Goal: Task Accomplishment & Management: Manage account settings

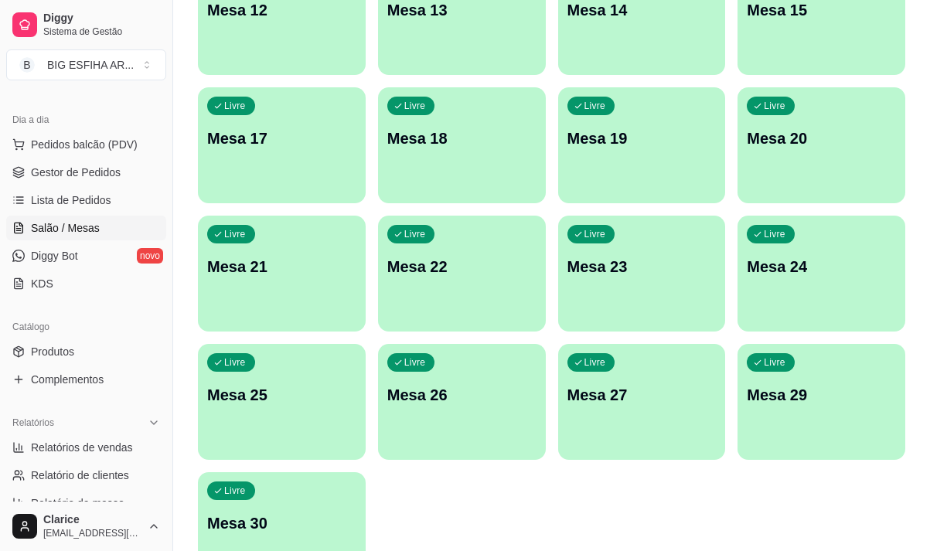
scroll to position [618, 0]
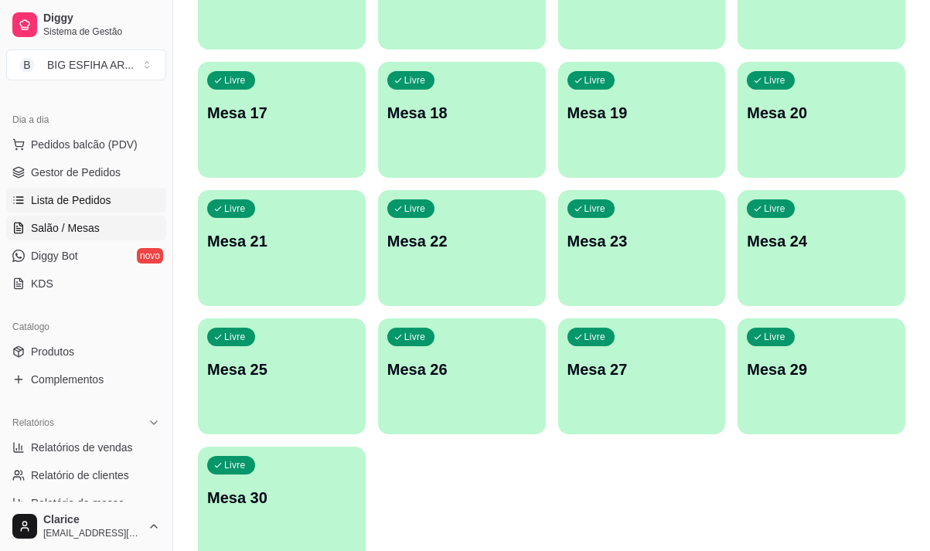
click at [54, 201] on span "Lista de Pedidos" at bounding box center [71, 199] width 80 height 15
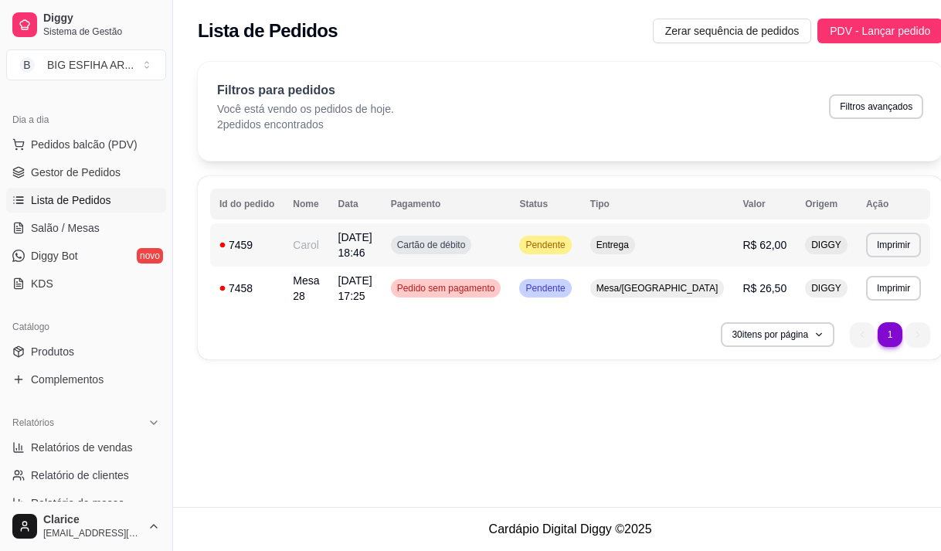
click at [349, 249] on span "[DATE] 18:46" at bounding box center [355, 245] width 34 height 28
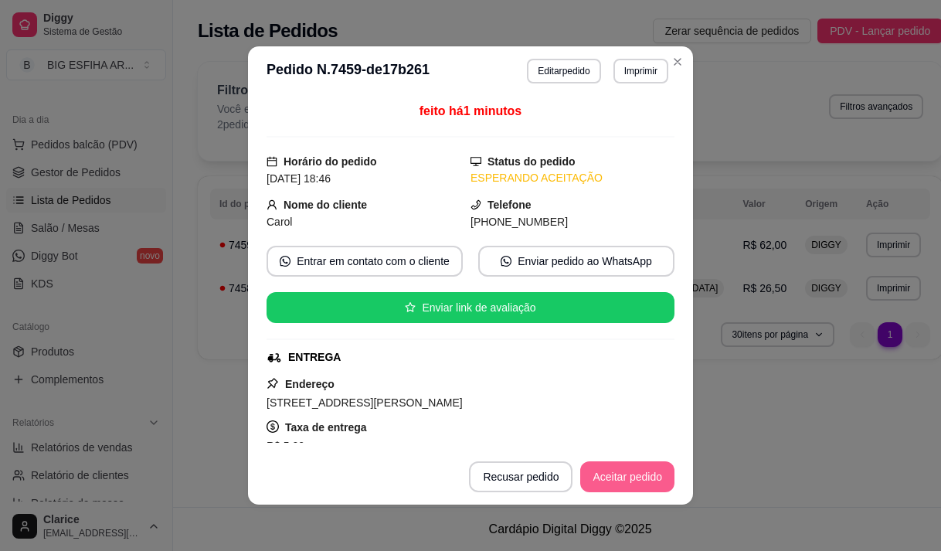
click at [631, 483] on button "Aceitar pedido" at bounding box center [627, 476] width 94 height 31
click at [590, 477] on button "Mover para preparo" at bounding box center [615, 476] width 120 height 31
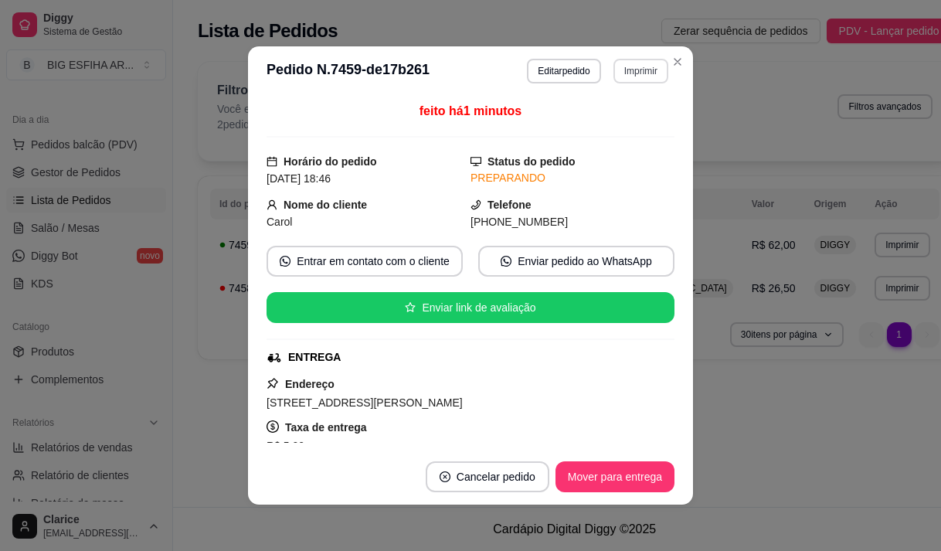
click at [621, 79] on button "Imprimir" at bounding box center [641, 71] width 55 height 25
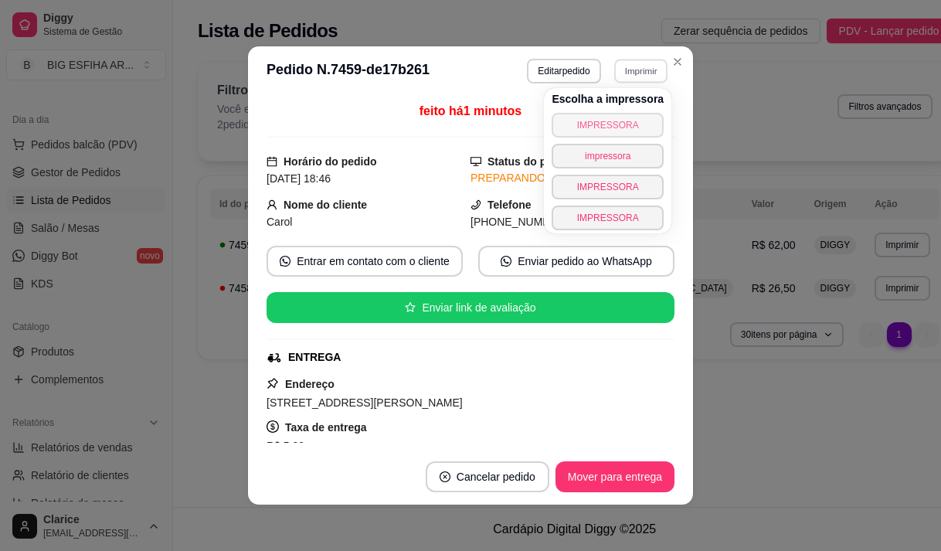
click at [606, 120] on button "IMPRESSORA" at bounding box center [608, 125] width 112 height 25
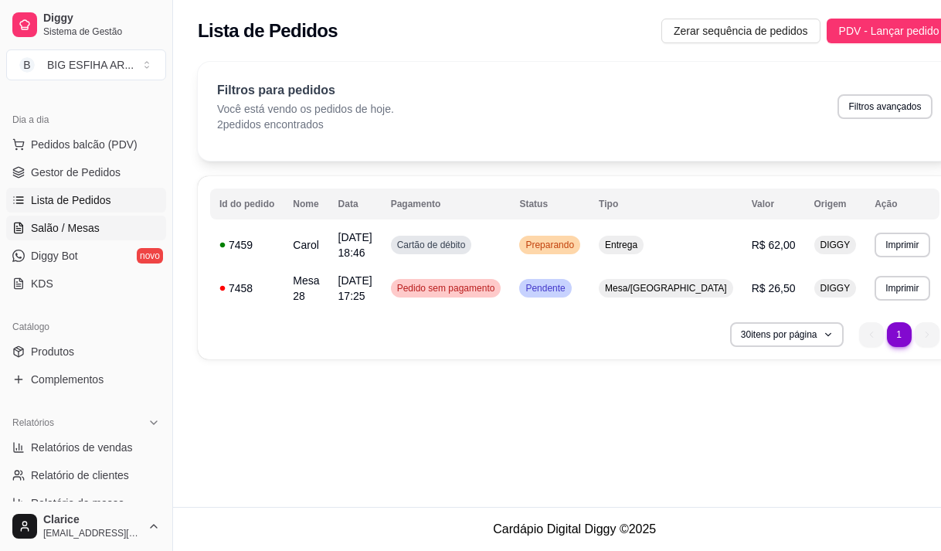
click at [35, 232] on span "Salão / Mesas" at bounding box center [65, 227] width 69 height 15
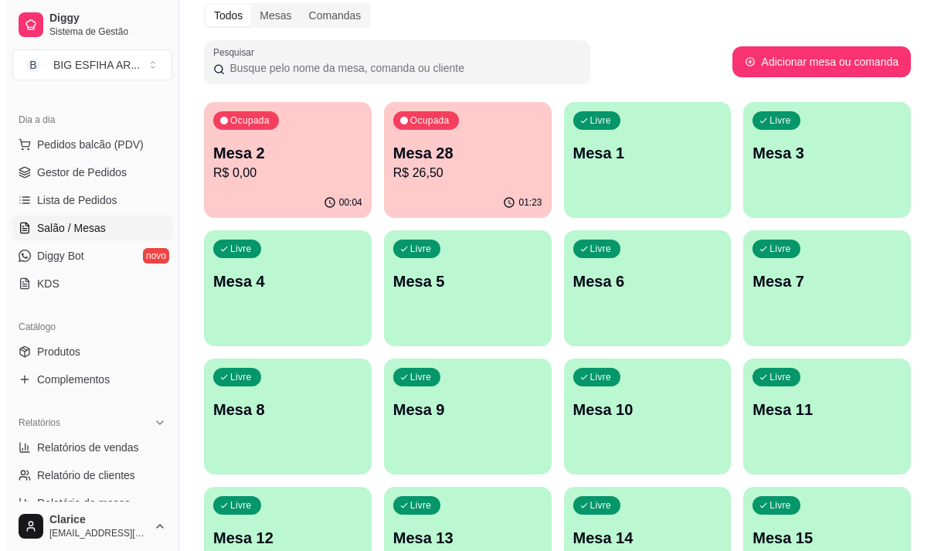
scroll to position [155, 0]
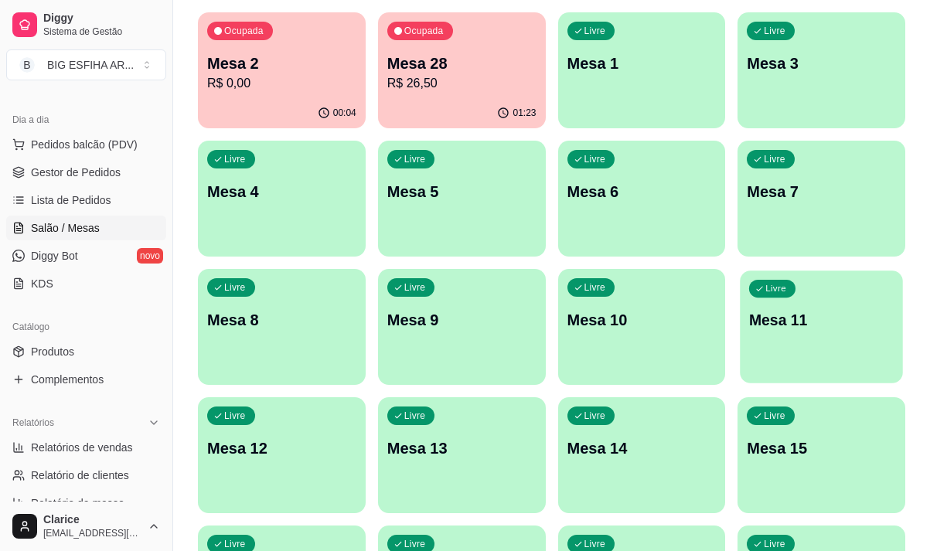
click at [794, 349] on div "Livre Mesa 11" at bounding box center [821, 317] width 162 height 94
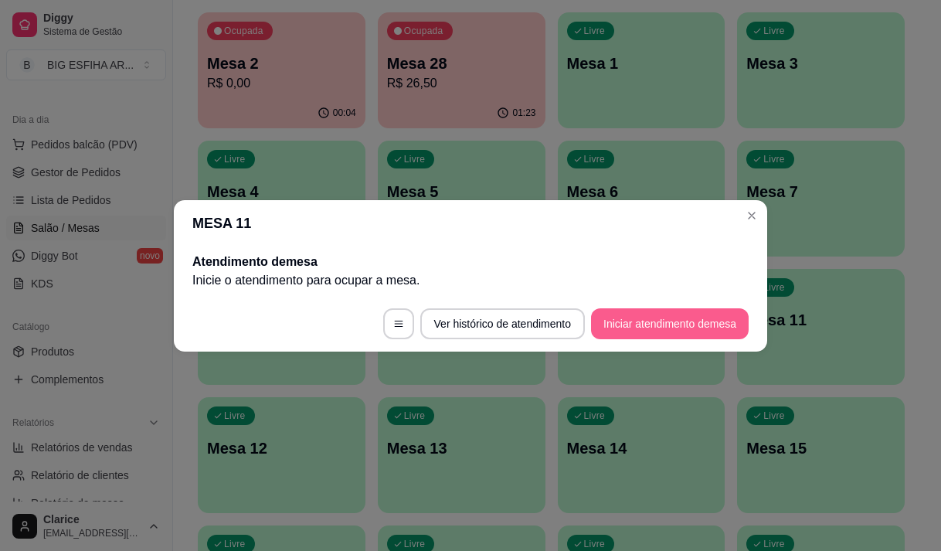
click at [661, 324] on button "Iniciar atendimento de mesa" at bounding box center [670, 323] width 158 height 31
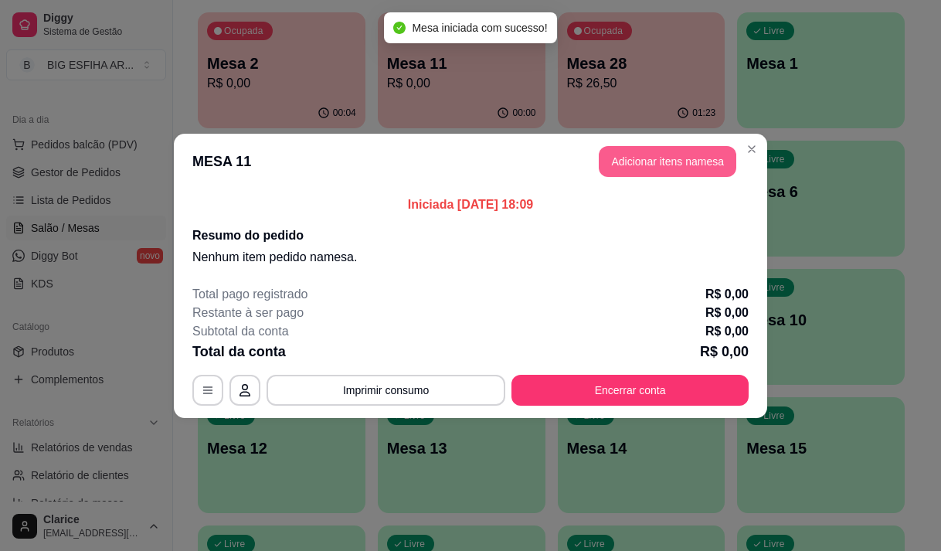
click at [648, 171] on button "Adicionar itens na mesa" at bounding box center [668, 161] width 138 height 31
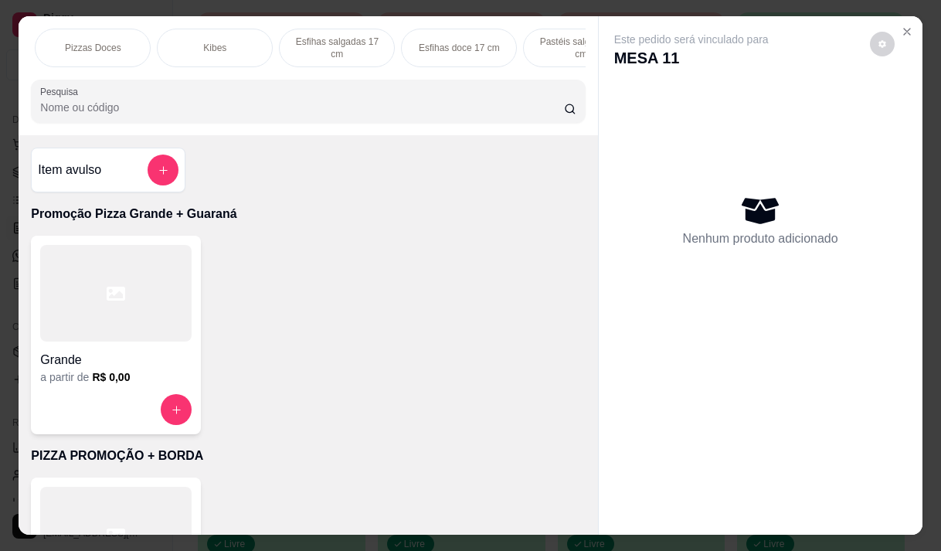
scroll to position [0, 0]
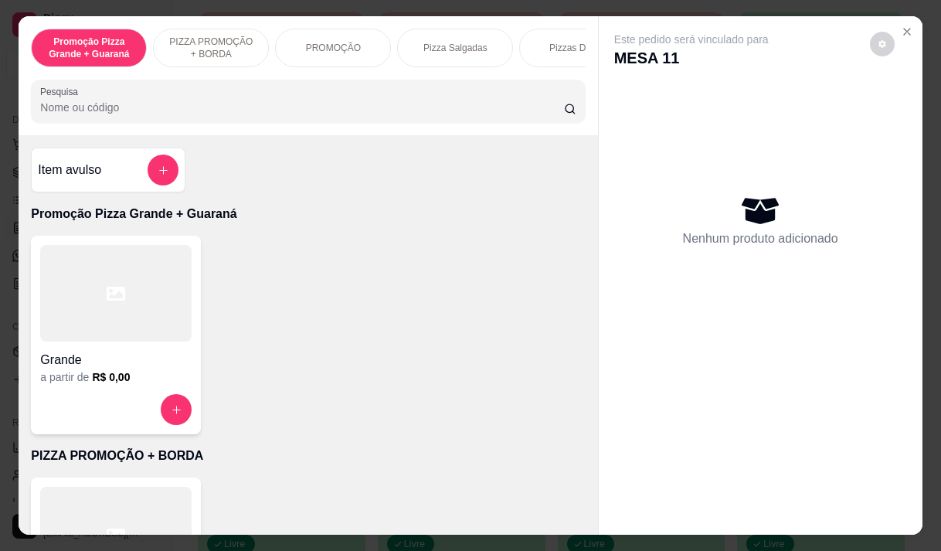
click at [207, 40] on p "PIZZA PROMOÇÃO + BORDA" at bounding box center [211, 48] width 90 height 25
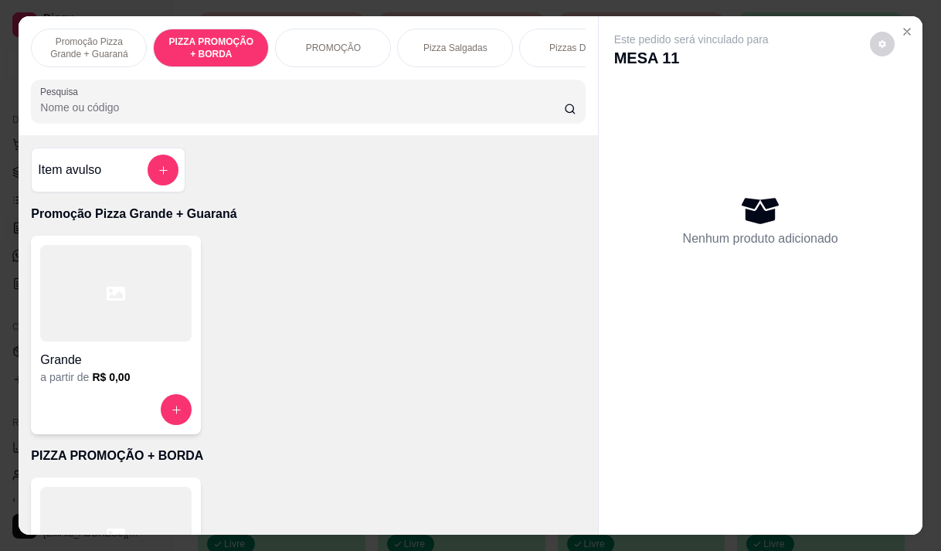
scroll to position [39, 0]
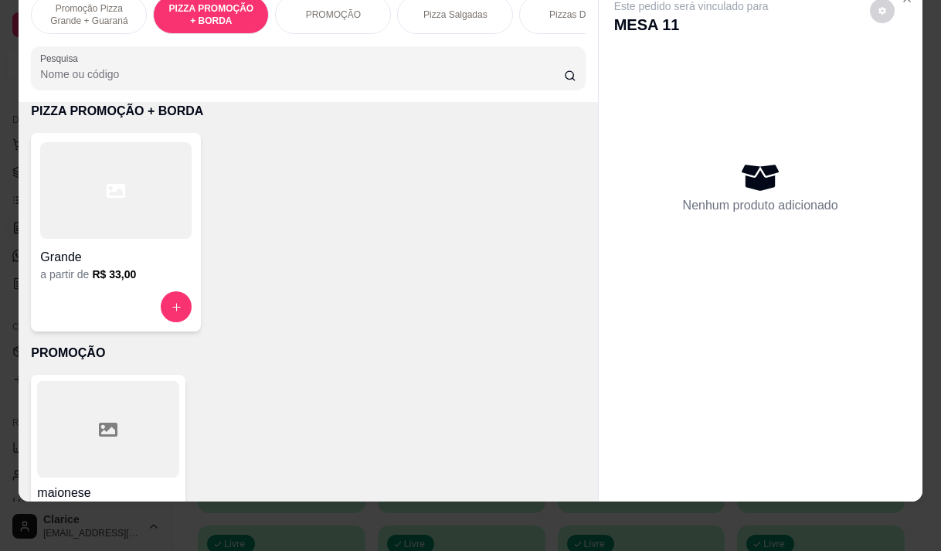
click at [86, 9] on p "Promoção Pizza Grande + Guaraná" at bounding box center [89, 14] width 90 height 25
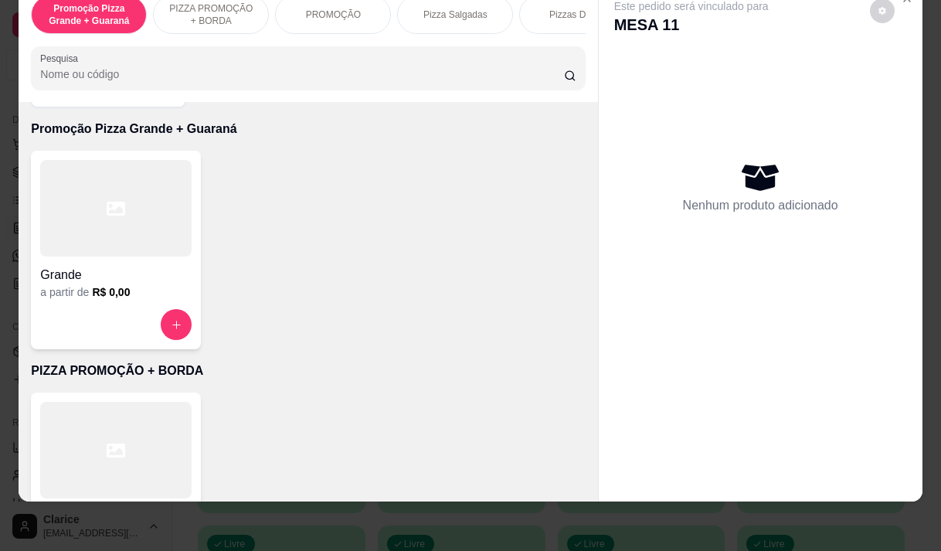
scroll to position [0, 0]
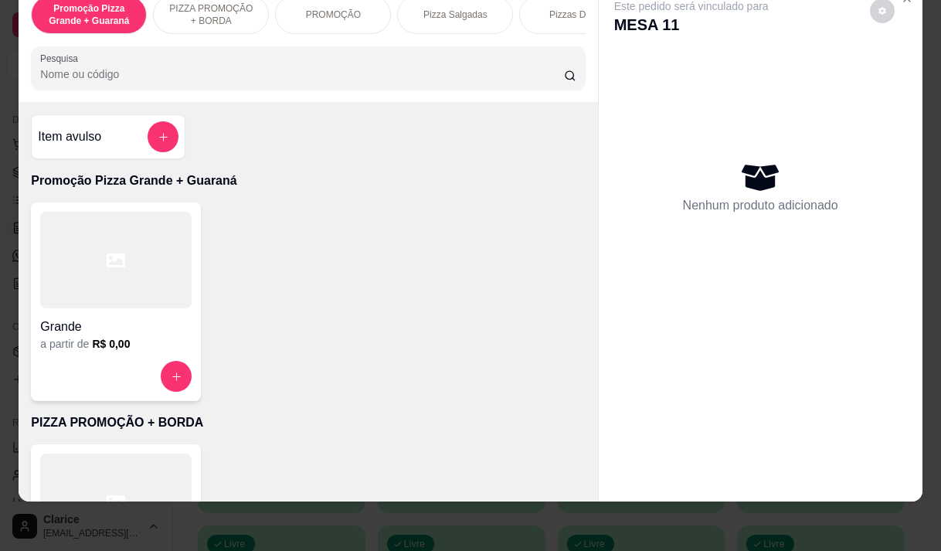
click at [116, 316] on div "Grande" at bounding box center [115, 322] width 151 height 28
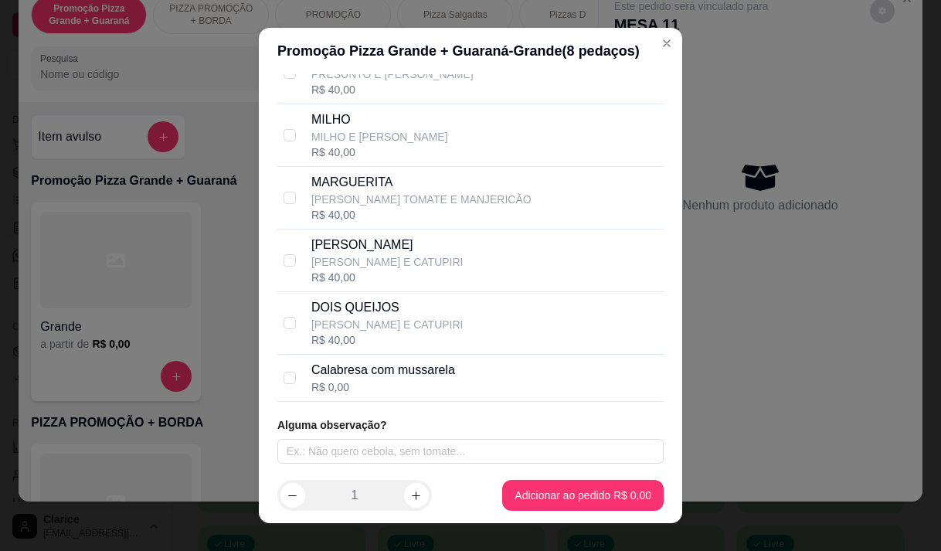
scroll to position [223, 0]
click at [369, 376] on p "Calabresa com mussarela" at bounding box center [383, 368] width 144 height 19
checkbox input "true"
click at [340, 260] on p "[PERSON_NAME] E CATUPIRI" at bounding box center [387, 260] width 152 height 15
checkbox input "true"
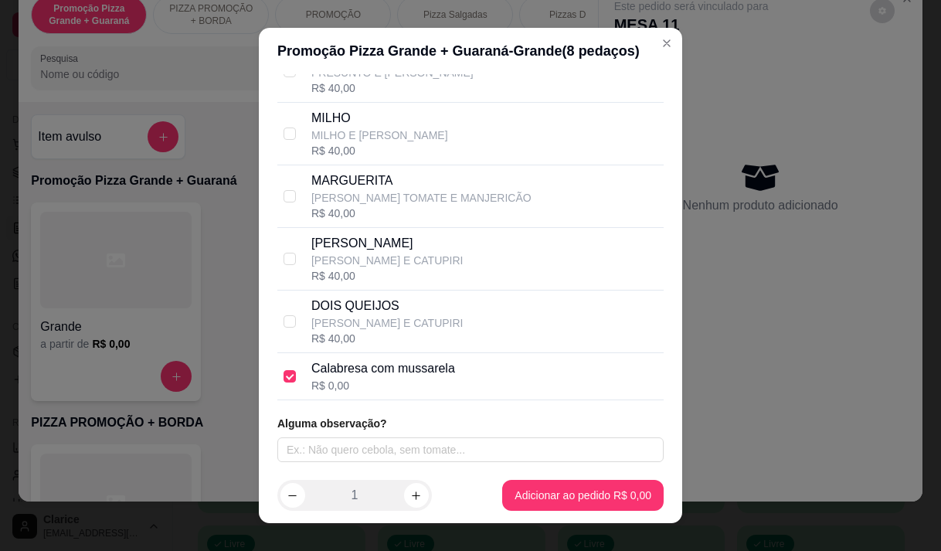
checkbox input "false"
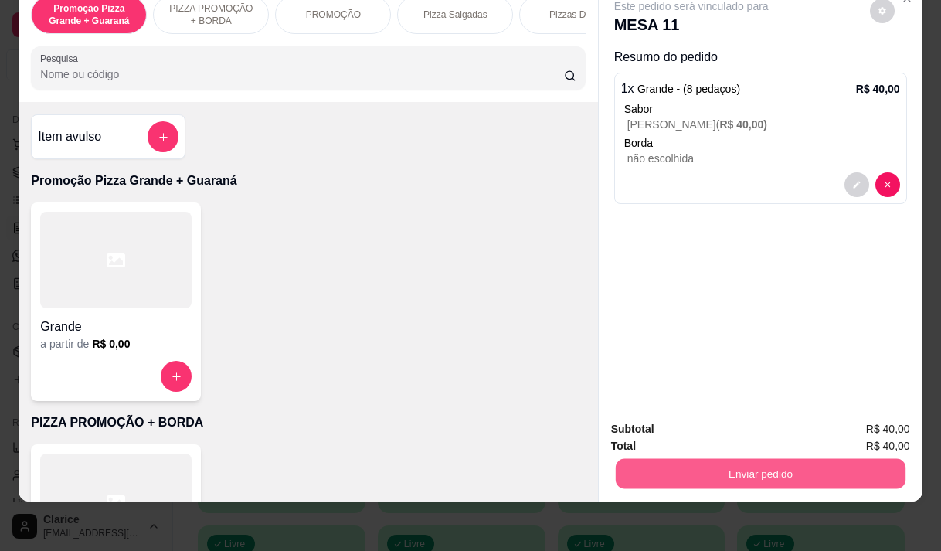
click at [696, 458] on button "Enviar pedido" at bounding box center [760, 473] width 290 height 30
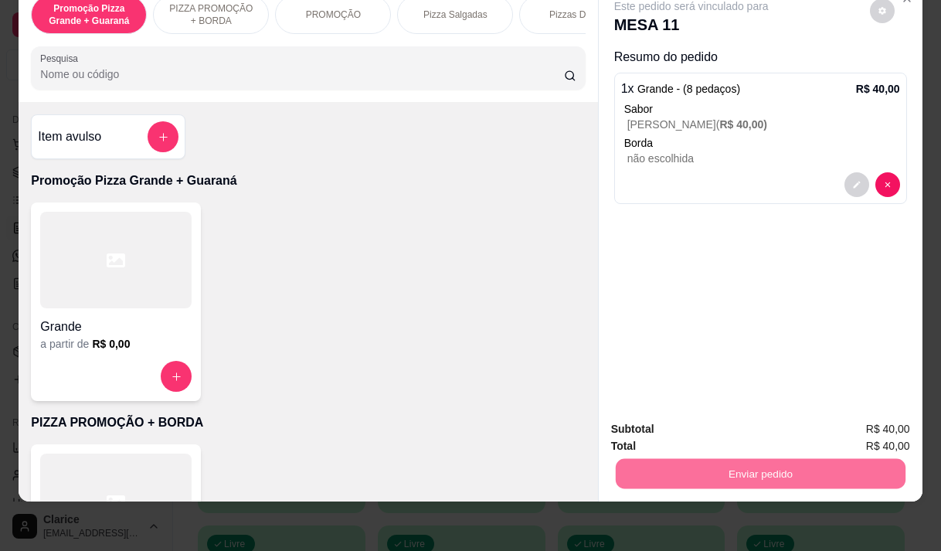
click at [688, 426] on button "Não registrar e enviar pedido" at bounding box center [709, 424] width 156 height 29
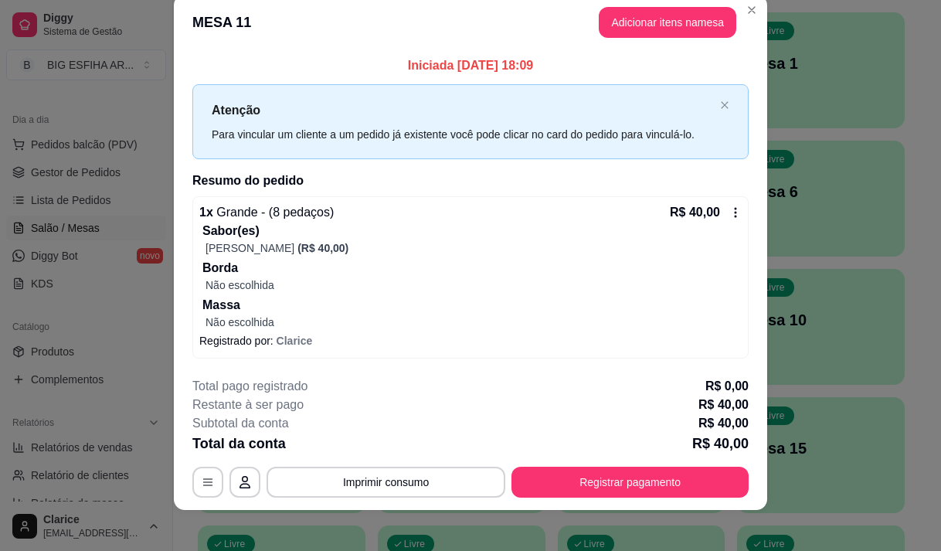
scroll to position [32, 0]
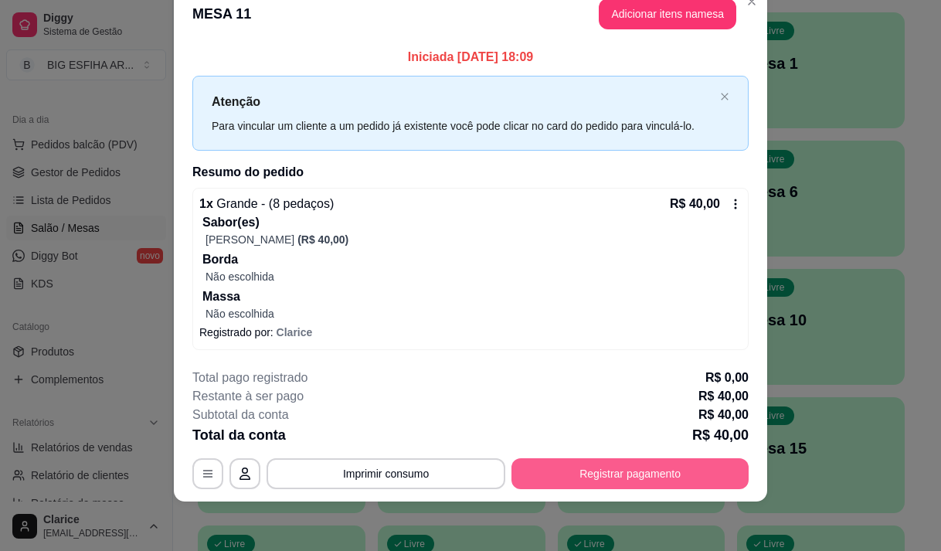
click at [598, 476] on button "Registrar pagamento" at bounding box center [630, 473] width 237 height 31
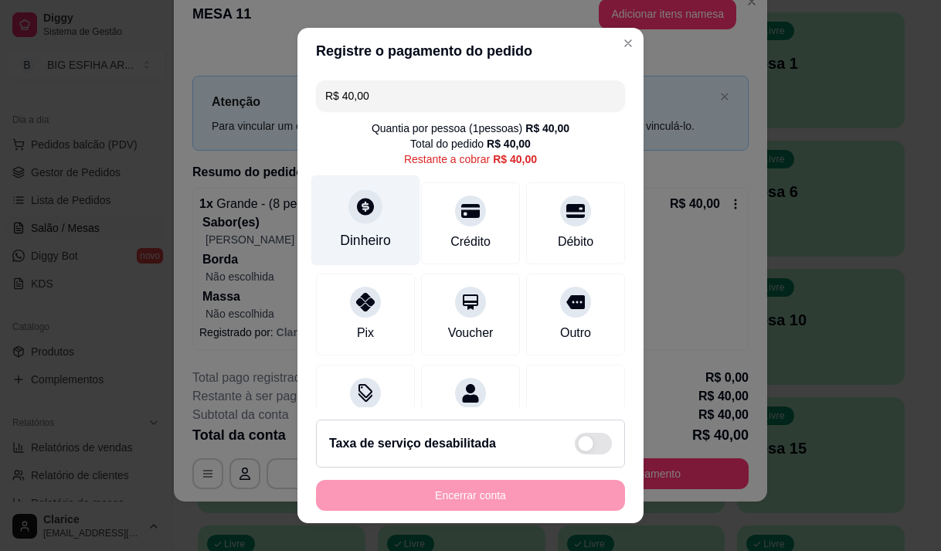
click at [362, 215] on icon at bounding box center [365, 206] width 20 height 20
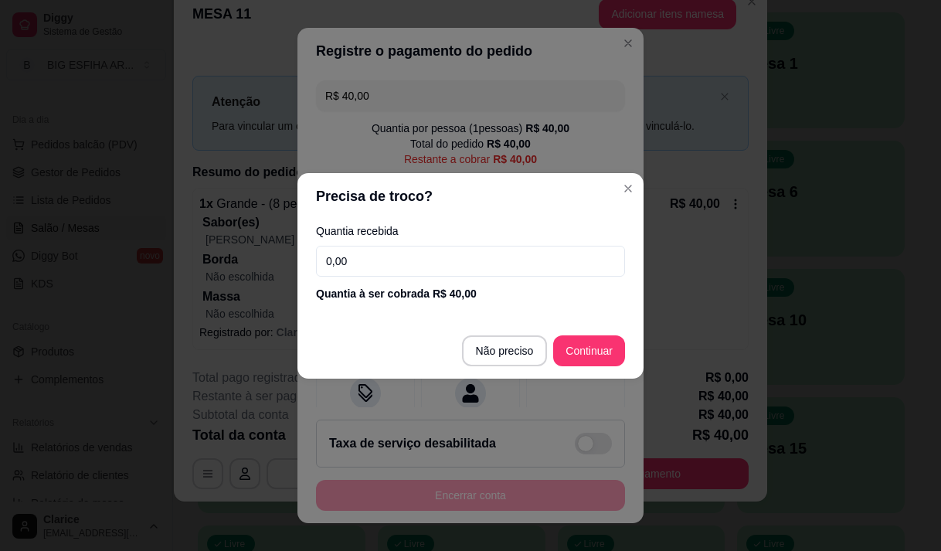
click at [396, 270] on input "0,00" at bounding box center [470, 261] width 309 height 31
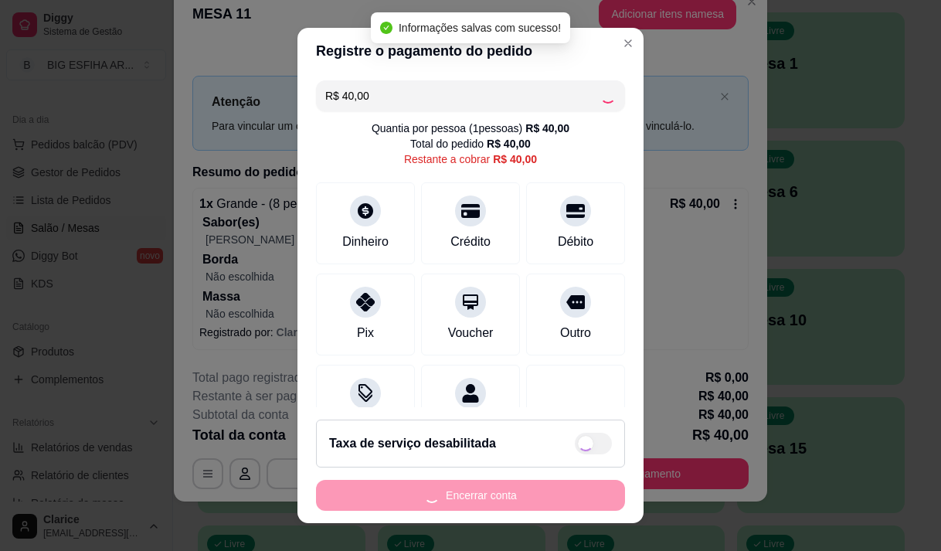
type input "R$ 0,00"
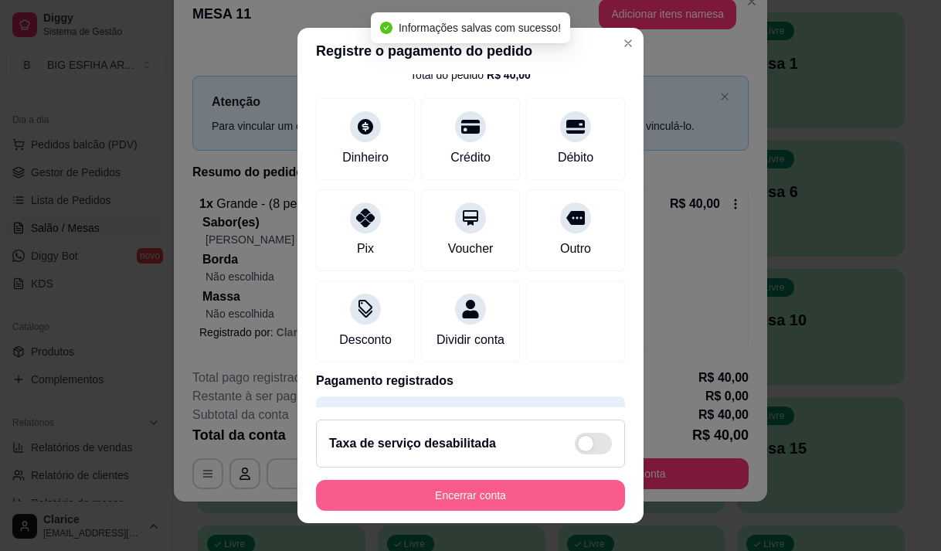
scroll to position [128, 0]
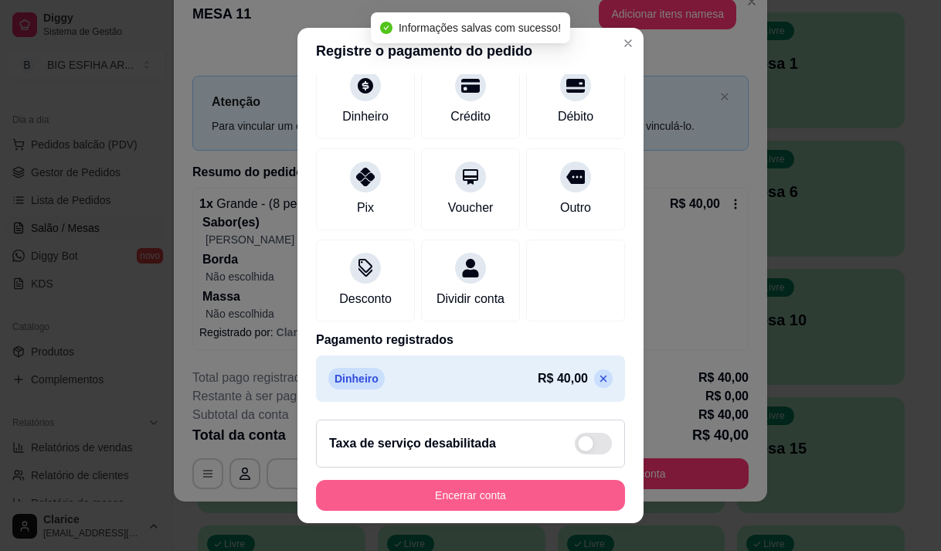
click at [483, 502] on button "Encerrar conta" at bounding box center [470, 495] width 309 height 31
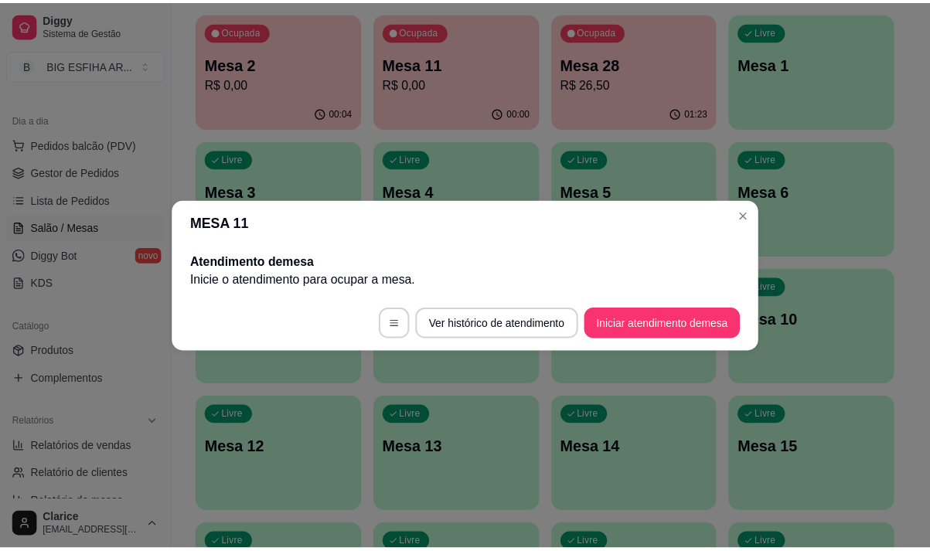
scroll to position [0, 0]
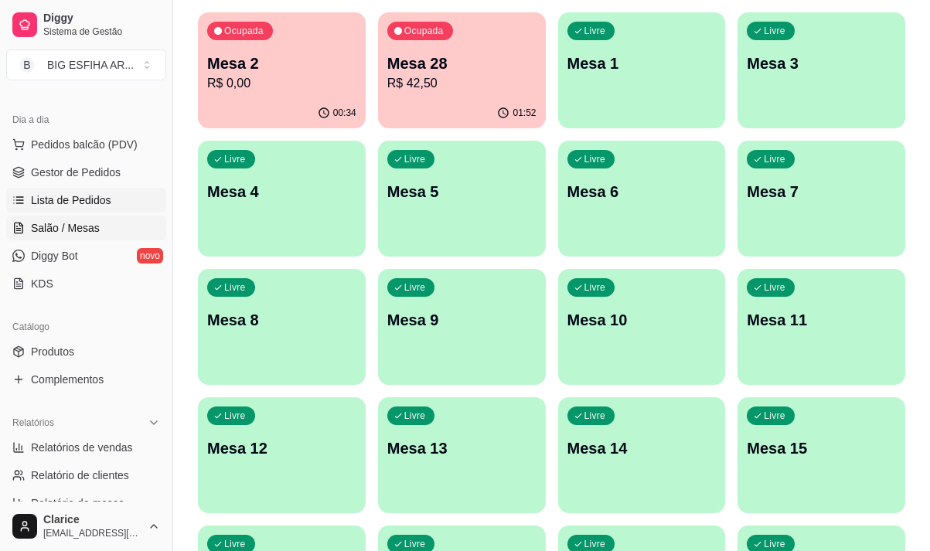
click at [95, 196] on span "Lista de Pedidos" at bounding box center [71, 199] width 80 height 15
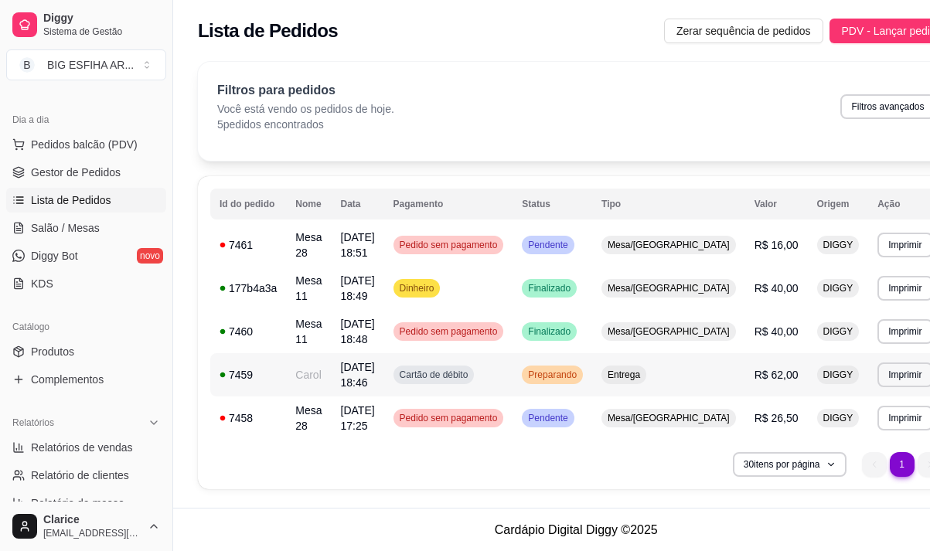
click at [311, 383] on td "Carol" at bounding box center [308, 374] width 45 height 43
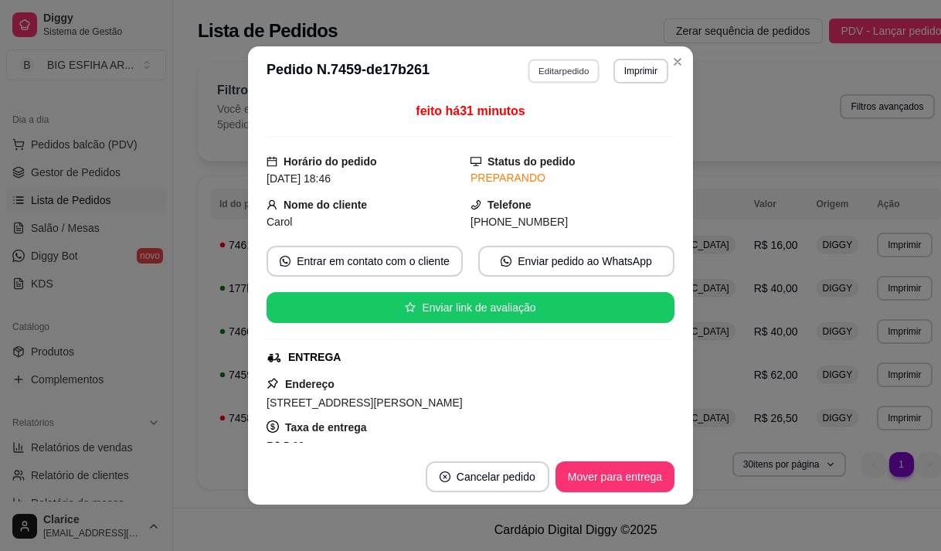
click at [570, 71] on button "Editar pedido" at bounding box center [565, 71] width 72 height 24
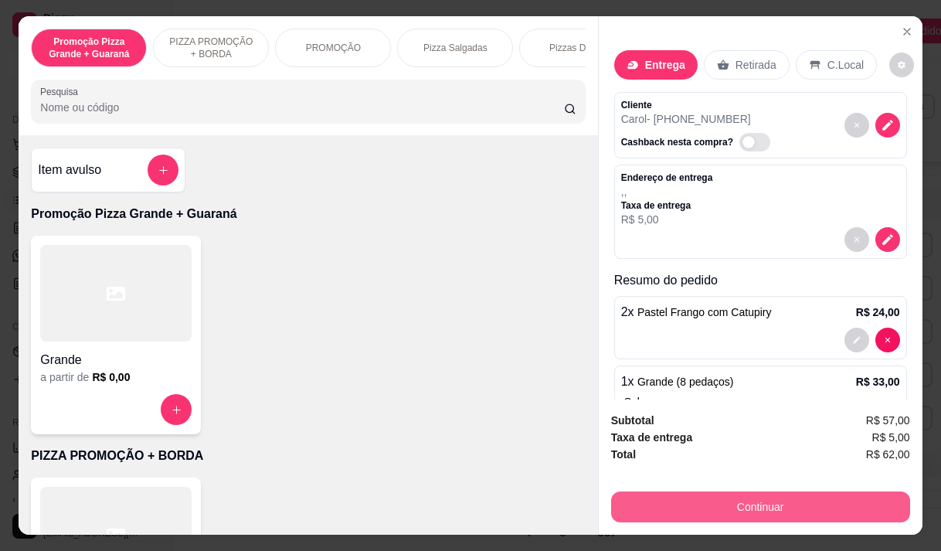
click at [820, 506] on button "Continuar" at bounding box center [760, 507] width 299 height 31
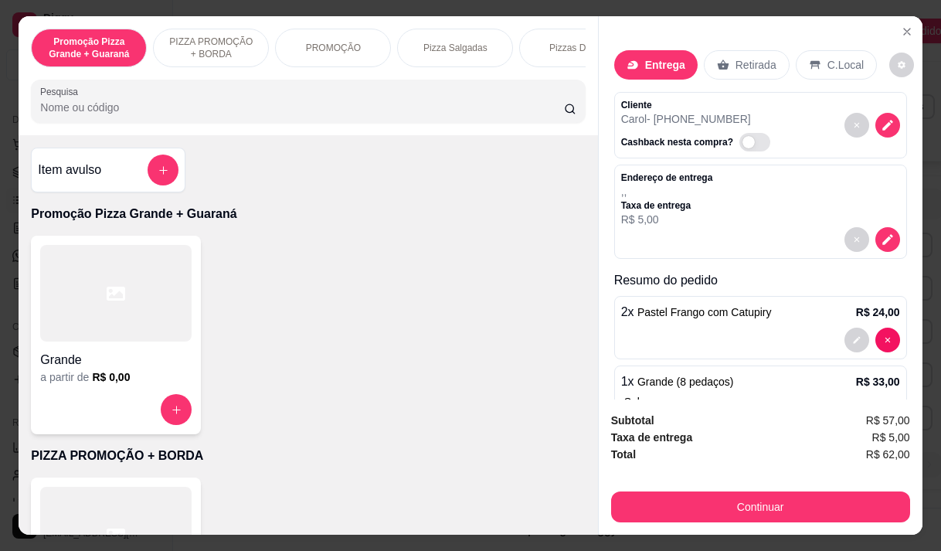
click at [367, 308] on div "Pix" at bounding box center [365, 295] width 109 height 90
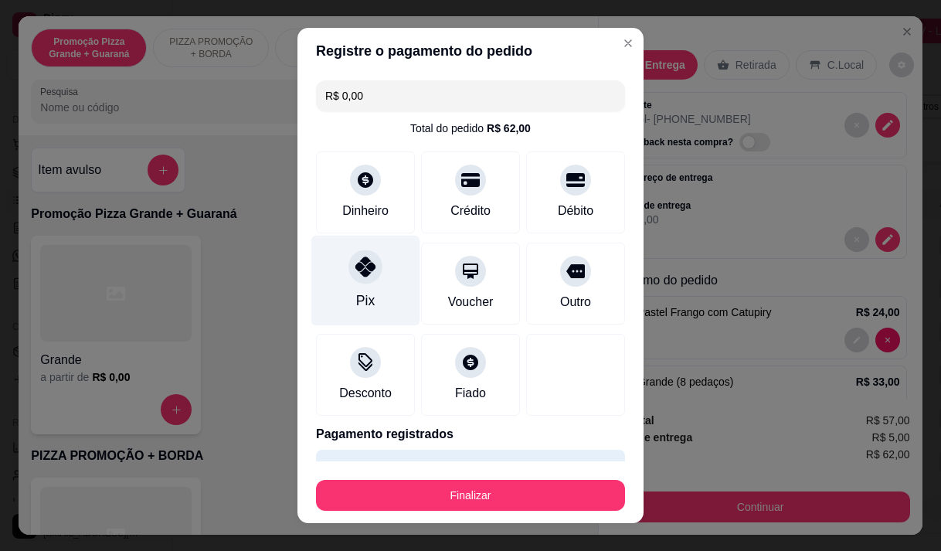
type input "R$ 0,00"
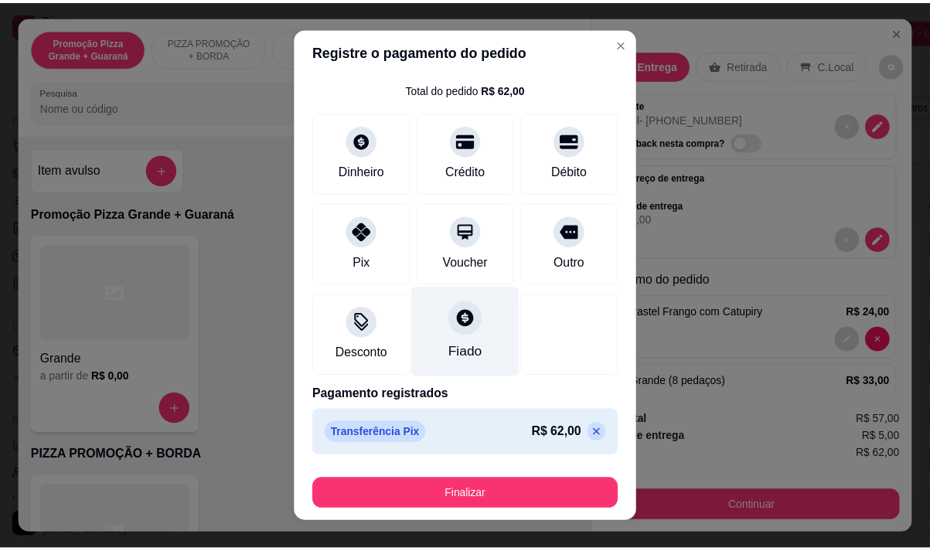
scroll to position [40, 0]
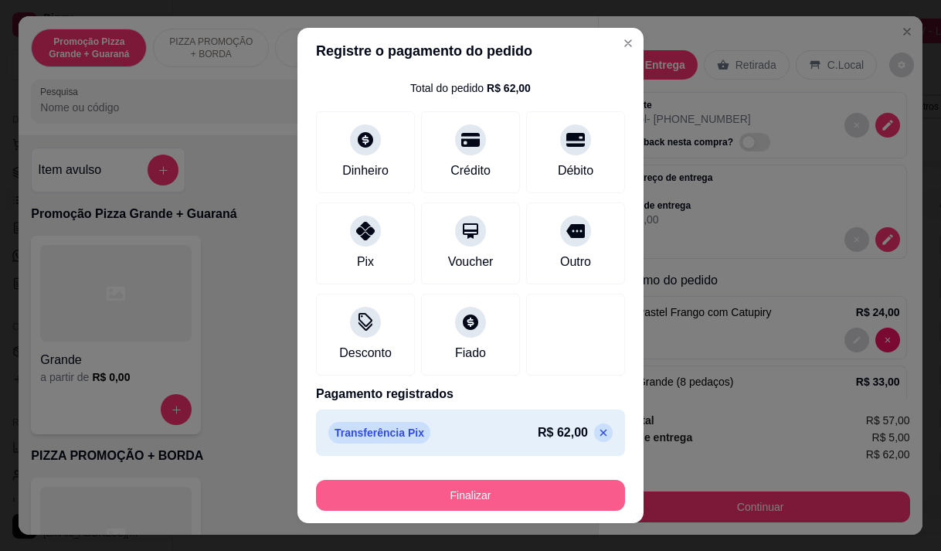
click at [447, 495] on button "Finalizar" at bounding box center [470, 495] width 309 height 31
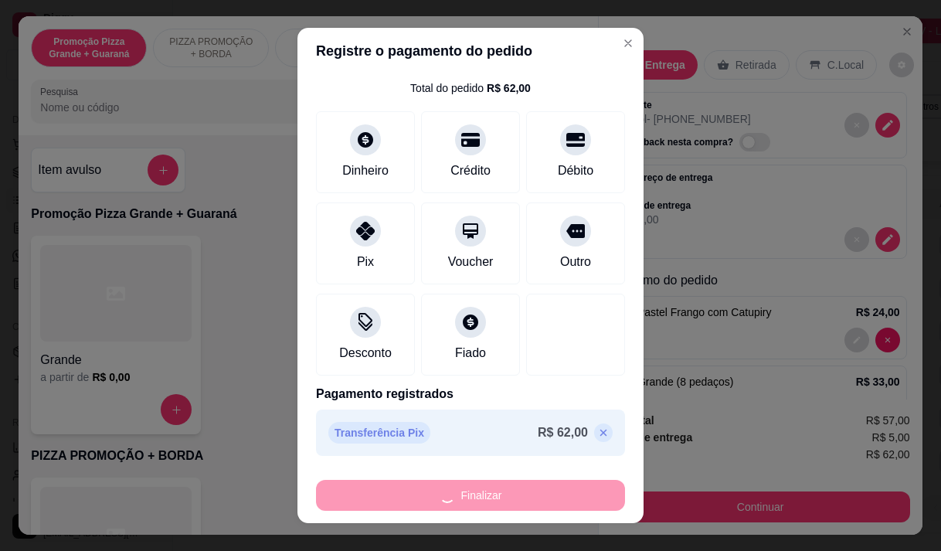
type input "0"
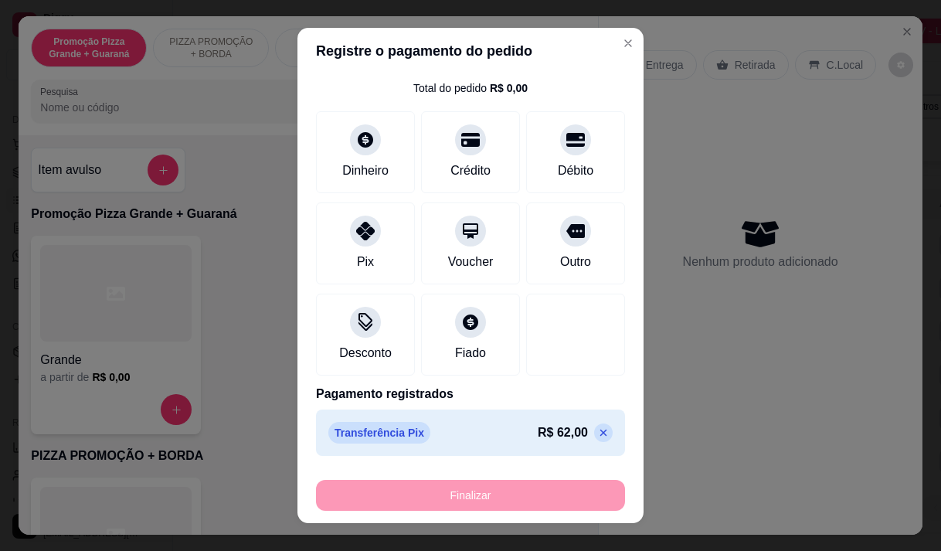
type input "-R$ 62,00"
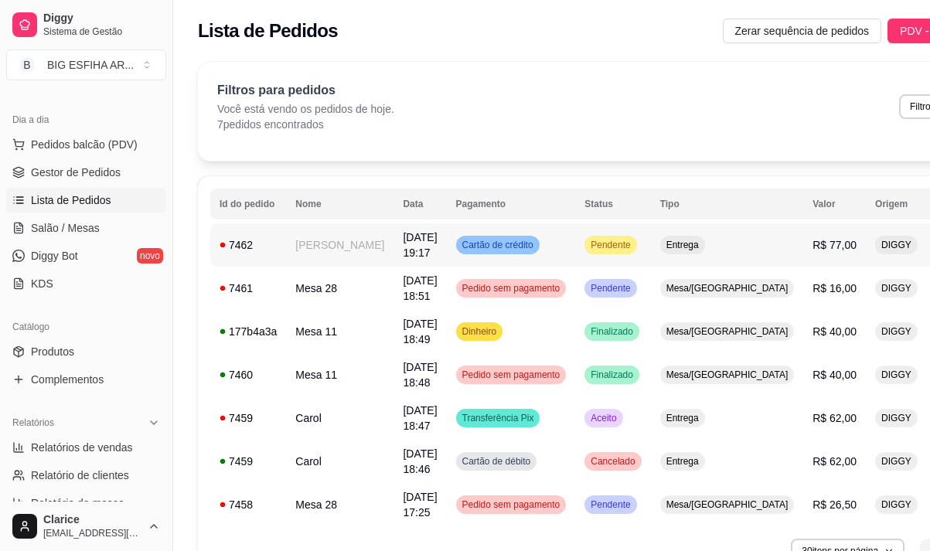
click at [393, 245] on td "[DATE] 19:17" at bounding box center [419, 244] width 53 height 43
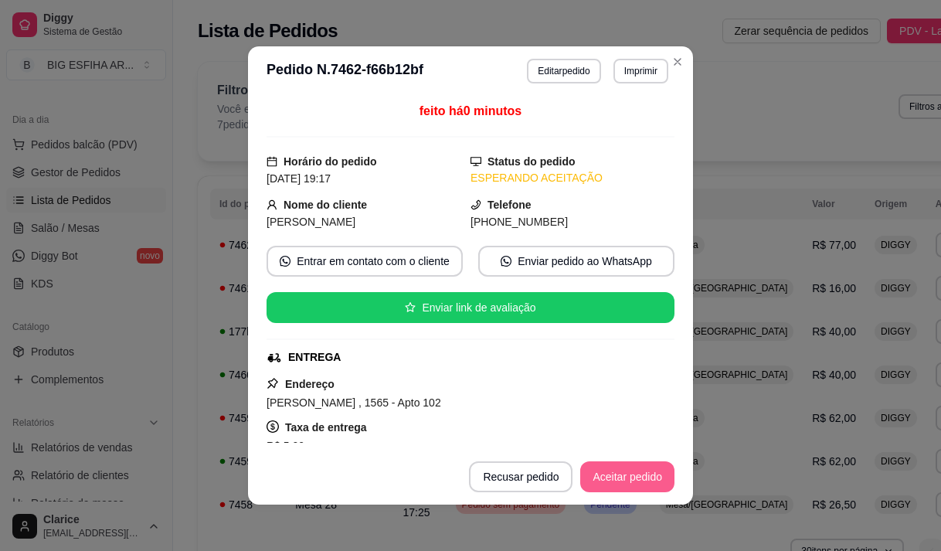
click at [621, 471] on button "Aceitar pedido" at bounding box center [627, 476] width 94 height 31
click at [611, 476] on button "Mover para preparo" at bounding box center [615, 476] width 120 height 31
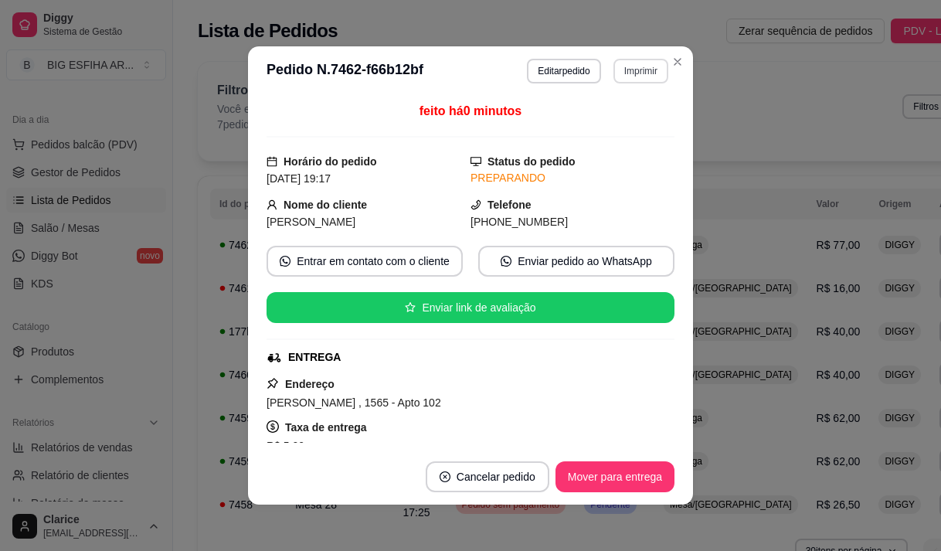
click at [644, 66] on button "Imprimir" at bounding box center [641, 71] width 55 height 25
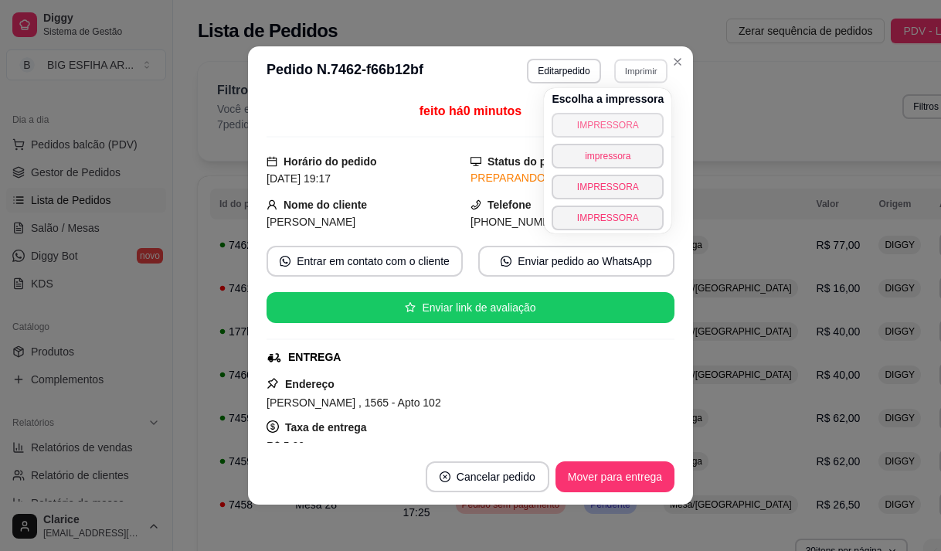
click at [600, 120] on button "IMPRESSORA" at bounding box center [608, 125] width 112 height 25
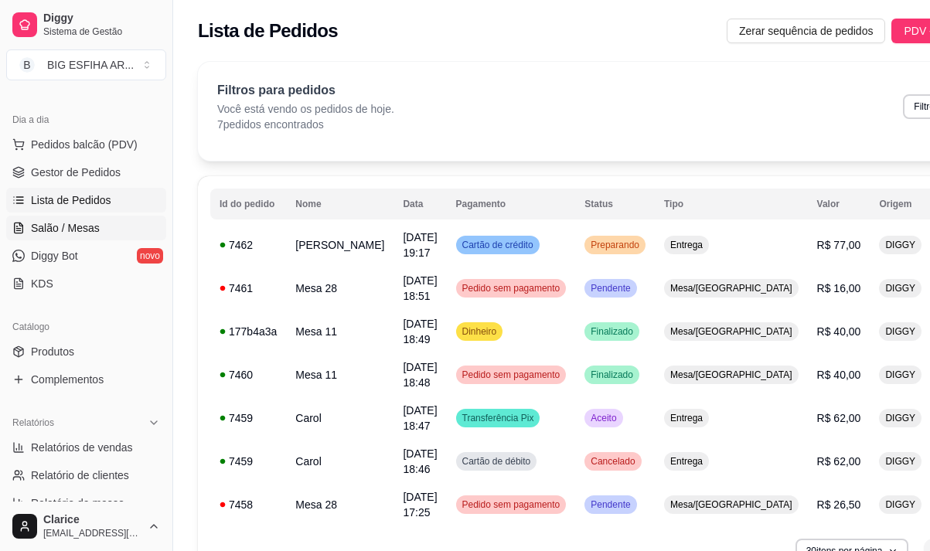
click at [60, 233] on span "Salão / Mesas" at bounding box center [65, 227] width 69 height 15
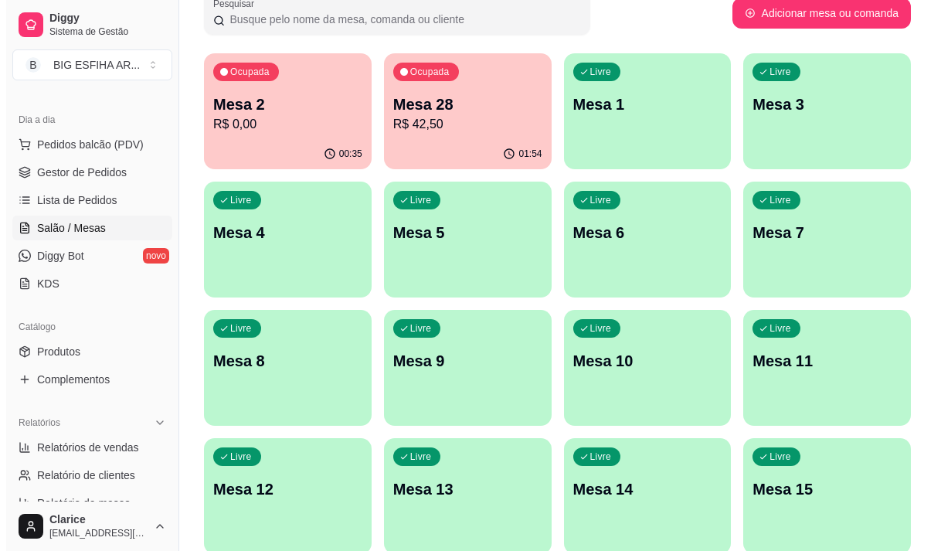
scroll to position [77, 0]
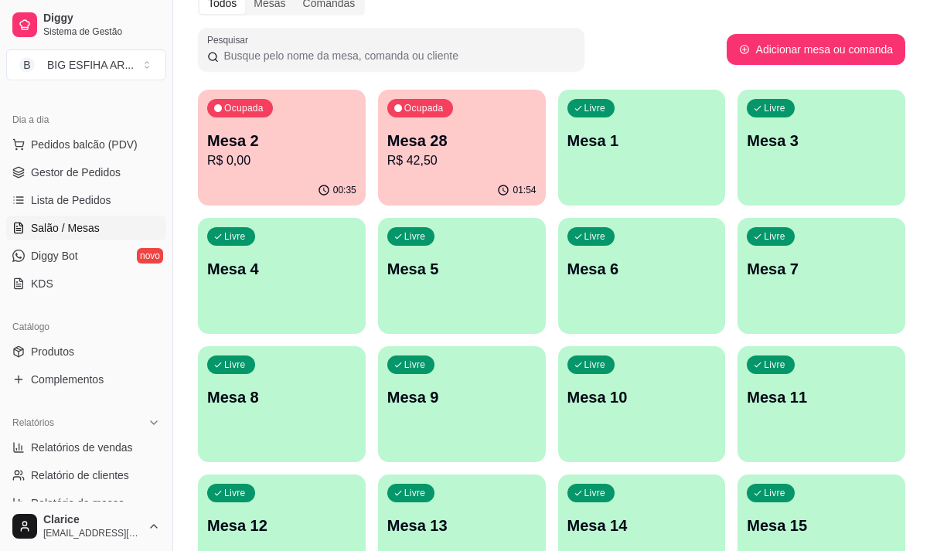
click at [321, 165] on p "R$ 0,00" at bounding box center [281, 160] width 149 height 19
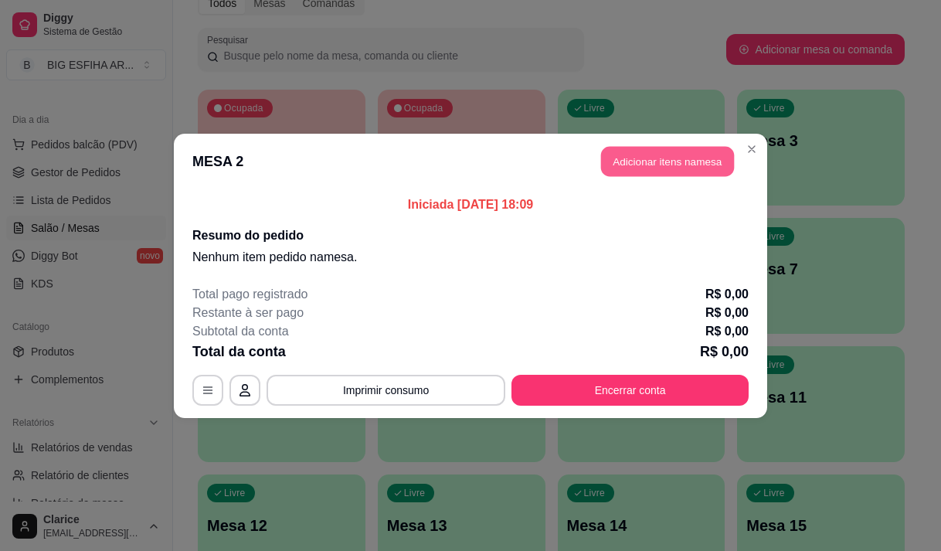
click at [678, 168] on button "Adicionar itens na mesa" at bounding box center [667, 161] width 133 height 30
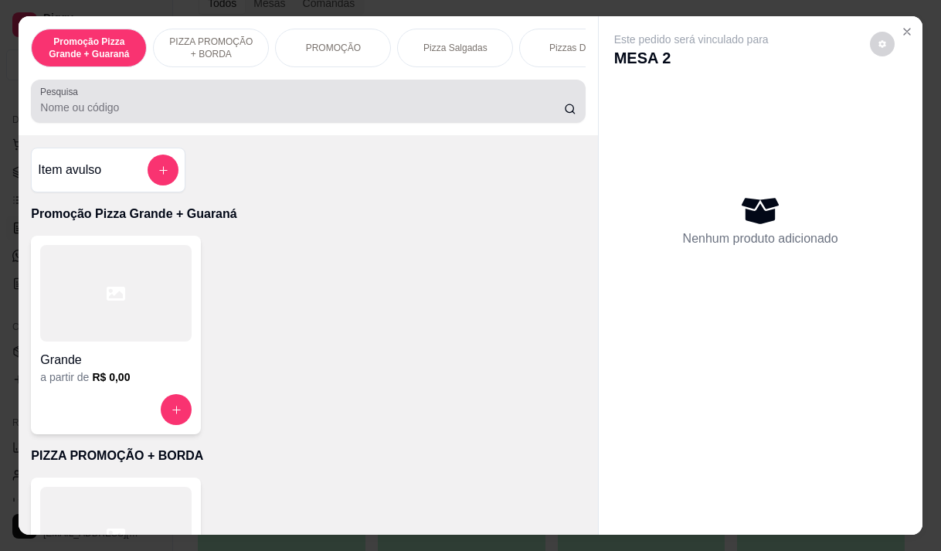
click at [137, 108] on input "Pesquisa" at bounding box center [302, 107] width 524 height 15
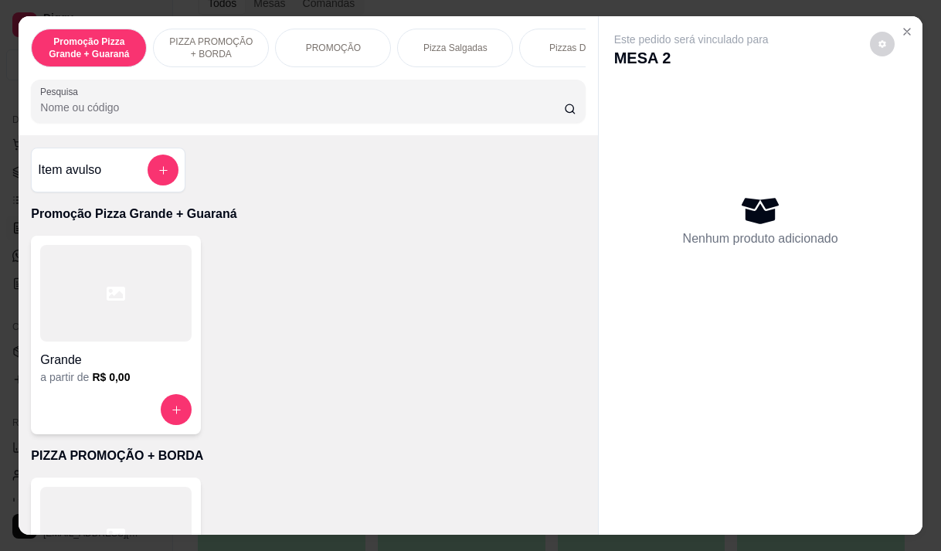
click at [133, 115] on input "Pesquisa" at bounding box center [302, 107] width 524 height 15
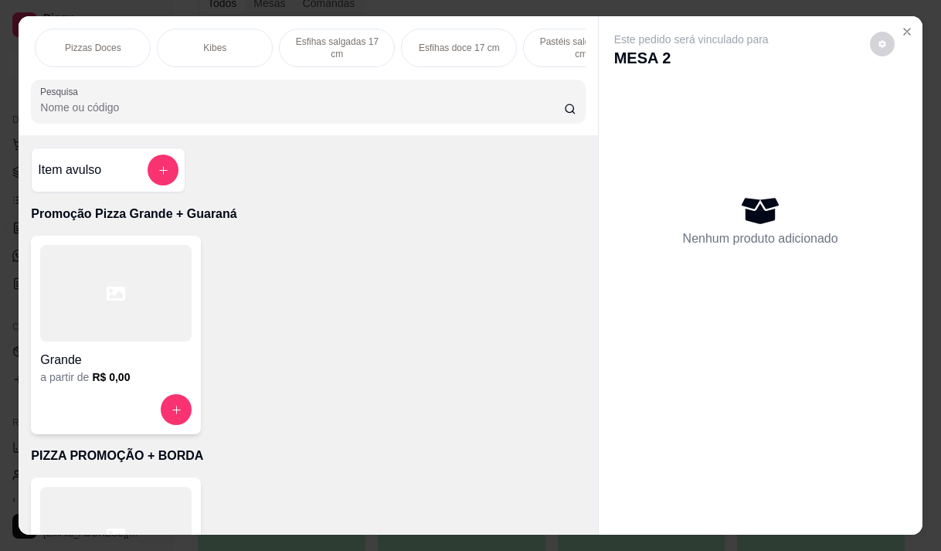
click at [345, 61] on div "Esfihas salgadas 17 cm" at bounding box center [337, 48] width 116 height 39
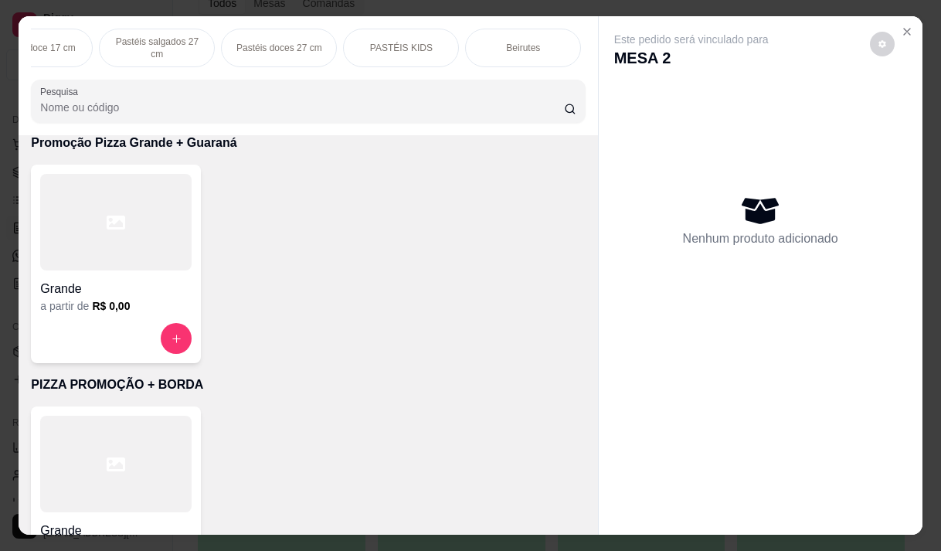
scroll to position [0, 424]
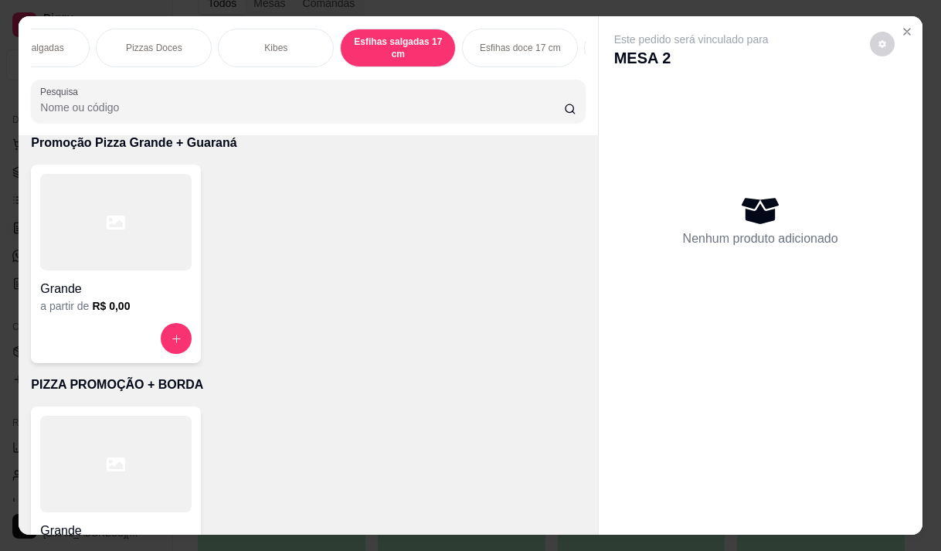
click at [42, 43] on p "Pizza Salgadas" at bounding box center [32, 48] width 64 height 12
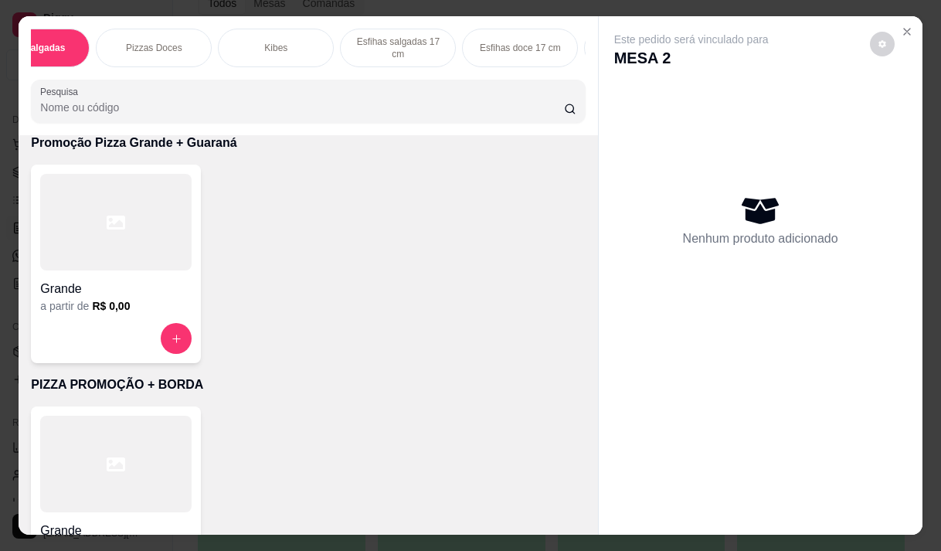
scroll to position [39, 0]
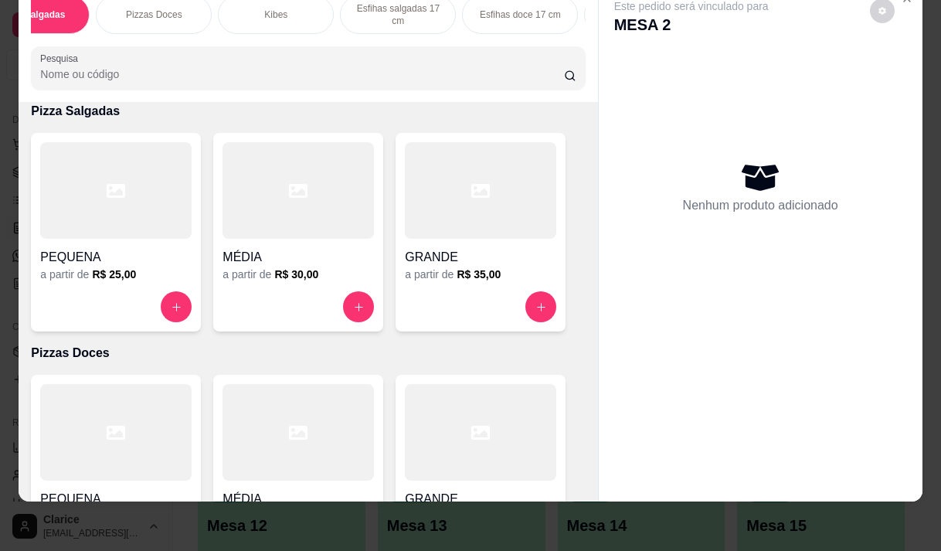
click at [238, 225] on div at bounding box center [298, 190] width 151 height 97
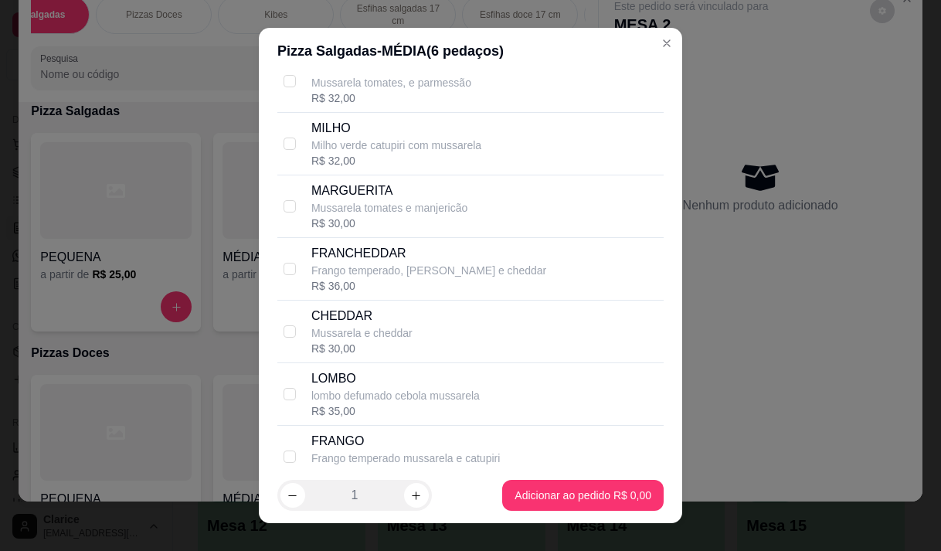
scroll to position [618, 0]
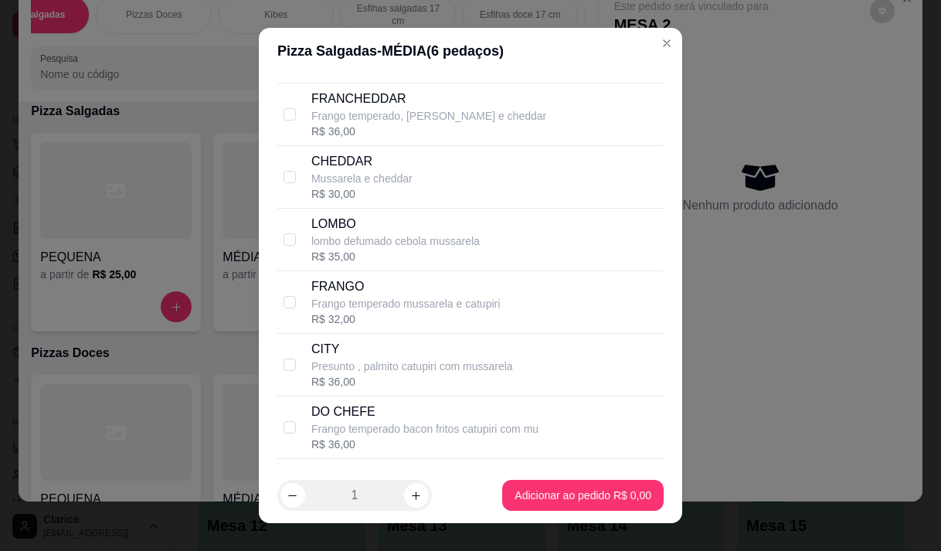
click at [402, 311] on p "Frango temperado mussarela e catupiri" at bounding box center [405, 303] width 189 height 15
checkbox input "true"
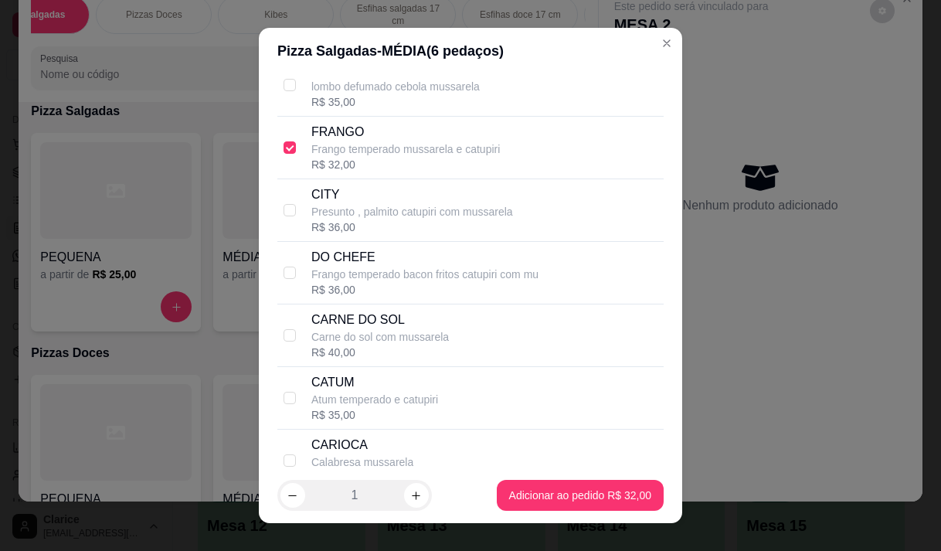
scroll to position [850, 0]
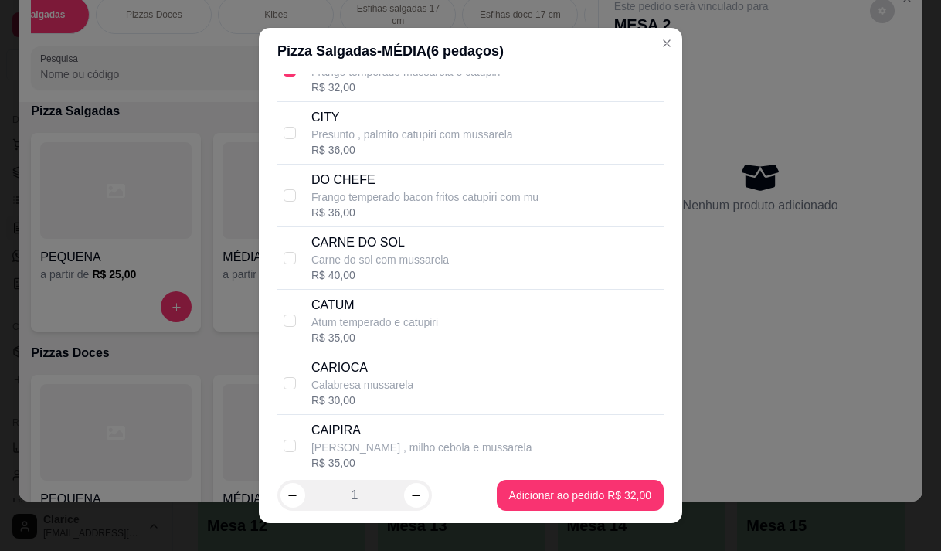
click at [407, 396] on div "CARIOCA Calabresa mussarela R$ 30,00" at bounding box center [484, 383] width 346 height 49
checkbox input "true"
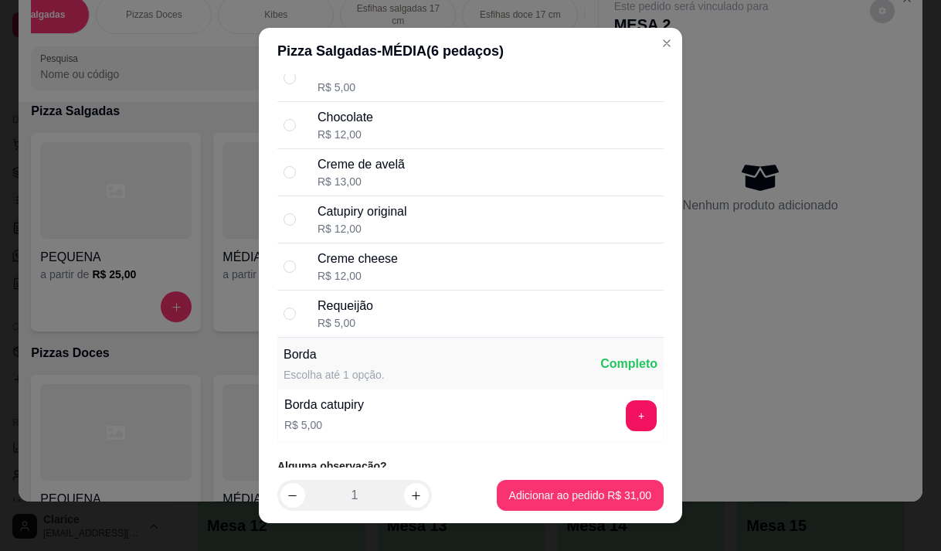
scroll to position [2164, 0]
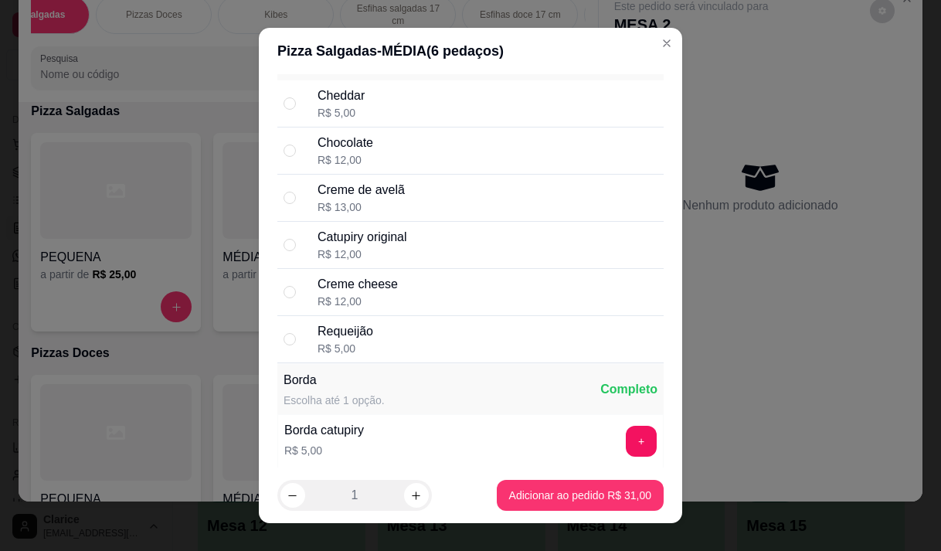
click at [407, 165] on div "Chocolate R$ 12,00" at bounding box center [488, 151] width 340 height 34
radio input "true"
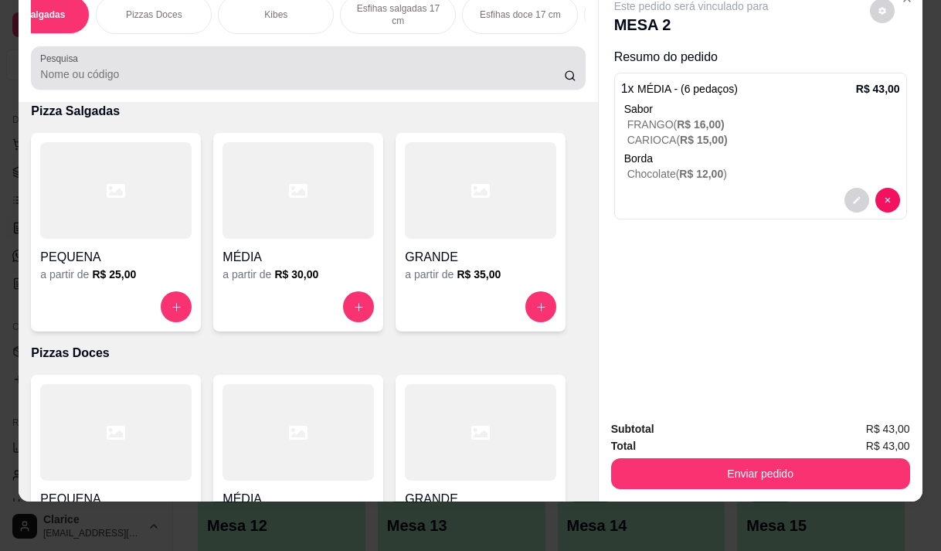
click at [47, 78] on input "Pesquisa" at bounding box center [302, 73] width 524 height 15
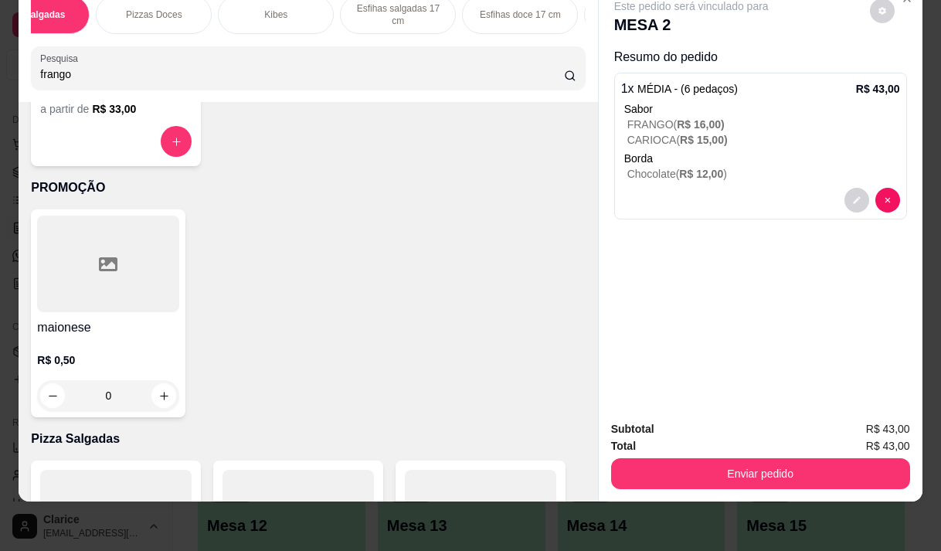
type input "frango"
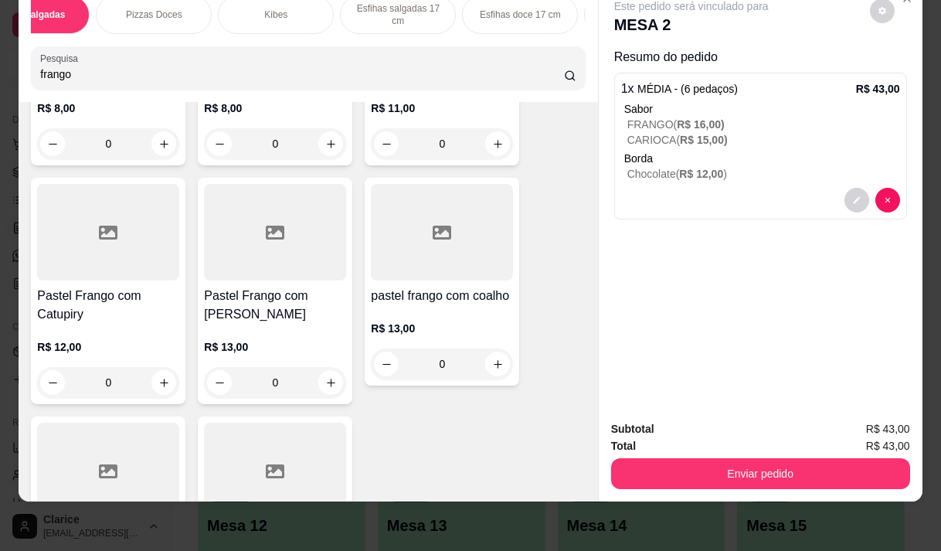
scroll to position [541, 0]
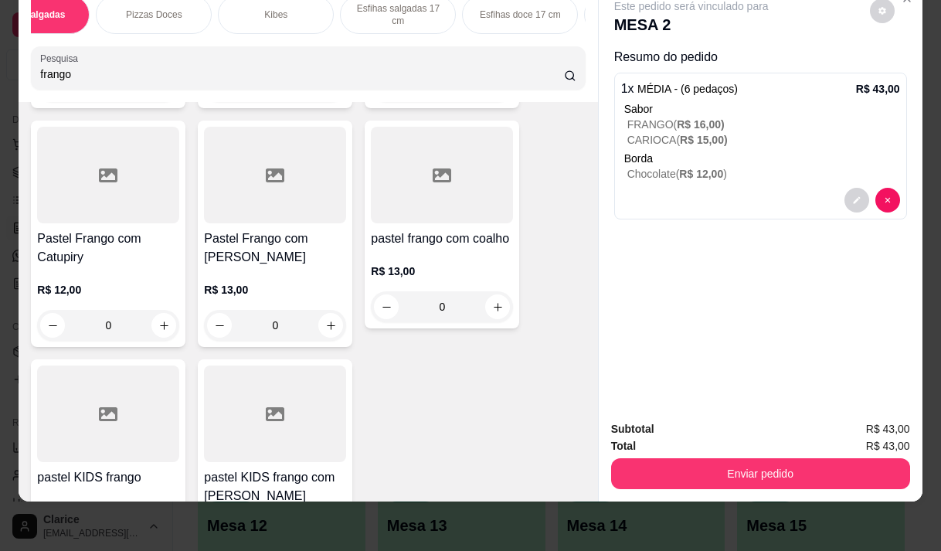
click at [266, 230] on h4 "Pastel Frango com [PERSON_NAME]" at bounding box center [275, 248] width 142 height 37
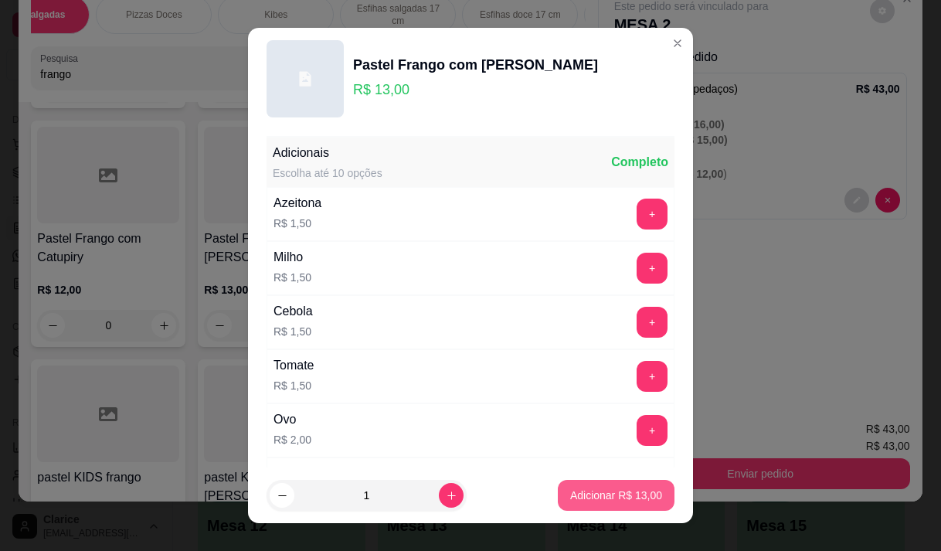
click at [616, 491] on p "Adicionar R$ 13,00" at bounding box center [616, 495] width 92 height 15
type input "1"
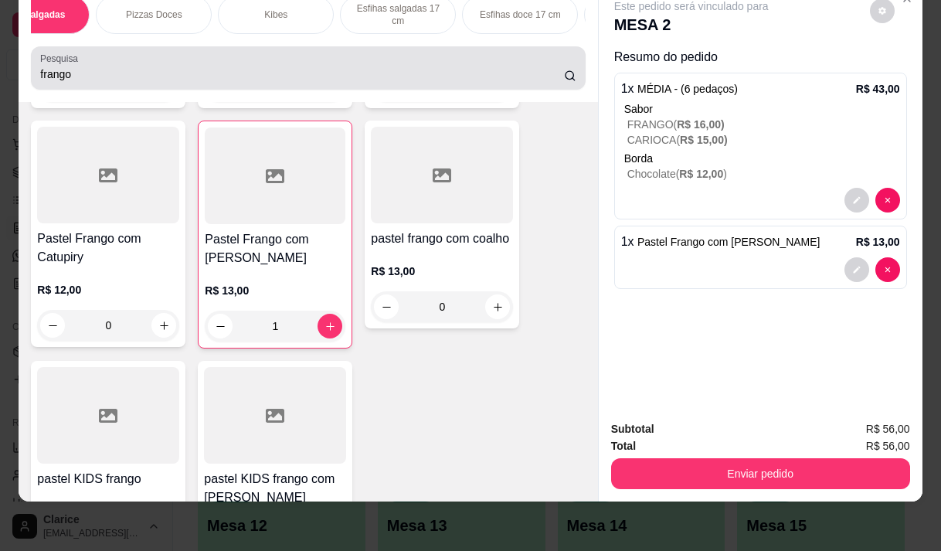
click at [111, 81] on input "frango" at bounding box center [302, 73] width 524 height 15
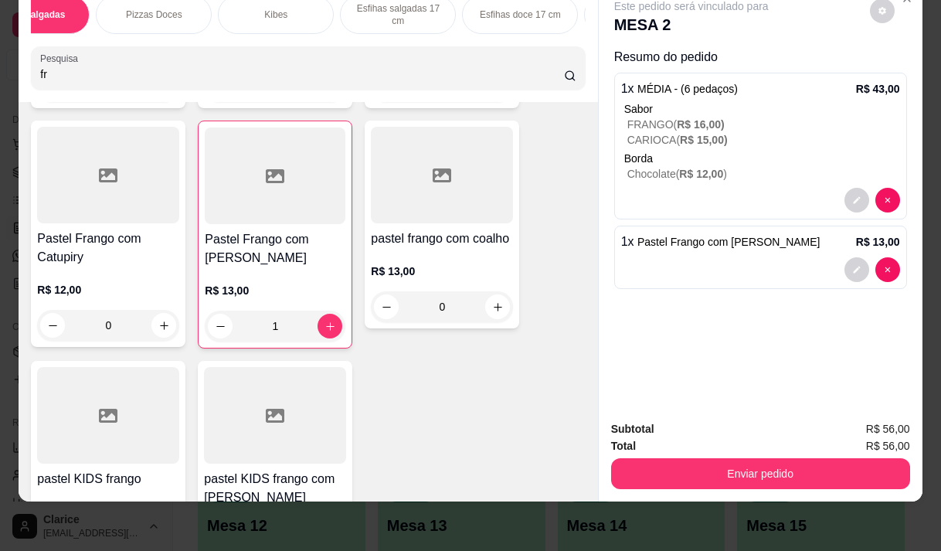
type input "f"
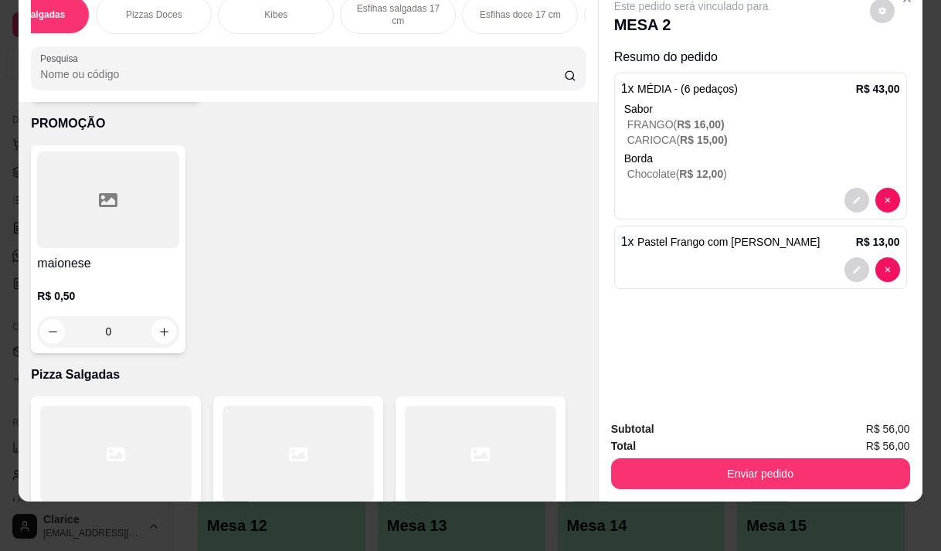
scroll to position [4012, 0]
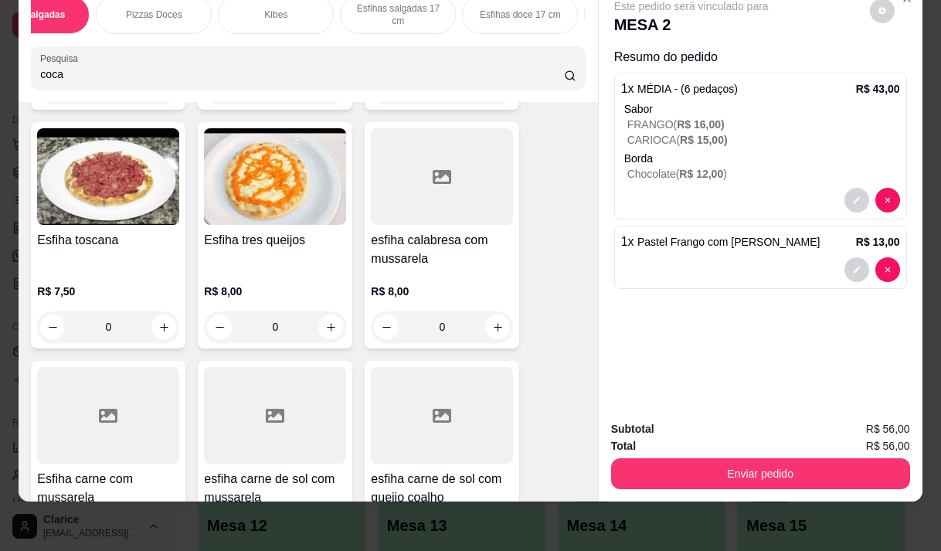
type input "coca"
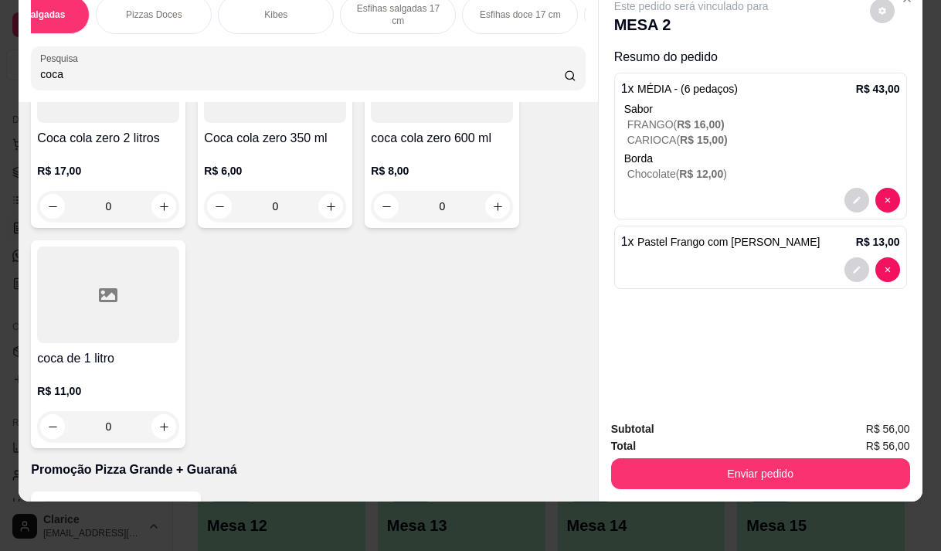
scroll to position [464, 0]
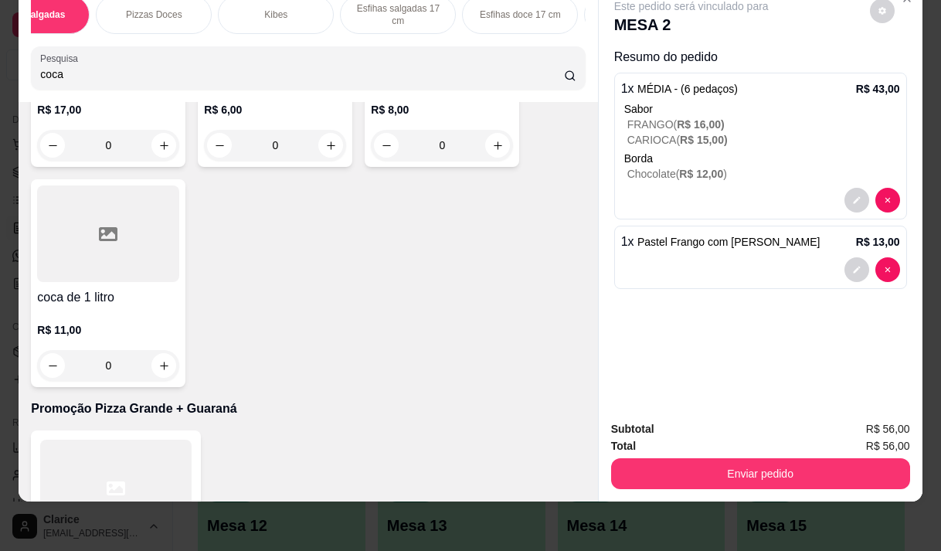
click at [101, 321] on div "R$ 11,00 0" at bounding box center [108, 344] width 142 height 74
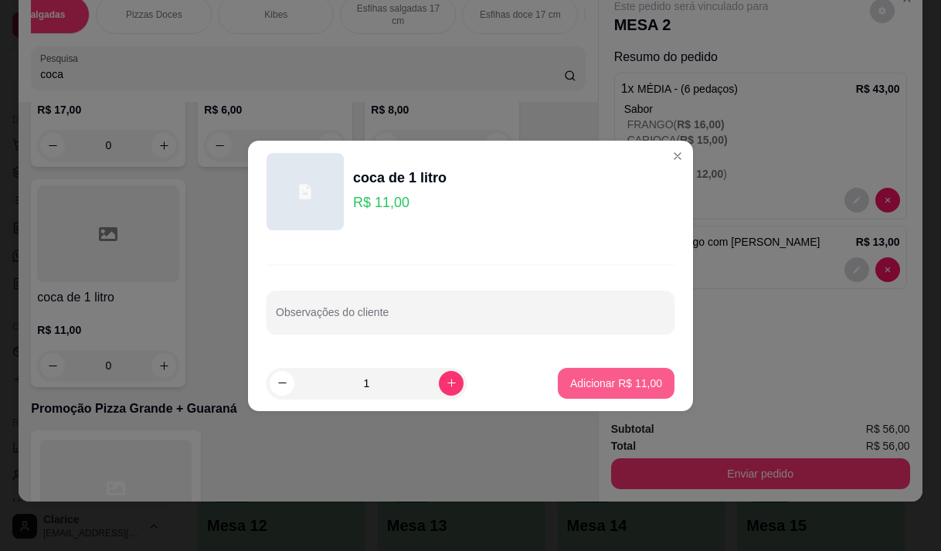
click at [583, 376] on p "Adicionar R$ 11,00" at bounding box center [616, 383] width 92 height 15
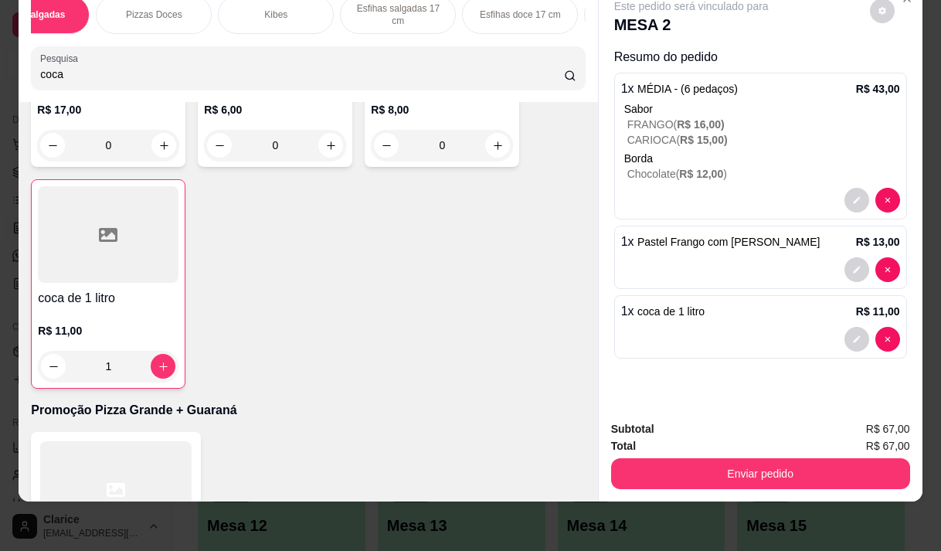
type input "1"
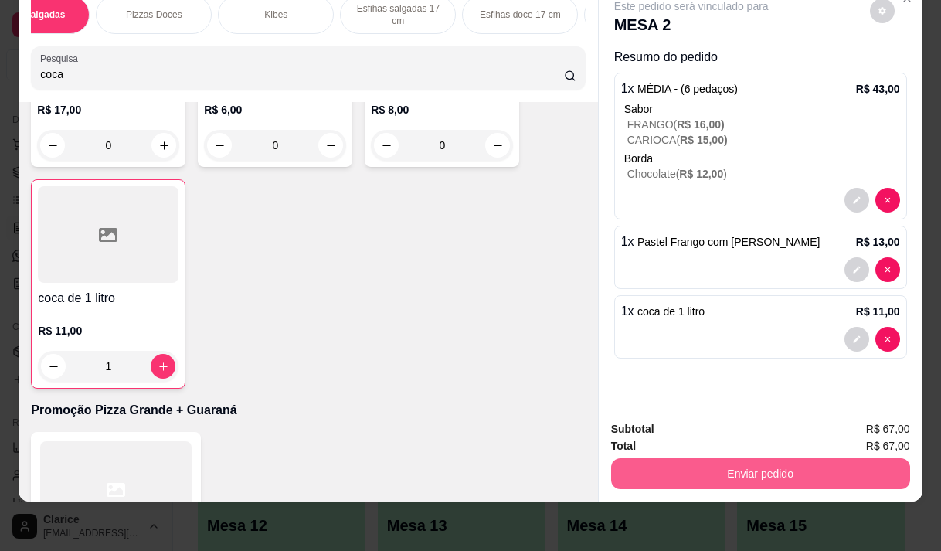
click at [719, 458] on button "Enviar pedido" at bounding box center [760, 473] width 299 height 31
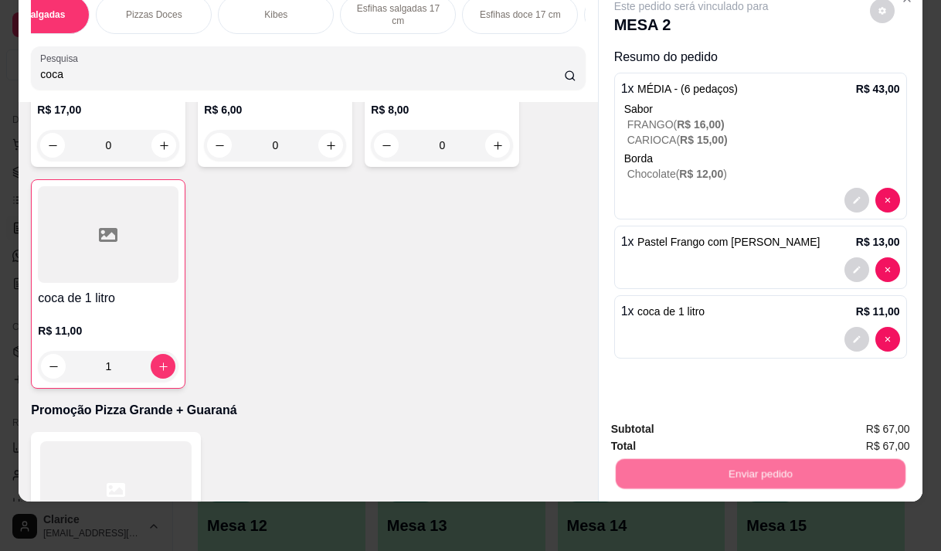
click at [716, 426] on button "Não registrar e enviar pedido" at bounding box center [709, 424] width 156 height 29
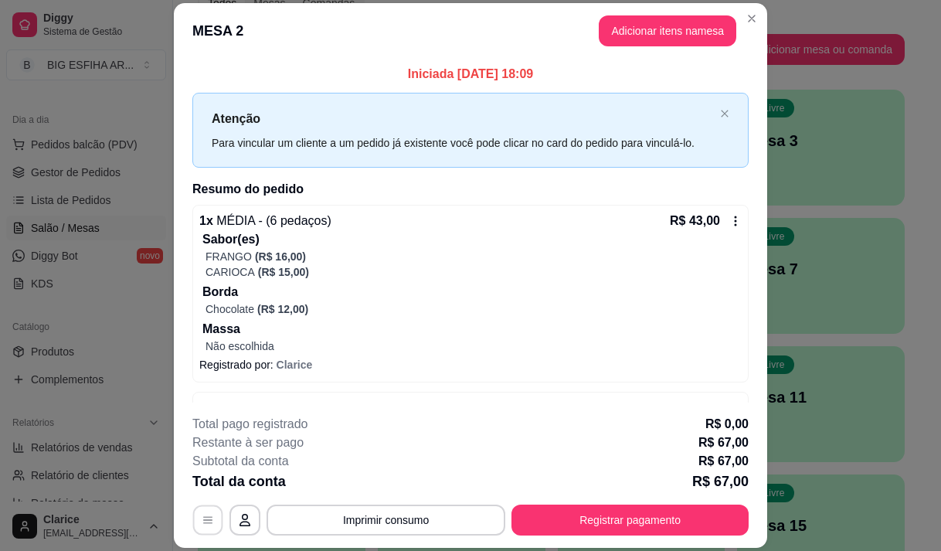
click at [195, 526] on button "button" at bounding box center [208, 520] width 30 height 30
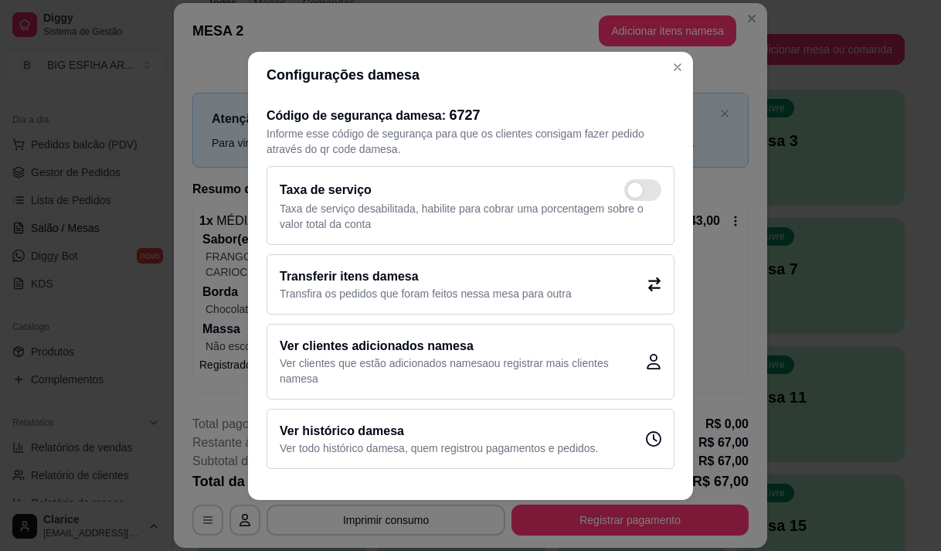
click at [365, 284] on h2 "Transferir itens da mesa" at bounding box center [426, 276] width 292 height 19
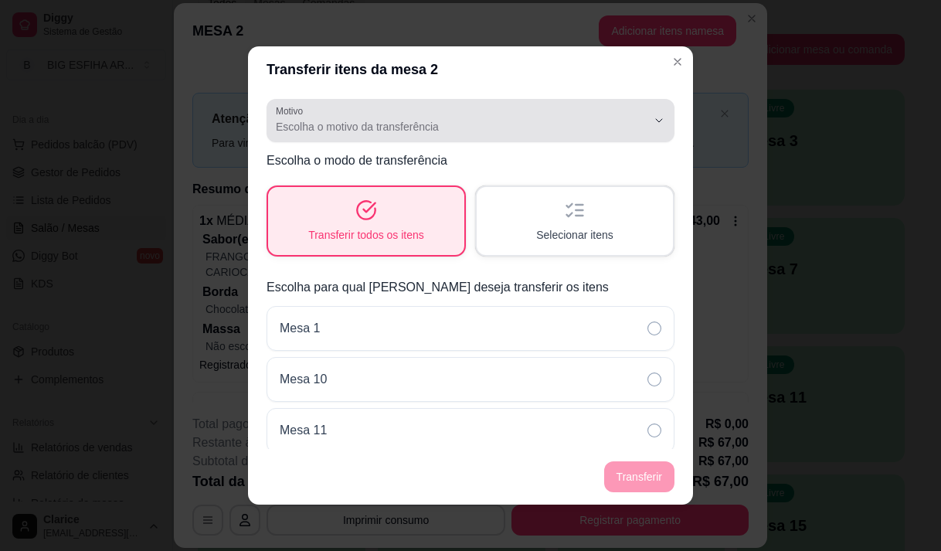
click at [362, 117] on div "Escolha o motivo da transferência" at bounding box center [461, 120] width 371 height 31
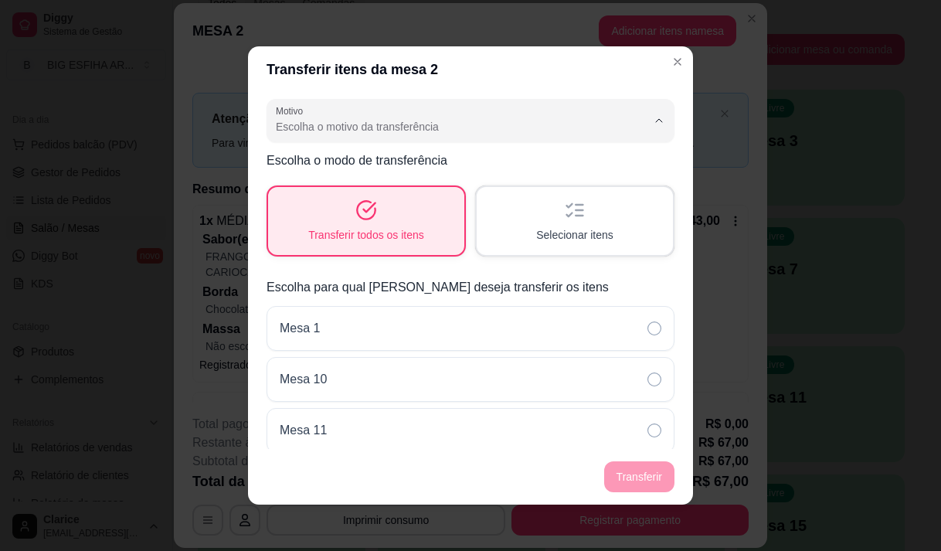
click at [369, 182] on li "Mudança de mesa" at bounding box center [458, 189] width 369 height 24
type input "TABLE_TRANSFER"
select select "TABLE_TRANSFER"
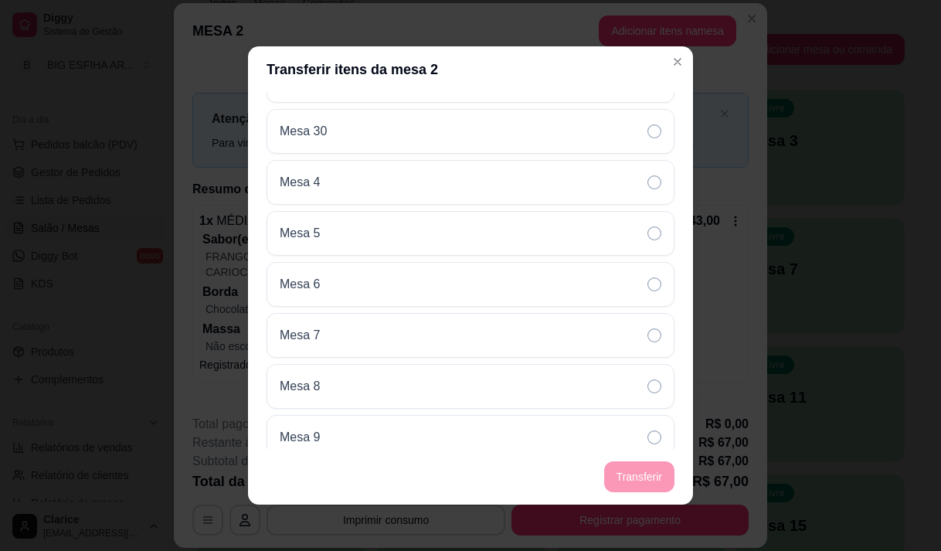
scroll to position [1234, 0]
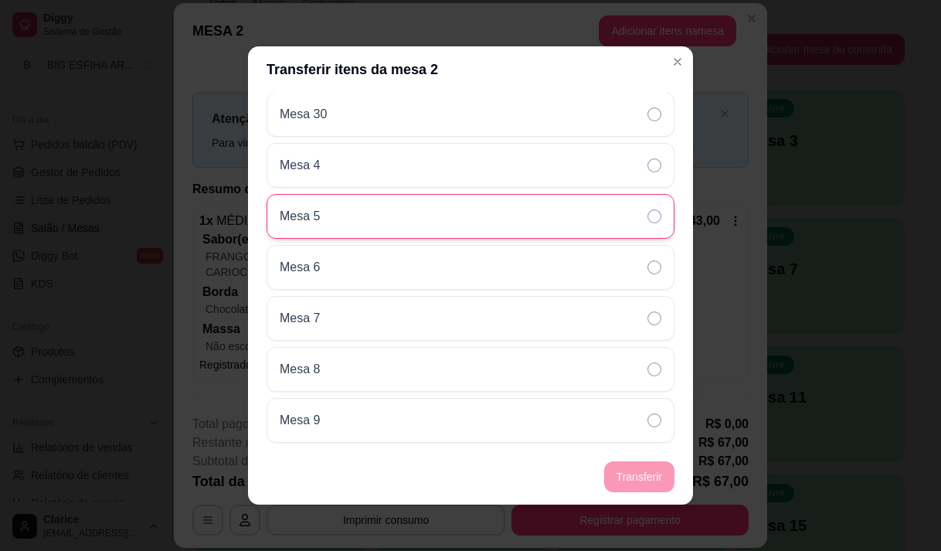
click at [379, 218] on div "Mesa 5" at bounding box center [471, 216] width 408 height 45
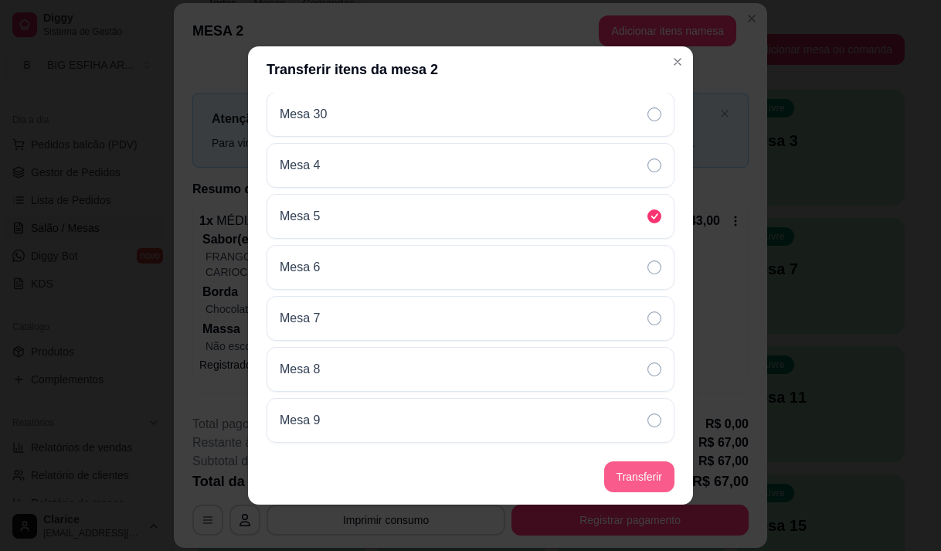
click at [627, 492] on footer "Transferir" at bounding box center [470, 477] width 445 height 56
click at [638, 488] on button "Transferir" at bounding box center [639, 477] width 69 height 30
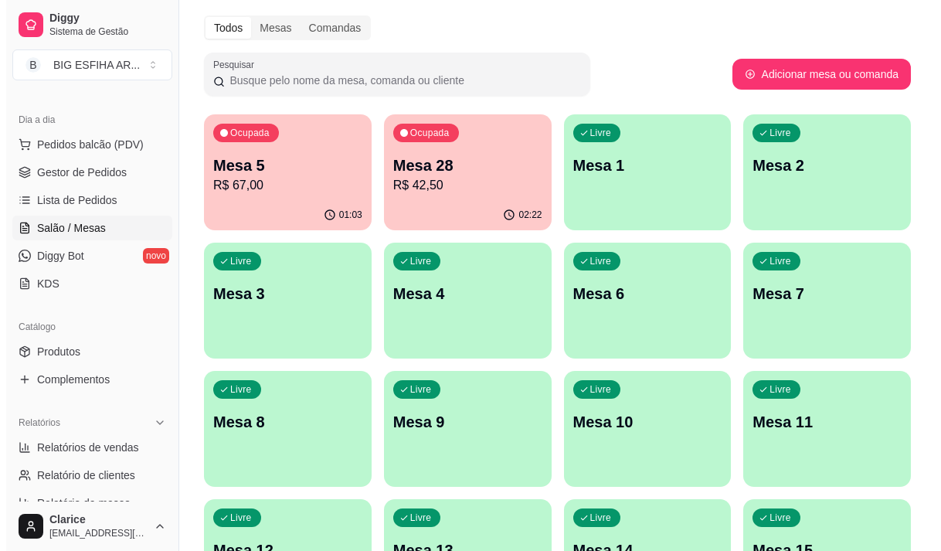
scroll to position [77, 0]
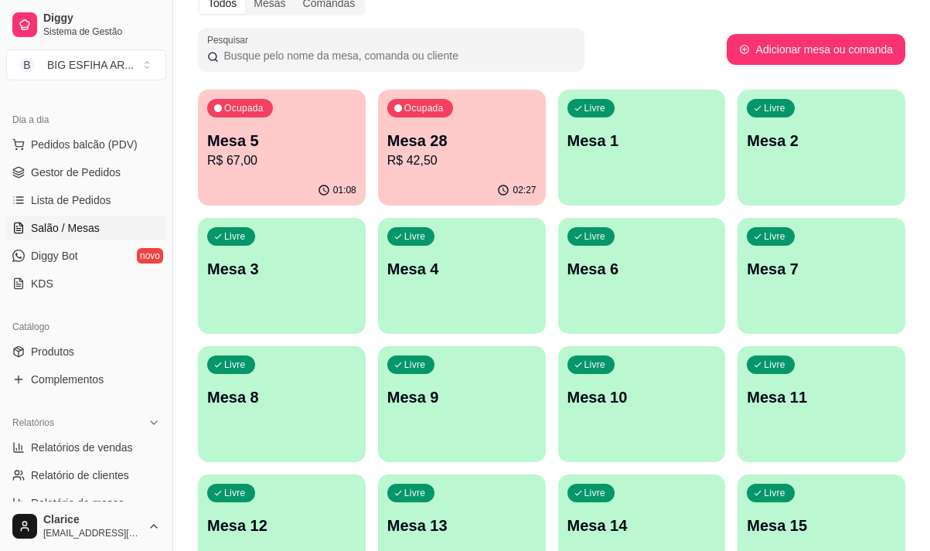
click at [775, 419] on div "Livre Mesa 11" at bounding box center [821, 394] width 168 height 97
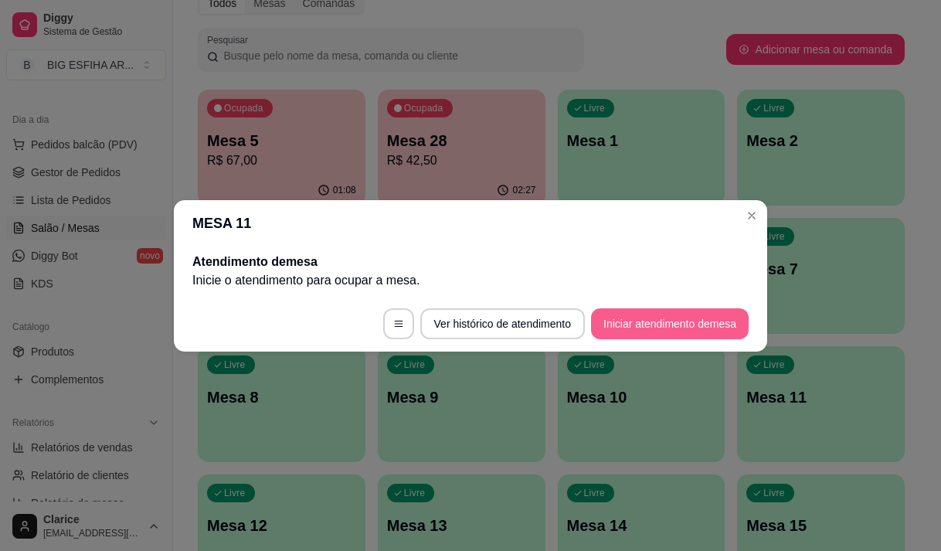
click at [696, 314] on button "Iniciar atendimento de mesa" at bounding box center [670, 323] width 158 height 31
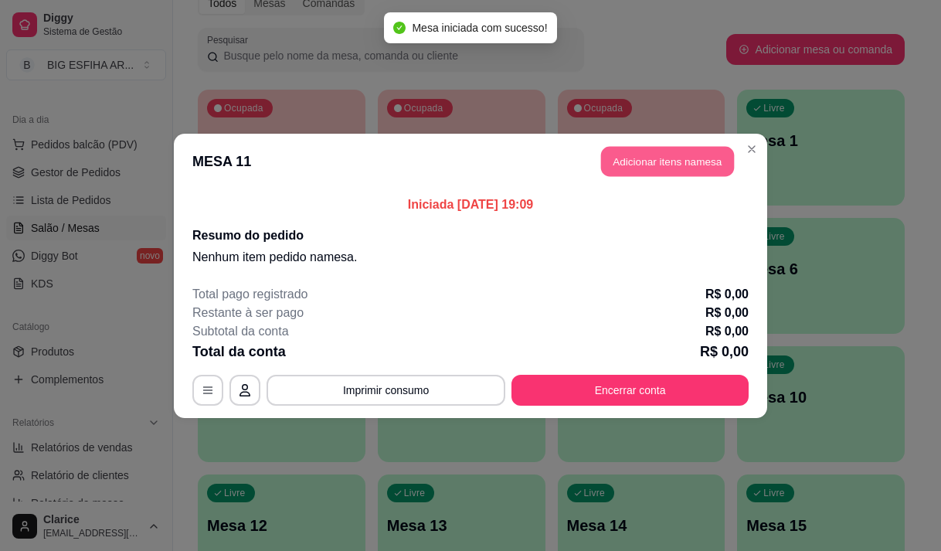
click at [649, 157] on button "Adicionar itens na mesa" at bounding box center [667, 161] width 133 height 30
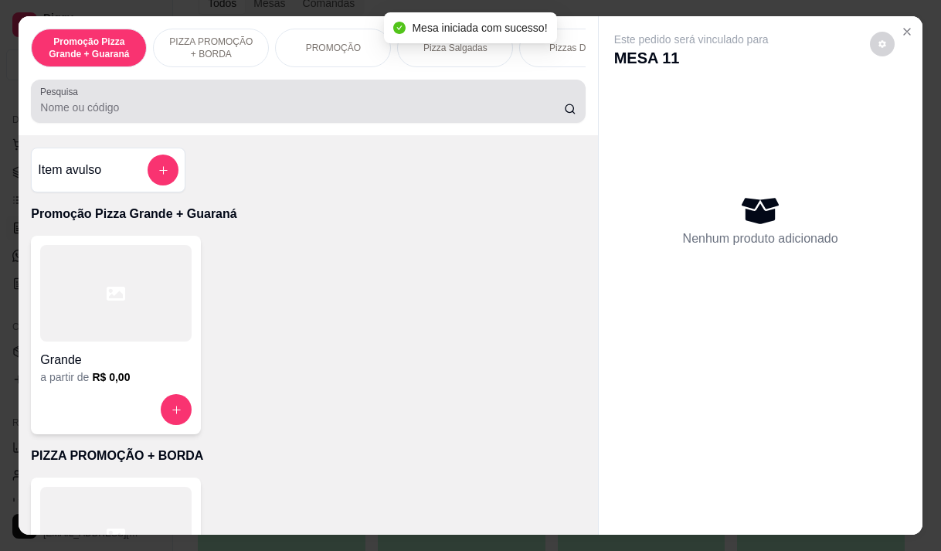
click at [208, 107] on input "Pesquisa" at bounding box center [302, 107] width 524 height 15
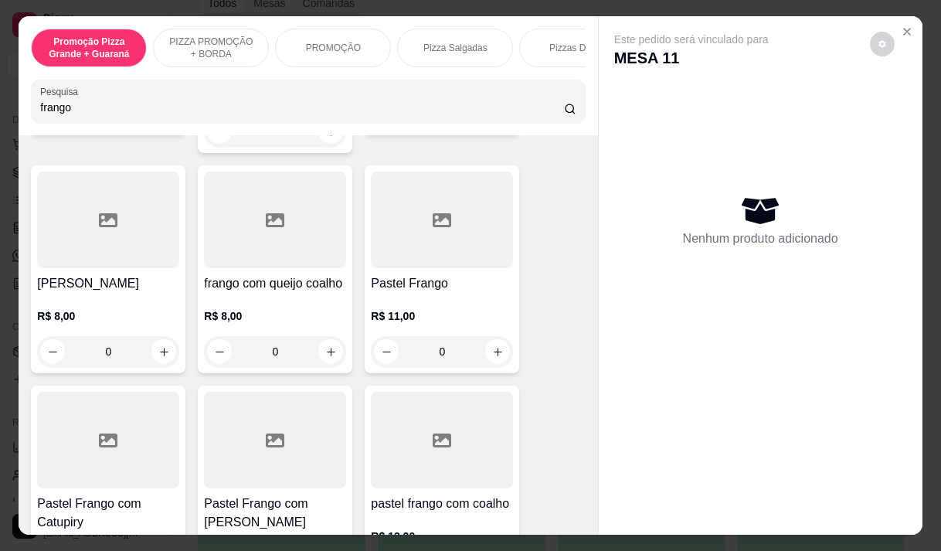
scroll to position [541, 0]
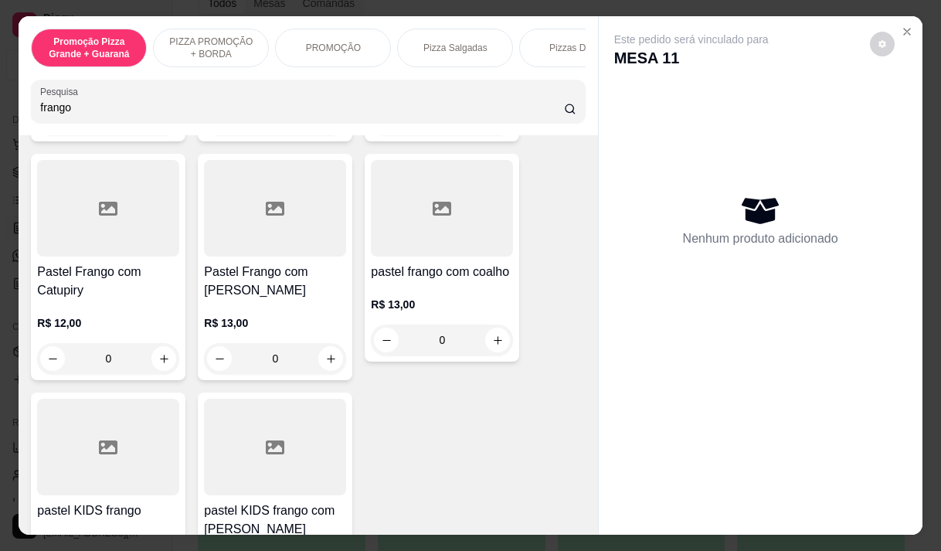
type input "frango"
click at [272, 234] on div at bounding box center [275, 208] width 142 height 97
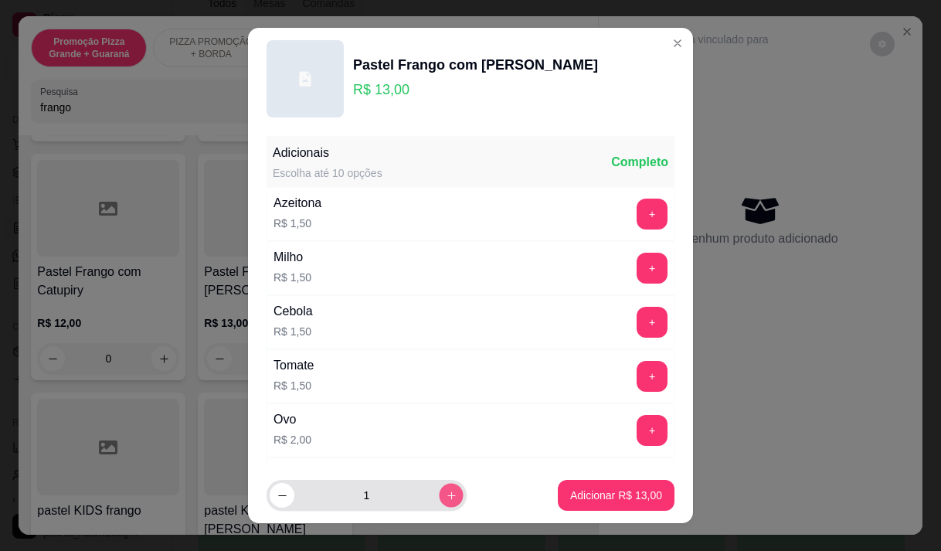
click at [447, 495] on icon "increase-product-quantity" at bounding box center [451, 496] width 8 height 8
click at [447, 495] on icon "increase-product-quantity" at bounding box center [451, 496] width 9 height 9
type input "3"
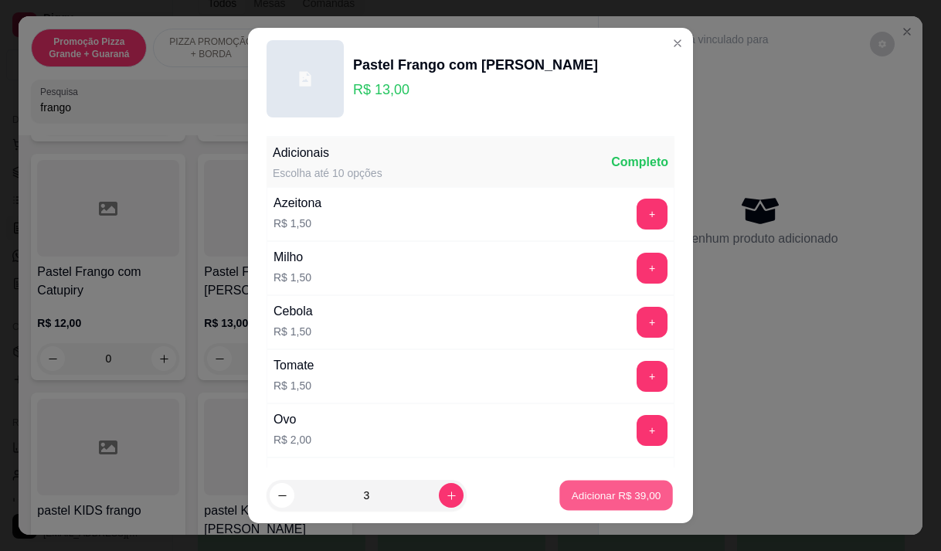
click at [587, 491] on p "Adicionar R$ 39,00" at bounding box center [617, 495] width 90 height 15
type input "3"
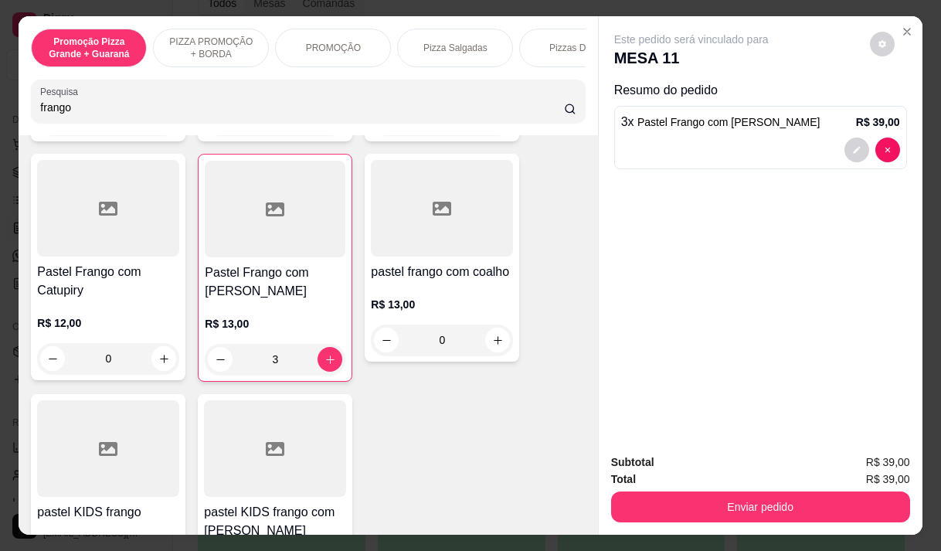
click at [116, 277] on h4 "Pastel Frango com Catupiry" at bounding box center [108, 281] width 142 height 37
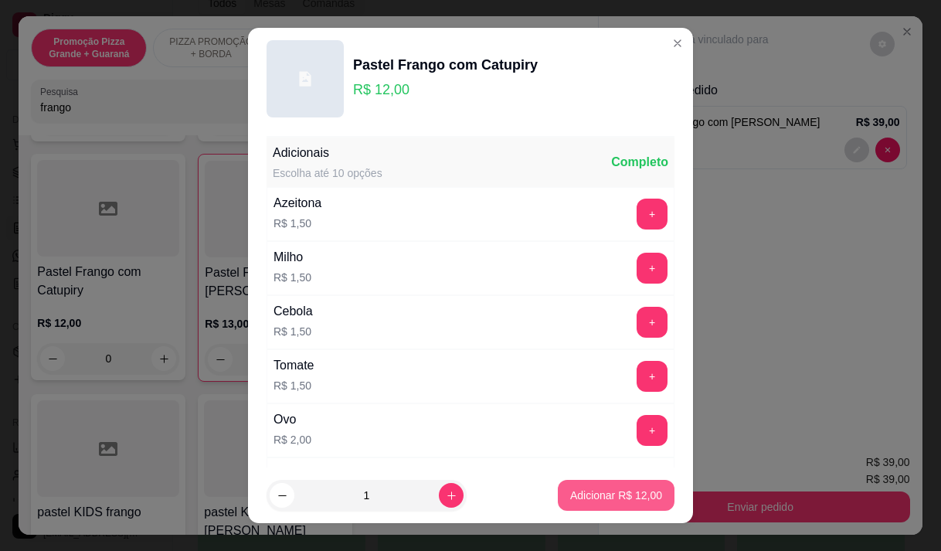
click at [587, 504] on button "Adicionar R$ 12,00" at bounding box center [616, 495] width 117 height 31
type input "1"
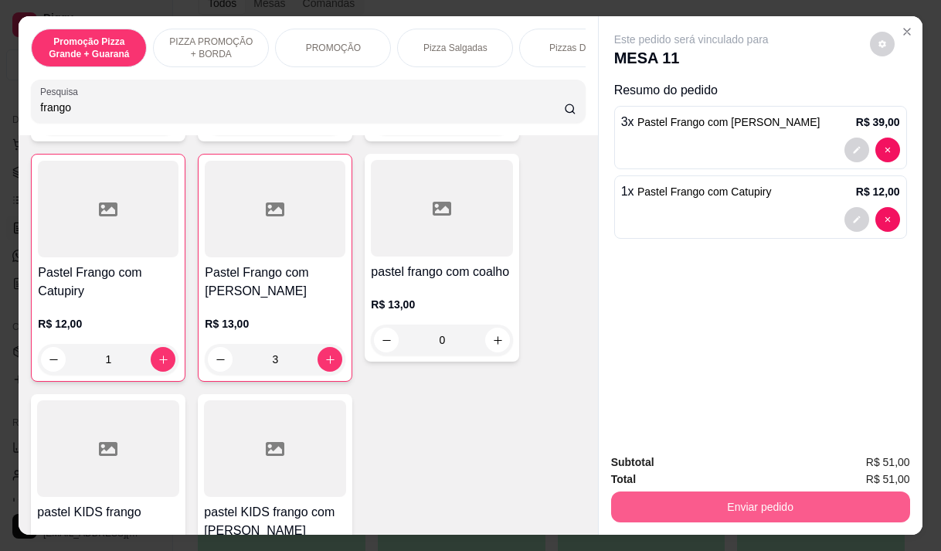
click at [687, 492] on button "Enviar pedido" at bounding box center [760, 507] width 299 height 31
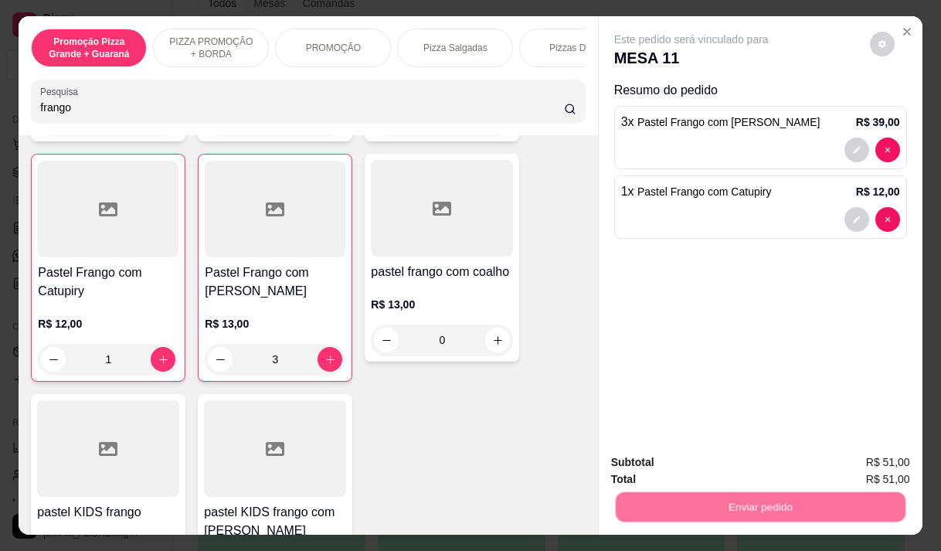
click at [692, 468] on button "Não registrar e enviar pedido" at bounding box center [709, 462] width 156 height 29
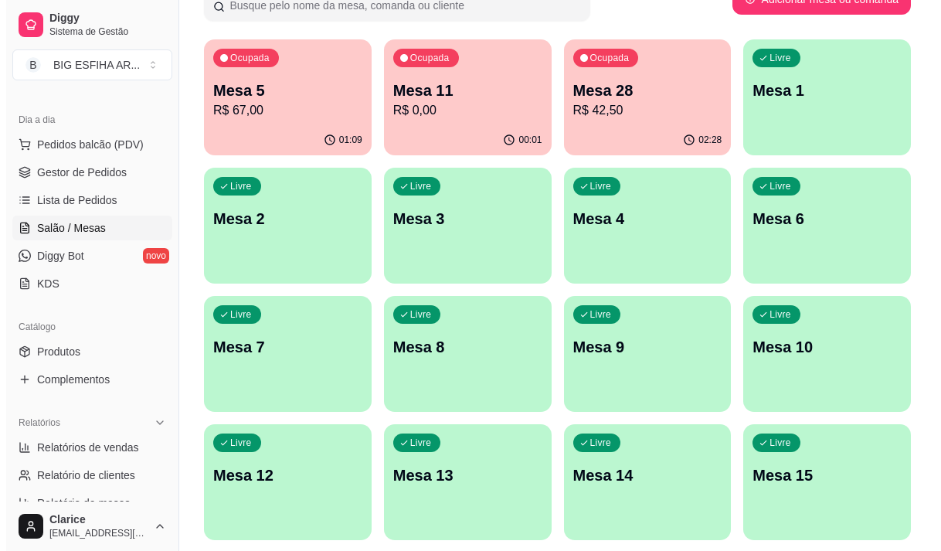
scroll to position [0, 0]
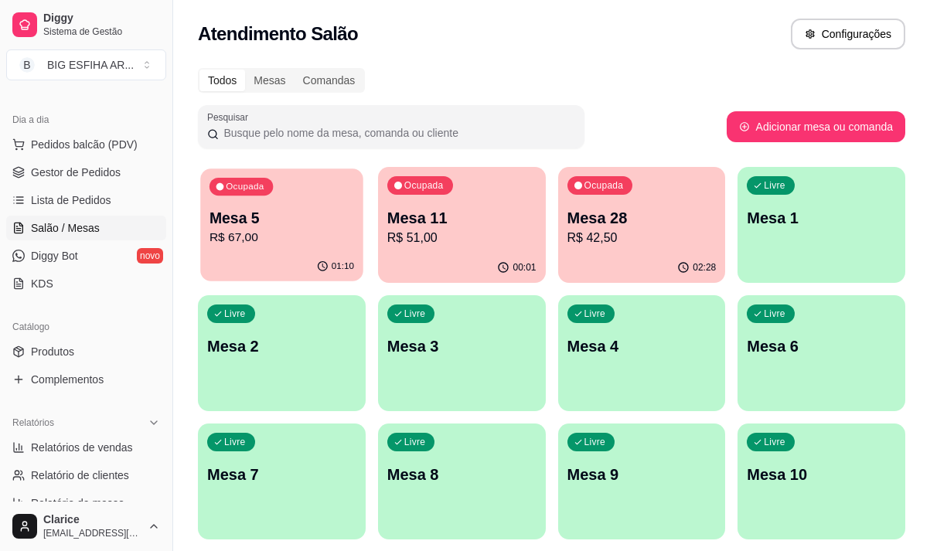
click at [294, 208] on p "Mesa 5" at bounding box center [281, 218] width 145 height 21
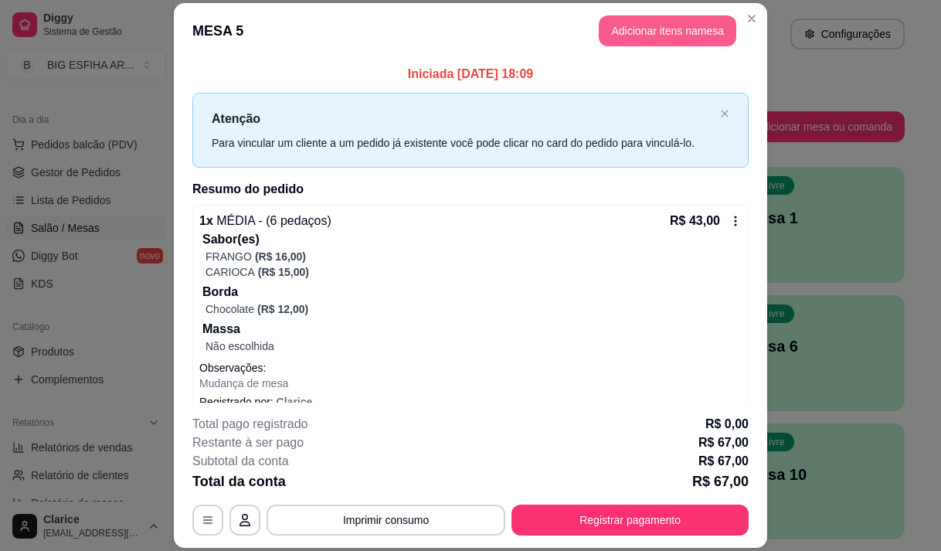
click at [659, 30] on button "Adicionar itens na mesa" at bounding box center [668, 30] width 138 height 31
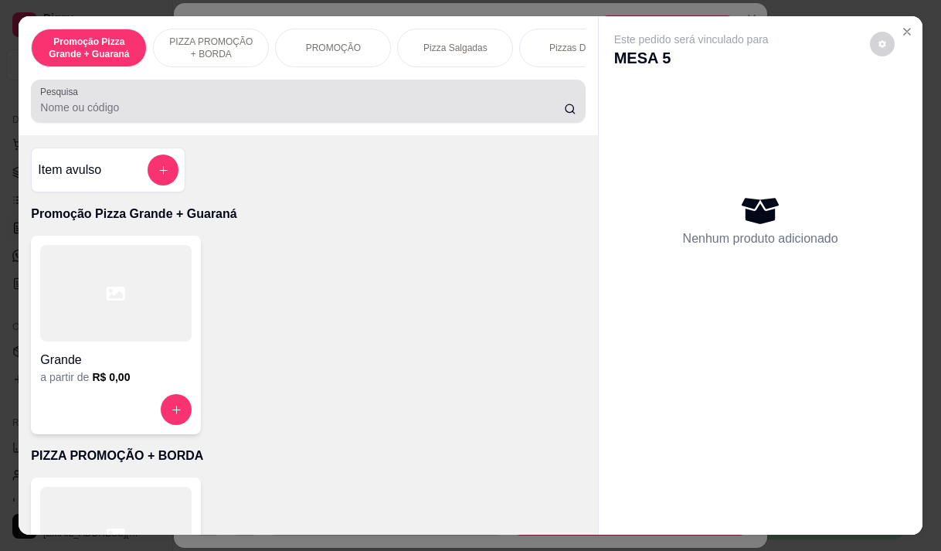
click at [83, 105] on div at bounding box center [308, 101] width 536 height 31
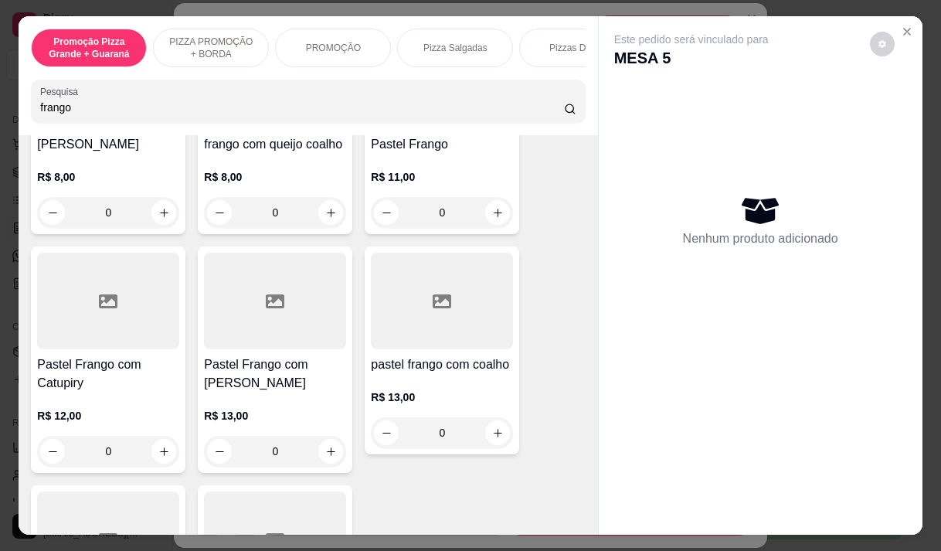
scroll to position [464, 0]
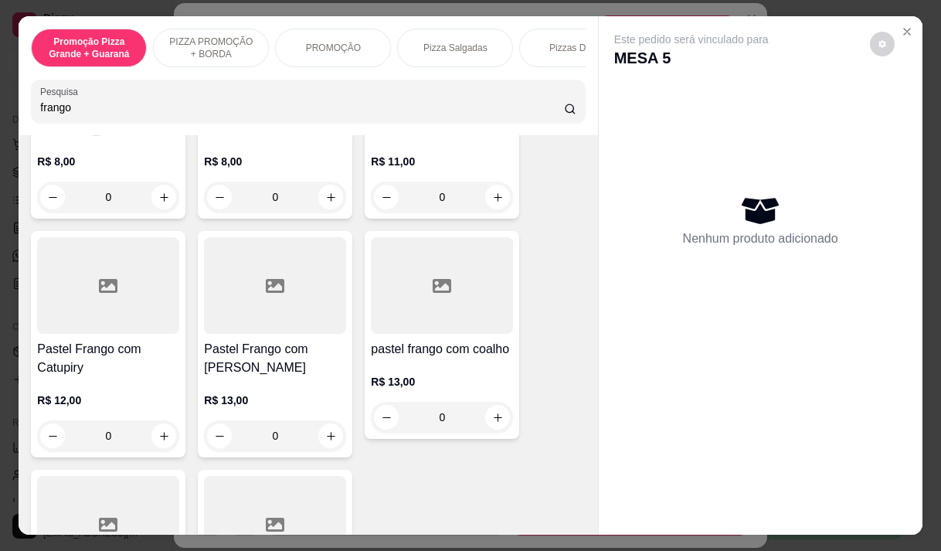
type input "frango"
click at [271, 321] on div "Pastel Frango com mussarela R$ 13,00 0" at bounding box center [275, 344] width 155 height 226
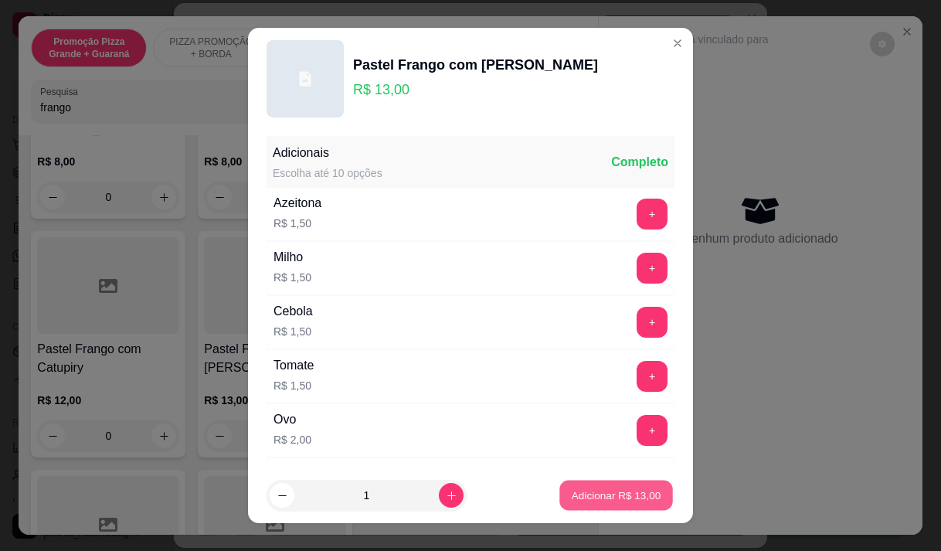
click at [615, 497] on p "Adicionar R$ 13,00" at bounding box center [617, 495] width 90 height 15
type input "1"
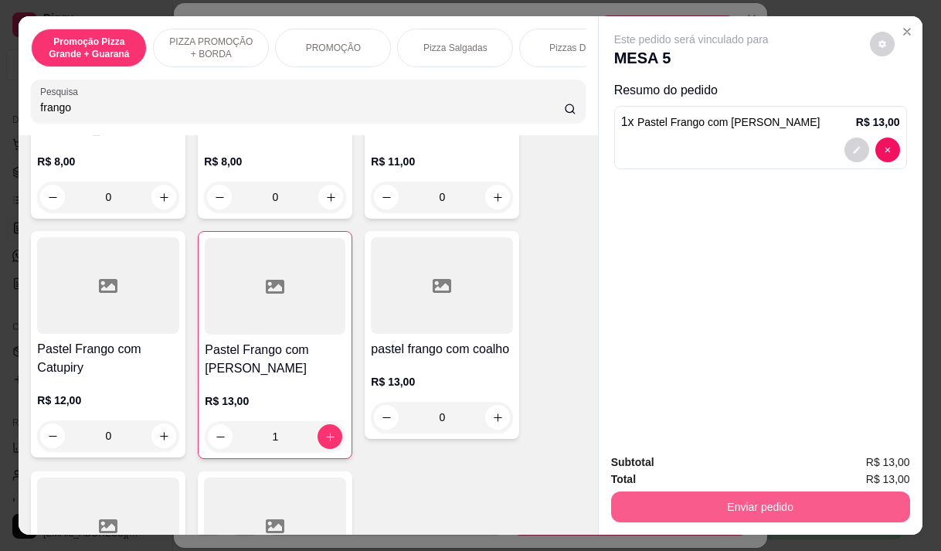
click at [720, 492] on button "Enviar pedido" at bounding box center [760, 507] width 299 height 31
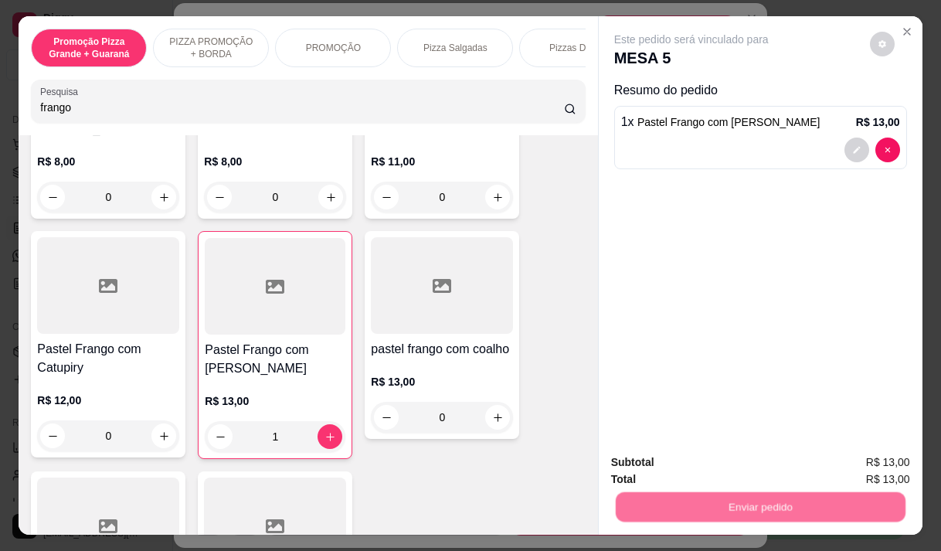
click at [728, 451] on button "Não registrar e enviar pedido" at bounding box center [709, 462] width 156 height 29
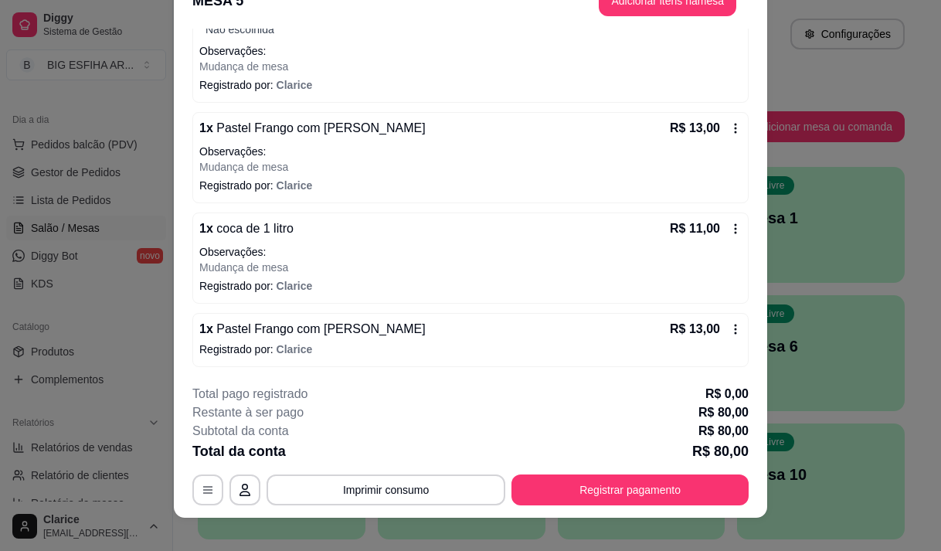
scroll to position [46, 0]
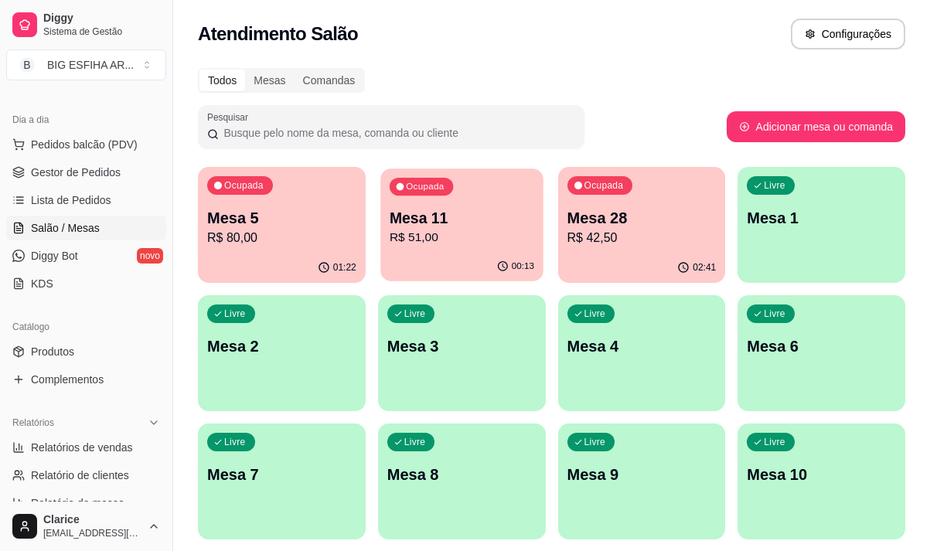
click at [441, 245] on p "R$ 51,00" at bounding box center [462, 238] width 145 height 18
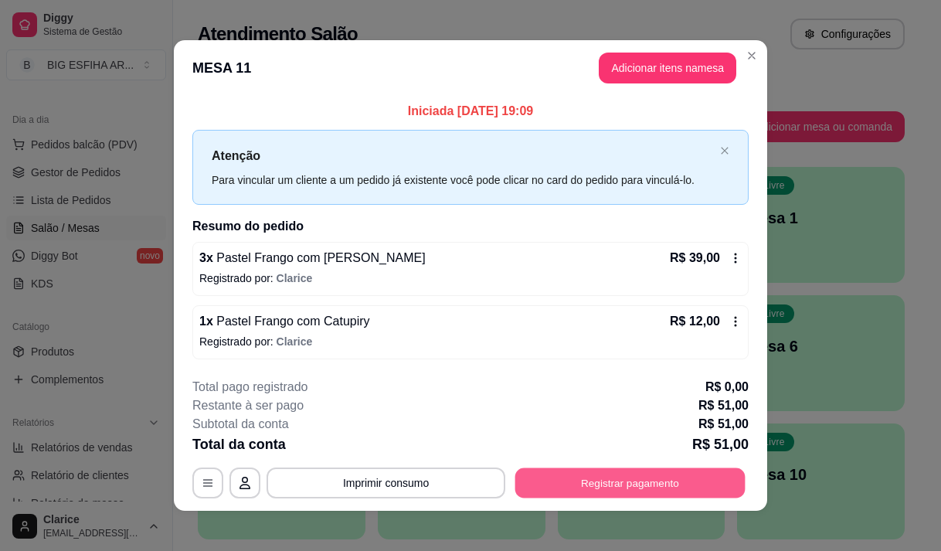
click at [684, 488] on button "Registrar pagamento" at bounding box center [630, 483] width 230 height 30
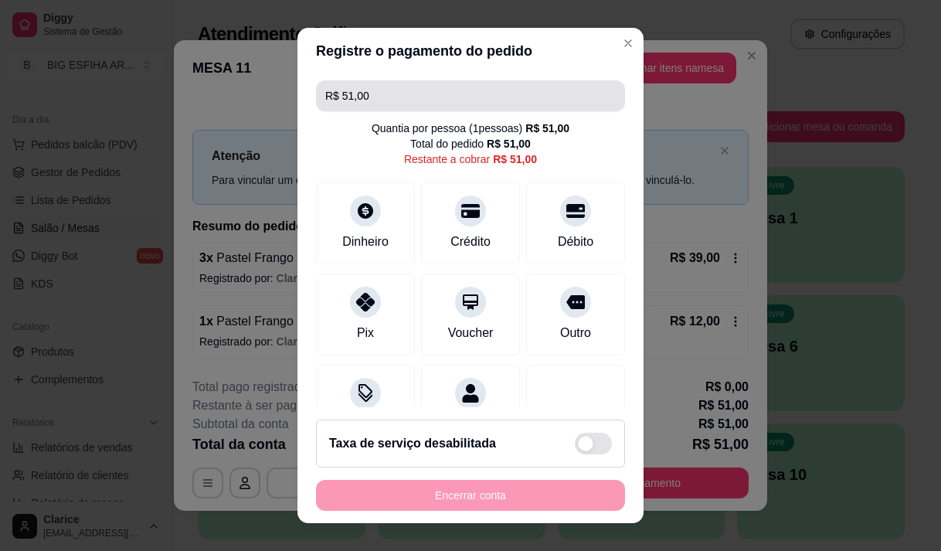
click at [379, 92] on input "R$ 51,00" at bounding box center [470, 95] width 291 height 31
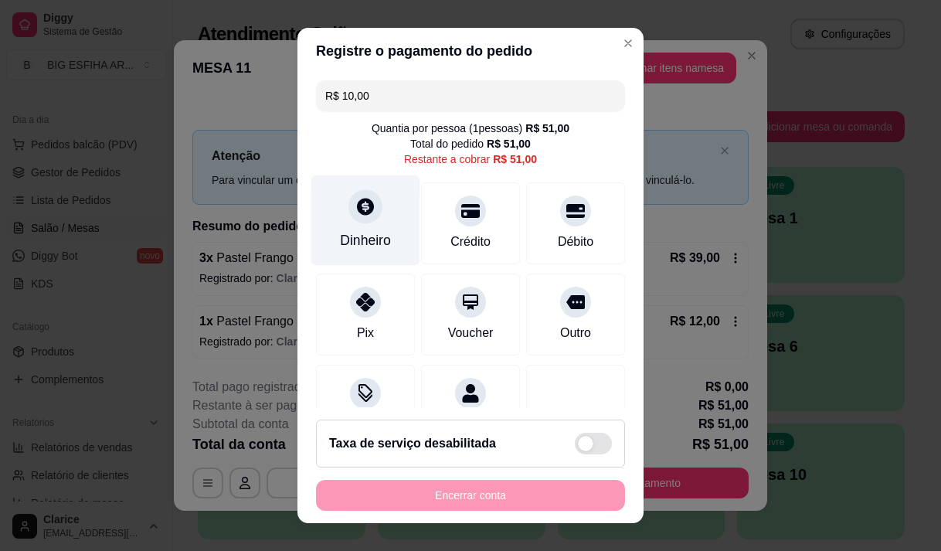
click at [362, 213] on icon at bounding box center [365, 206] width 17 height 17
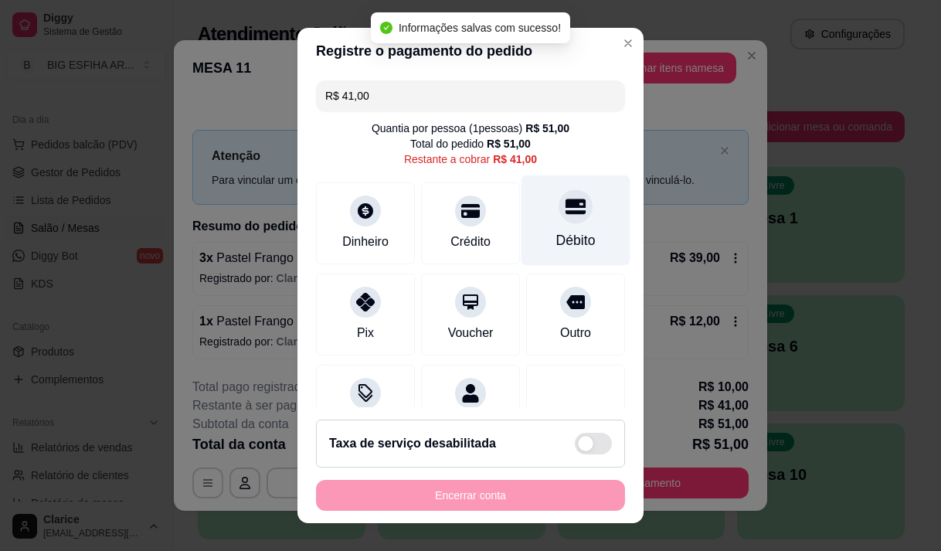
click at [566, 232] on div "Débito" at bounding box center [575, 240] width 39 height 20
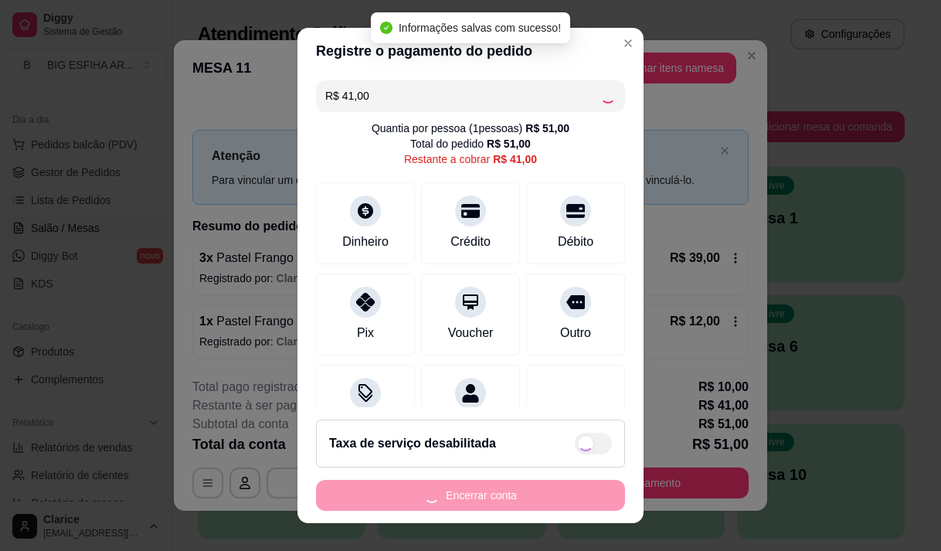
type input "R$ 0,00"
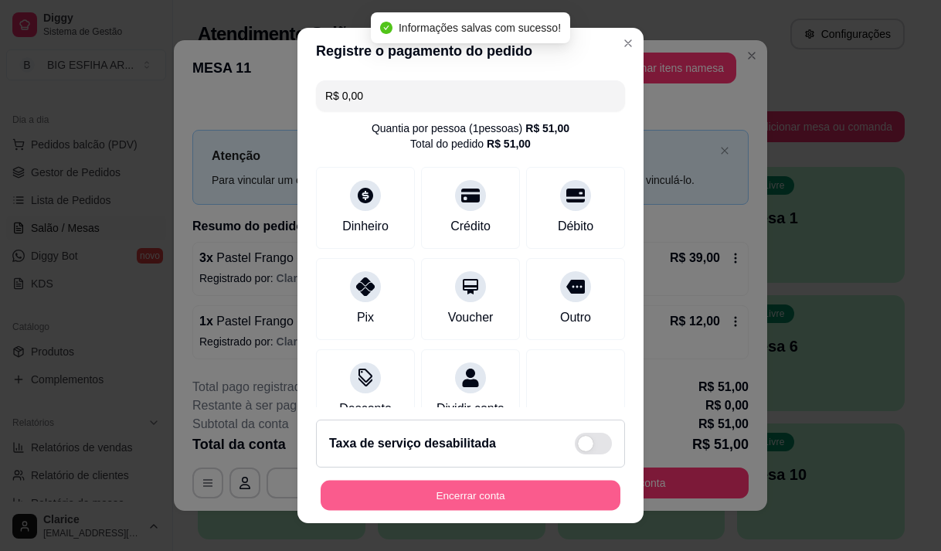
click at [521, 495] on button "Encerrar conta" at bounding box center [471, 496] width 300 height 30
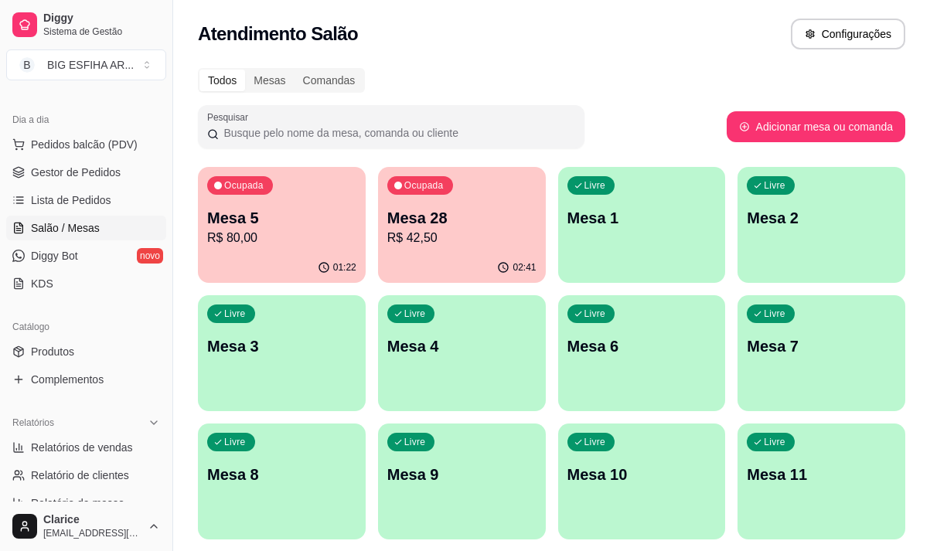
click at [277, 260] on div "01:22" at bounding box center [282, 268] width 168 height 30
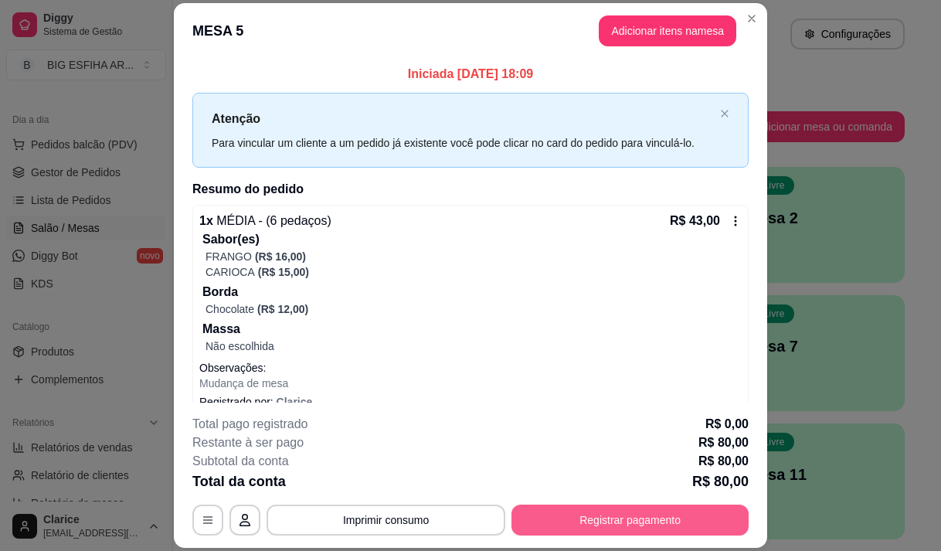
click at [537, 519] on button "Registrar pagamento" at bounding box center [630, 520] width 237 height 31
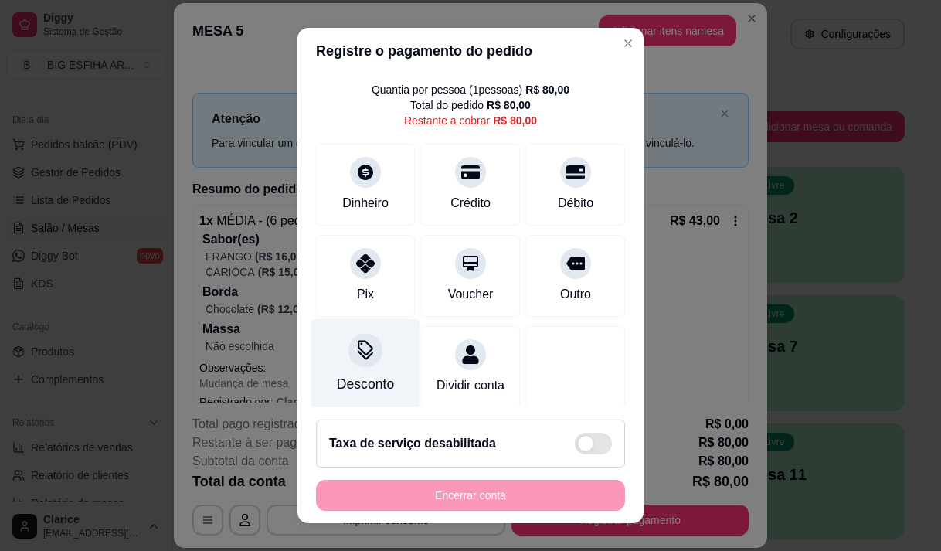
scroll to position [63, 0]
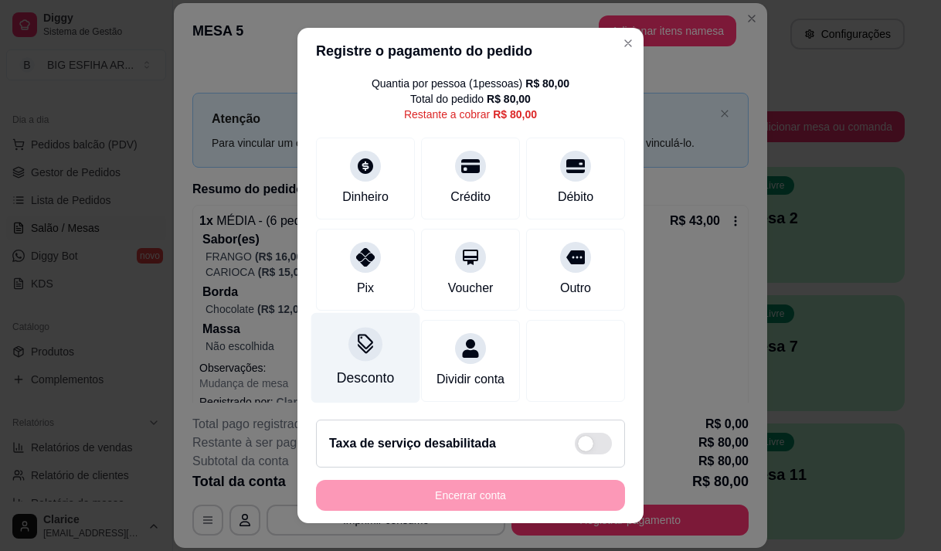
click at [362, 368] on div "Desconto" at bounding box center [365, 378] width 57 height 20
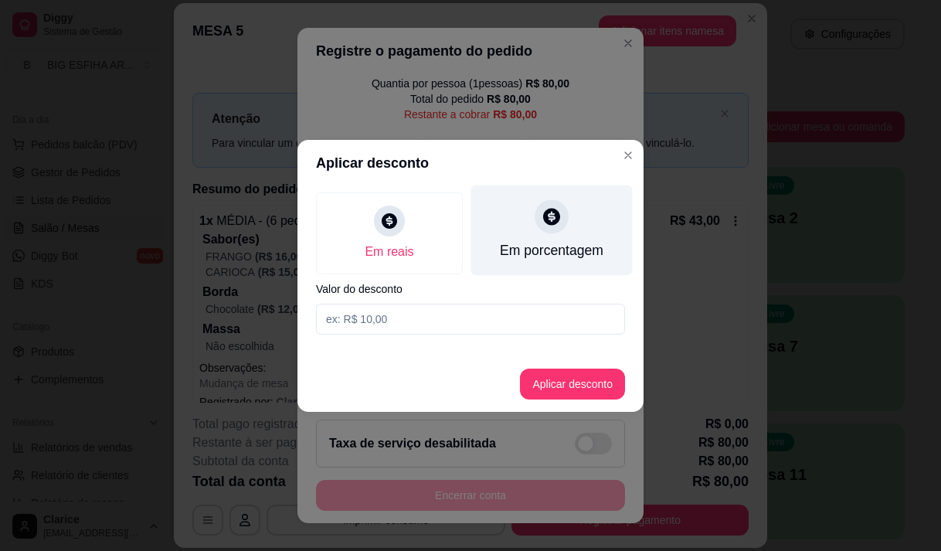
click at [542, 238] on div "Em porcentagem" at bounding box center [552, 230] width 162 height 90
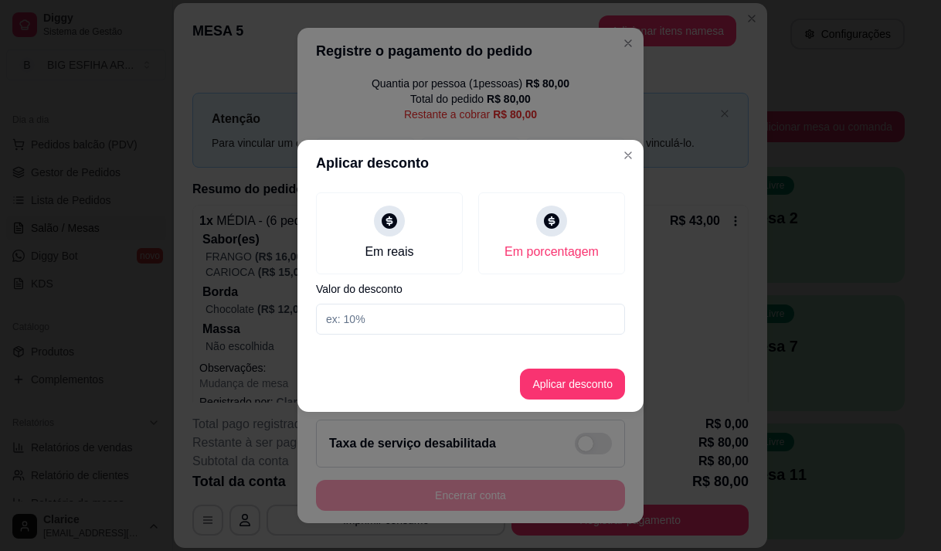
click at [517, 327] on input at bounding box center [470, 319] width 309 height 31
type input "20"
click at [571, 380] on button "Aplicar desconto" at bounding box center [572, 384] width 101 height 30
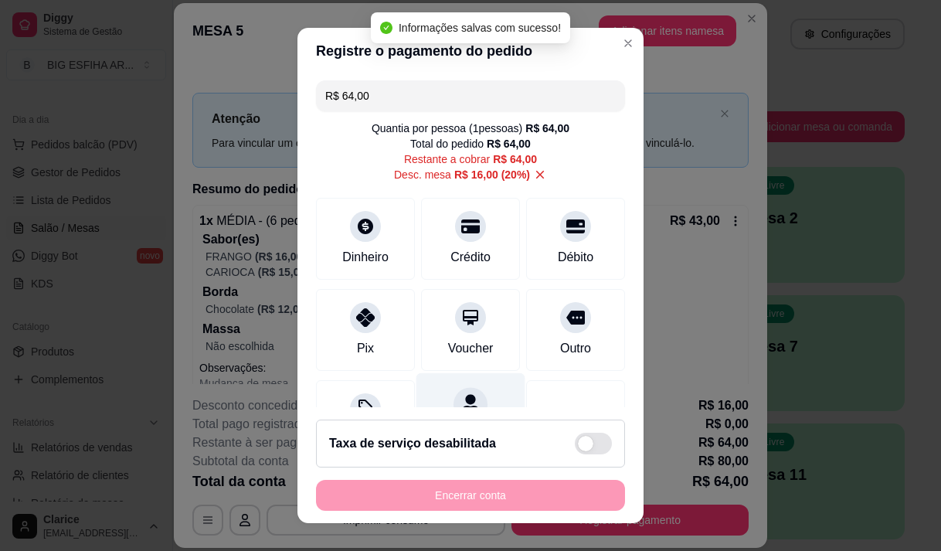
scroll to position [79, 0]
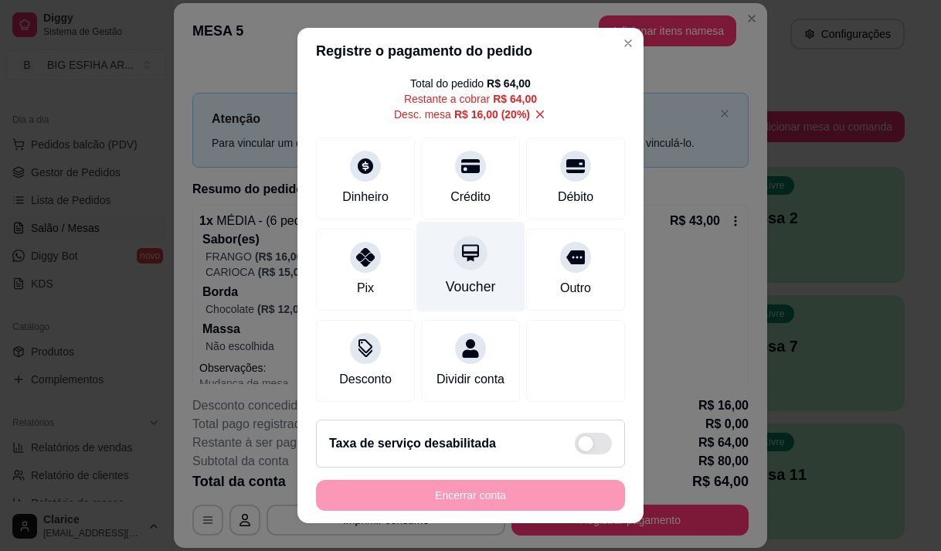
click at [471, 277] on div "Voucher" at bounding box center [471, 287] width 50 height 20
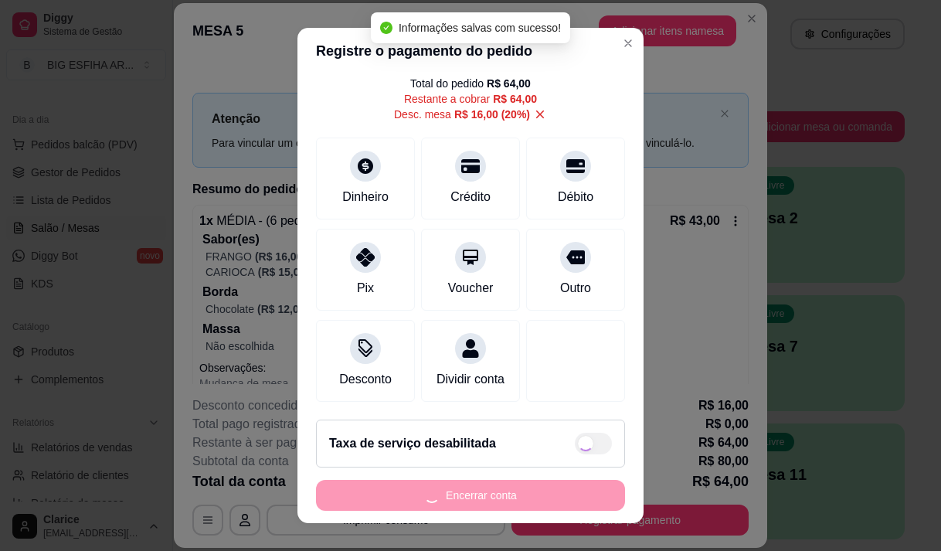
type input "R$ 0,00"
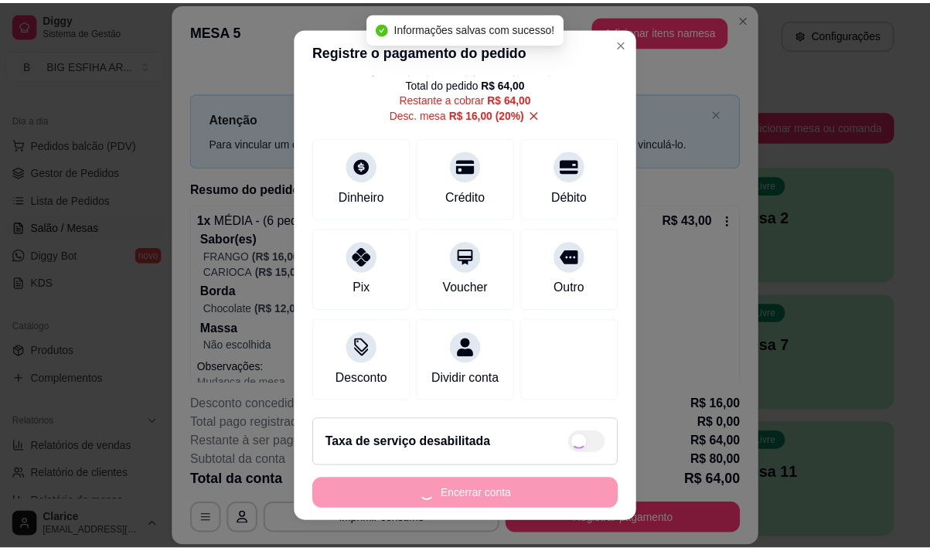
scroll to position [63, 0]
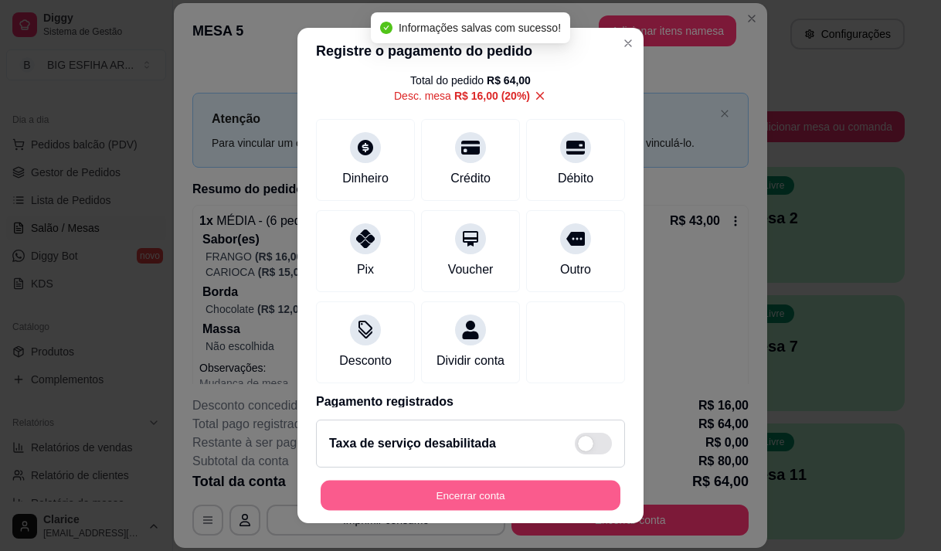
click at [451, 494] on button "Encerrar conta" at bounding box center [471, 496] width 300 height 30
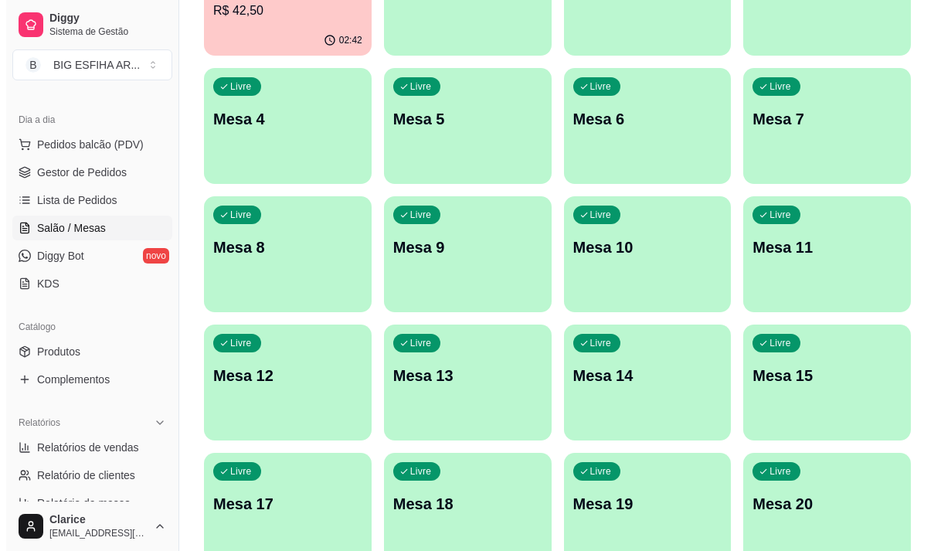
scroll to position [232, 0]
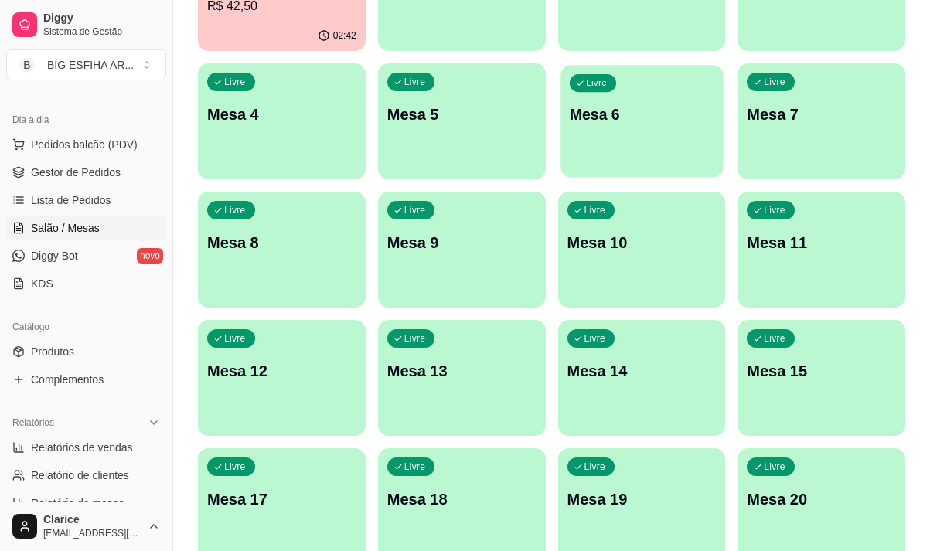
click at [624, 121] on p "Mesa 6" at bounding box center [641, 114] width 145 height 21
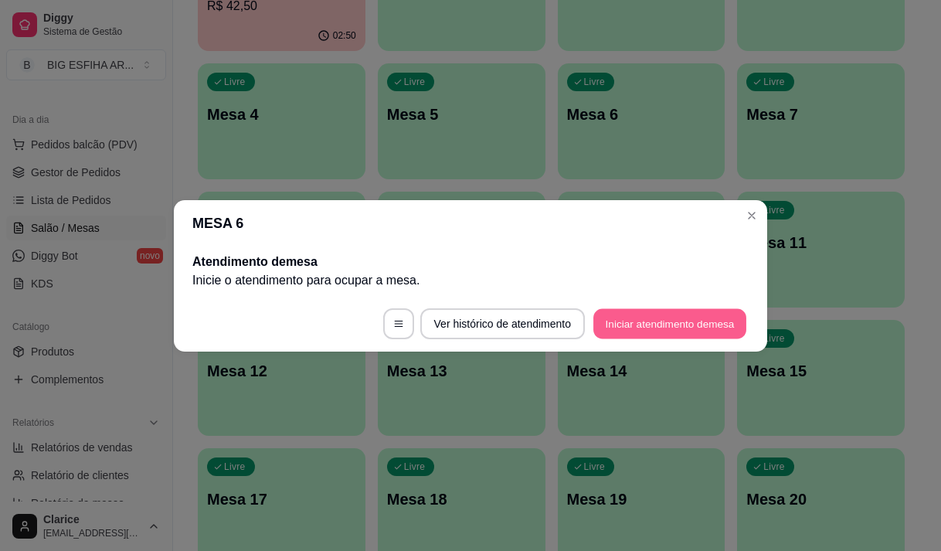
click at [620, 312] on button "Iniciar atendimento de mesa" at bounding box center [670, 323] width 153 height 30
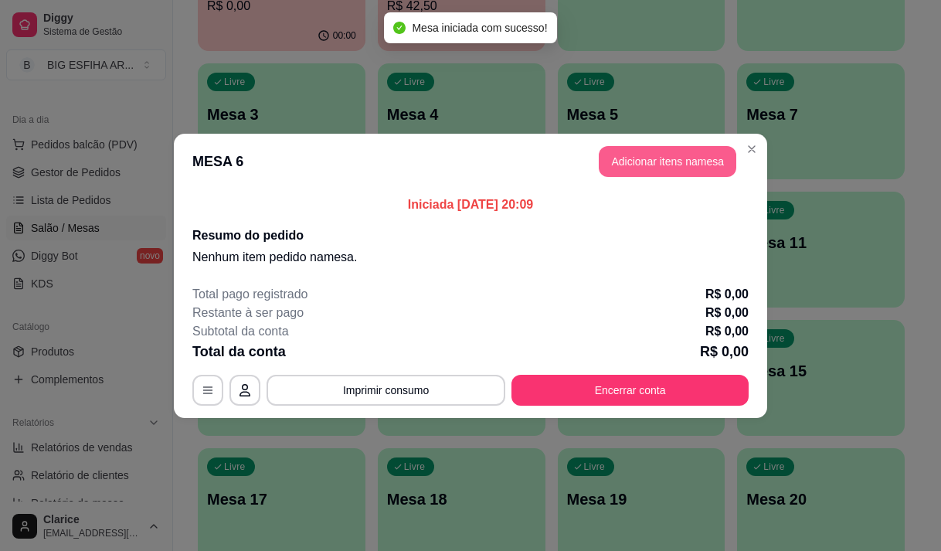
click at [638, 170] on button "Adicionar itens na mesa" at bounding box center [668, 161] width 138 height 31
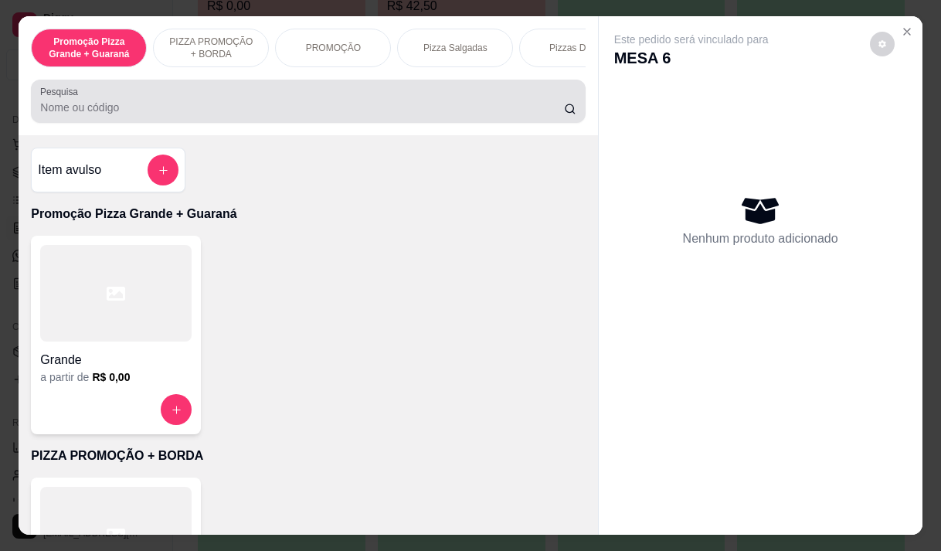
click at [130, 117] on div at bounding box center [308, 101] width 536 height 31
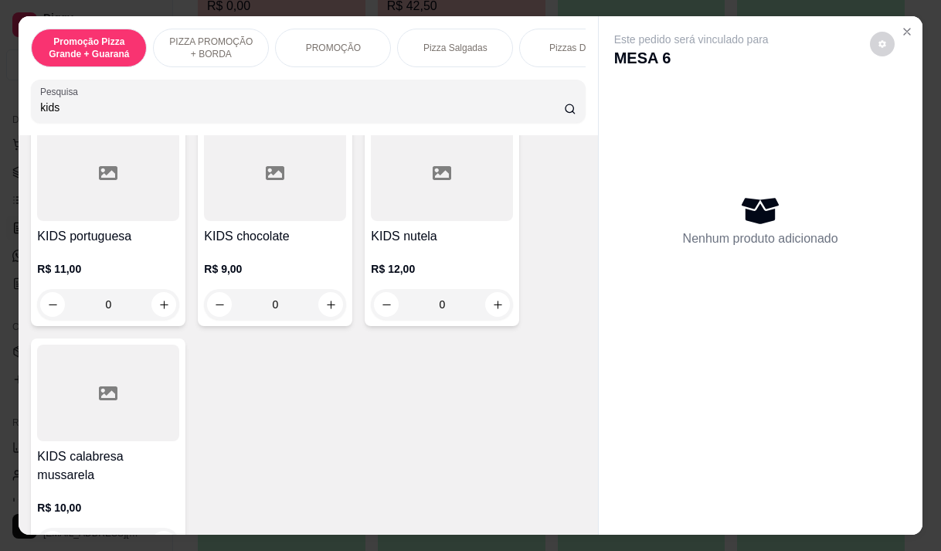
scroll to position [850, 0]
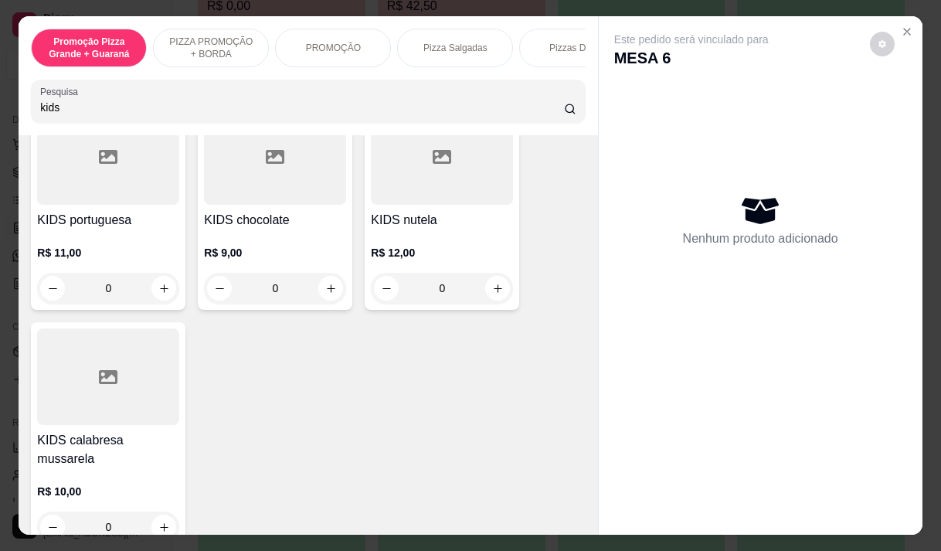
type input "kids"
click at [292, 216] on h4 "KIDS chocolate" at bounding box center [275, 220] width 142 height 19
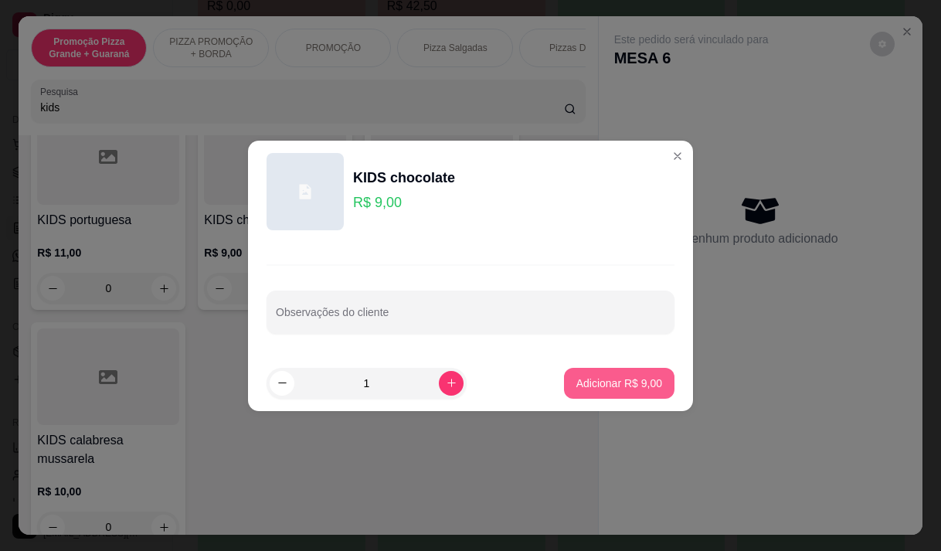
click at [627, 372] on button "Adicionar R$ 9,00" at bounding box center [619, 383] width 111 height 31
type input "1"
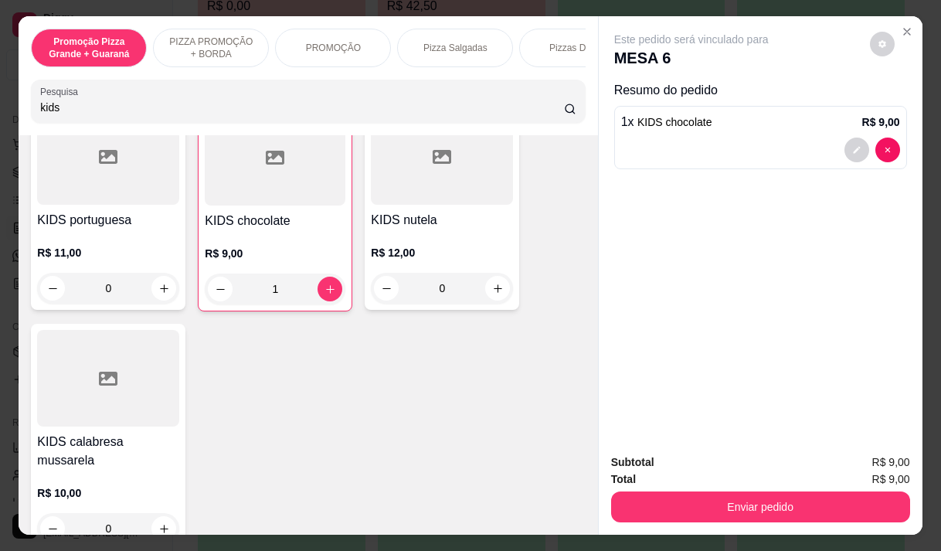
click at [70, 113] on input "kids" at bounding box center [302, 107] width 524 height 15
type input "k"
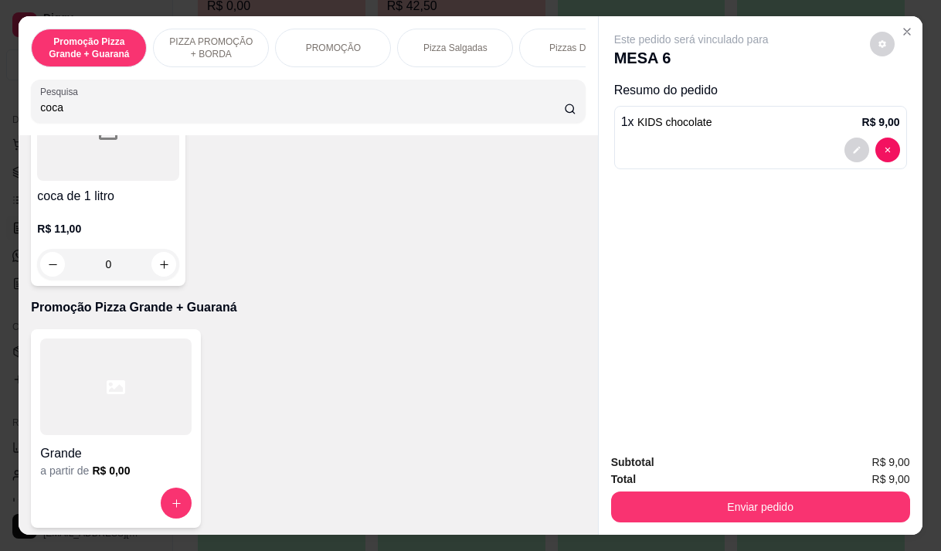
scroll to position [423, 0]
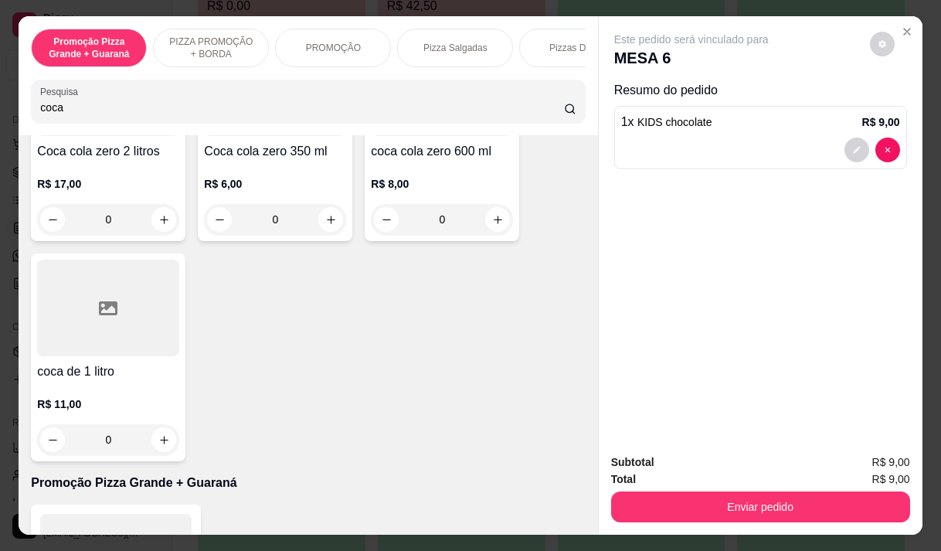
type input "coca"
click at [128, 375] on h4 "coca de 1 litro" at bounding box center [108, 371] width 142 height 19
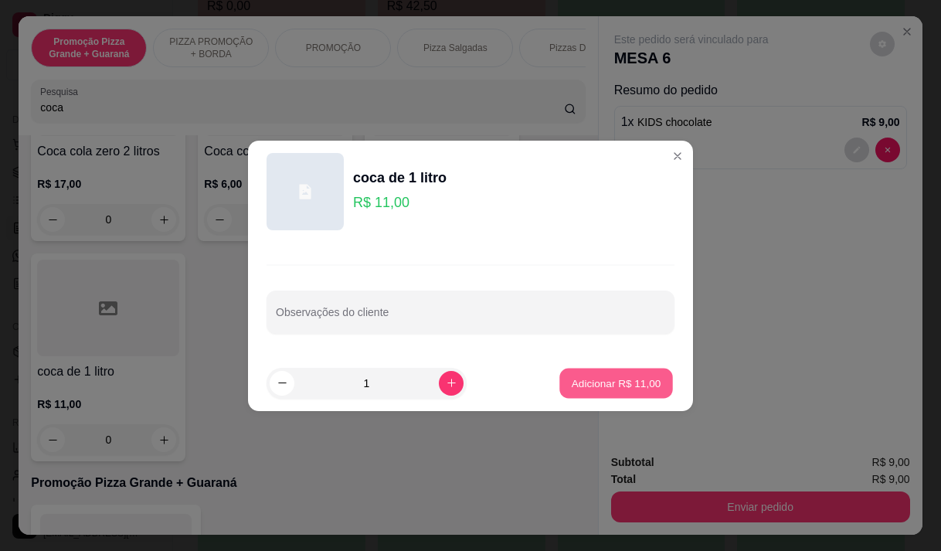
click at [560, 378] on button "Adicionar R$ 11,00" at bounding box center [617, 383] width 114 height 30
type input "1"
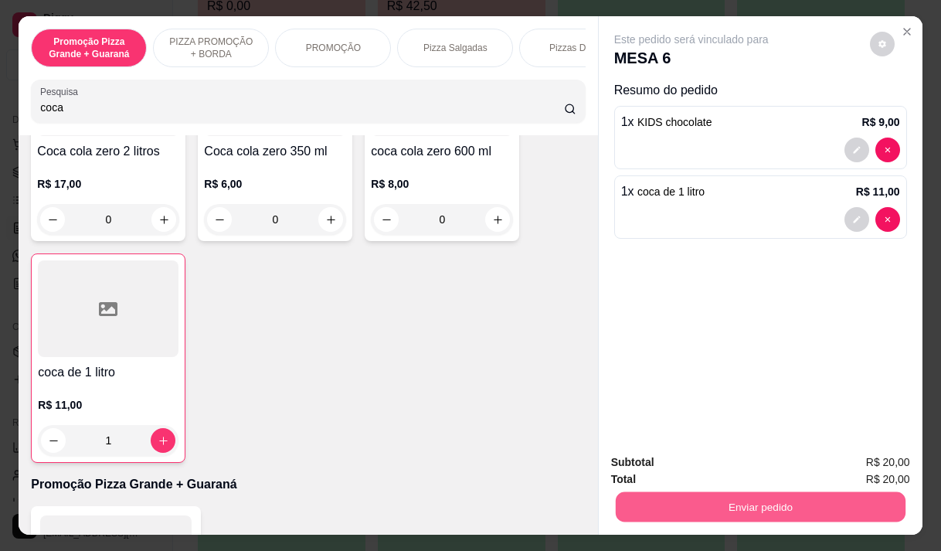
click at [652, 497] on button "Enviar pedido" at bounding box center [760, 507] width 290 height 30
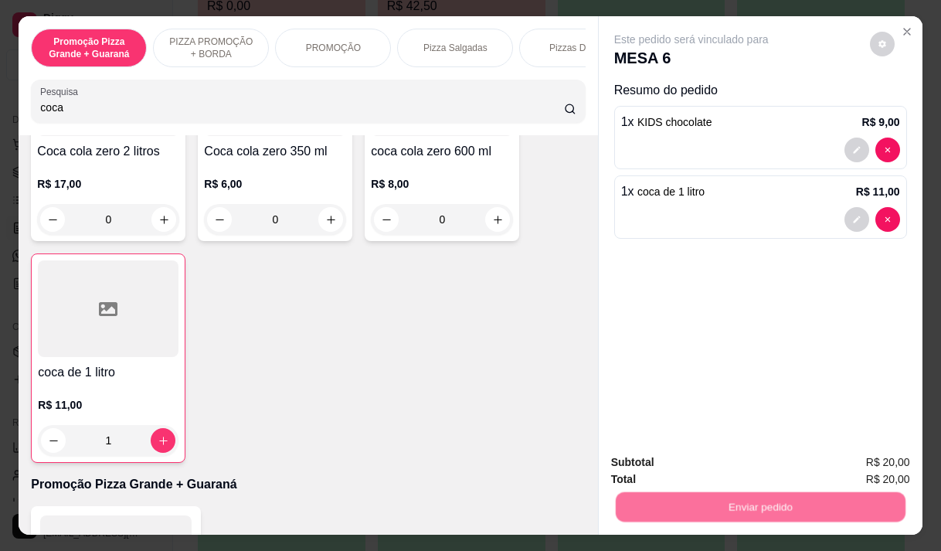
click at [647, 461] on button "Não registrar e enviar pedido" at bounding box center [709, 462] width 161 height 29
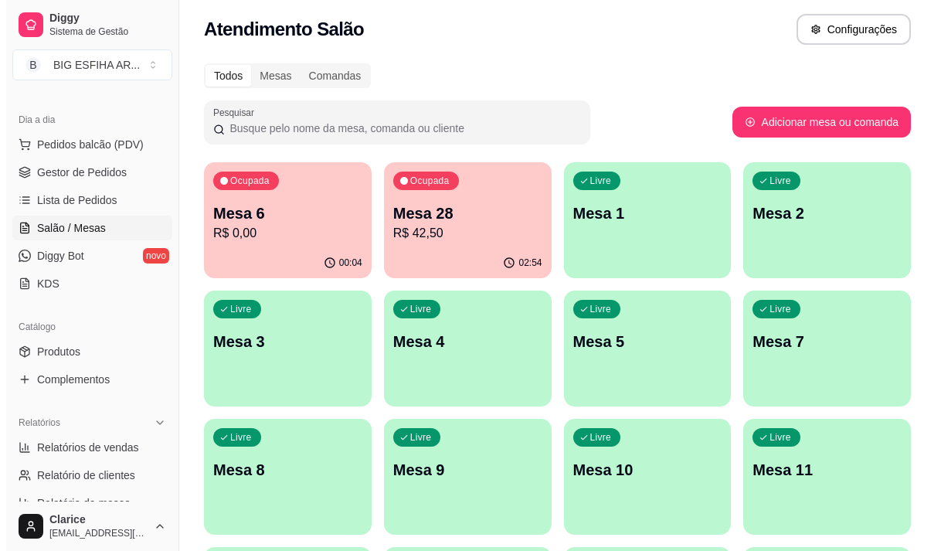
scroll to position [0, 0]
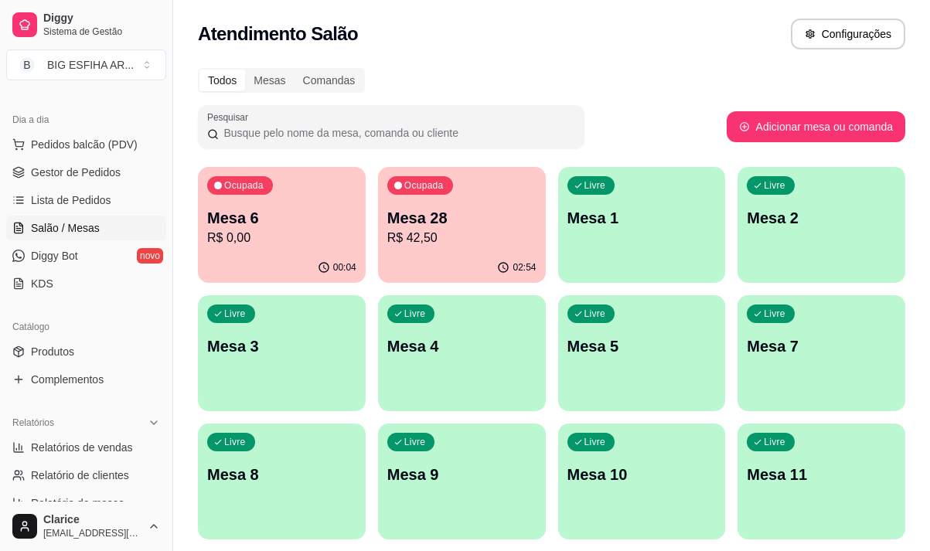
click at [259, 344] on p "Mesa 3" at bounding box center [281, 346] width 149 height 22
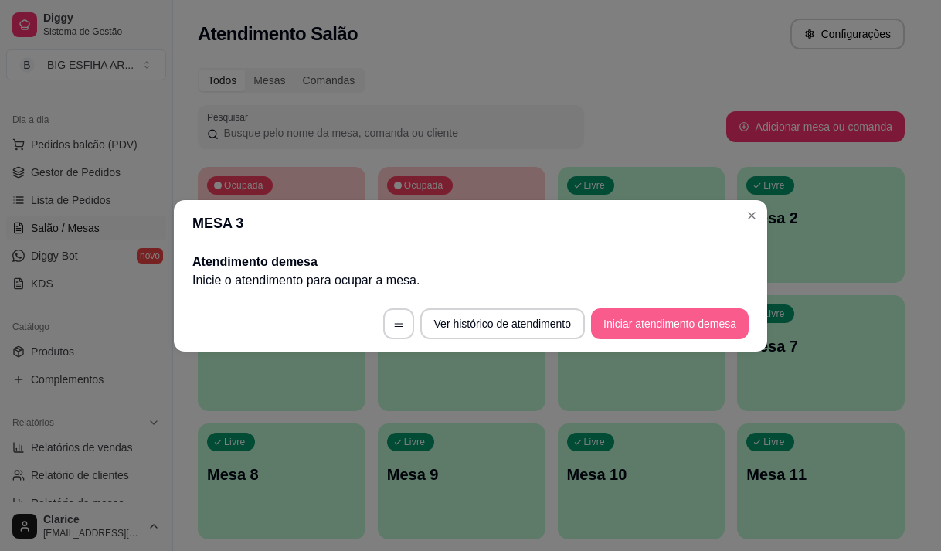
click at [630, 320] on button "Iniciar atendimento de mesa" at bounding box center [670, 323] width 158 height 31
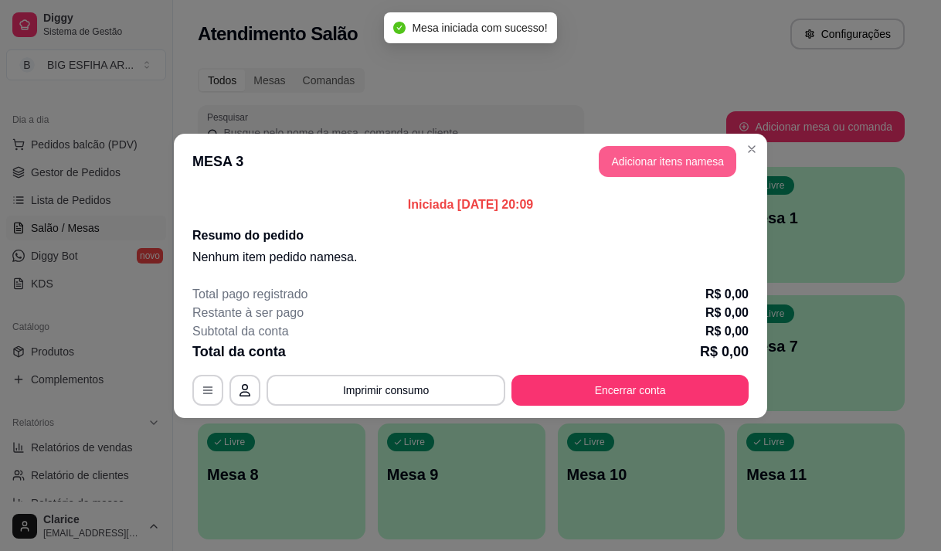
click at [607, 152] on button "Adicionar itens na mesa" at bounding box center [668, 161] width 138 height 31
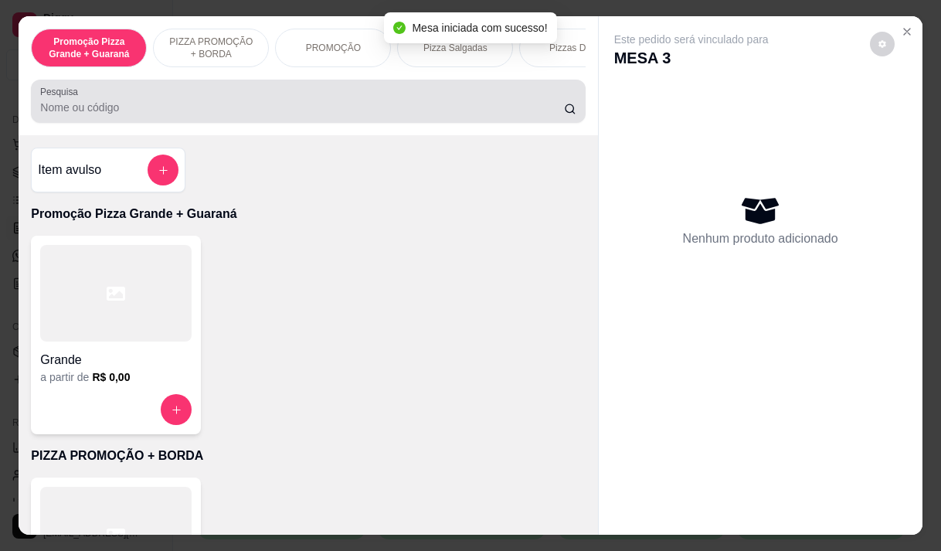
click at [63, 106] on input "Pesquisa" at bounding box center [302, 107] width 524 height 15
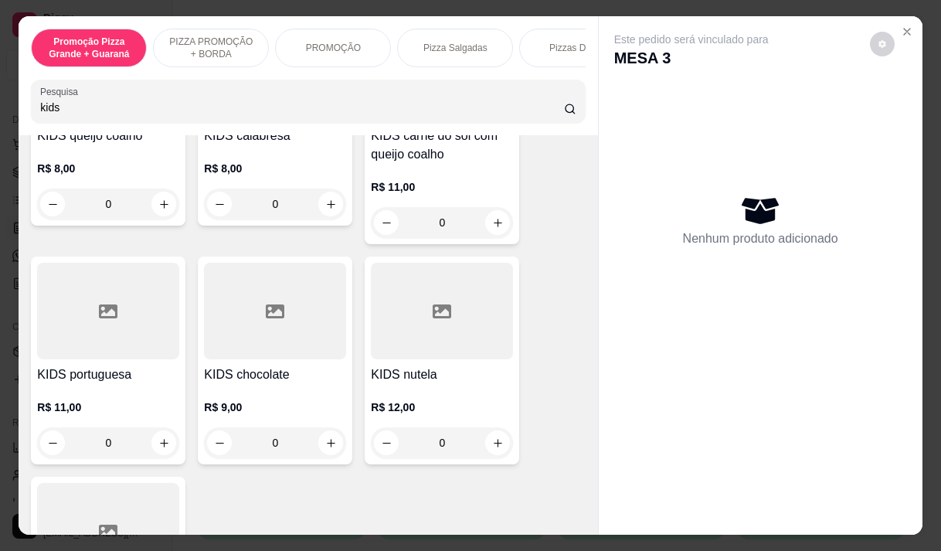
scroll to position [618, 0]
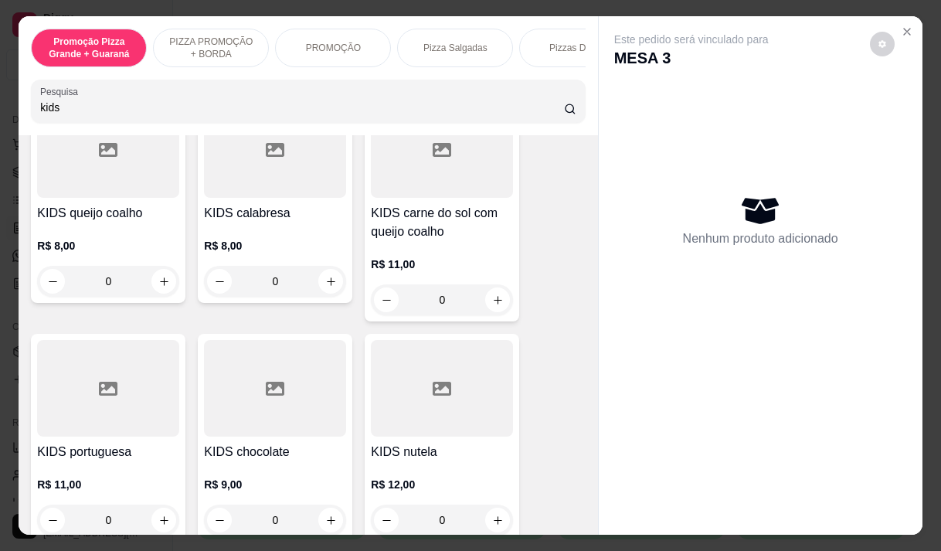
type input "kids"
click at [458, 241] on h4 "KIDS carne do sol com queijo coalho" at bounding box center [442, 222] width 142 height 37
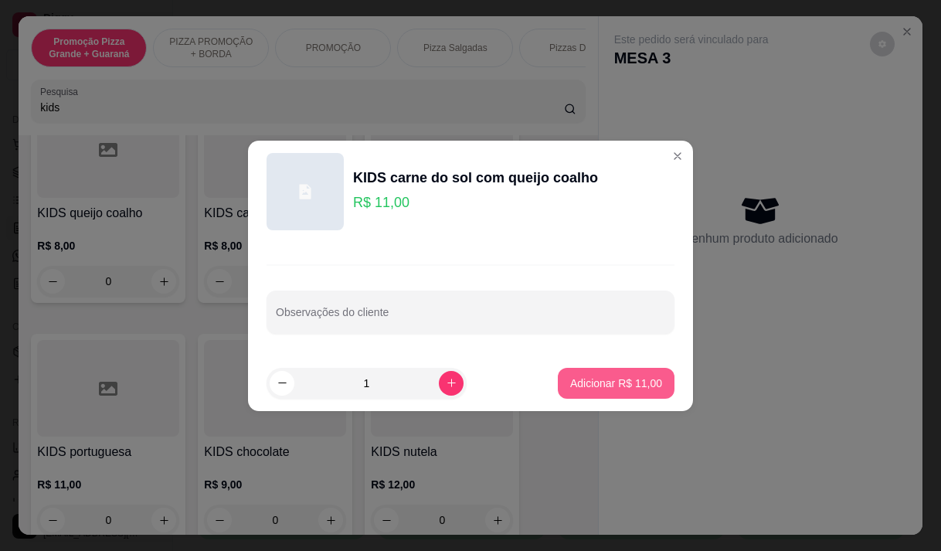
click at [620, 392] on button "Adicionar R$ 11,00" at bounding box center [616, 383] width 117 height 31
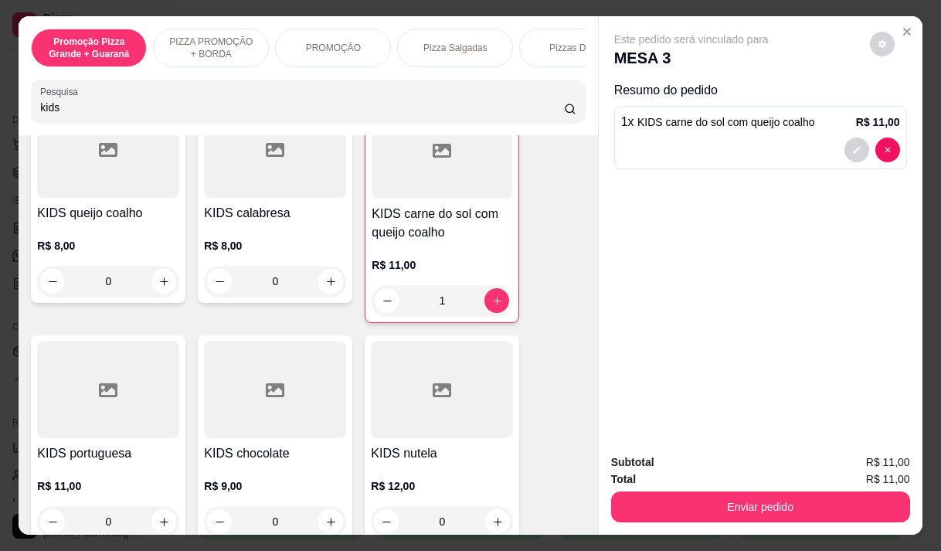
type input "1"
click at [158, 283] on icon "increase-product-quantity" at bounding box center [164, 282] width 12 height 12
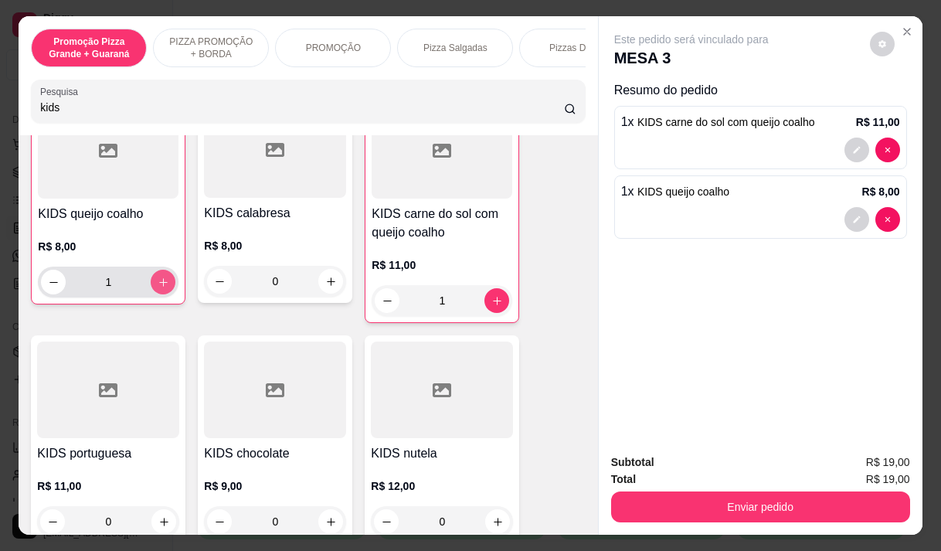
type input "1"
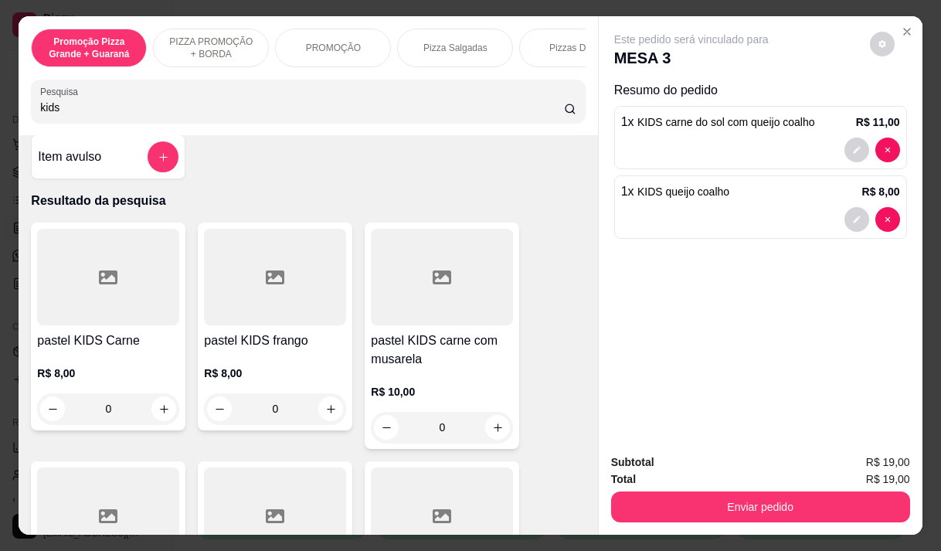
scroll to position [0, 0]
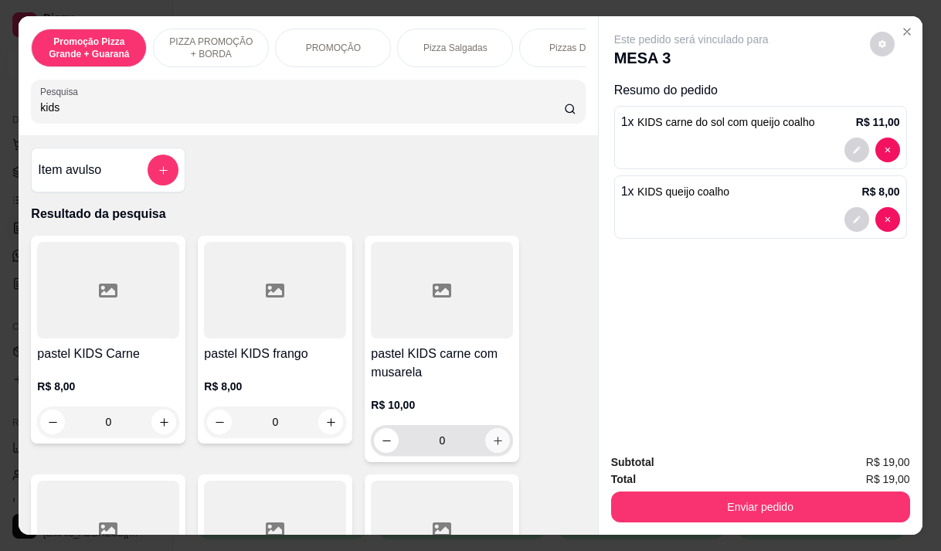
click at [492, 443] on icon "increase-product-quantity" at bounding box center [498, 441] width 12 height 12
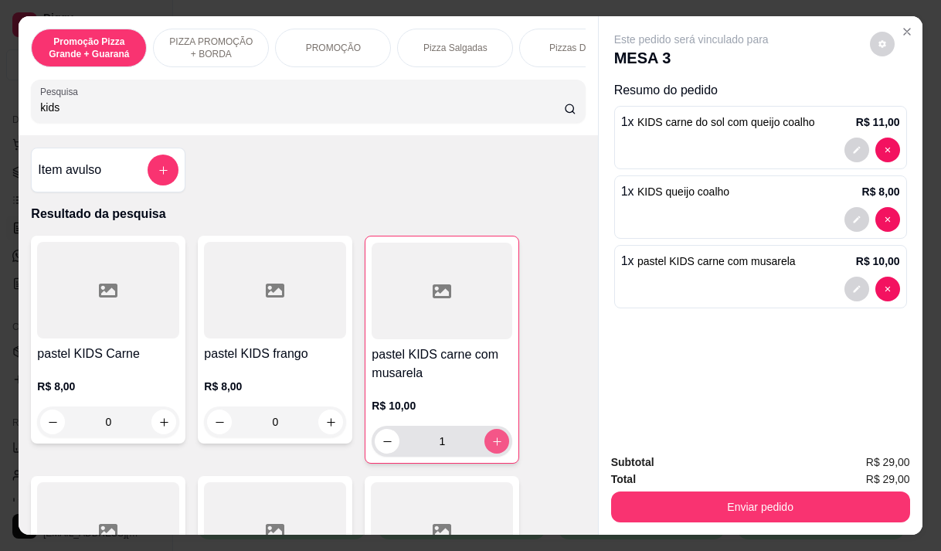
type input "1"
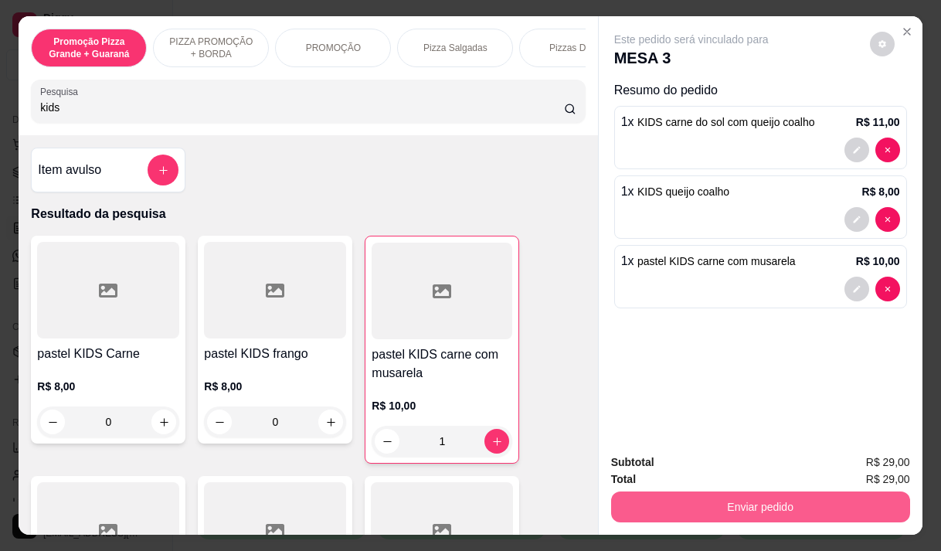
click at [725, 502] on button "Enviar pedido" at bounding box center [760, 507] width 299 height 31
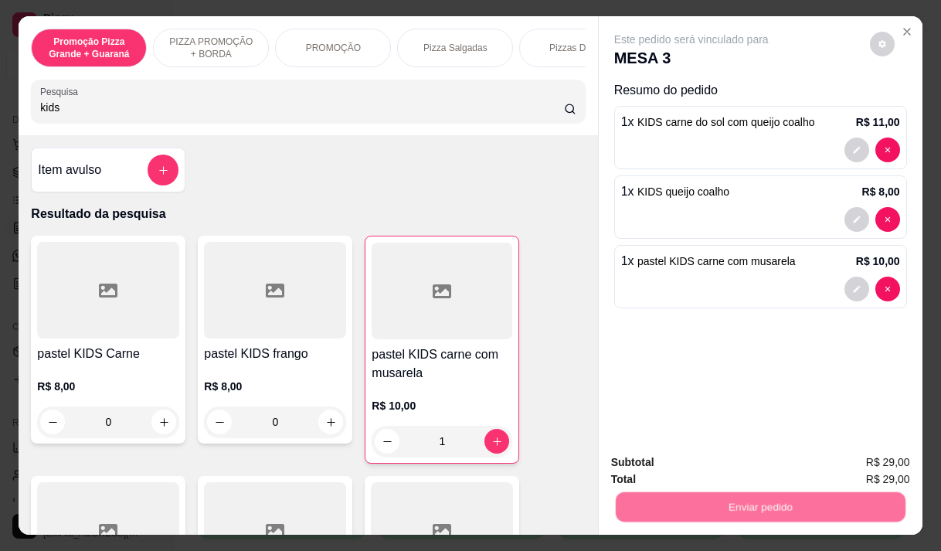
click at [692, 466] on button "Não registrar e enviar pedido" at bounding box center [709, 462] width 156 height 29
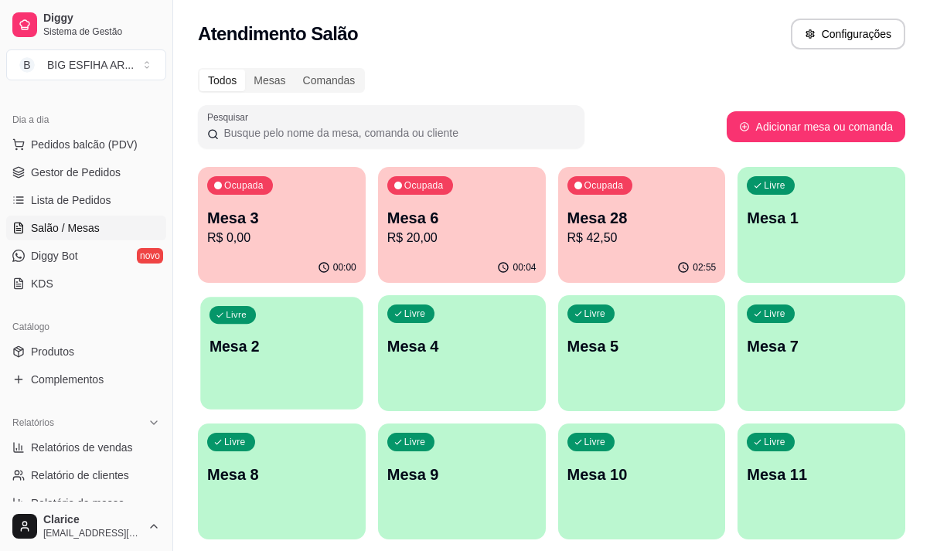
click at [243, 326] on div "Livre Mesa 2" at bounding box center [281, 344] width 162 height 94
click at [627, 248] on div "Ocupada Mesa 28 R$ 42,50" at bounding box center [642, 210] width 168 height 86
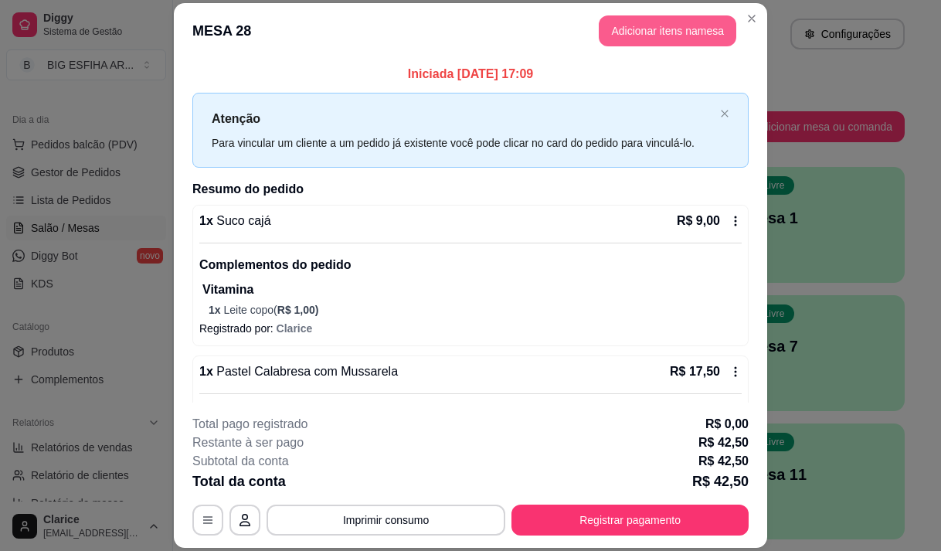
click at [641, 33] on button "Adicionar itens na mesa" at bounding box center [668, 30] width 138 height 31
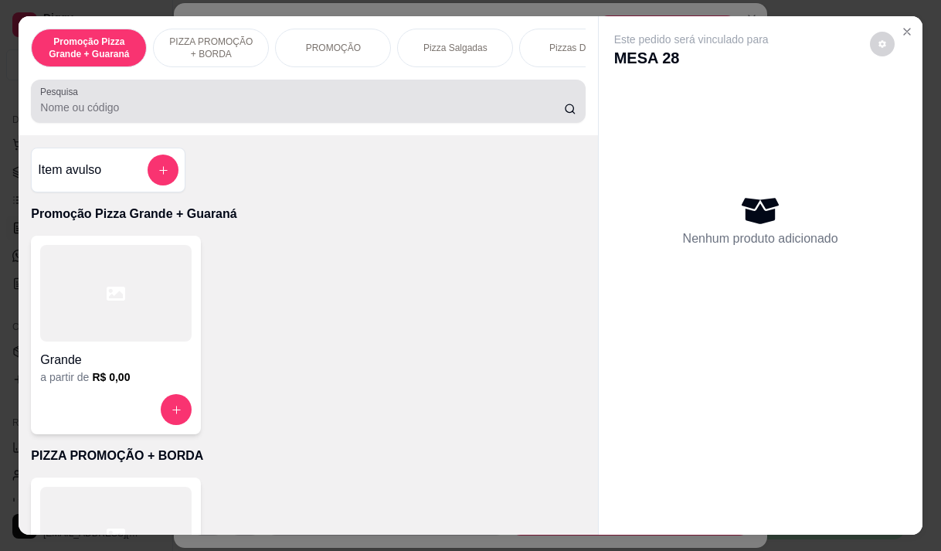
click at [236, 103] on div at bounding box center [308, 101] width 536 height 31
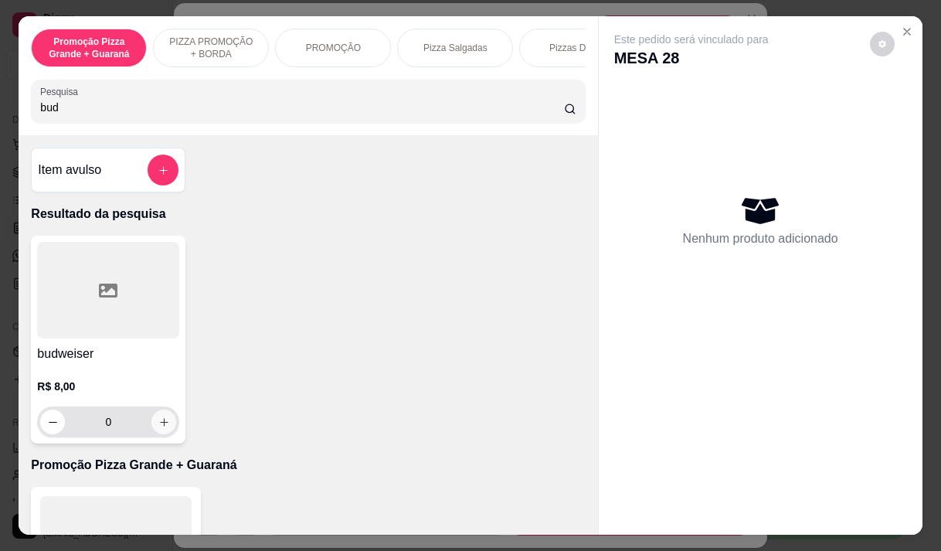
type input "bud"
click at [158, 425] on icon "increase-product-quantity" at bounding box center [164, 423] width 12 height 12
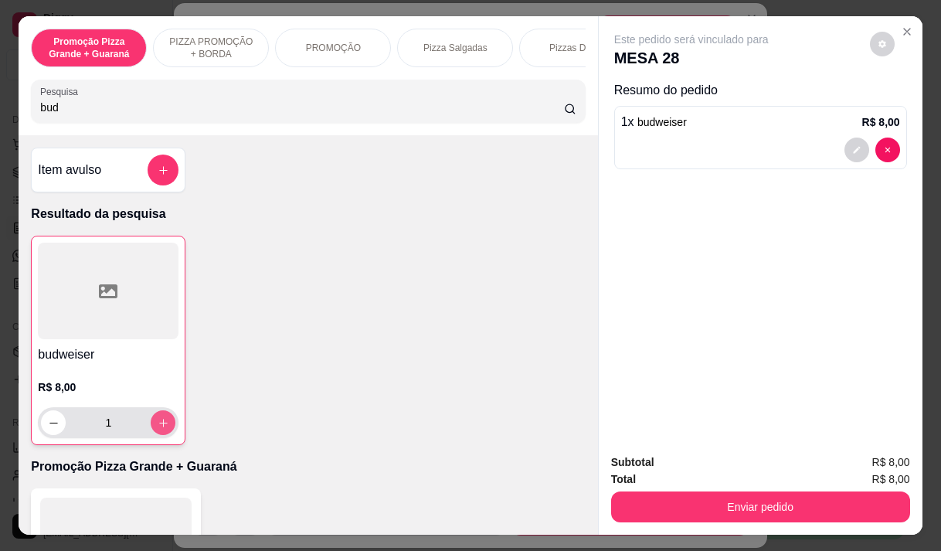
type input "1"
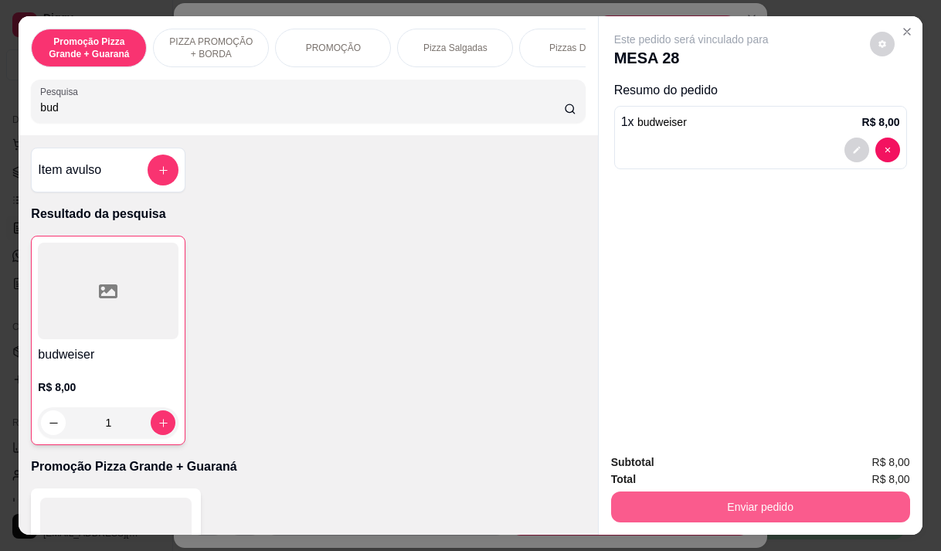
click at [643, 494] on button "Enviar pedido" at bounding box center [760, 507] width 299 height 31
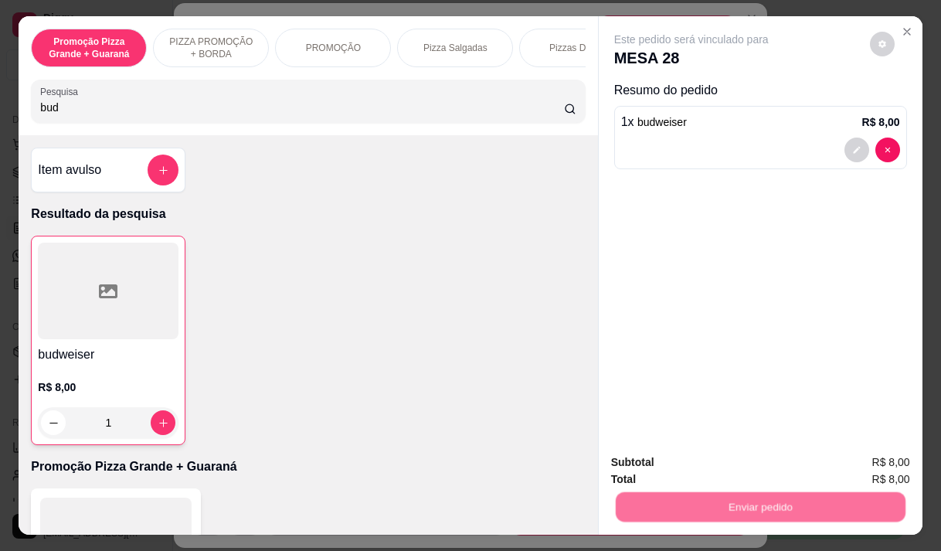
click at [655, 468] on button "Não registrar e enviar pedido" at bounding box center [709, 462] width 161 height 29
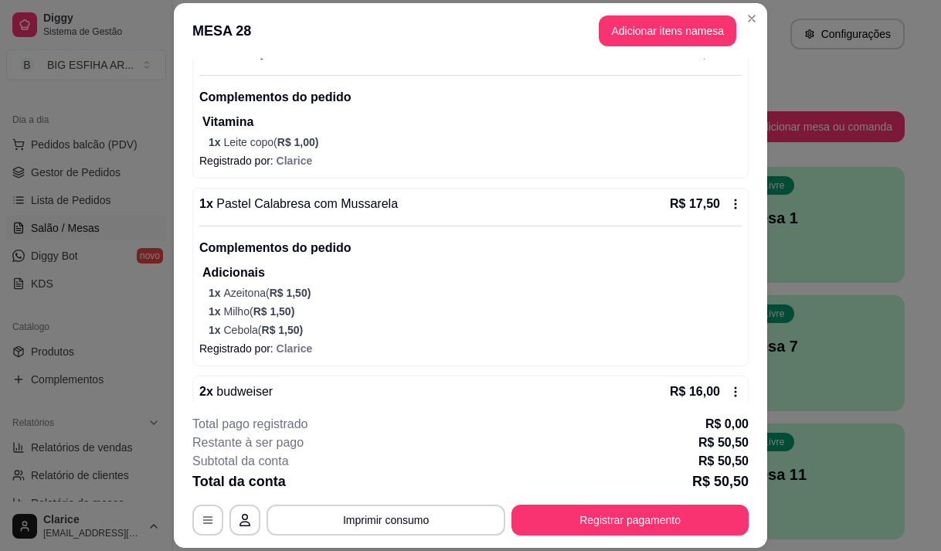
scroll to position [264, 0]
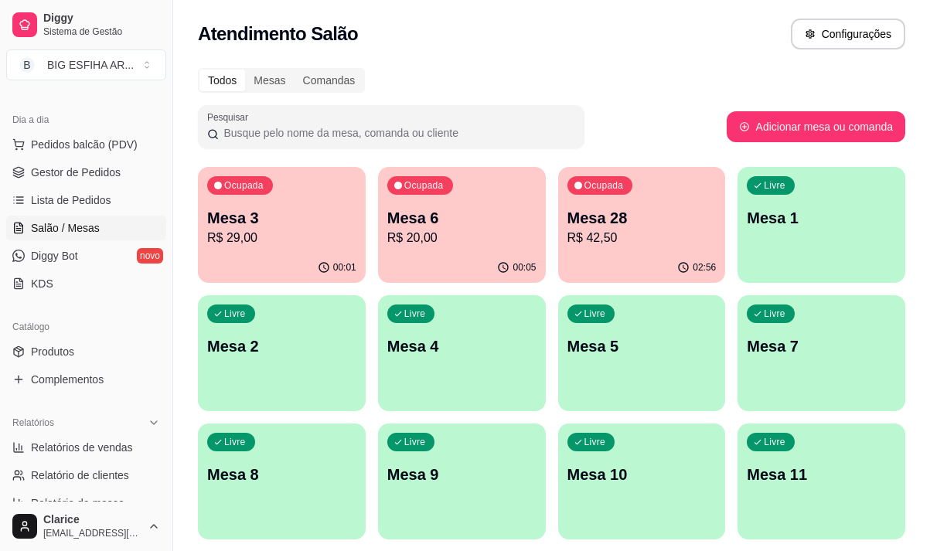
click at [443, 242] on p "R$ 20,00" at bounding box center [461, 238] width 149 height 19
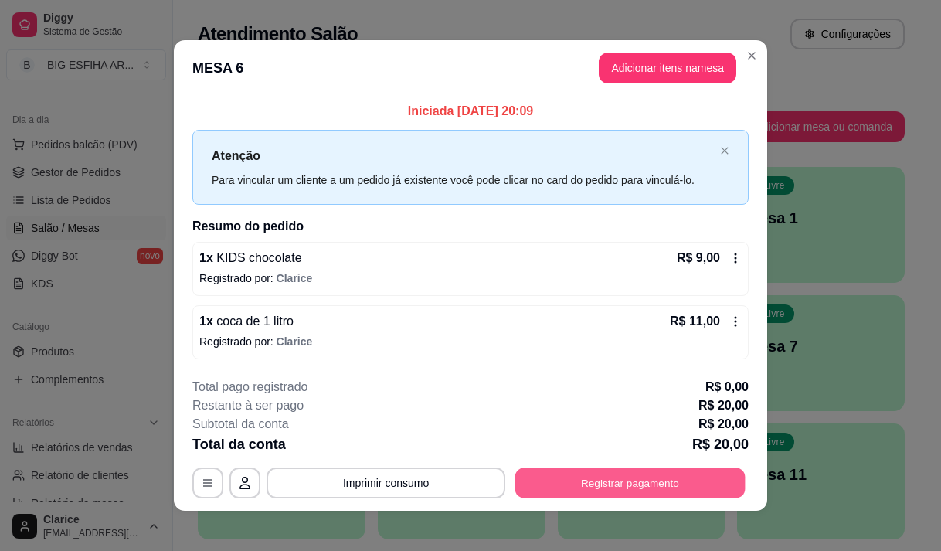
click at [556, 473] on button "Registrar pagamento" at bounding box center [630, 483] width 230 height 30
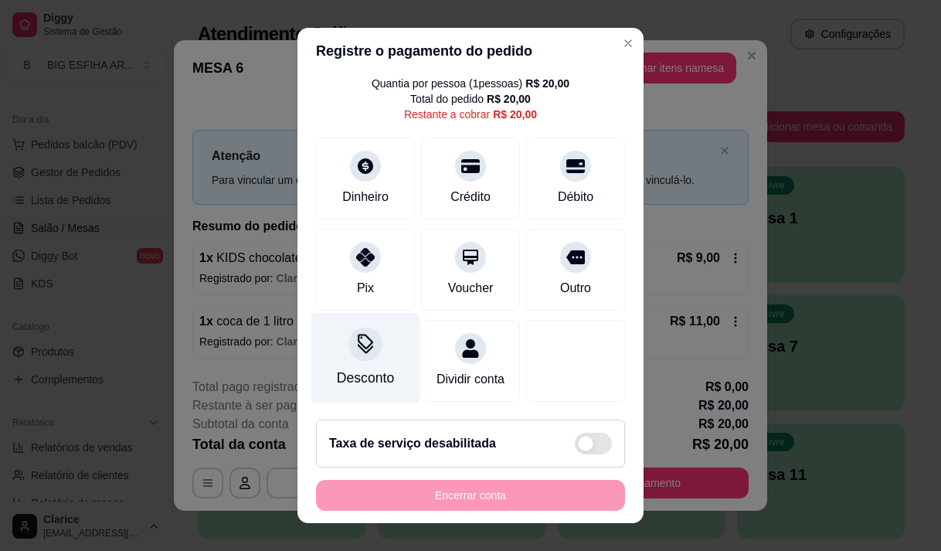
scroll to position [63, 0]
click at [355, 368] on div "Desconto" at bounding box center [365, 378] width 57 height 20
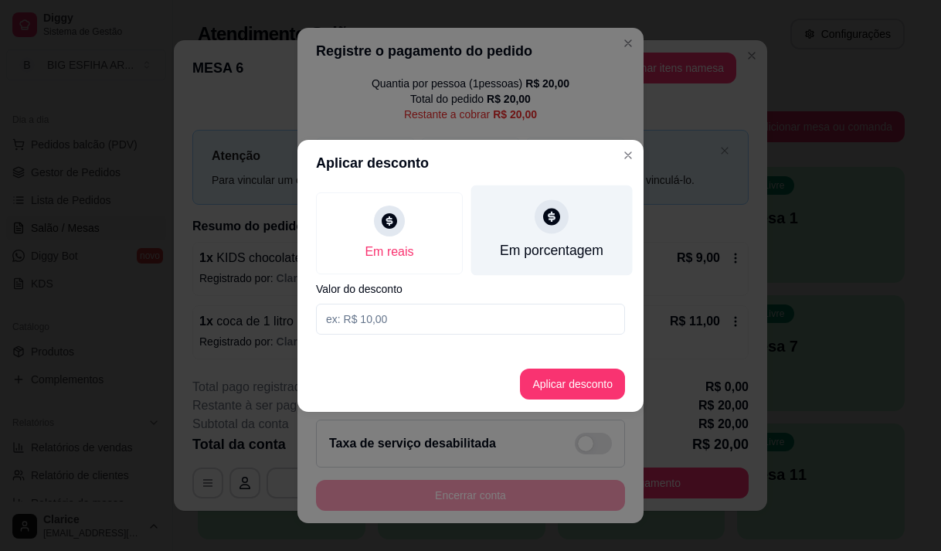
click at [549, 241] on div "Em porcentagem" at bounding box center [552, 250] width 104 height 20
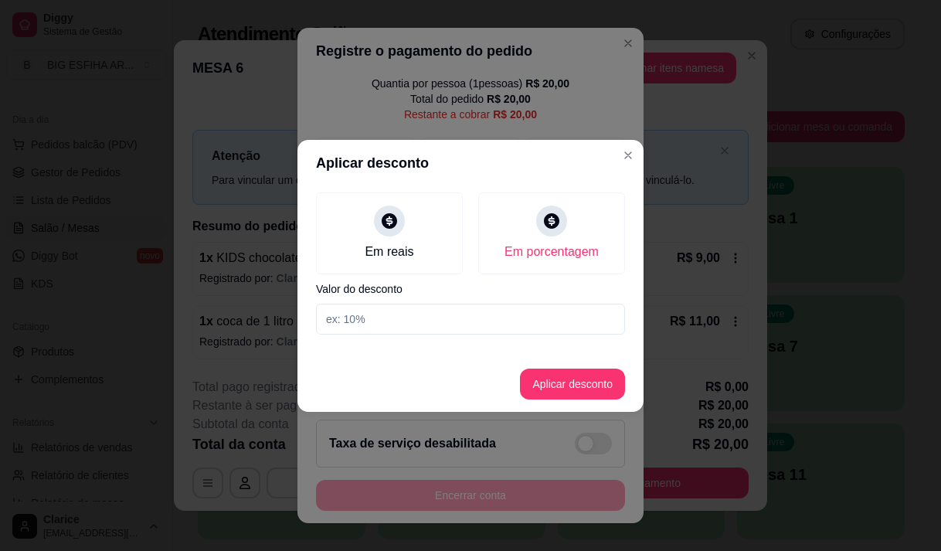
click at [363, 315] on input at bounding box center [470, 319] width 309 height 31
type input "20"
click at [590, 383] on button "Aplicar desconto" at bounding box center [572, 384] width 101 height 30
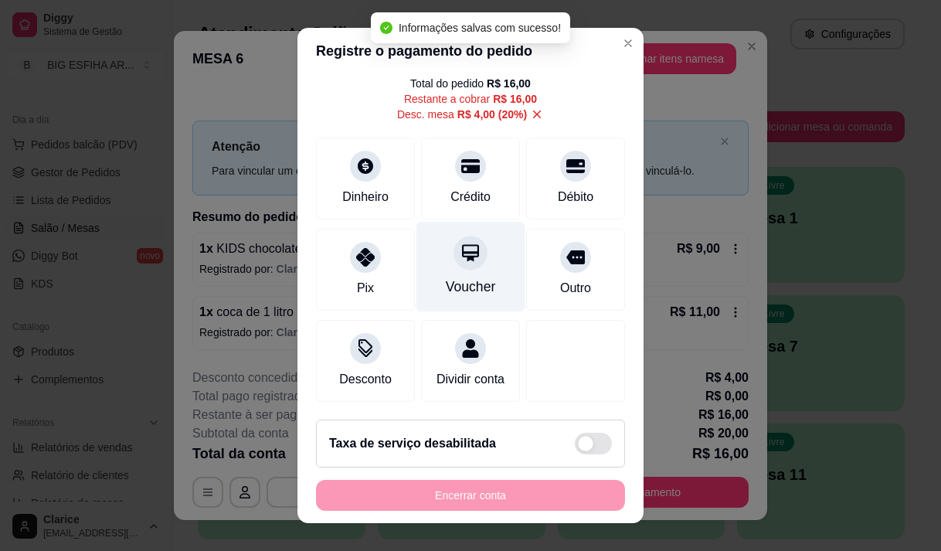
scroll to position [79, 0]
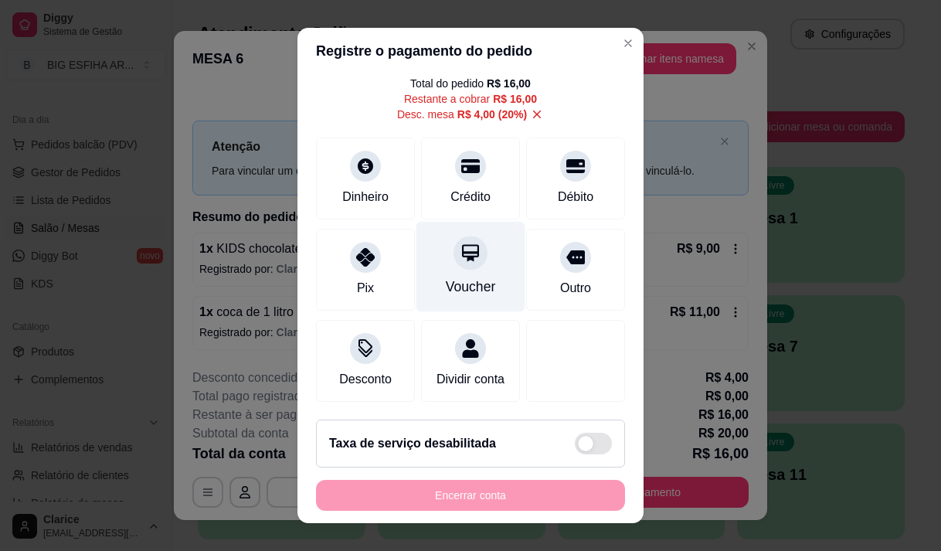
click at [428, 260] on div "Voucher" at bounding box center [471, 266] width 109 height 90
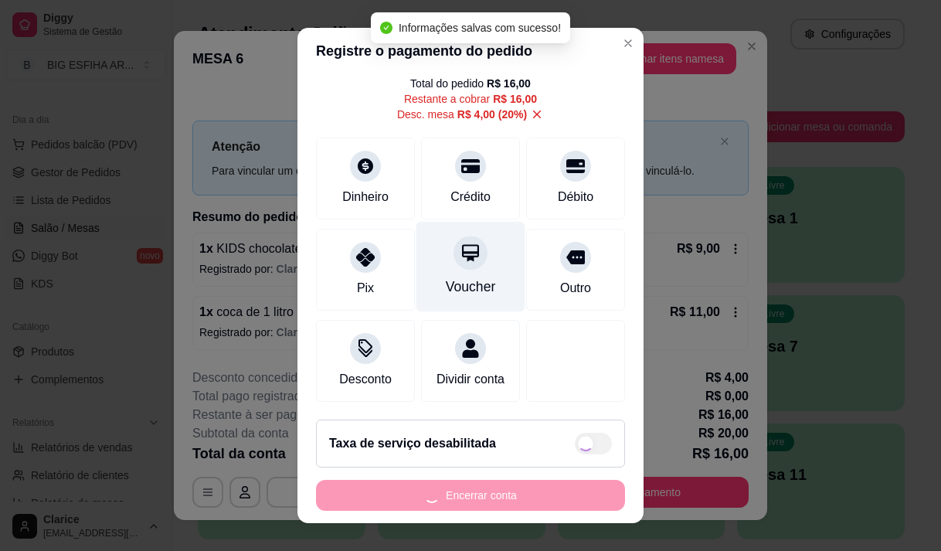
type input "R$ 0,00"
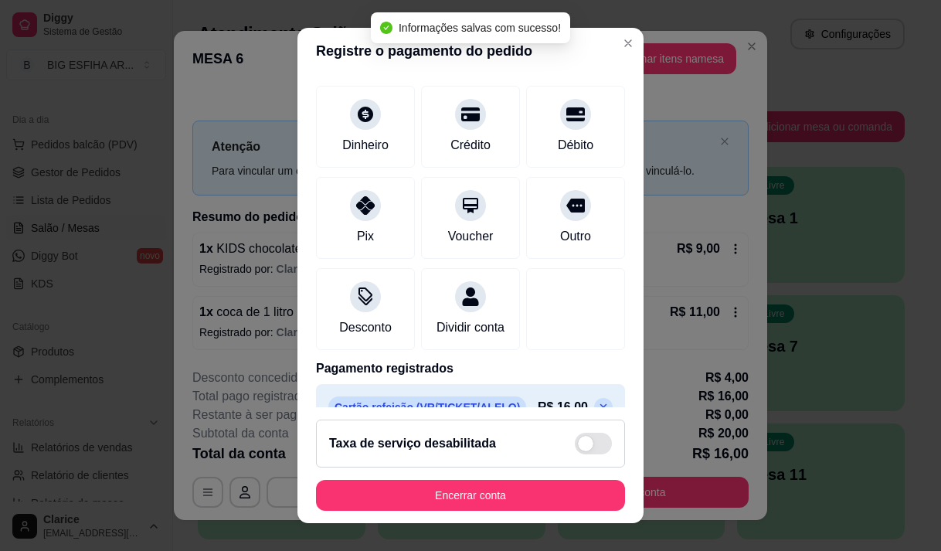
scroll to position [144, 0]
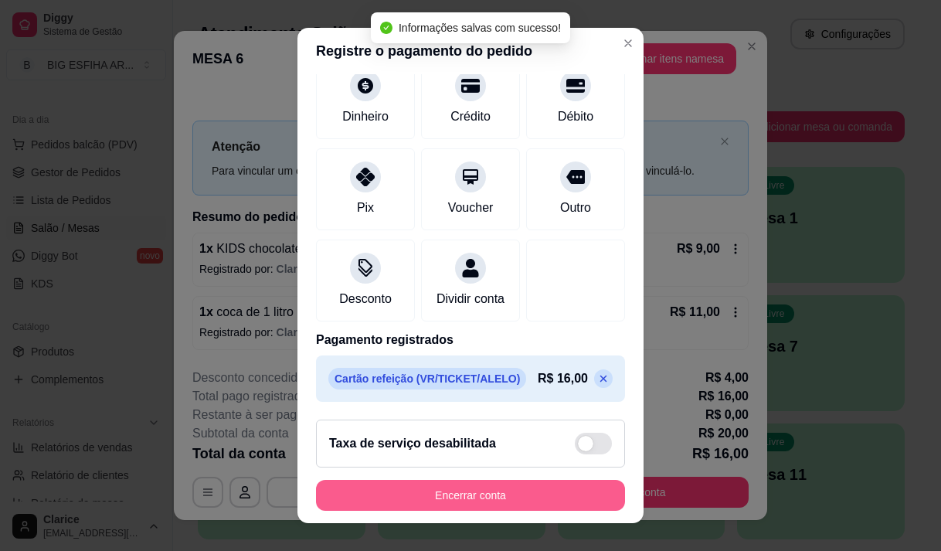
click at [461, 505] on button "Encerrar conta" at bounding box center [470, 495] width 309 height 31
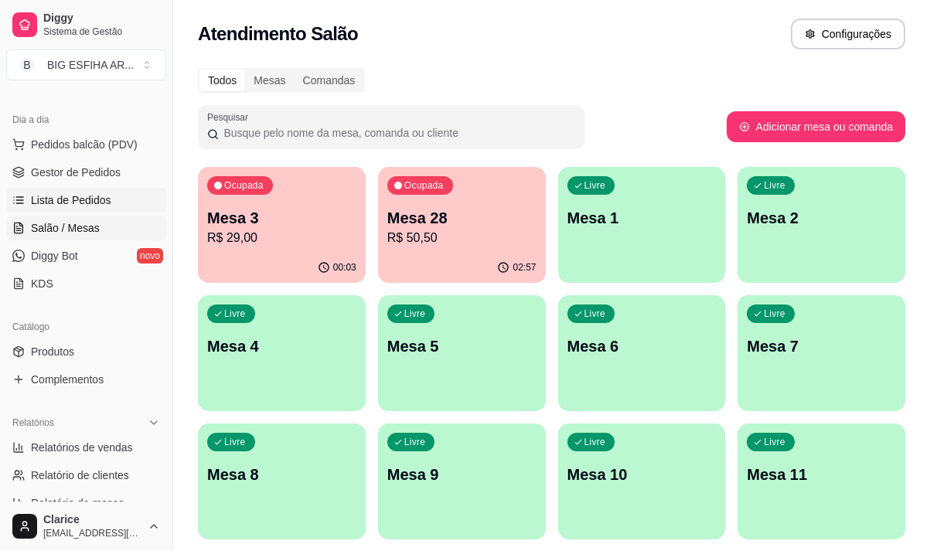
click at [56, 205] on span "Lista de Pedidos" at bounding box center [71, 199] width 80 height 15
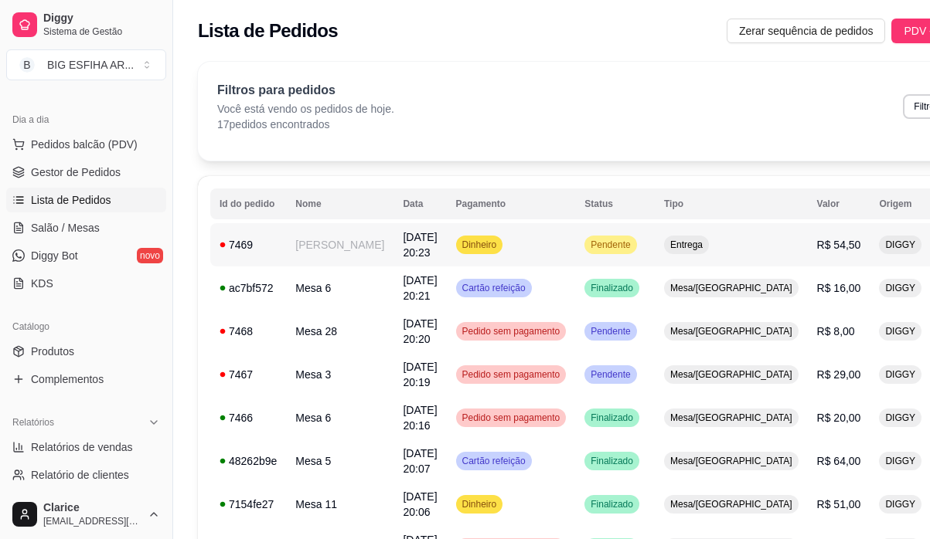
click at [323, 250] on td "[PERSON_NAME]" at bounding box center [339, 244] width 107 height 43
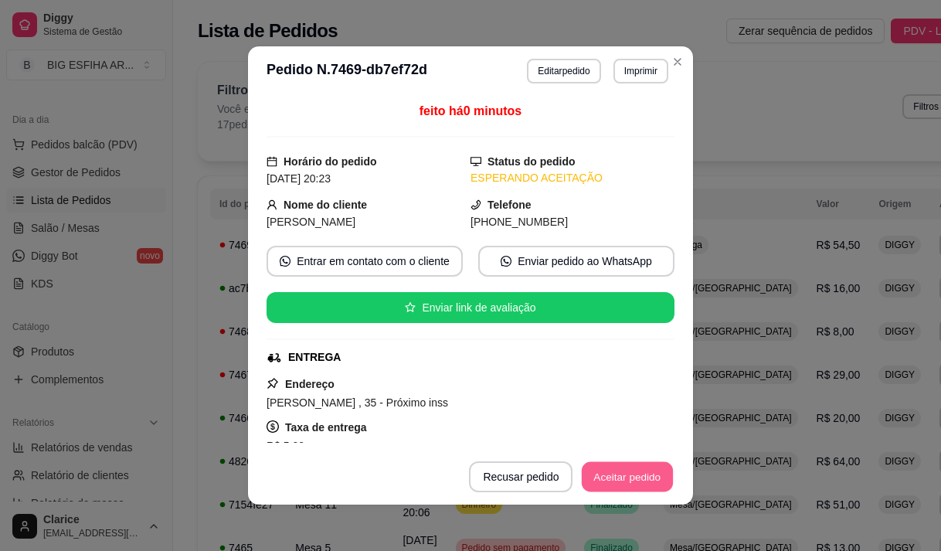
click at [623, 477] on button "Aceitar pedido" at bounding box center [627, 477] width 91 height 30
click at [623, 477] on button "Mover para preparo" at bounding box center [615, 476] width 120 height 31
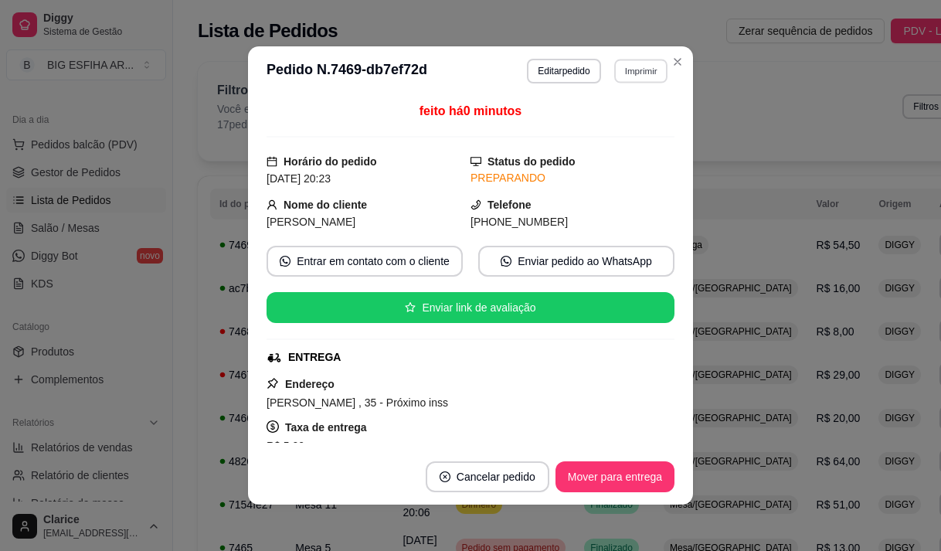
click at [626, 67] on button "Imprimir" at bounding box center [640, 71] width 53 height 24
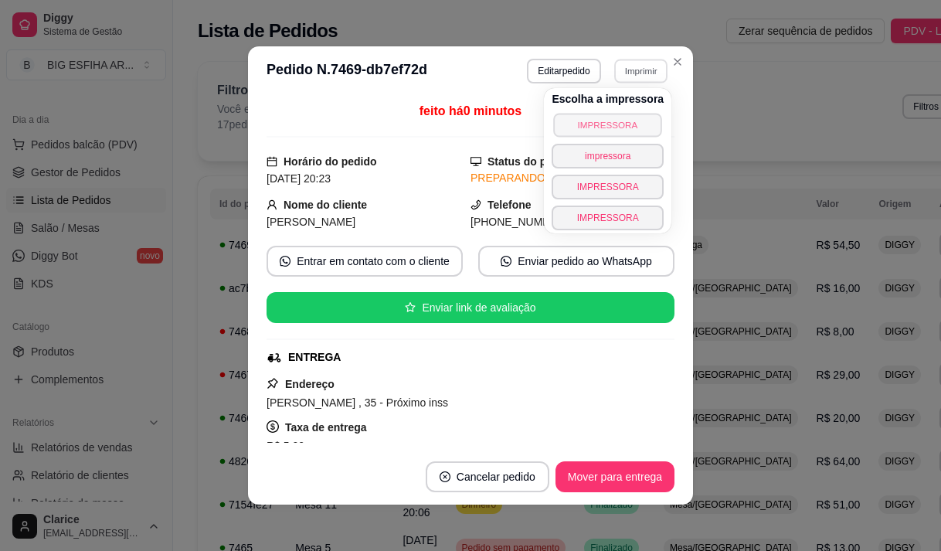
click at [616, 119] on button "IMPRESSORA" at bounding box center [608, 125] width 108 height 24
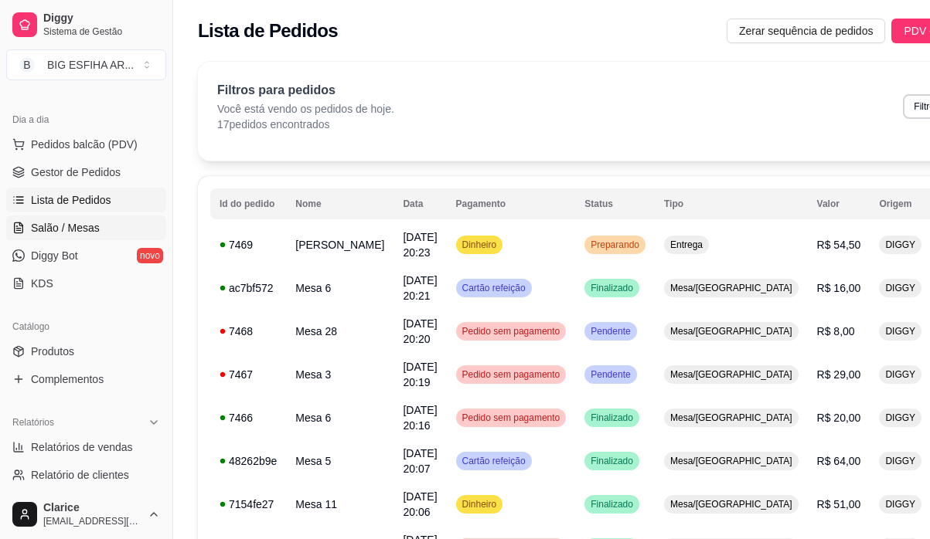
click at [75, 223] on span "Salão / Mesas" at bounding box center [65, 227] width 69 height 15
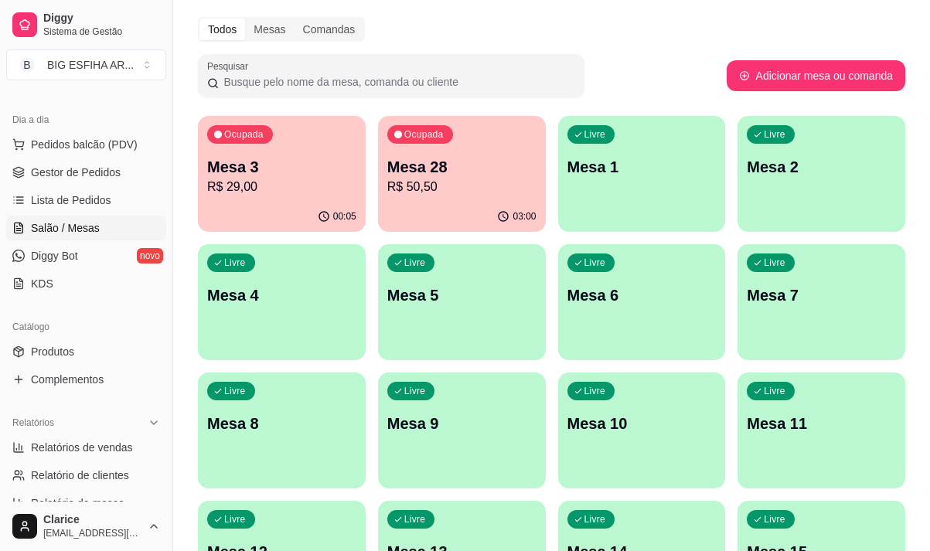
scroll to position [77, 0]
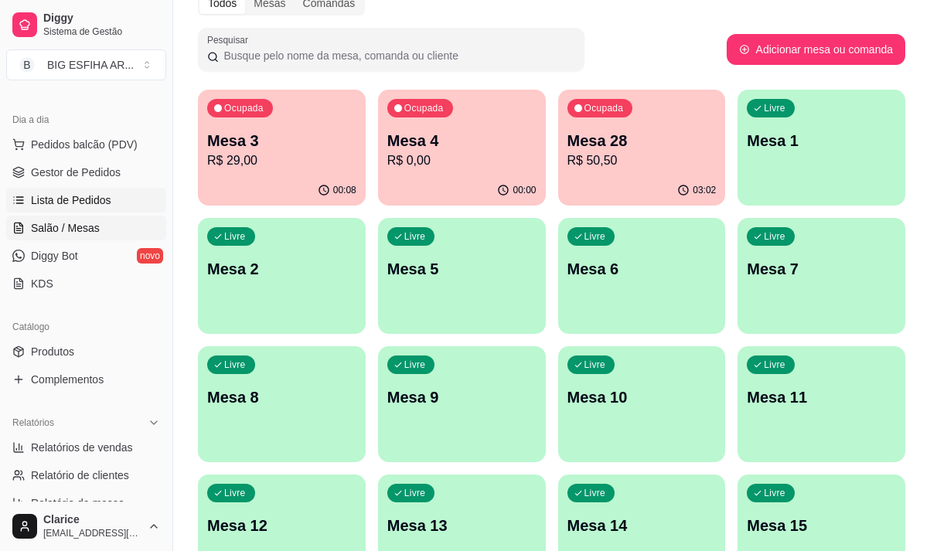
click at [83, 203] on span "Lista de Pedidos" at bounding box center [71, 199] width 80 height 15
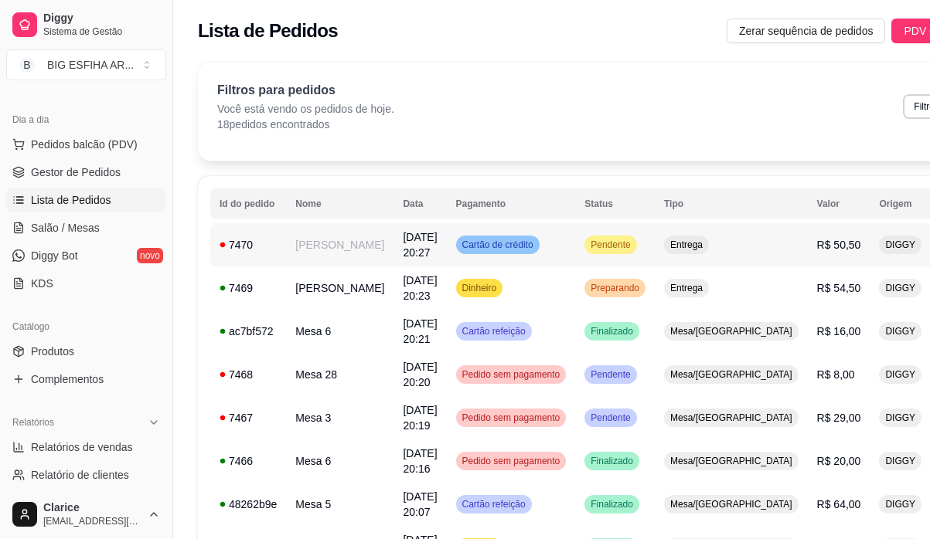
click at [338, 262] on td "[PERSON_NAME]" at bounding box center [339, 244] width 107 height 43
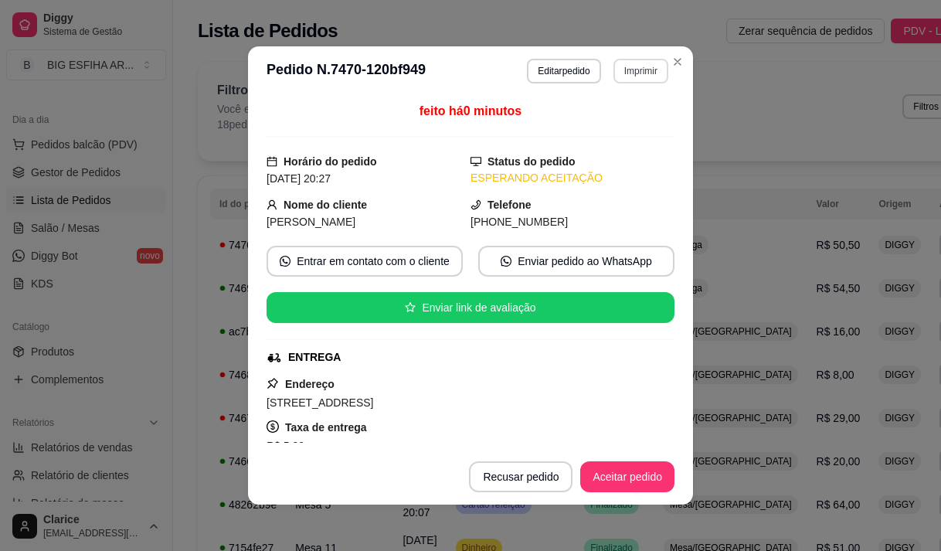
click at [632, 76] on button "Imprimir" at bounding box center [641, 71] width 55 height 25
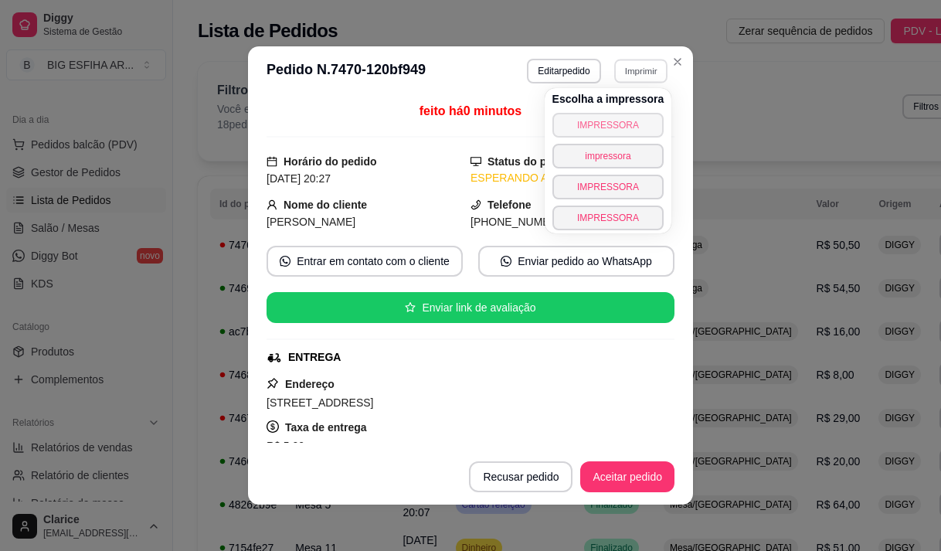
click at [610, 124] on button "IMPRESSORA" at bounding box center [609, 125] width 112 height 25
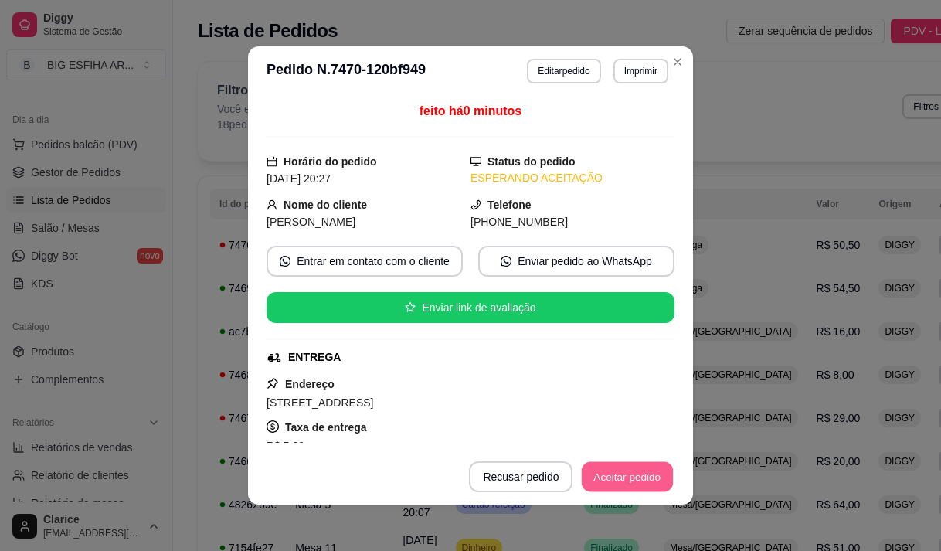
click at [622, 475] on button "Aceitar pedido" at bounding box center [627, 477] width 91 height 30
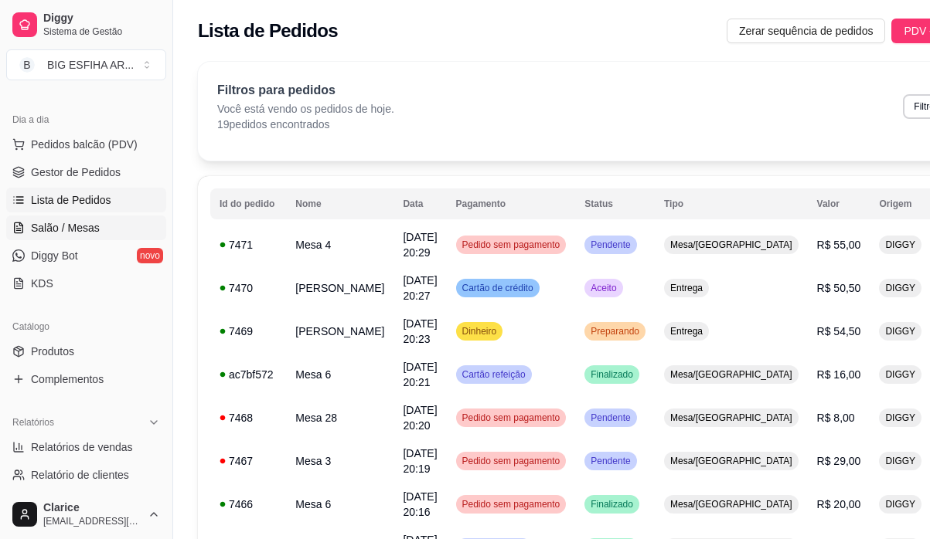
click at [50, 223] on span "Salão / Mesas" at bounding box center [65, 227] width 69 height 15
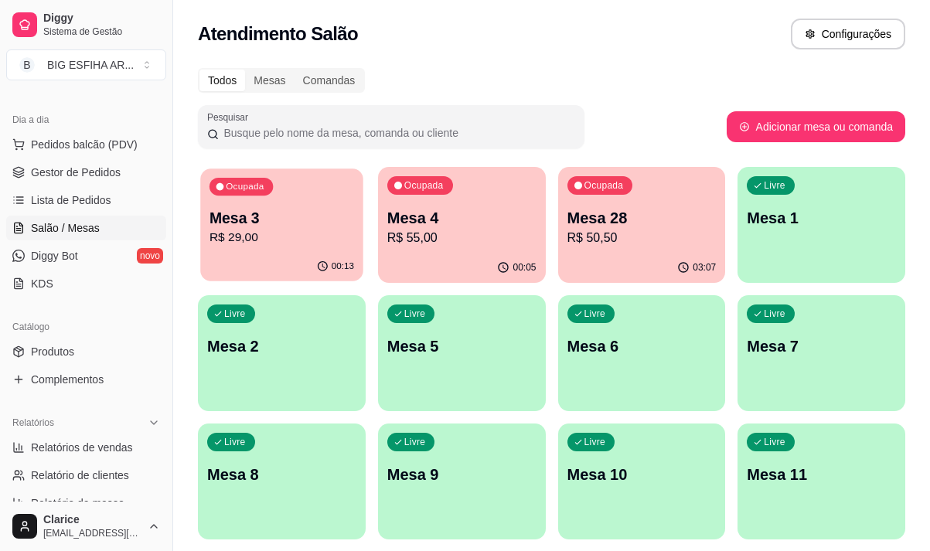
click at [231, 236] on p "R$ 29,00" at bounding box center [281, 238] width 145 height 18
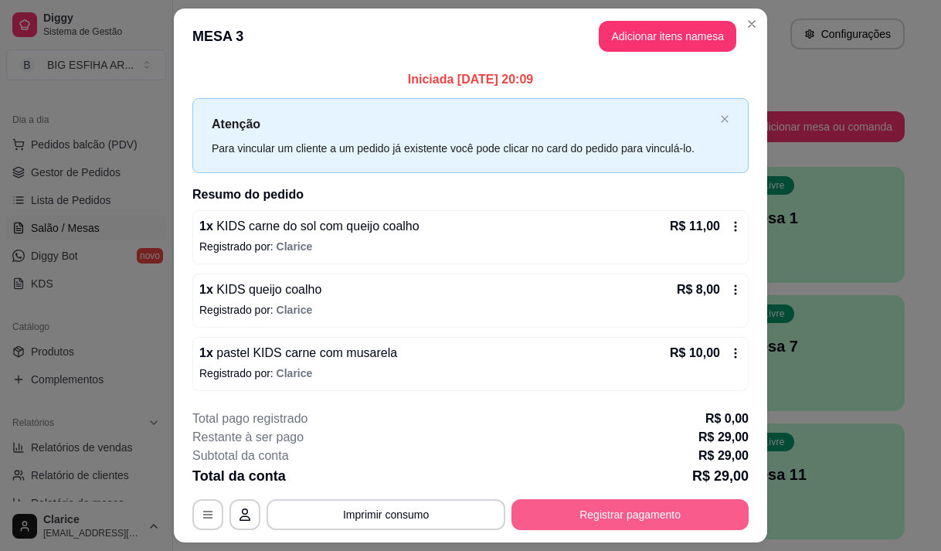
click at [610, 511] on button "Registrar pagamento" at bounding box center [630, 514] width 237 height 31
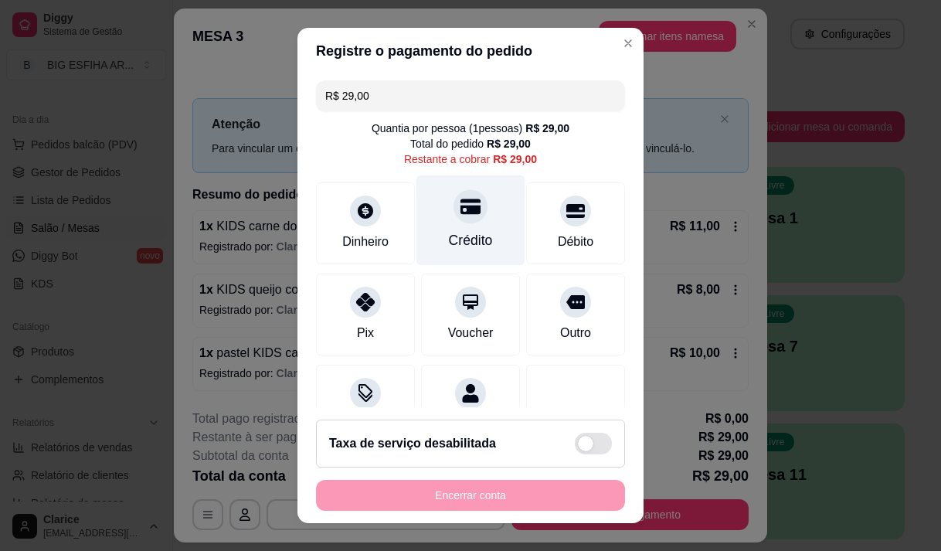
click at [469, 238] on div "Crédito" at bounding box center [471, 240] width 44 height 20
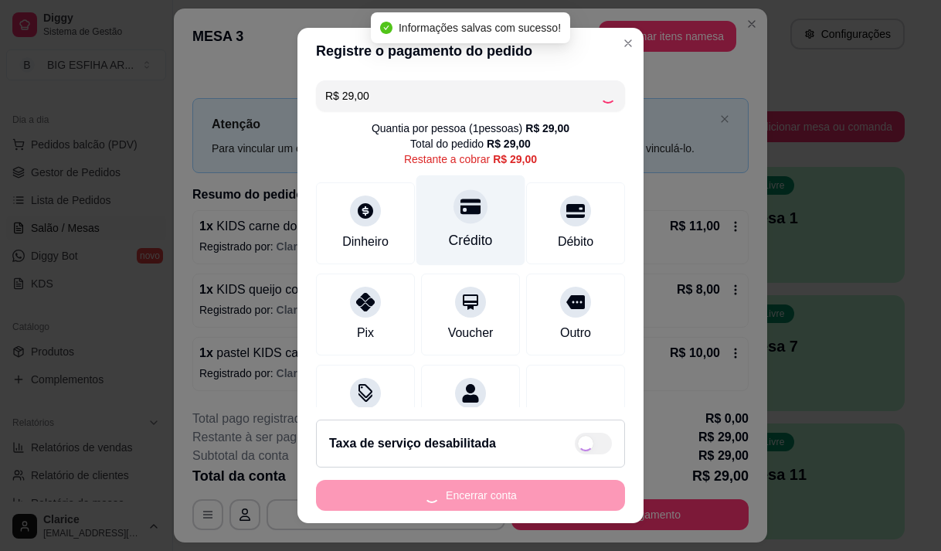
type input "R$ 0,00"
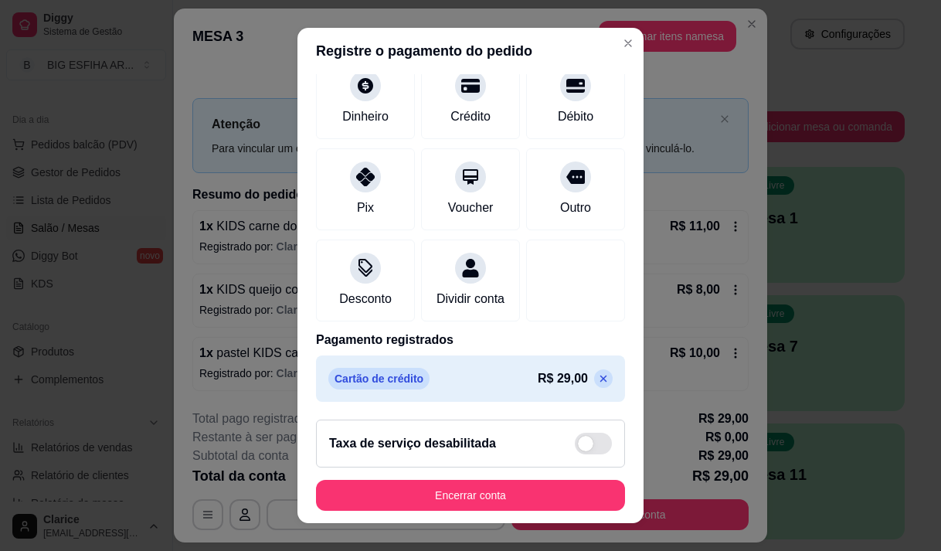
scroll to position [128, 0]
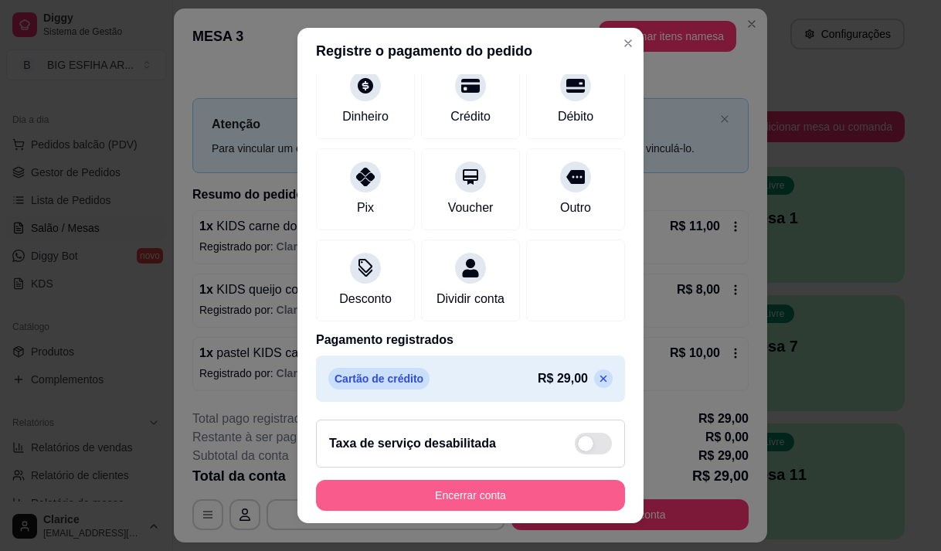
click at [472, 494] on button "Encerrar conta" at bounding box center [470, 495] width 309 height 31
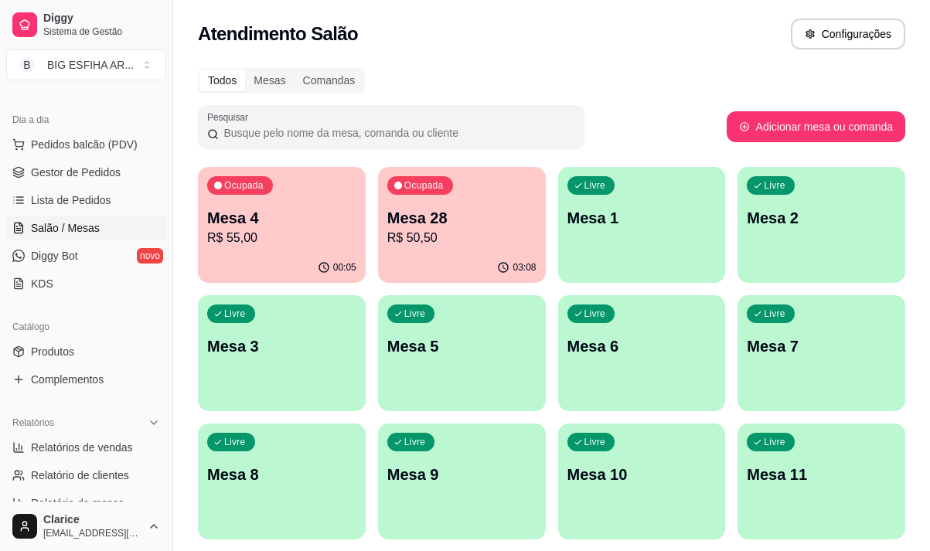
click at [260, 250] on div "Ocupada Mesa 4 R$ 55,00" at bounding box center [282, 210] width 168 height 86
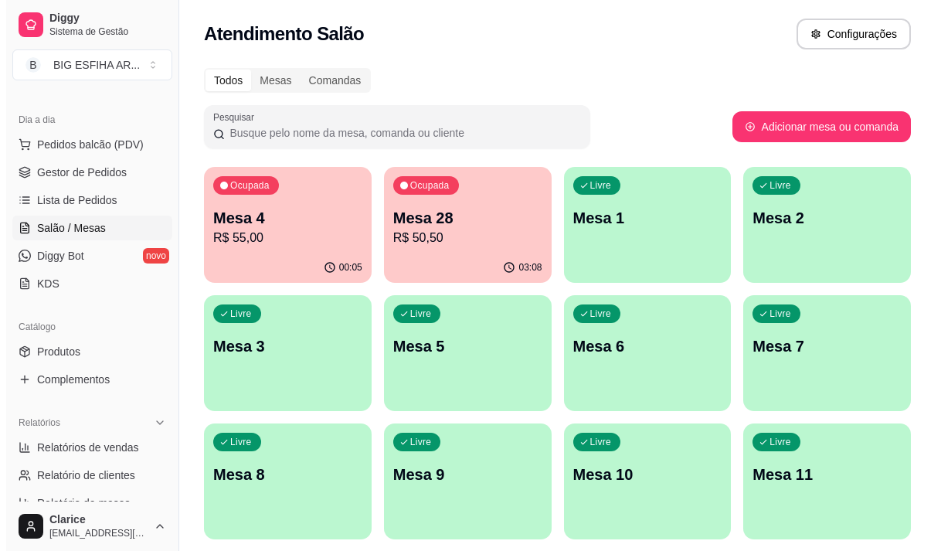
scroll to position [155, 0]
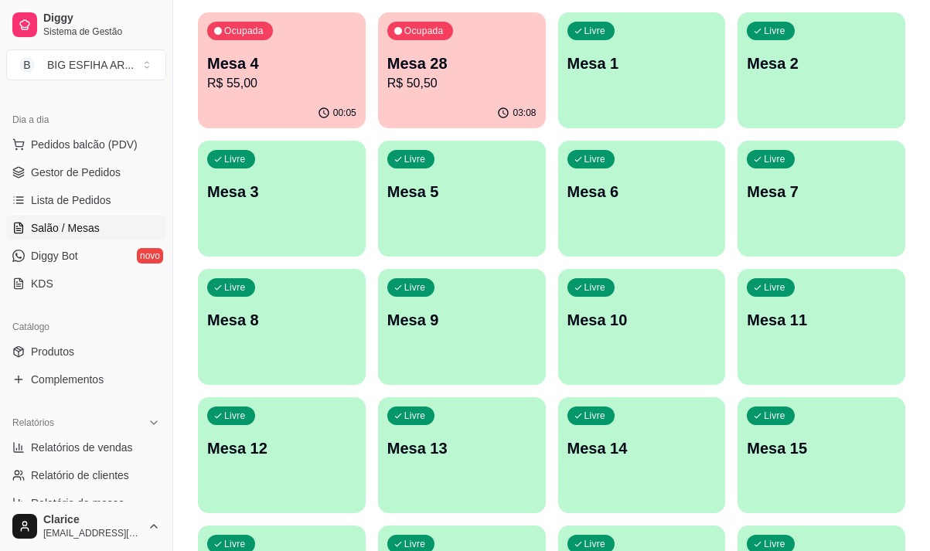
click at [652, 341] on div "Livre Mesa 10" at bounding box center [642, 317] width 168 height 97
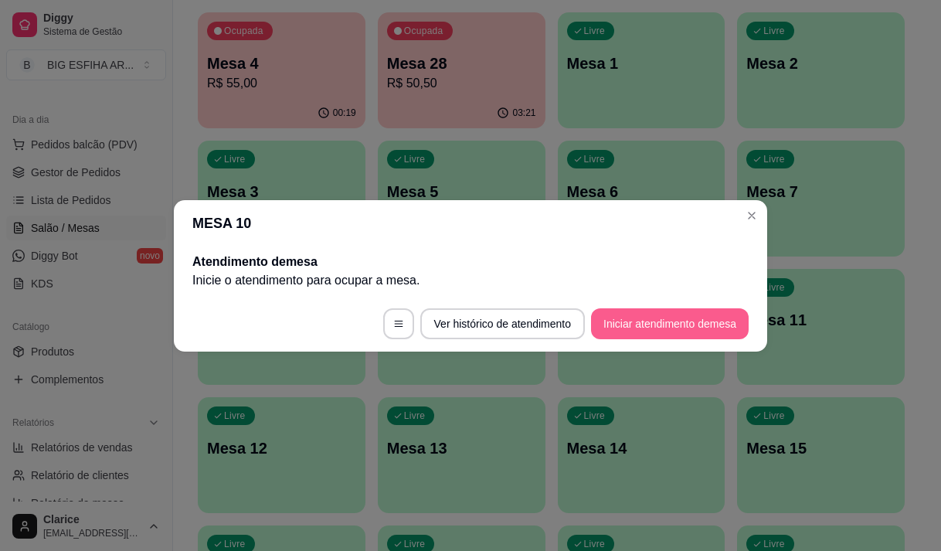
click at [637, 321] on button "Iniciar atendimento de mesa" at bounding box center [670, 323] width 158 height 31
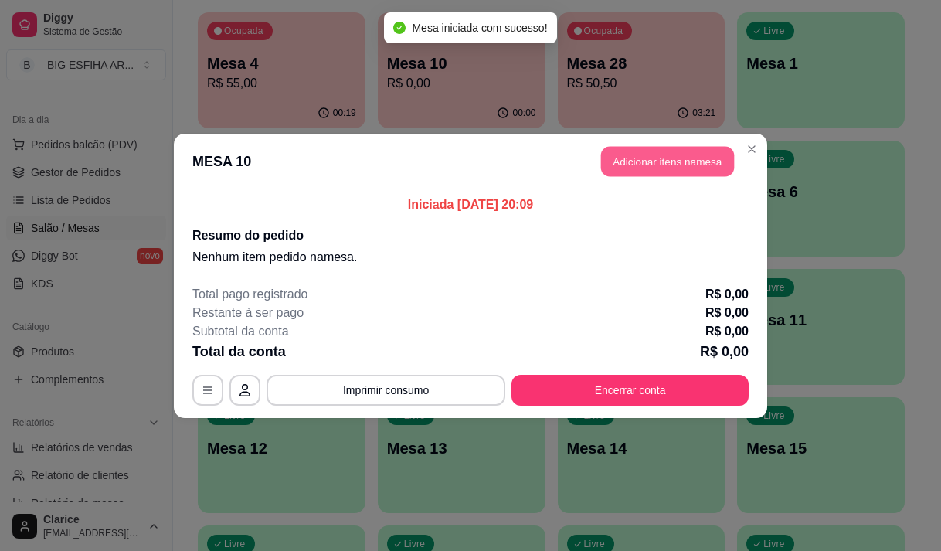
click at [668, 166] on button "Adicionar itens na mesa" at bounding box center [667, 161] width 133 height 30
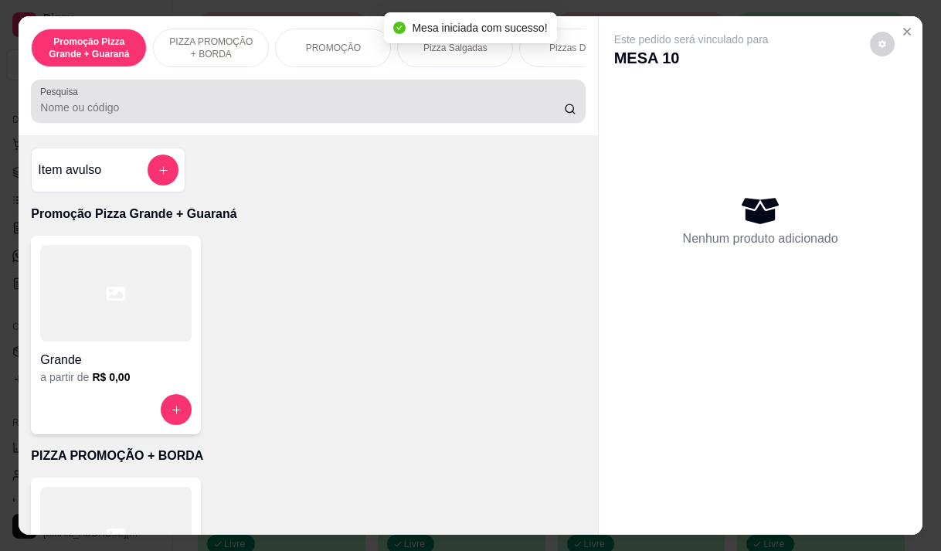
click at [141, 113] on input "Pesquisa" at bounding box center [302, 107] width 524 height 15
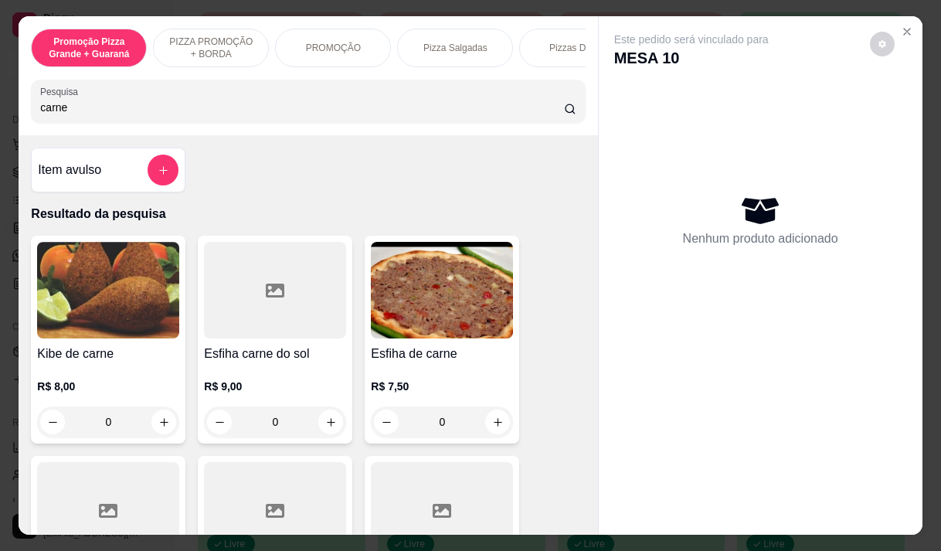
type input "carne"
click at [415, 321] on img at bounding box center [442, 290] width 142 height 97
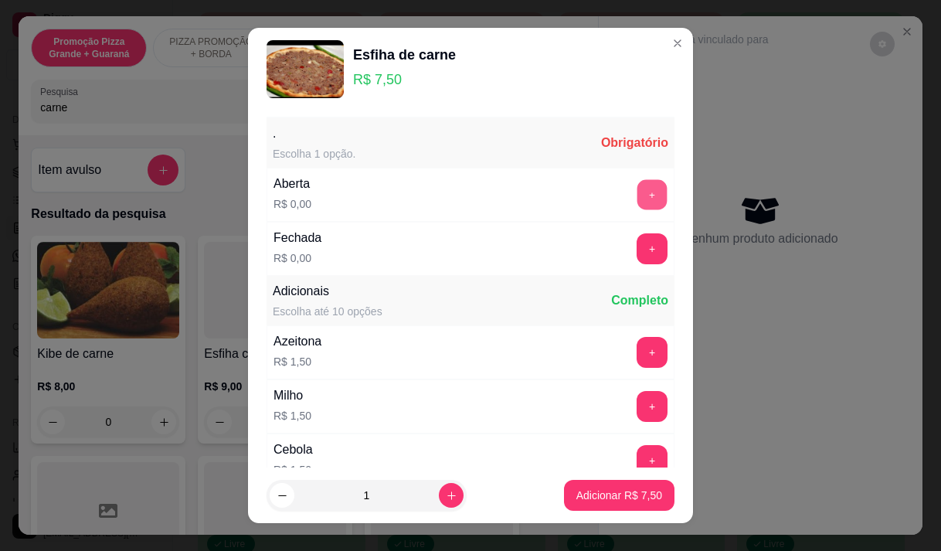
click at [638, 185] on button "+" at bounding box center [653, 194] width 30 height 30
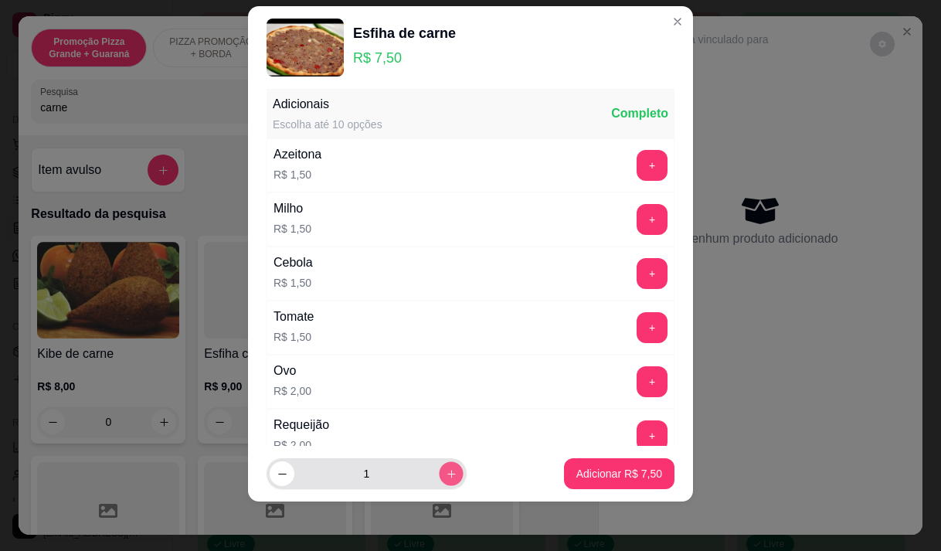
click at [446, 478] on icon "increase-product-quantity" at bounding box center [452, 474] width 12 height 12
type input "2"
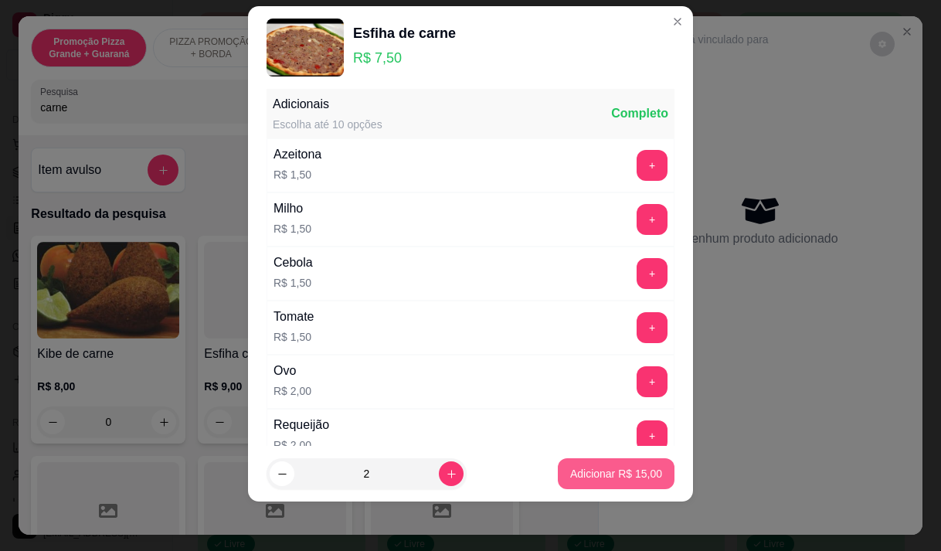
click at [570, 478] on p "Adicionar R$ 15,00" at bounding box center [616, 473] width 92 height 15
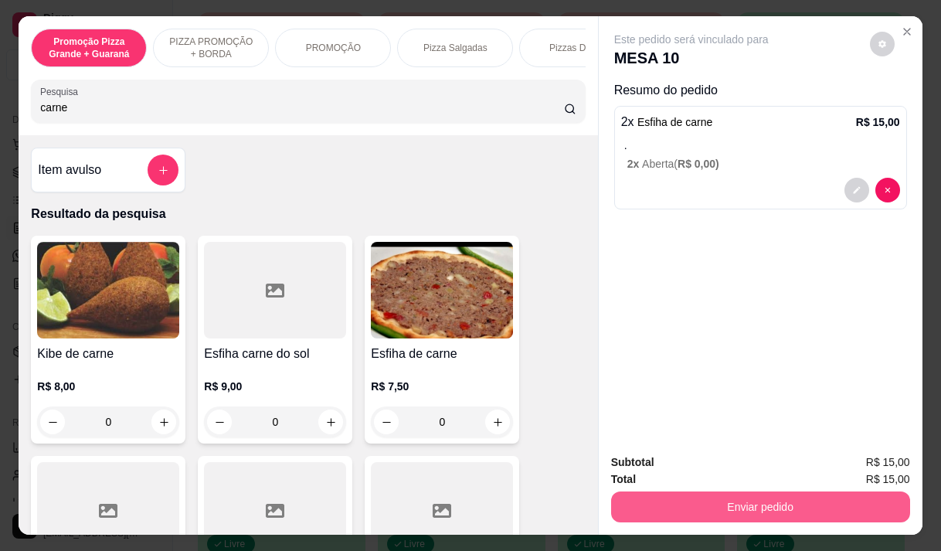
click at [735, 493] on button "Enviar pedido" at bounding box center [760, 507] width 299 height 31
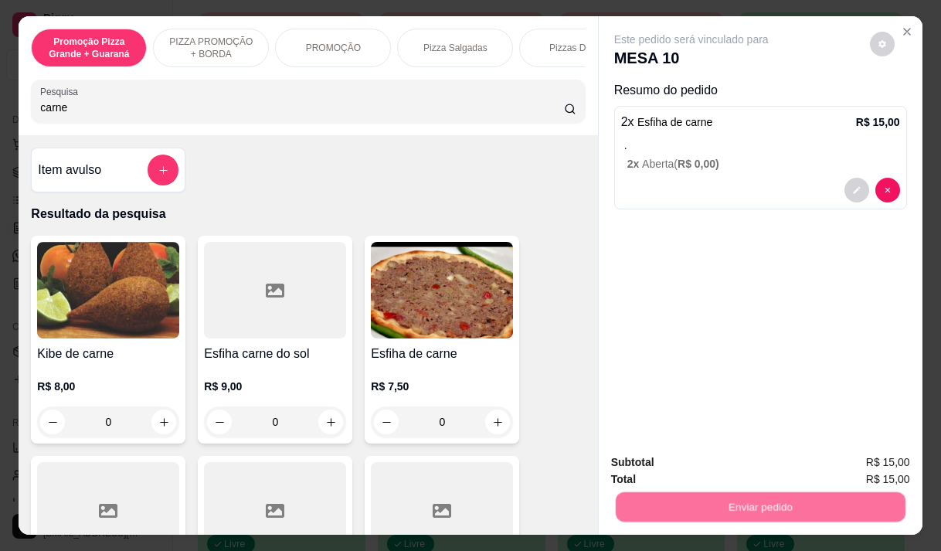
click at [686, 463] on button "Não registrar e enviar pedido" at bounding box center [709, 462] width 156 height 29
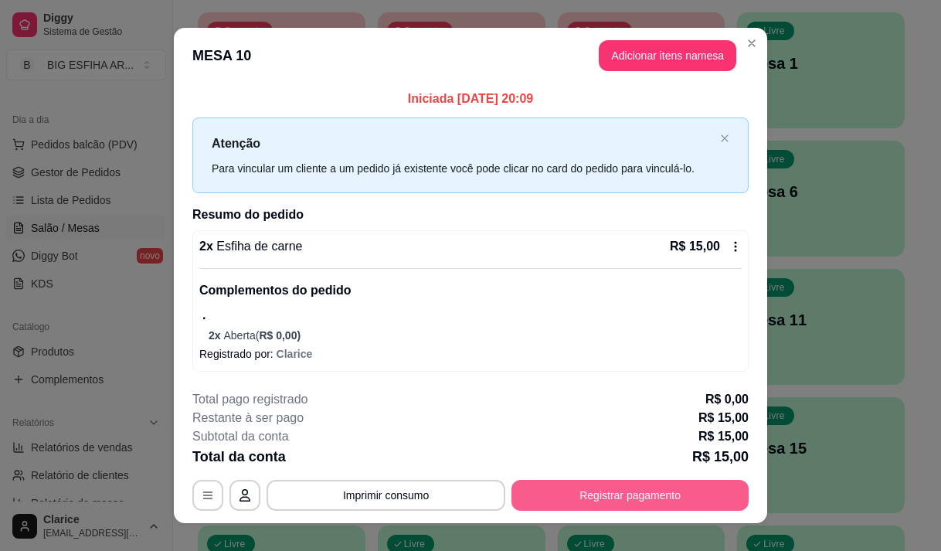
click at [662, 488] on button "Registrar pagamento" at bounding box center [630, 495] width 237 height 31
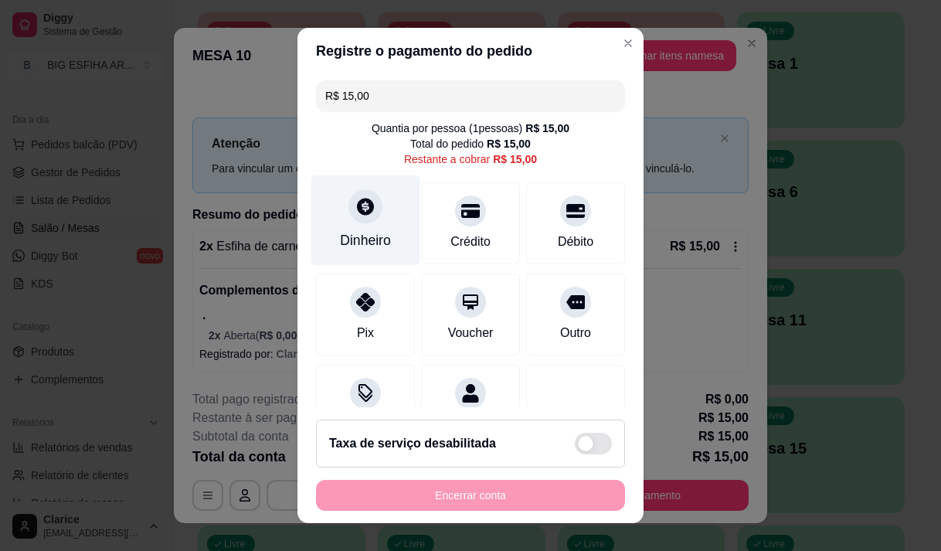
click at [368, 241] on div "Dinheiro" at bounding box center [365, 240] width 51 height 20
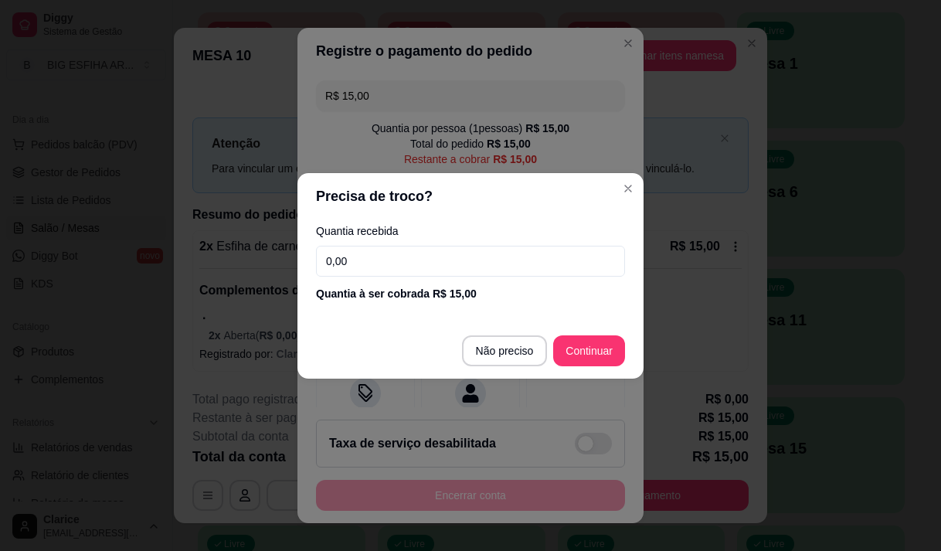
click at [376, 250] on input "0,00" at bounding box center [470, 261] width 309 height 31
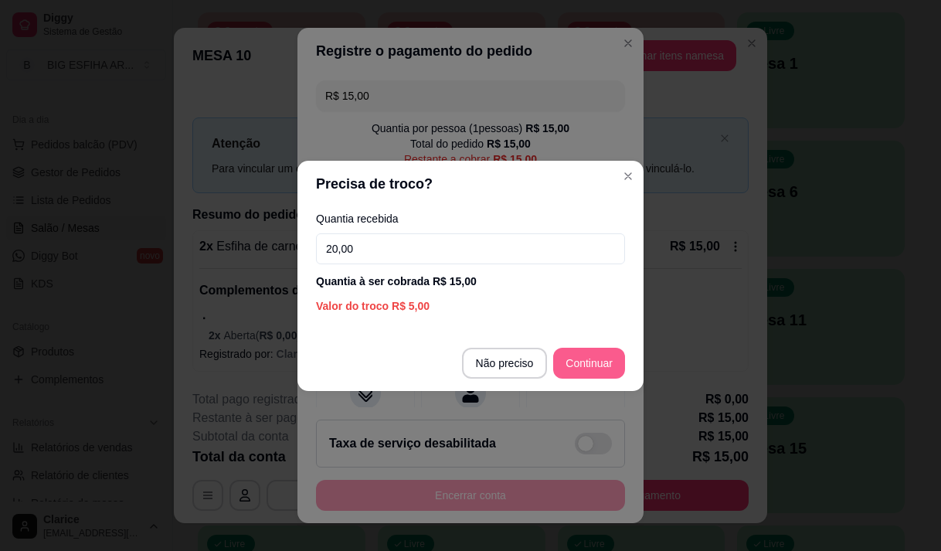
type input "20,00"
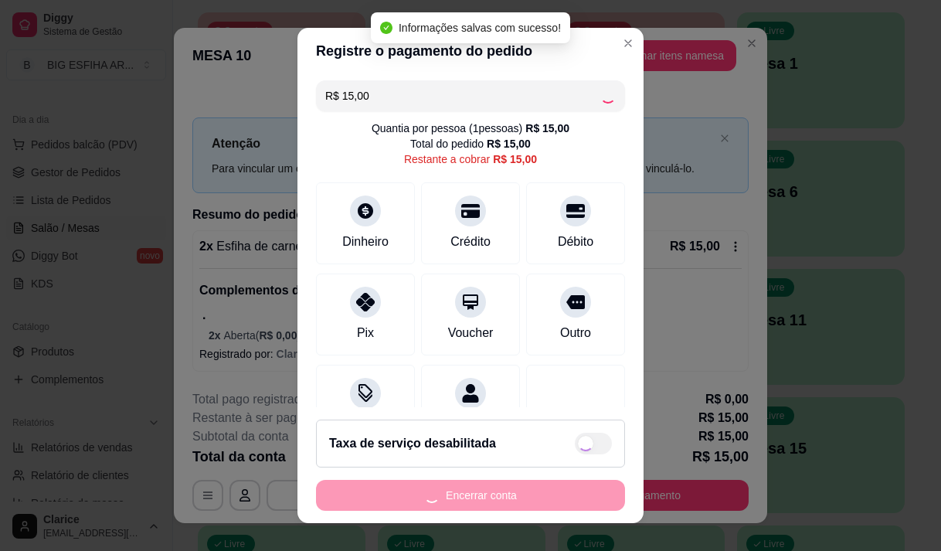
type input "R$ 0,00"
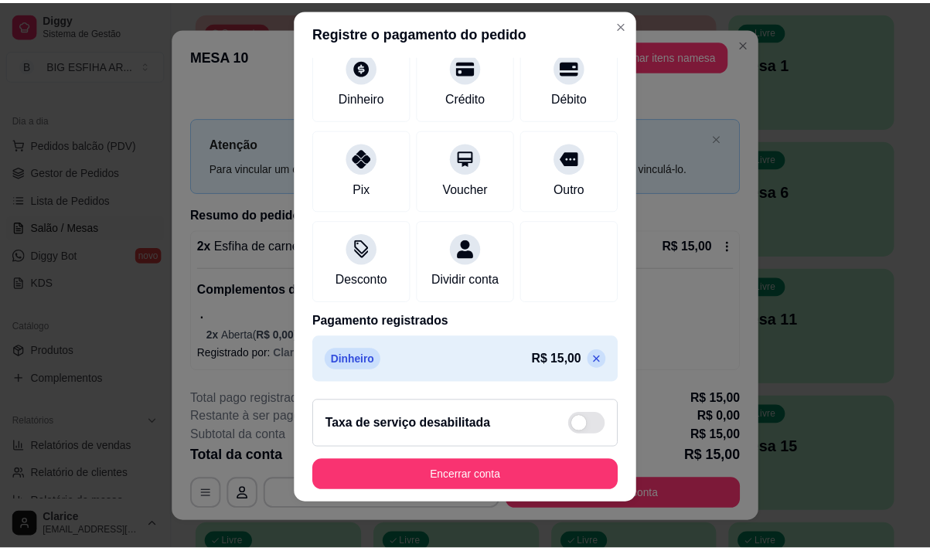
scroll to position [22, 0]
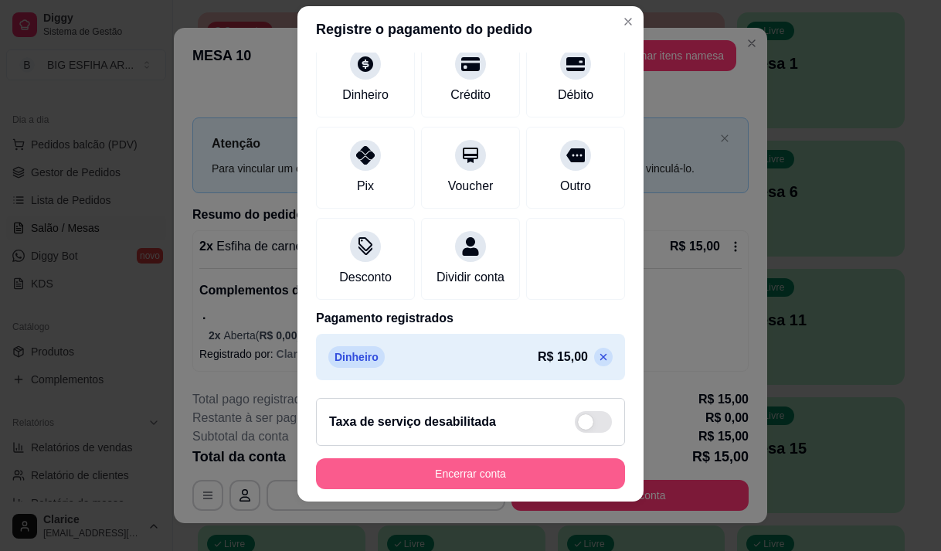
click at [438, 483] on button "Encerrar conta" at bounding box center [470, 473] width 309 height 31
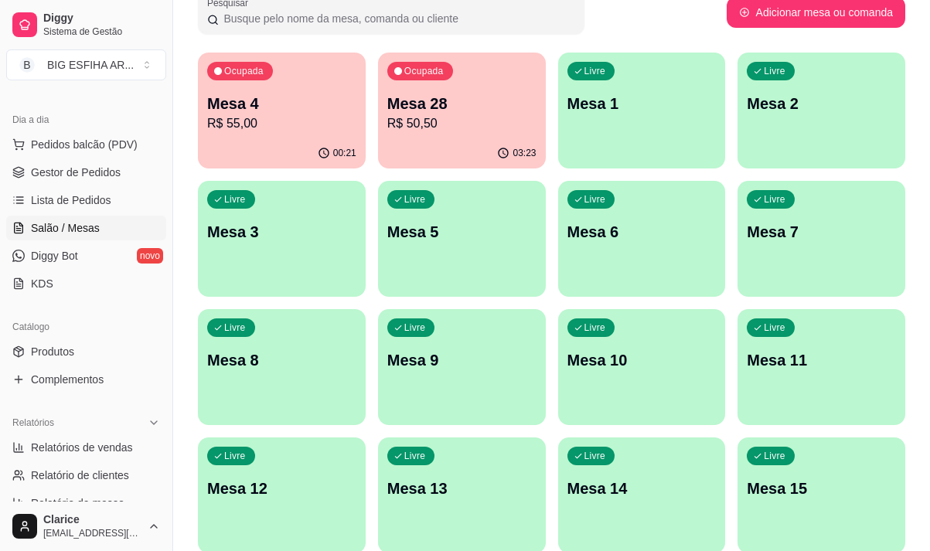
scroll to position [77, 0]
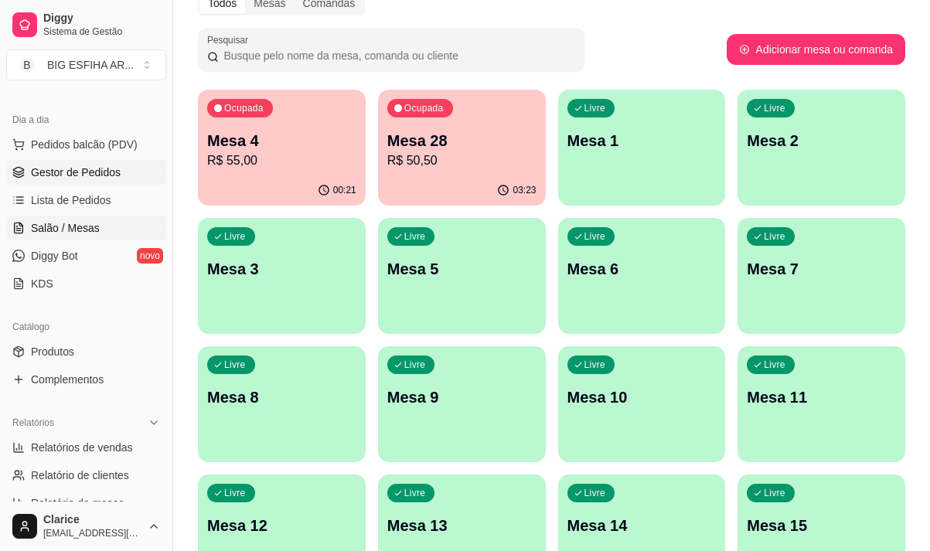
click at [80, 169] on span "Gestor de Pedidos" at bounding box center [76, 172] width 90 height 15
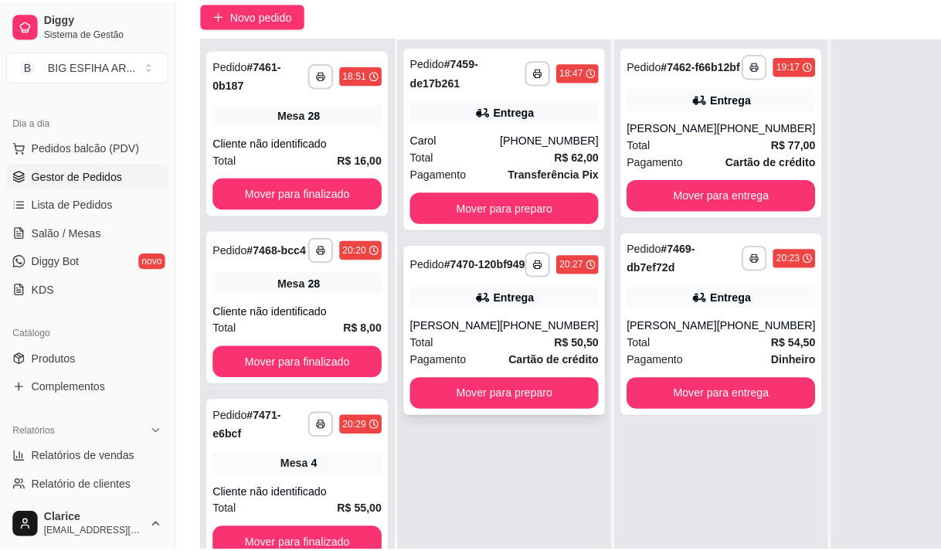
scroll to position [155, 0]
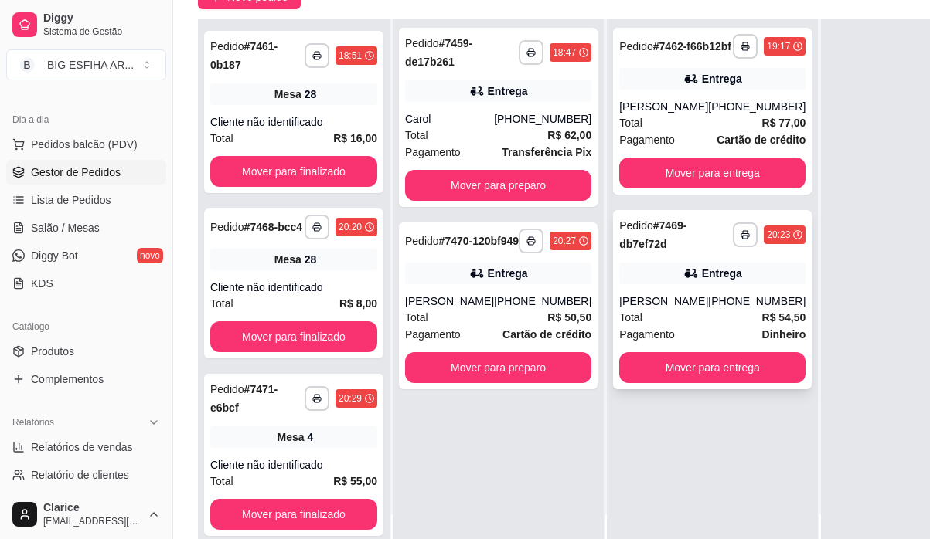
click at [652, 292] on div "**********" at bounding box center [712, 299] width 199 height 179
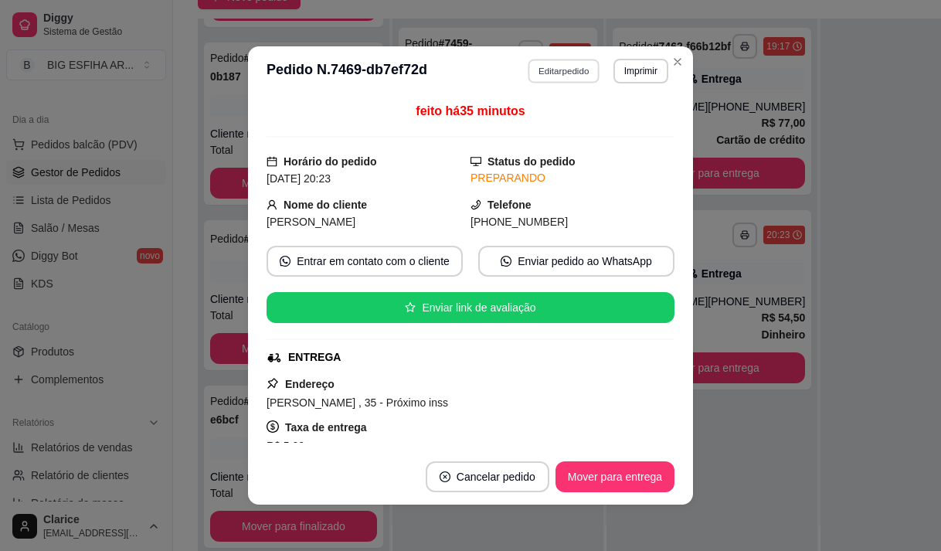
click at [568, 63] on button "Editar pedido" at bounding box center [565, 71] width 72 height 24
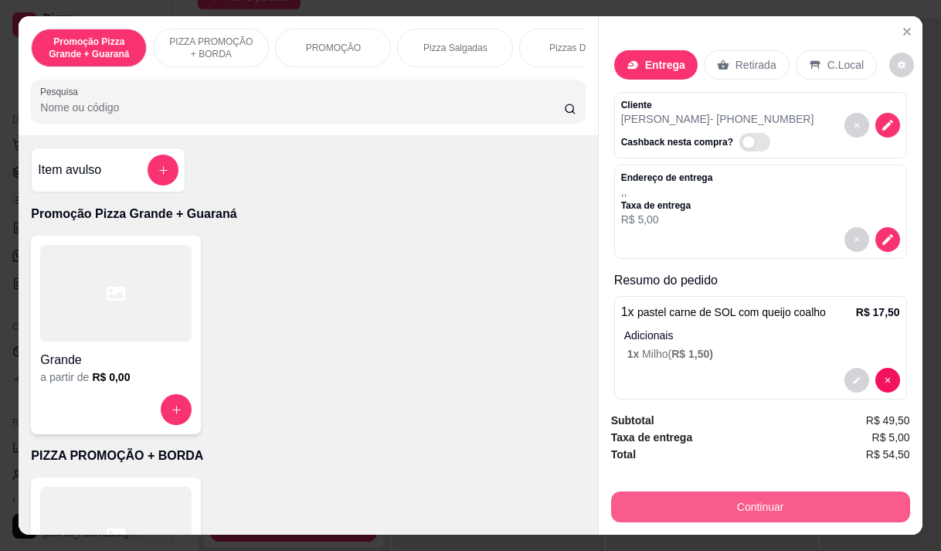
click at [730, 505] on button "Continuar" at bounding box center [760, 507] width 299 height 31
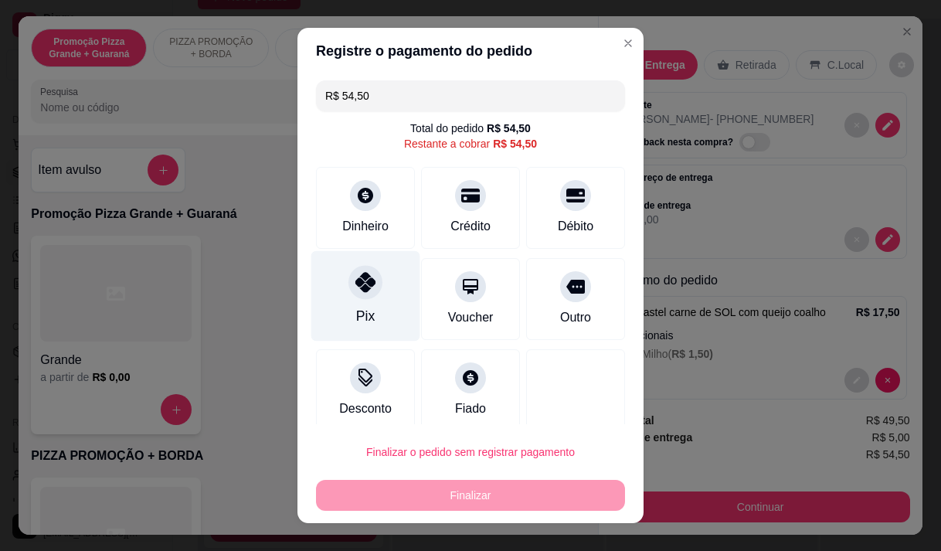
click at [355, 287] on icon at bounding box center [365, 282] width 20 height 20
type input "R$ 0,00"
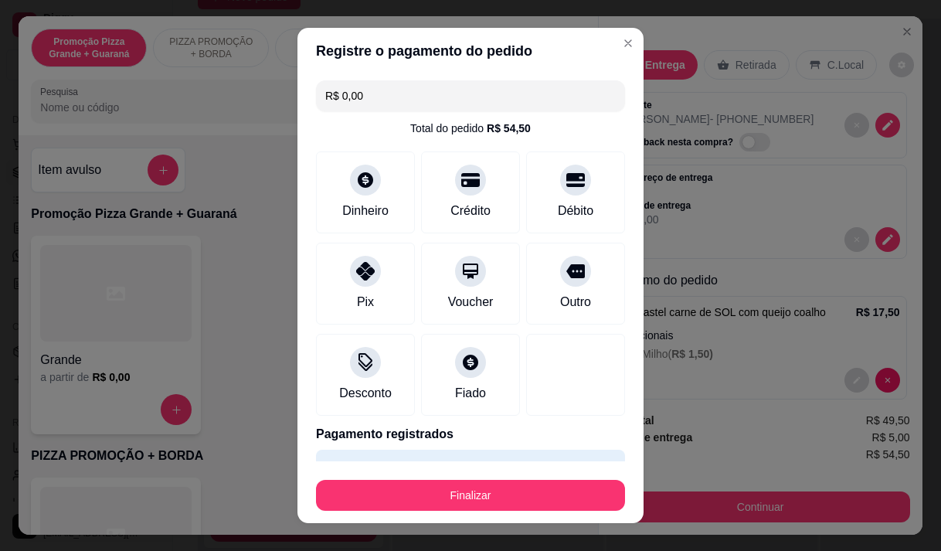
scroll to position [40, 0]
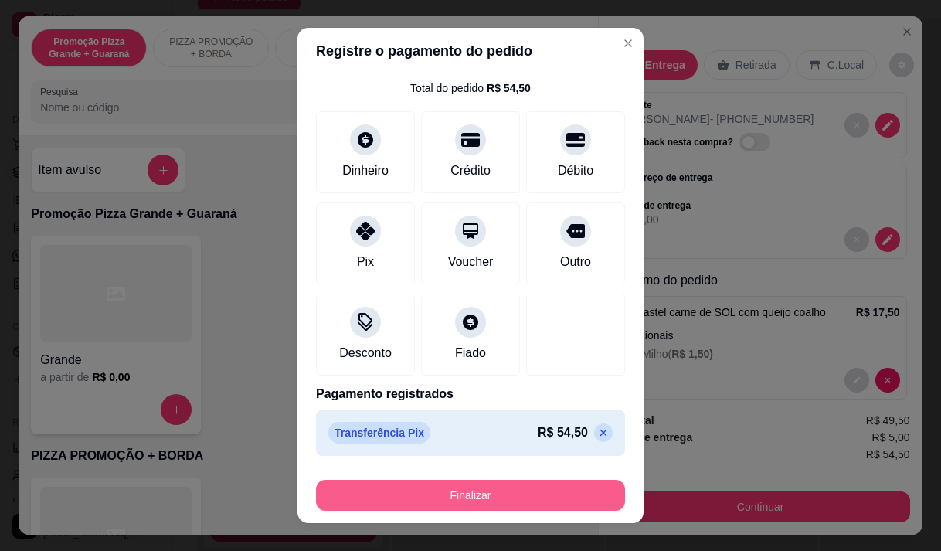
click at [505, 492] on button "Finalizar" at bounding box center [470, 495] width 309 height 31
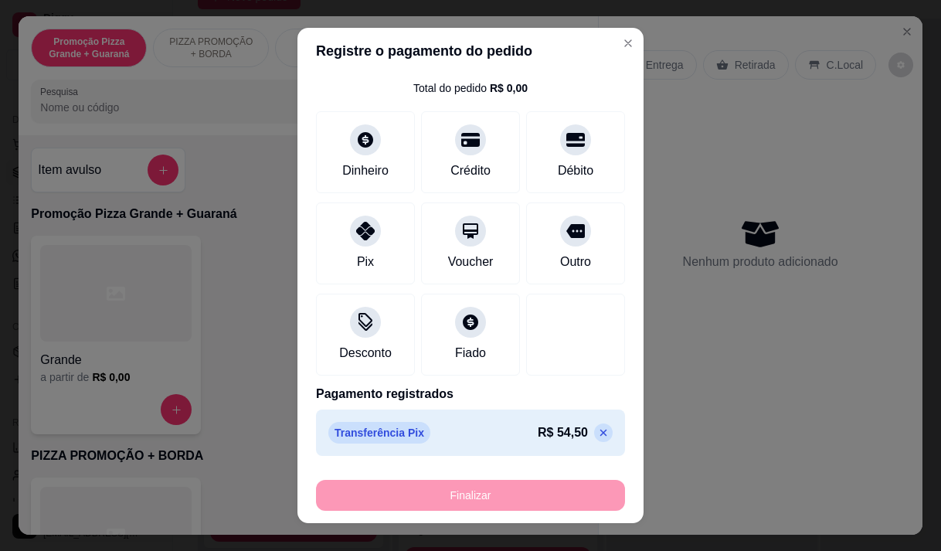
type input "0"
type input "-R$ 54,50"
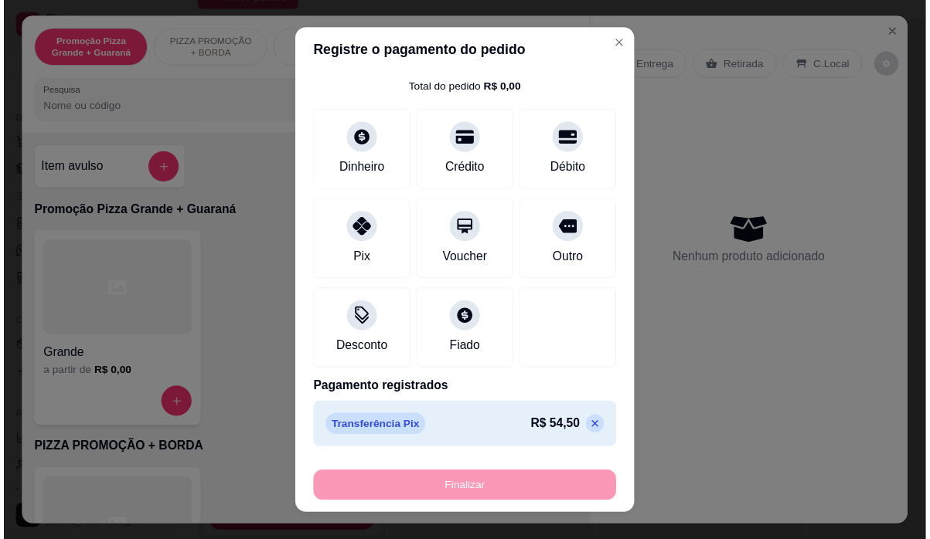
scroll to position [43, 0]
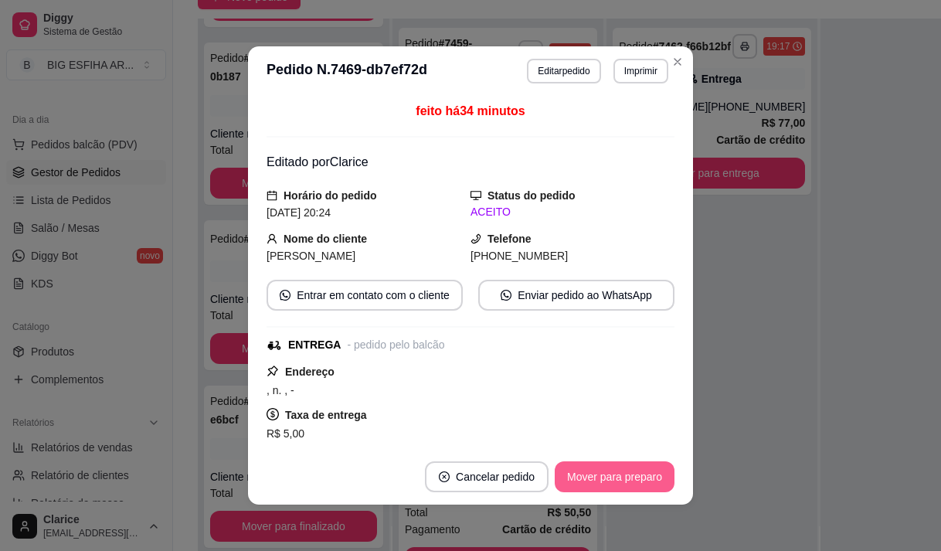
click at [580, 481] on button "Mover para preparo" at bounding box center [615, 476] width 120 height 31
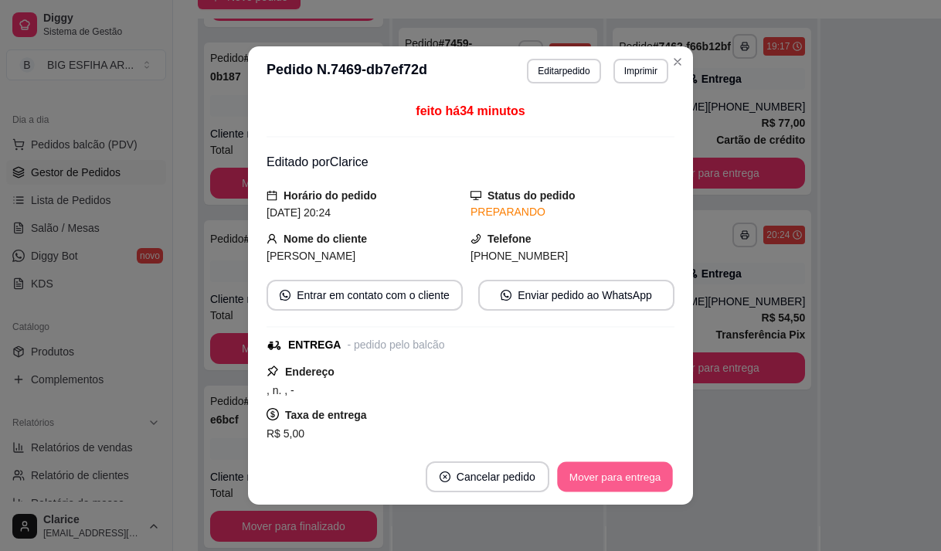
click at [621, 469] on button "Mover para entrega" at bounding box center [615, 477] width 116 height 30
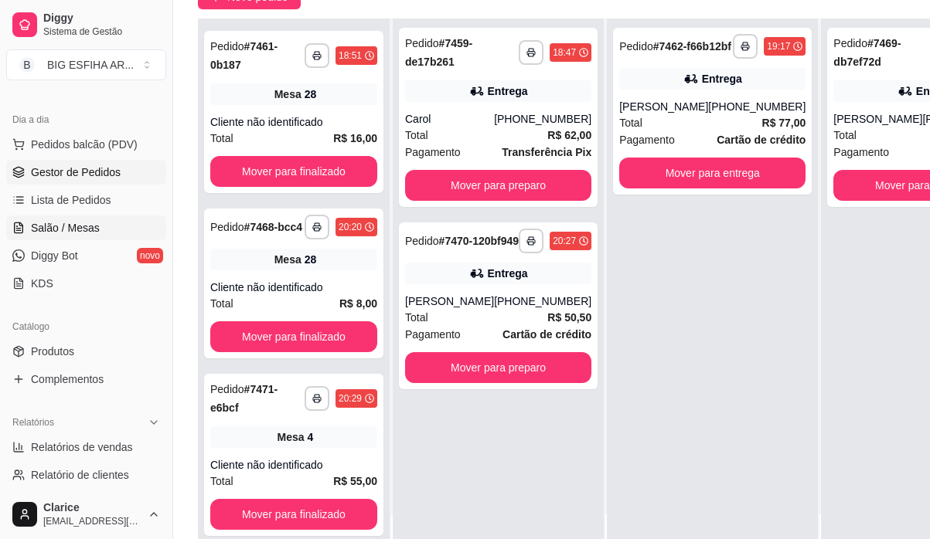
click at [78, 221] on span "Salão / Mesas" at bounding box center [65, 227] width 69 height 15
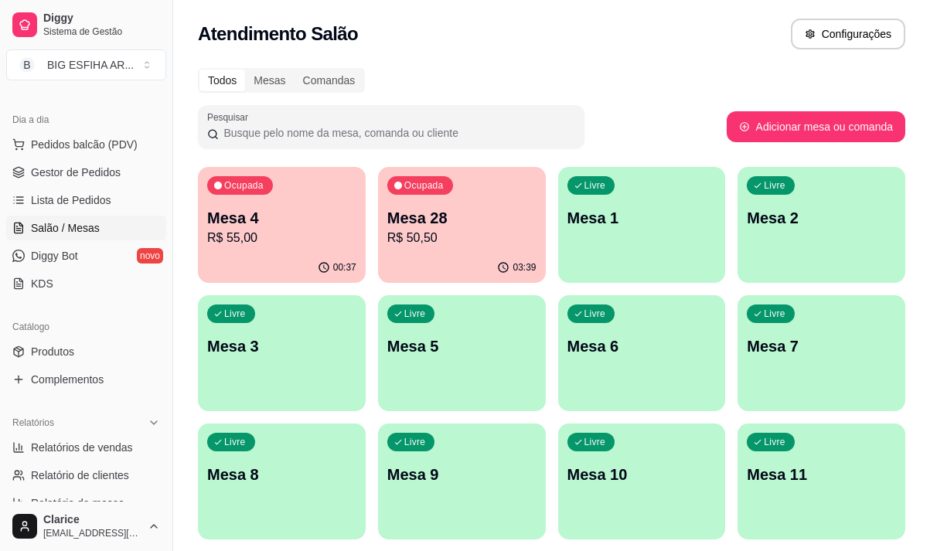
click at [245, 216] on p "Mesa 4" at bounding box center [281, 218] width 149 height 22
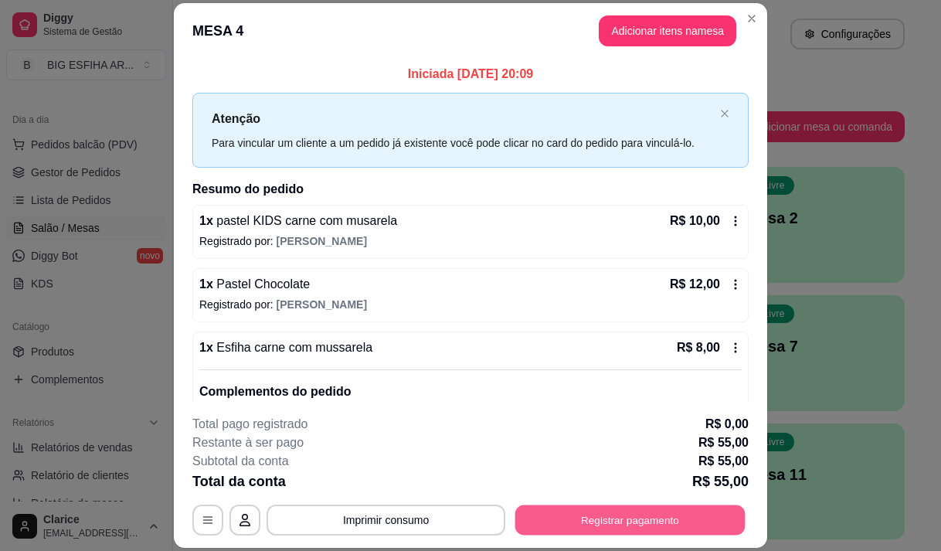
click at [604, 516] on button "Registrar pagamento" at bounding box center [630, 520] width 230 height 30
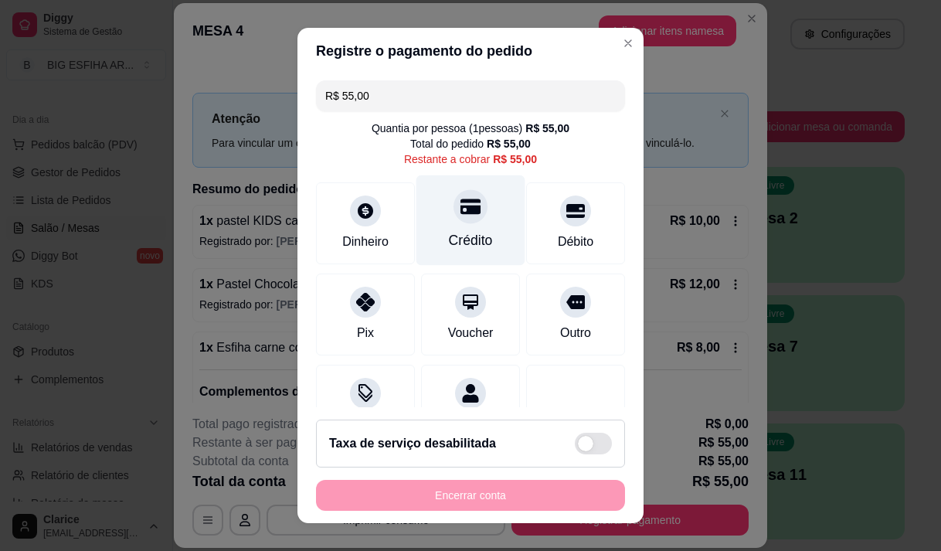
click at [461, 214] on icon at bounding box center [471, 206] width 20 height 15
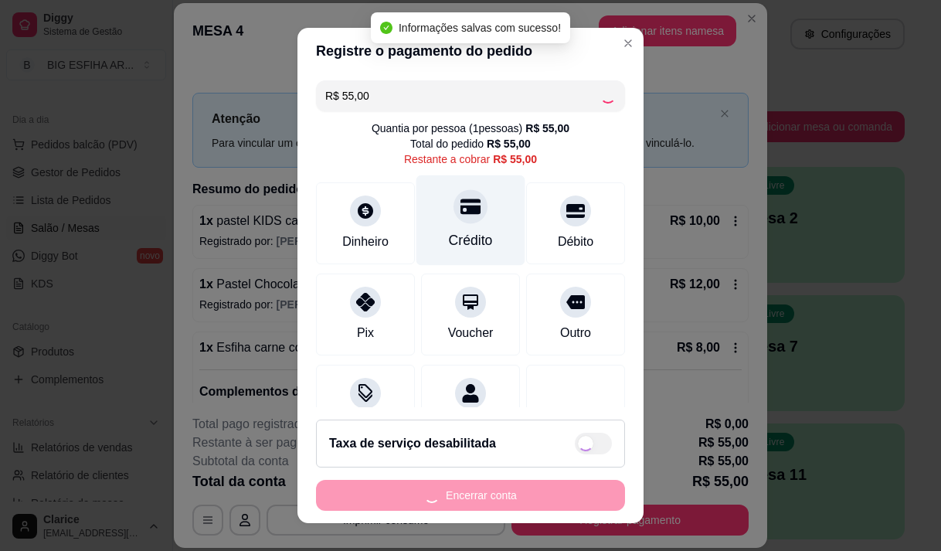
type input "R$ 0,00"
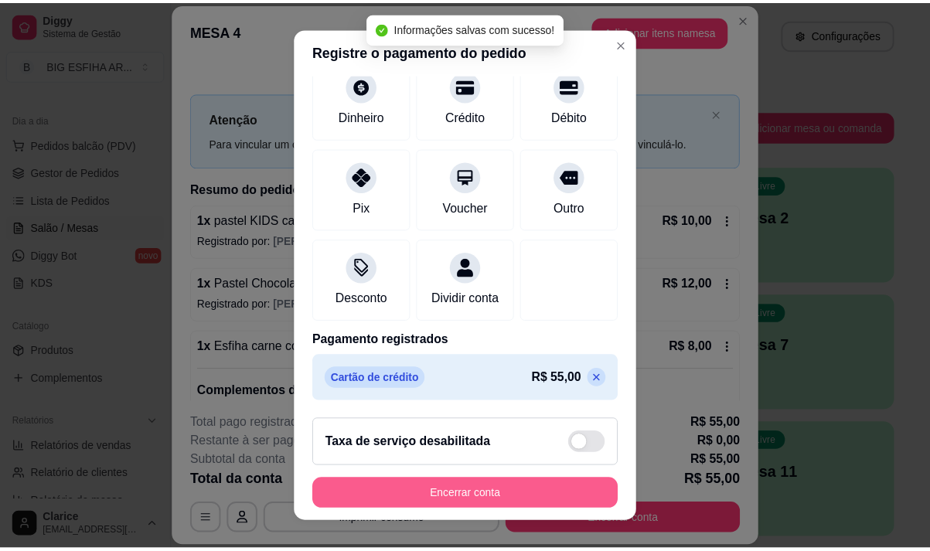
scroll to position [128, 0]
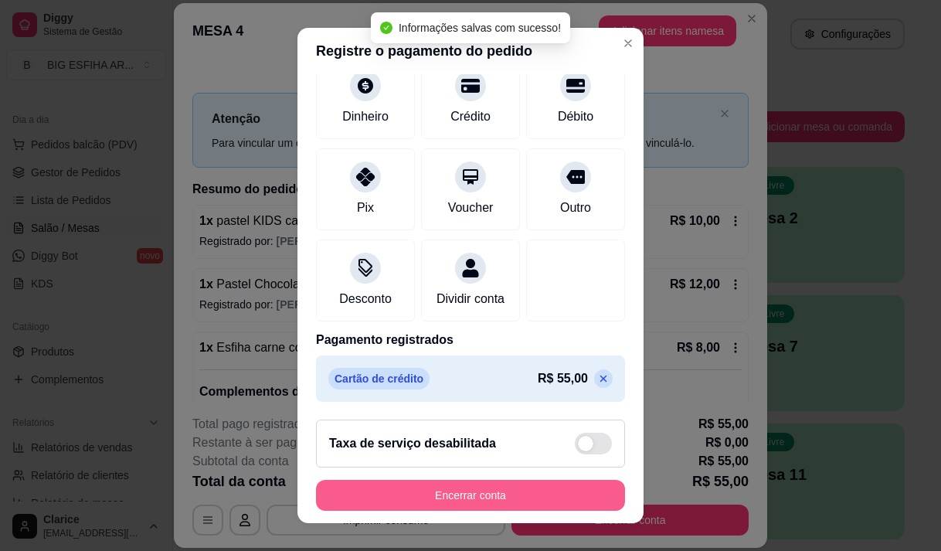
click at [434, 502] on button "Encerrar conta" at bounding box center [470, 495] width 309 height 31
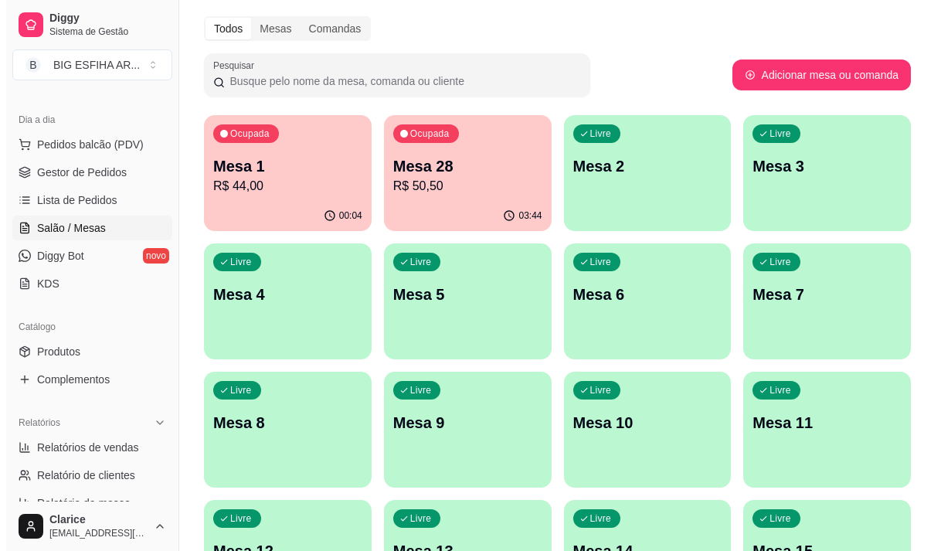
scroll to position [77, 0]
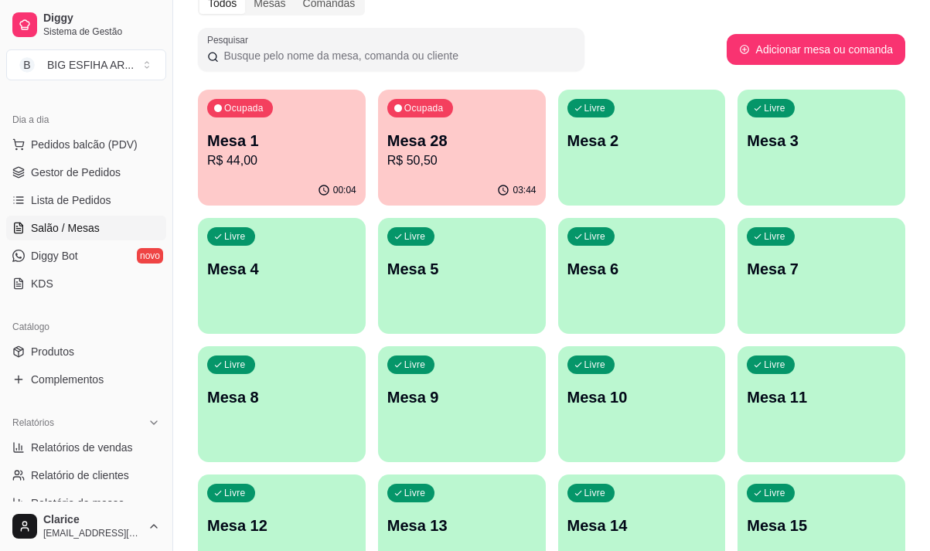
click at [779, 412] on div "Livre Mesa 11" at bounding box center [821, 394] width 168 height 97
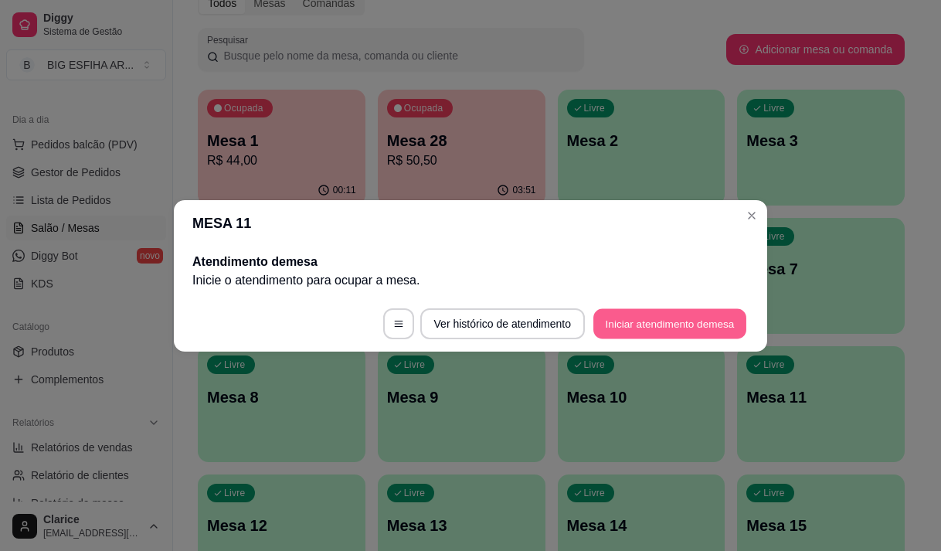
click at [675, 325] on button "Iniciar atendimento de mesa" at bounding box center [670, 323] width 153 height 30
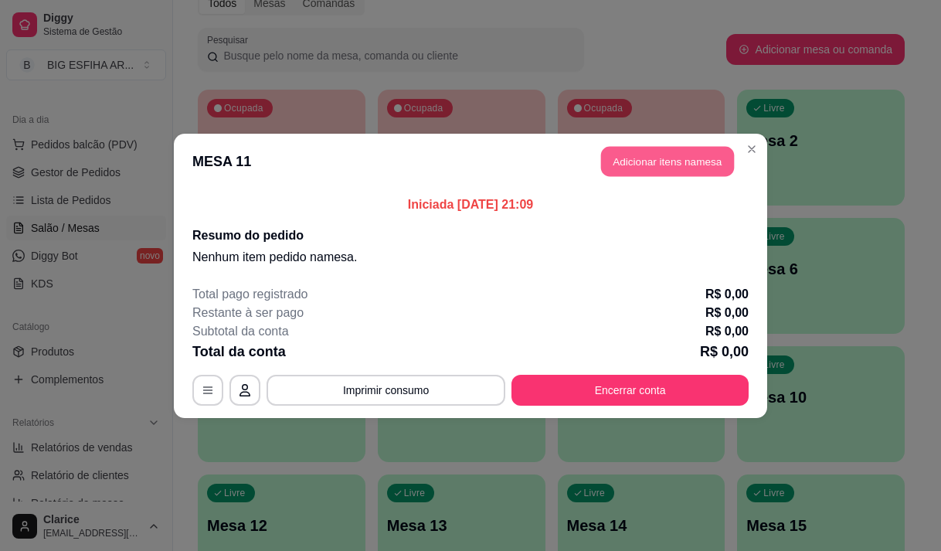
click at [696, 159] on button "Adicionar itens na mesa" at bounding box center [667, 161] width 133 height 30
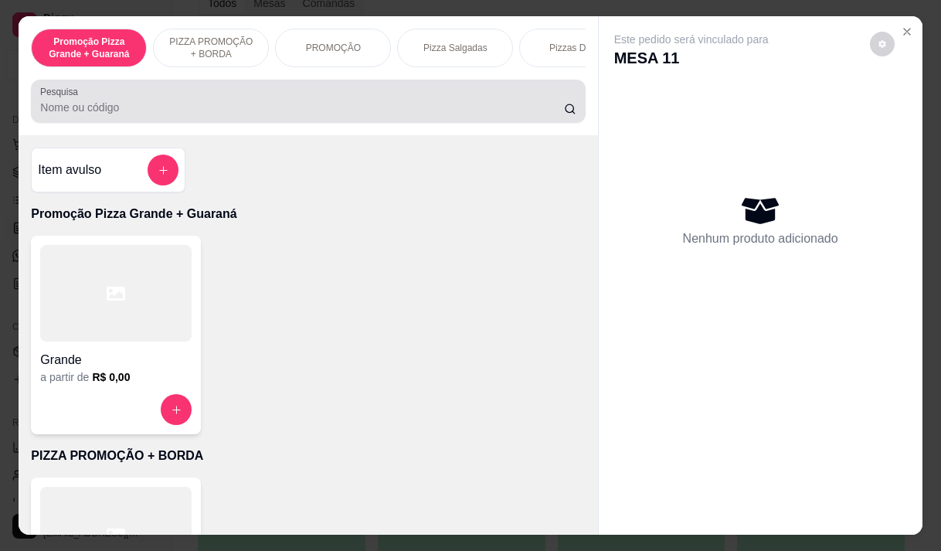
click at [157, 107] on div at bounding box center [308, 101] width 536 height 31
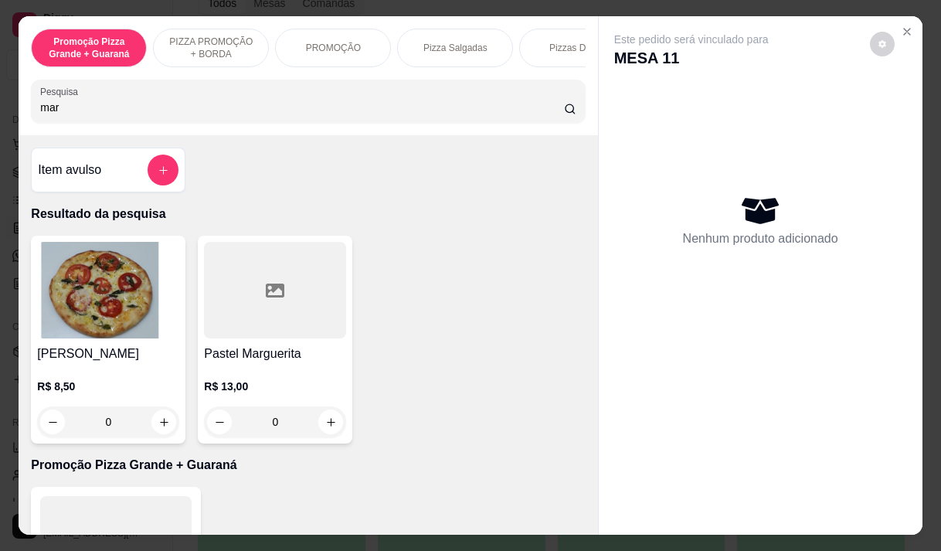
click at [68, 311] on img at bounding box center [108, 290] width 142 height 97
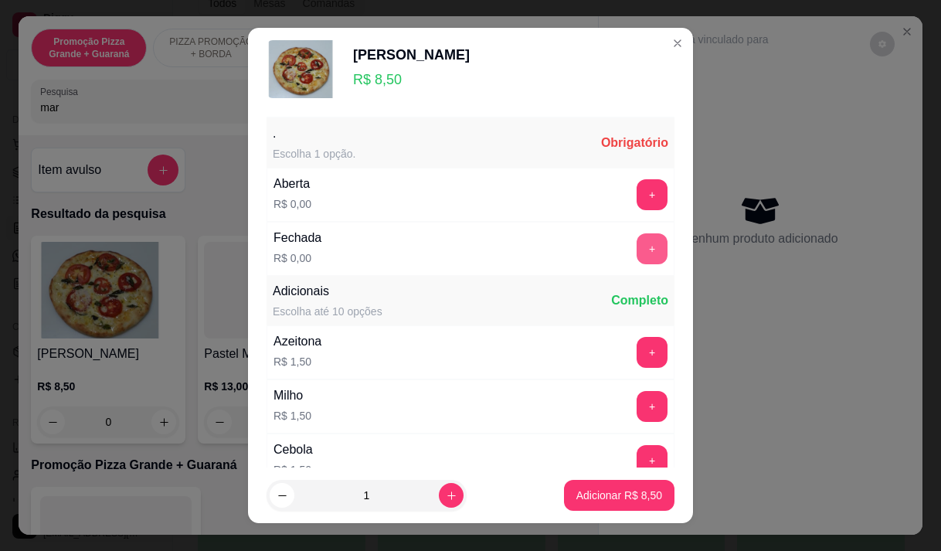
click at [637, 248] on button "+" at bounding box center [652, 248] width 31 height 31
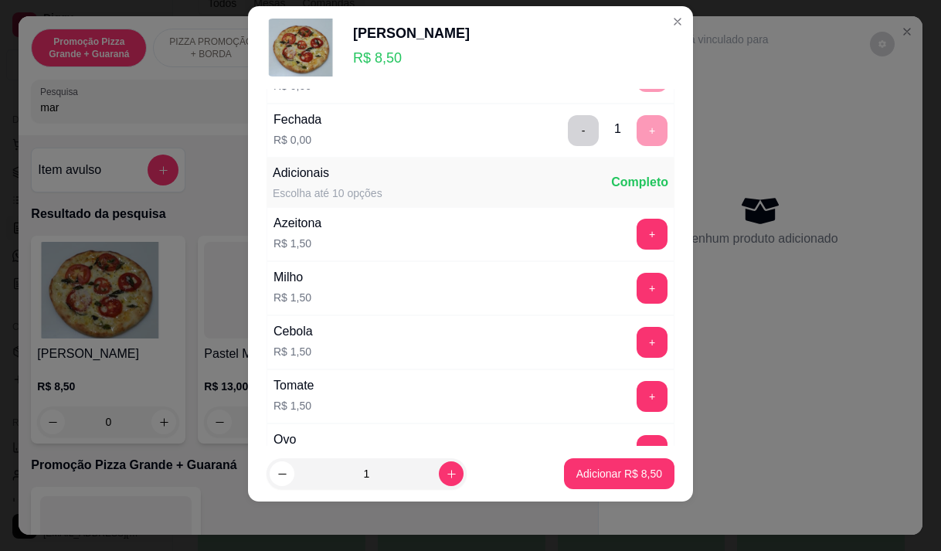
scroll to position [165, 0]
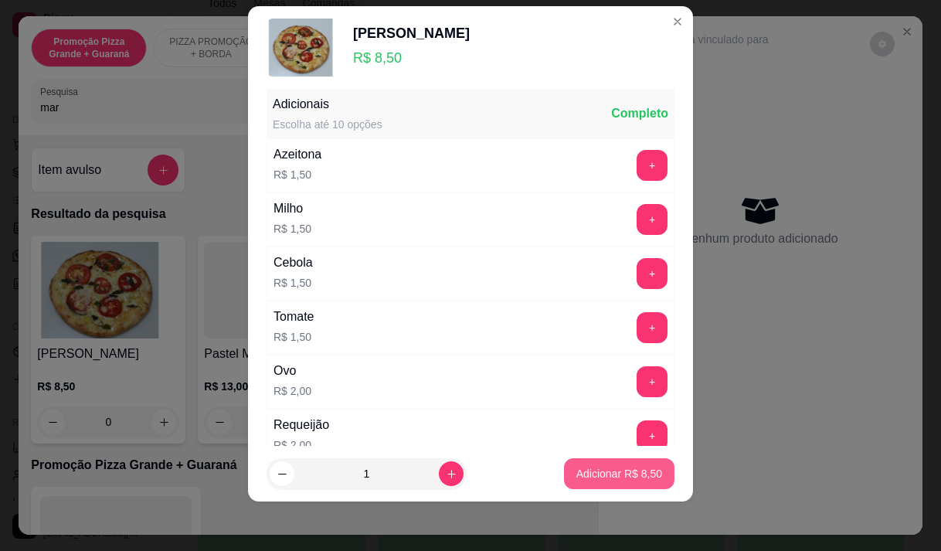
click at [580, 467] on p "Adicionar R$ 8,50" at bounding box center [620, 473] width 86 height 15
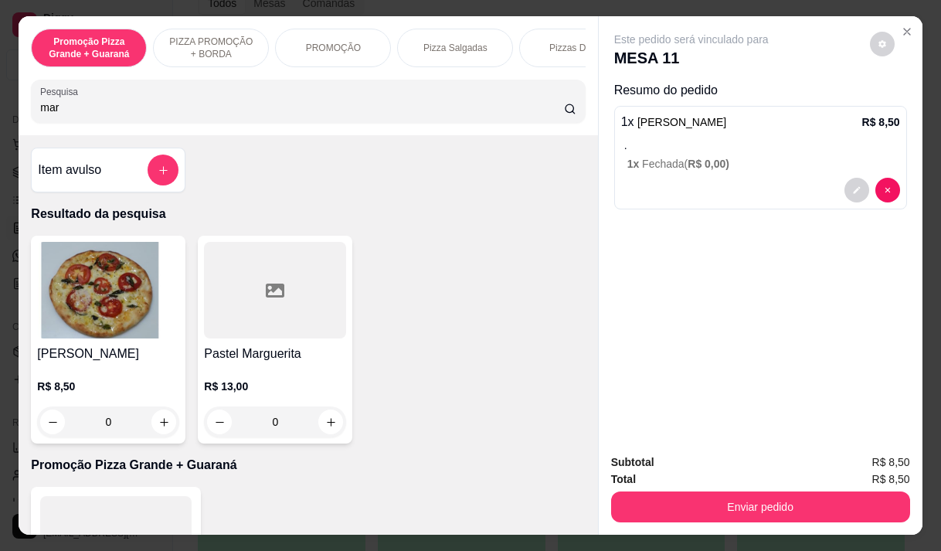
click at [200, 108] on input "mar" at bounding box center [302, 107] width 524 height 15
type input "m"
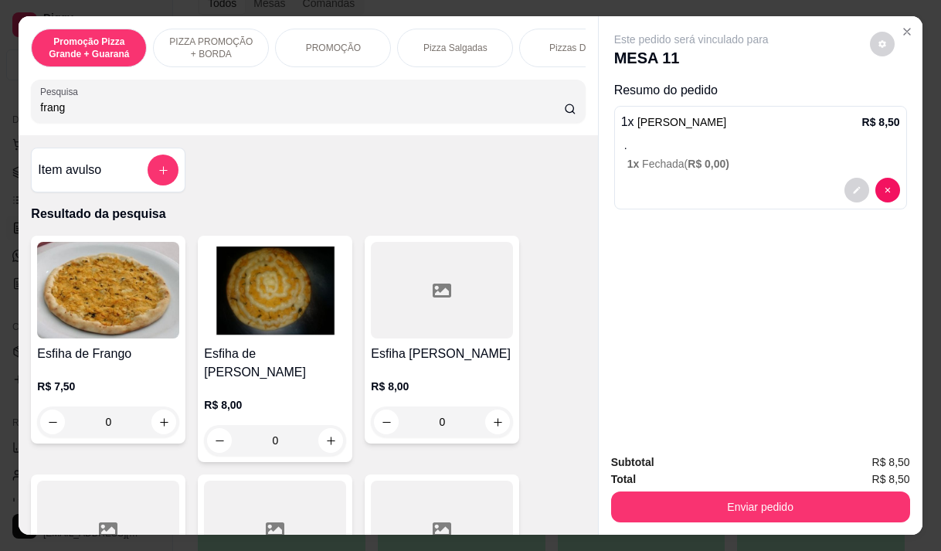
type input "frang"
click at [79, 325] on img at bounding box center [108, 290] width 142 height 97
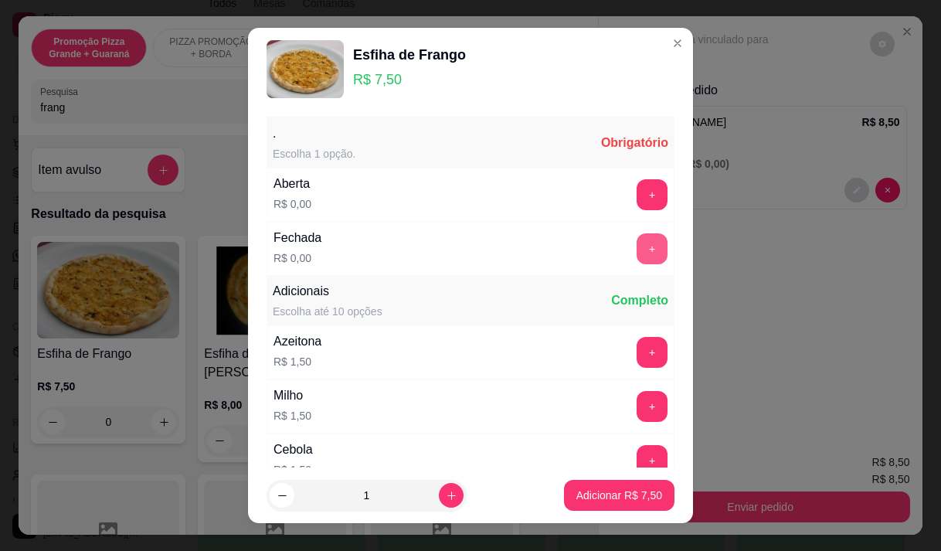
click at [637, 250] on button "+" at bounding box center [652, 248] width 31 height 31
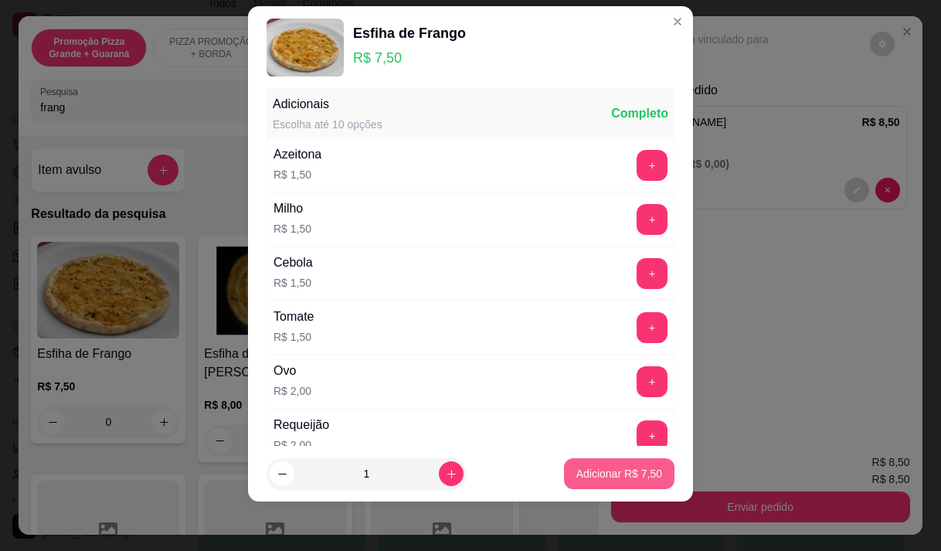
click at [617, 471] on p "Adicionar R$ 7,50" at bounding box center [620, 473] width 86 height 15
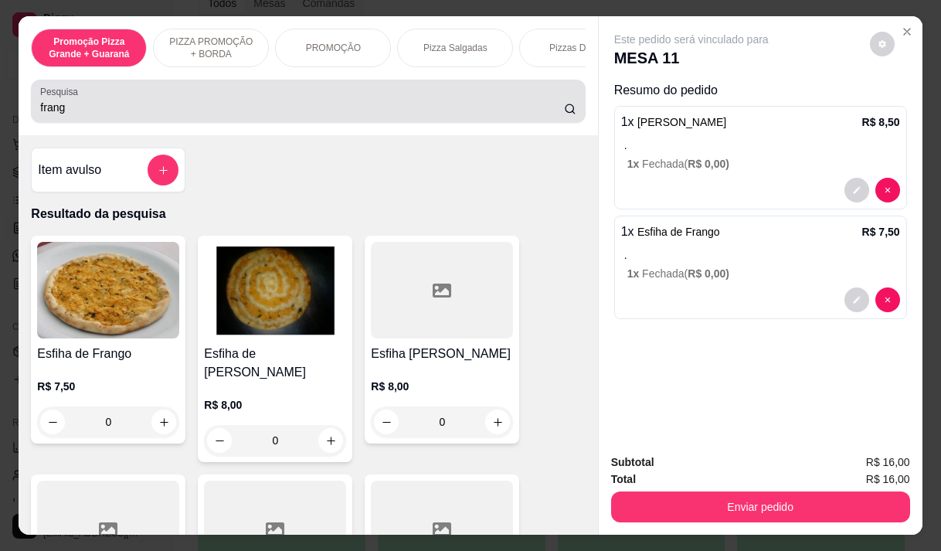
click at [133, 115] on input "frang" at bounding box center [302, 107] width 524 height 15
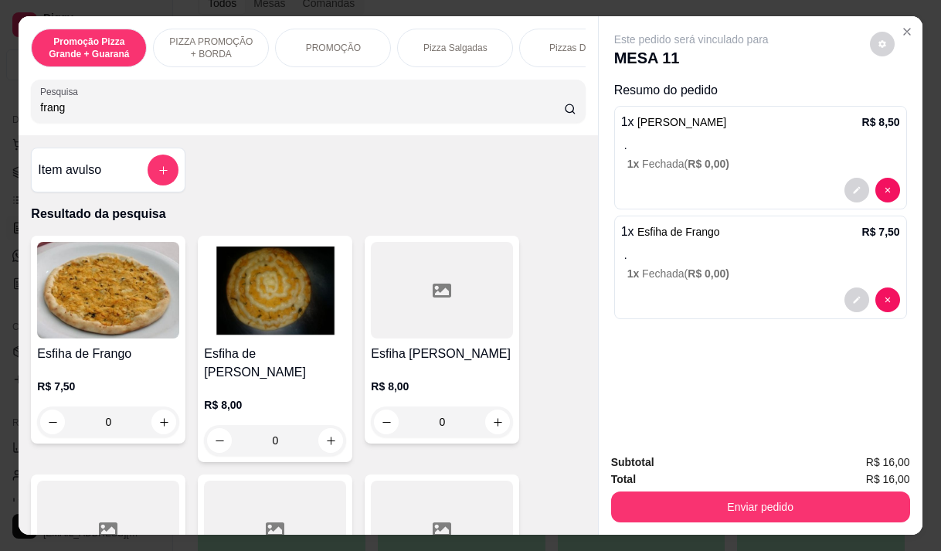
click at [114, 327] on img at bounding box center [108, 290] width 142 height 97
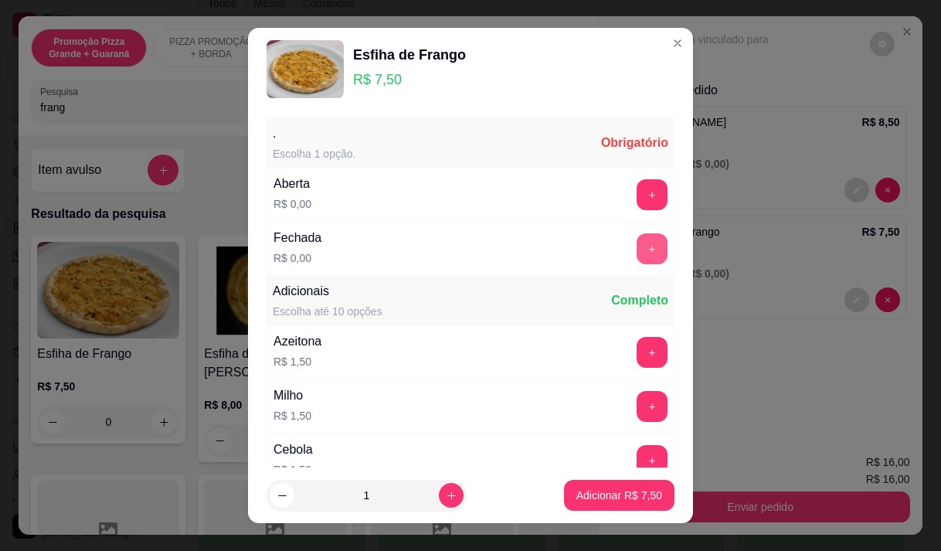
click at [637, 245] on button "+" at bounding box center [652, 248] width 31 height 31
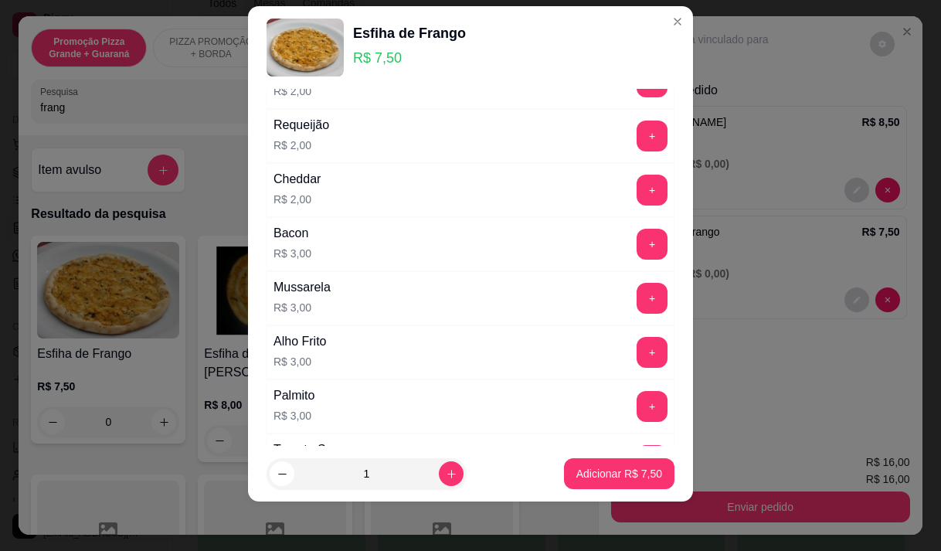
scroll to position [475, 0]
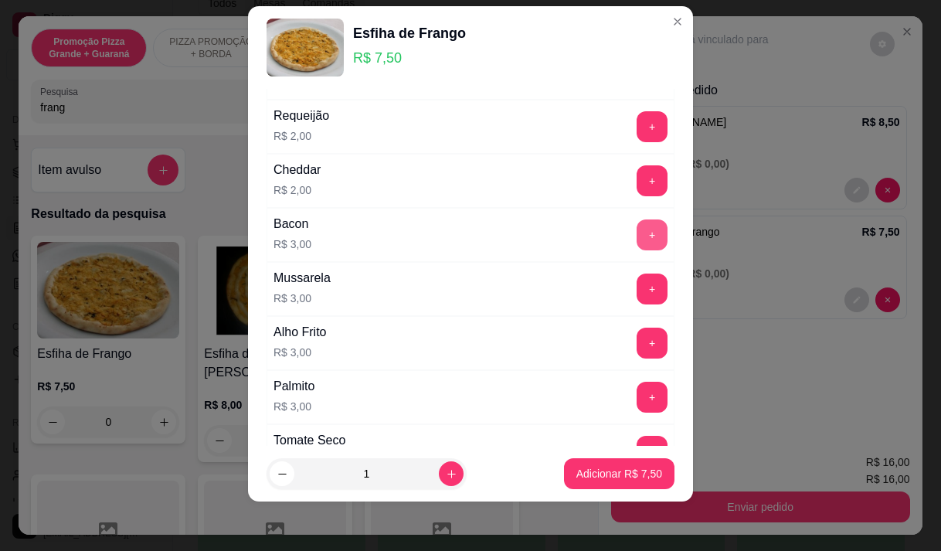
click at [637, 233] on button "+" at bounding box center [652, 234] width 31 height 31
click at [601, 471] on p "Adicionar R$ 10,50" at bounding box center [616, 473] width 92 height 15
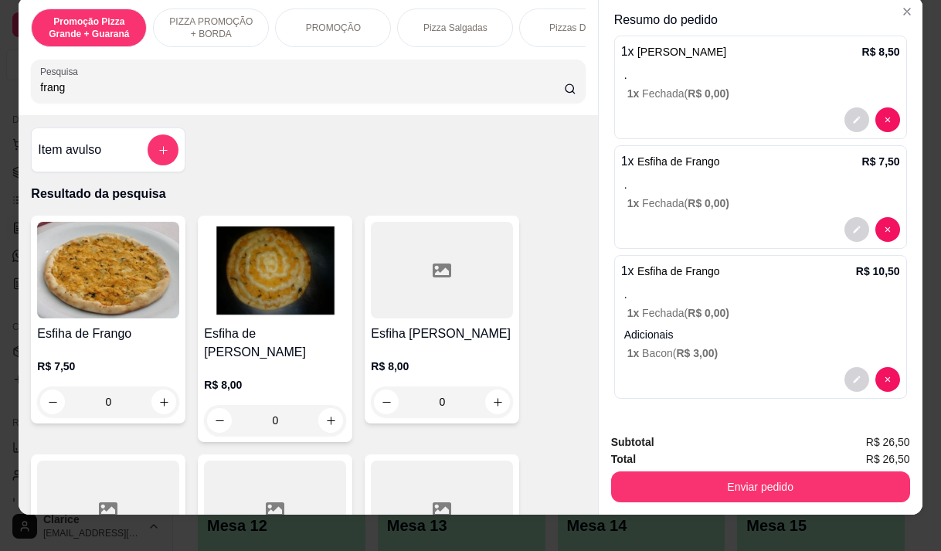
scroll to position [39, 0]
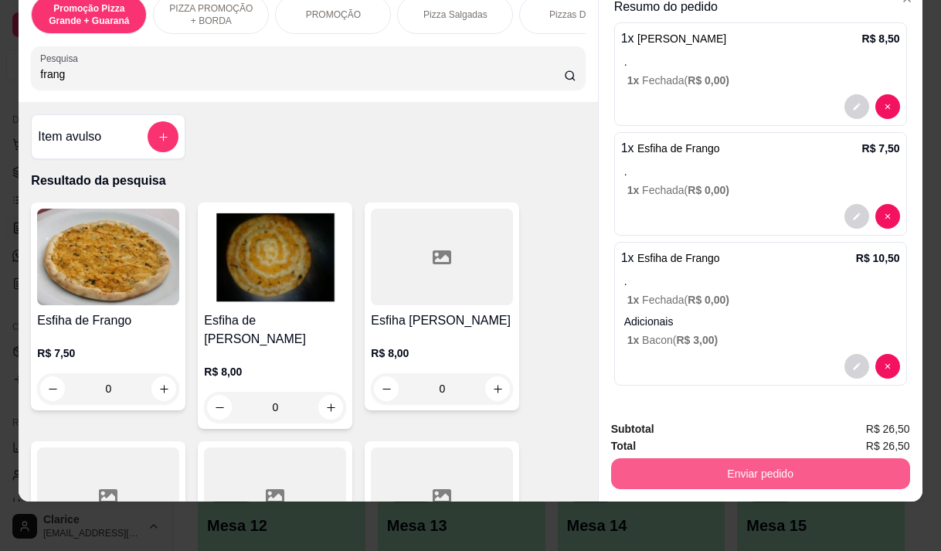
click at [713, 462] on button "Enviar pedido" at bounding box center [760, 473] width 299 height 31
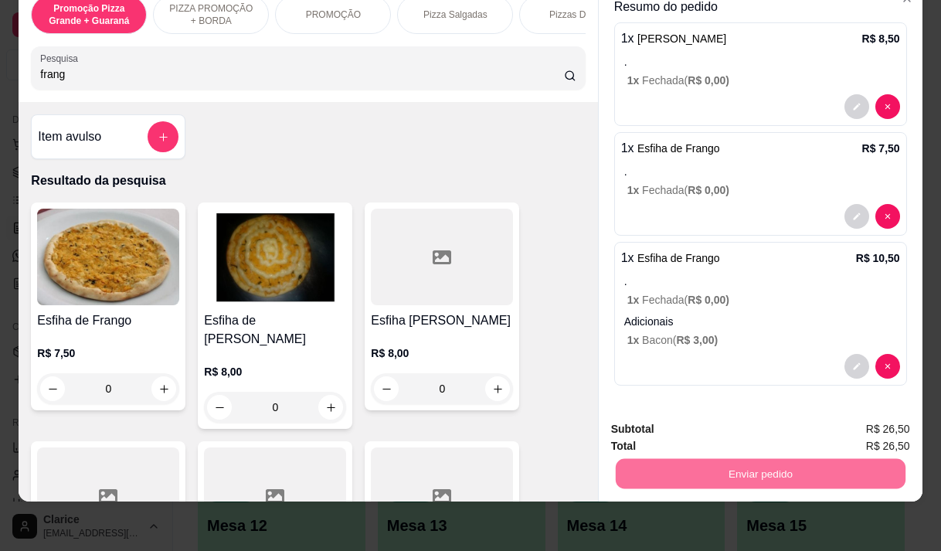
click at [668, 416] on button "Não registrar e enviar pedido" at bounding box center [709, 424] width 161 height 29
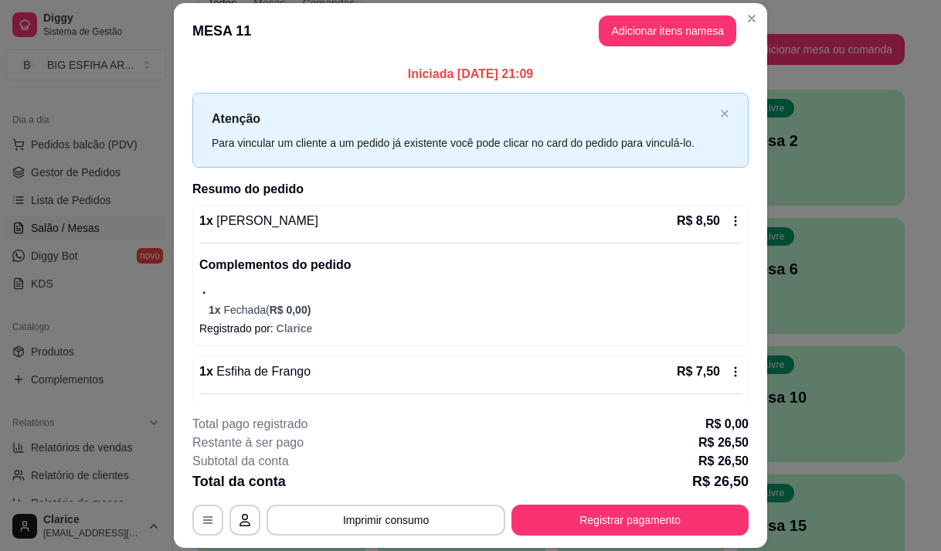
scroll to position [294, 0]
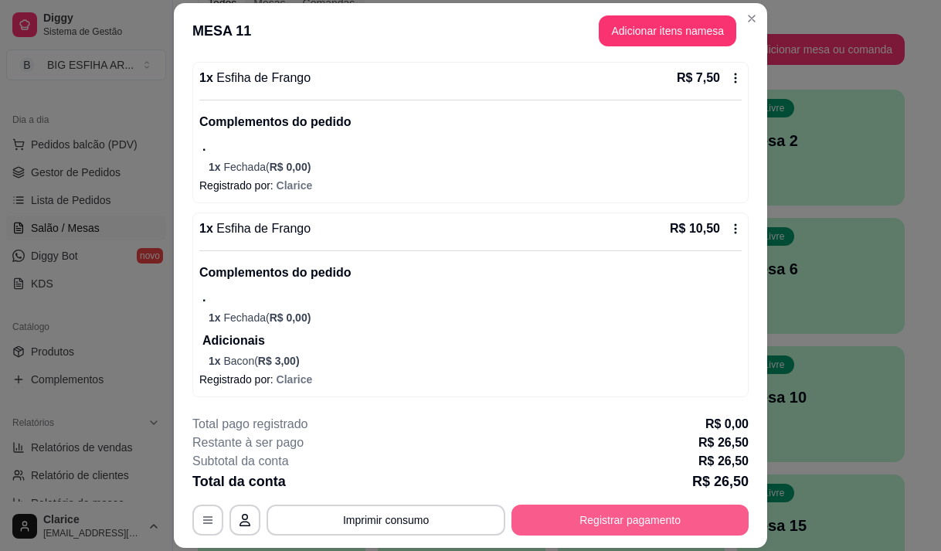
click at [604, 522] on button "Registrar pagamento" at bounding box center [630, 520] width 237 height 31
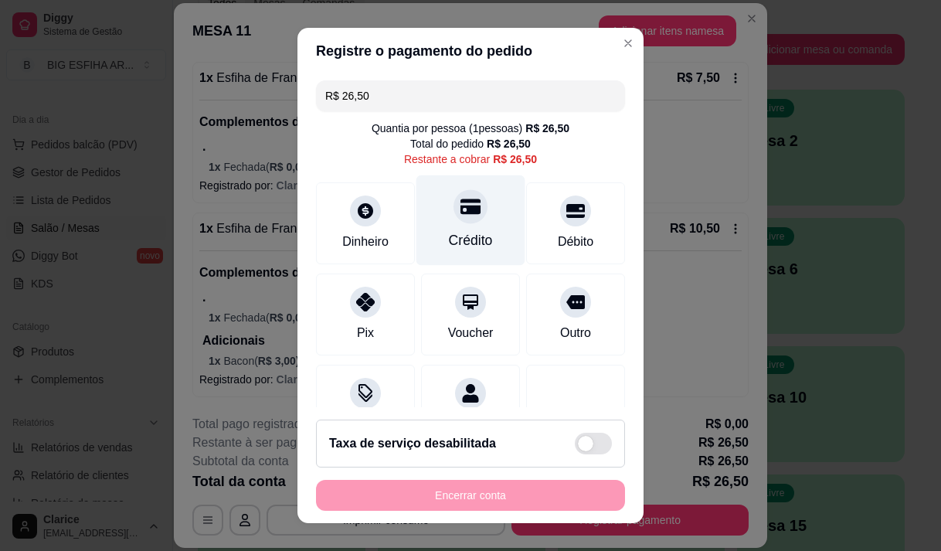
click at [454, 237] on div "Crédito" at bounding box center [471, 240] width 44 height 20
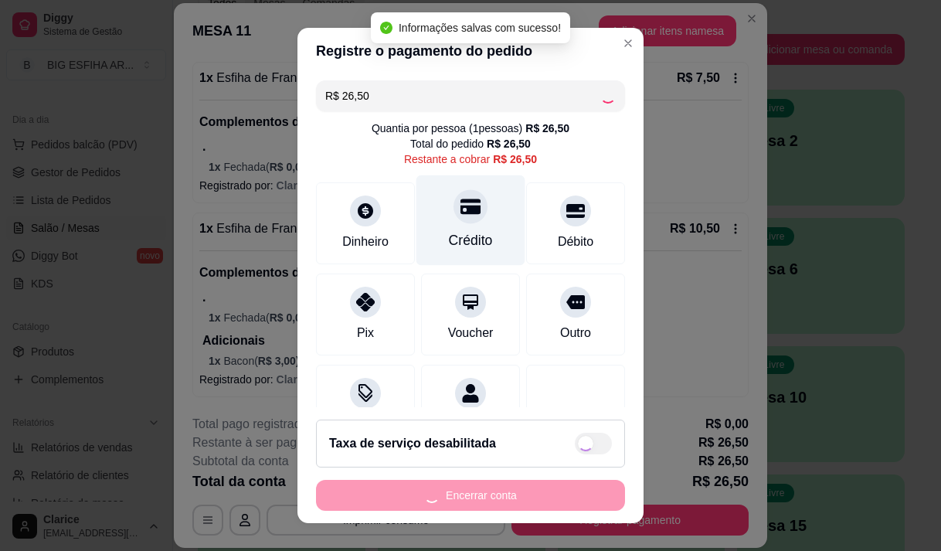
type input "R$ 0,00"
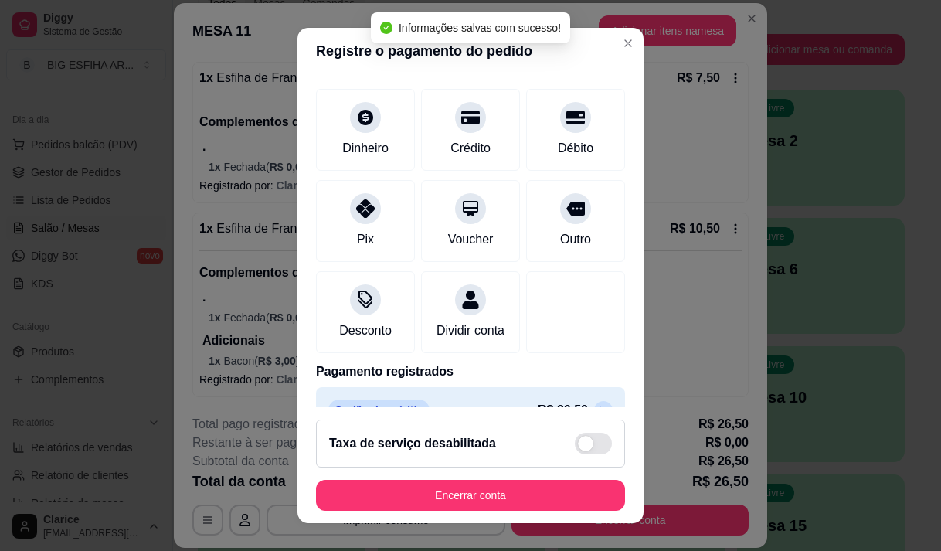
scroll to position [128, 0]
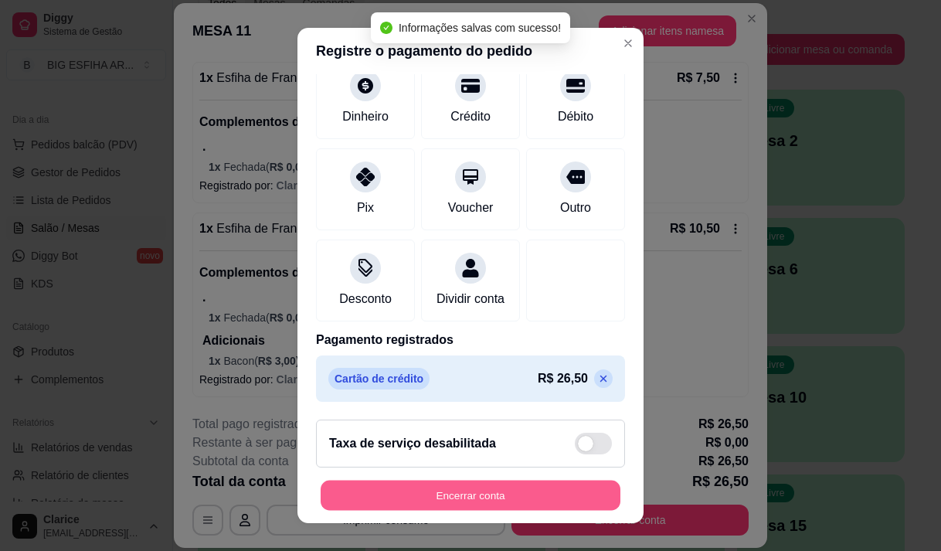
click at [450, 495] on button "Encerrar conta" at bounding box center [471, 496] width 300 height 30
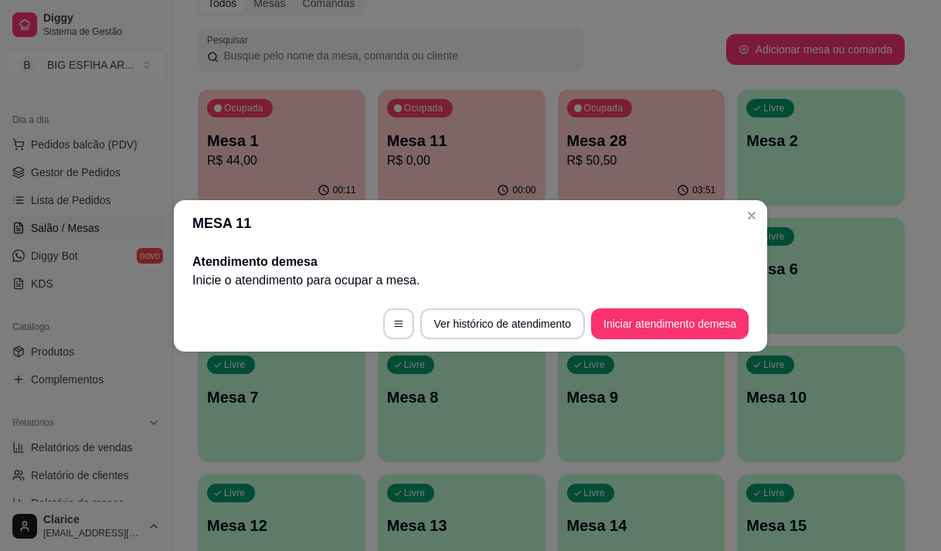
scroll to position [0, 0]
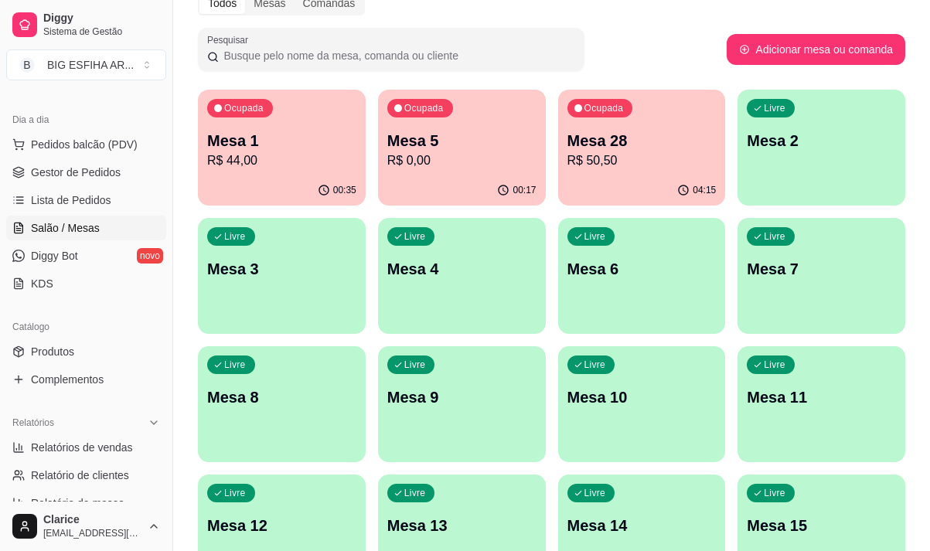
click at [427, 172] on div "Ocupada Mesa 5 R$ 0,00" at bounding box center [462, 133] width 168 height 86
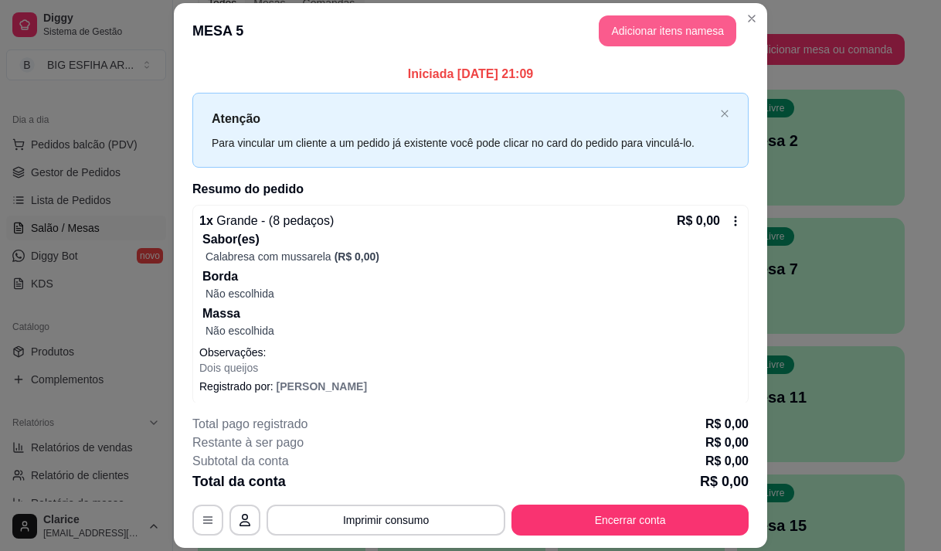
click at [599, 33] on button "Adicionar itens na mesa" at bounding box center [668, 30] width 138 height 31
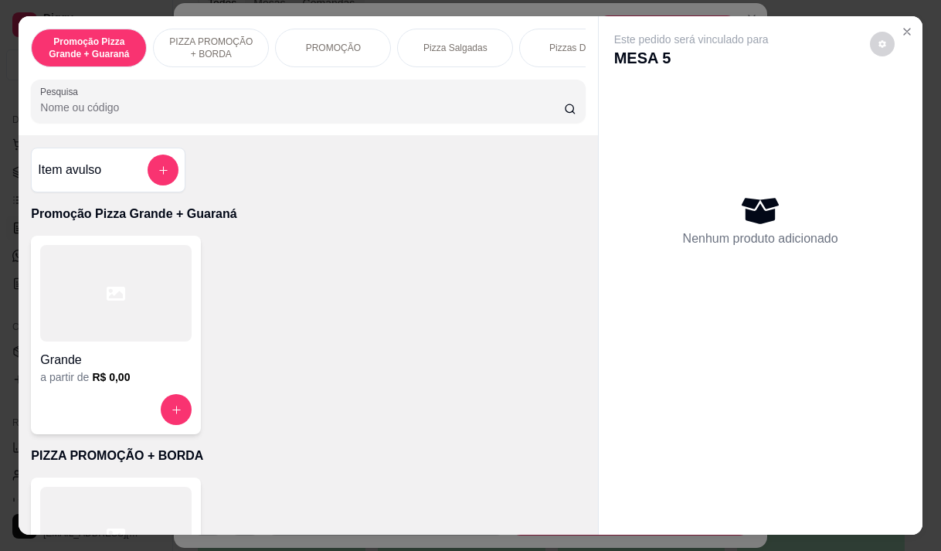
click at [67, 53] on p "Promoção Pizza Grande + Guaraná" at bounding box center [89, 48] width 90 height 25
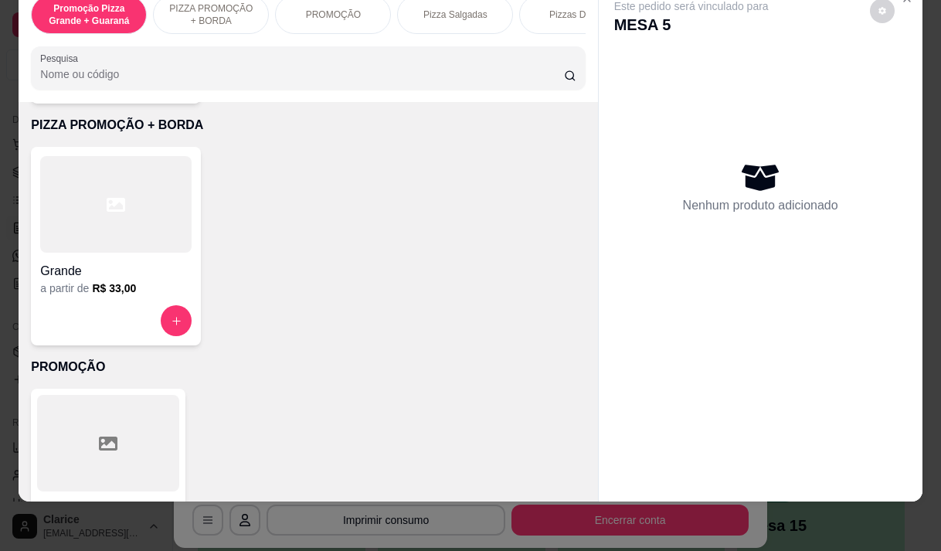
scroll to position [301, 0]
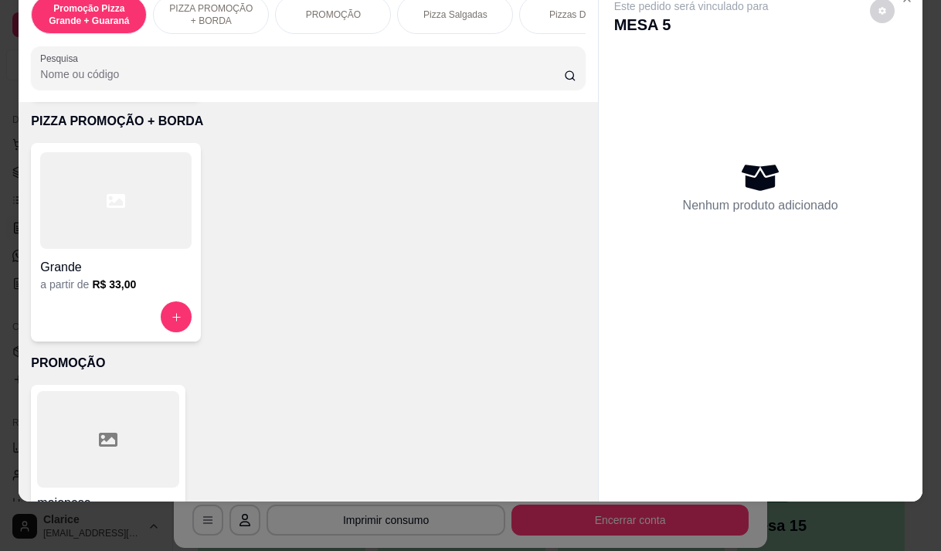
click at [95, 271] on h4 "Grande" at bounding box center [115, 267] width 151 height 19
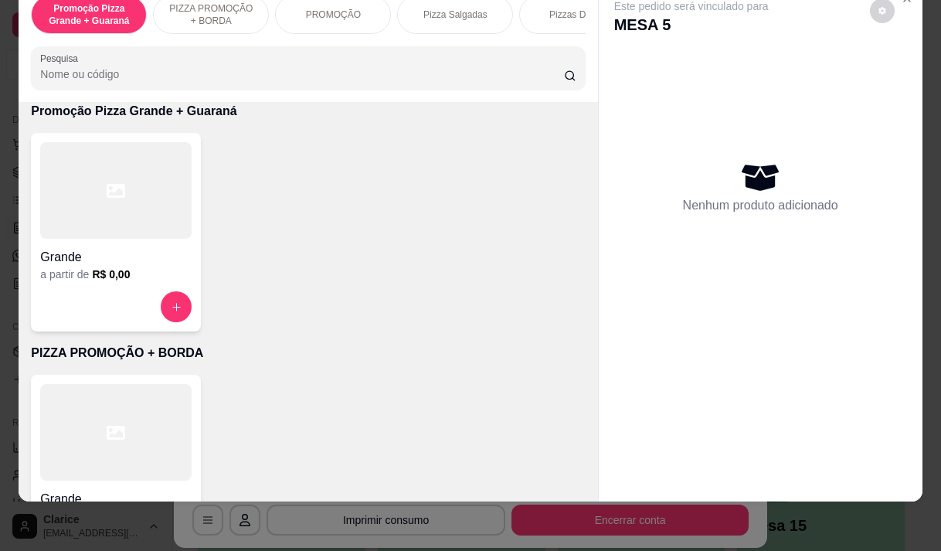
scroll to position [0, 0]
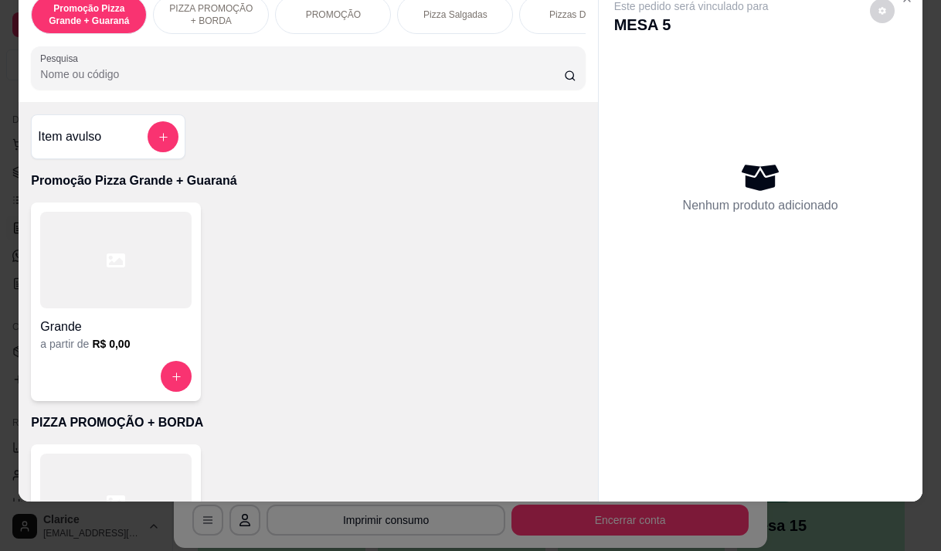
click at [117, 298] on div at bounding box center [115, 260] width 151 height 97
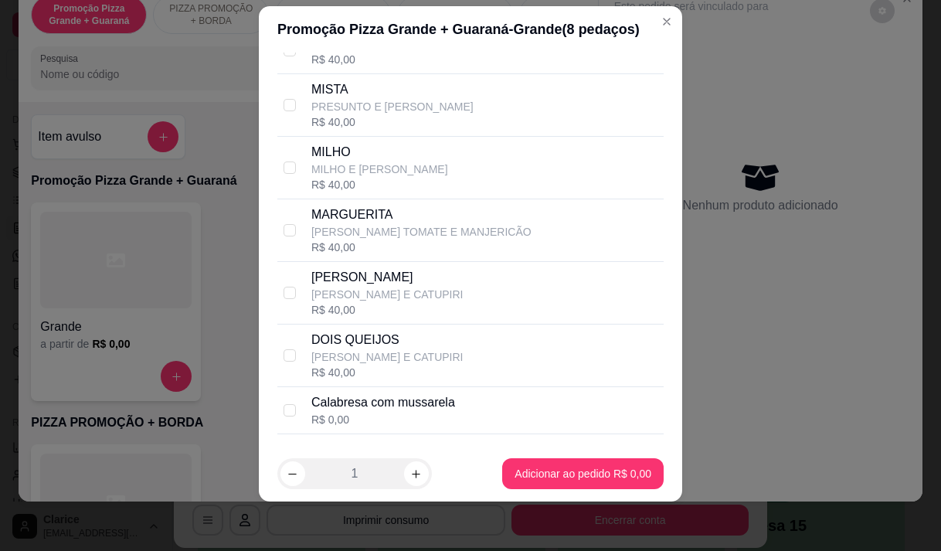
scroll to position [223, 0]
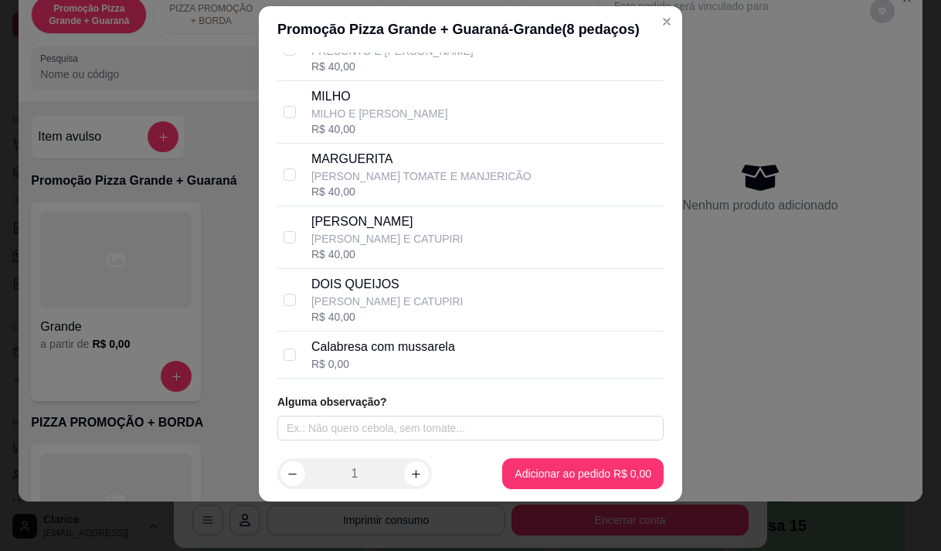
click at [393, 302] on p "[PERSON_NAME] E CATUPIRI" at bounding box center [387, 301] width 152 height 15
checkbox input "true"
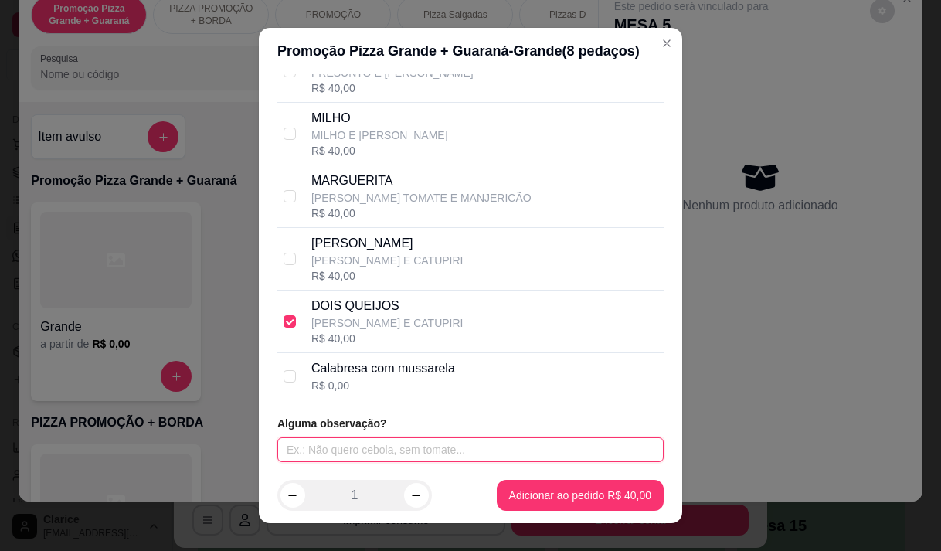
click at [318, 447] on input "text" at bounding box center [470, 449] width 386 height 25
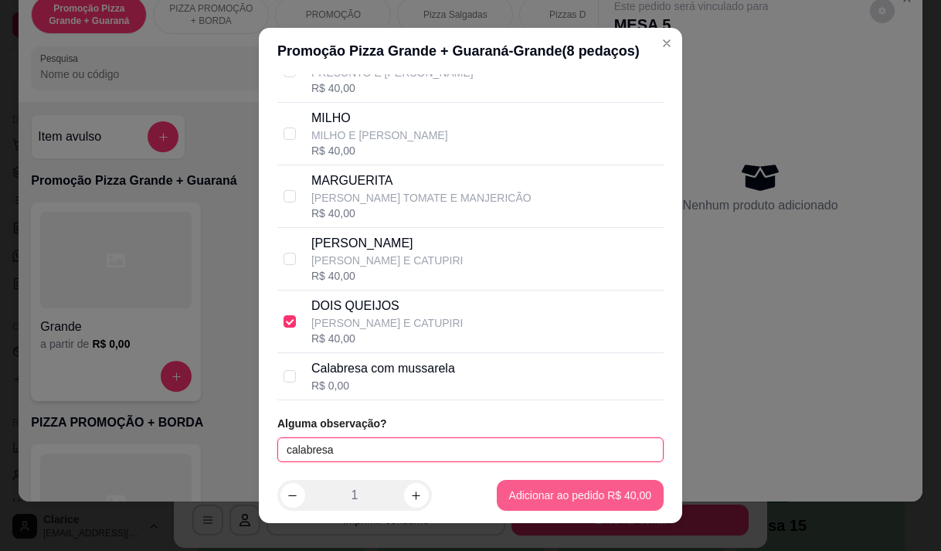
type input "calabresa"
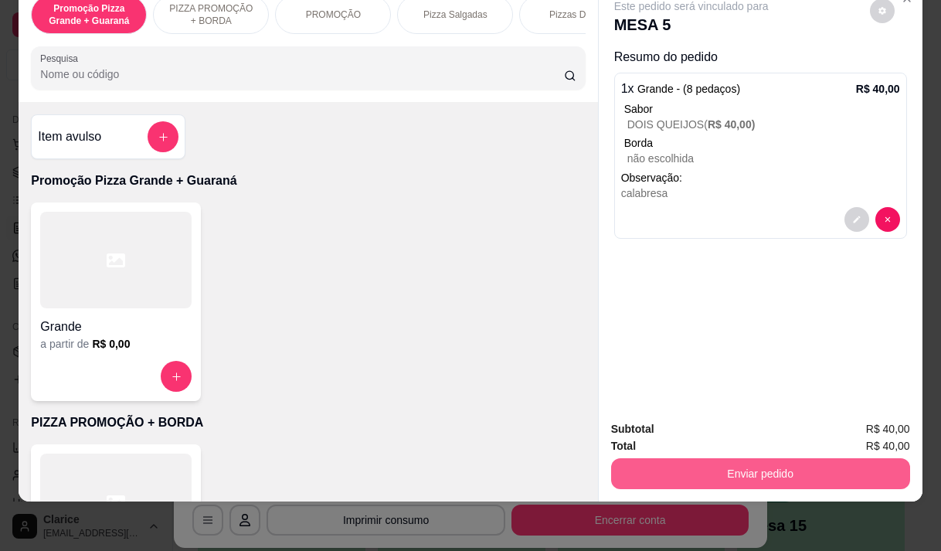
click at [810, 458] on button "Enviar pedido" at bounding box center [760, 473] width 299 height 31
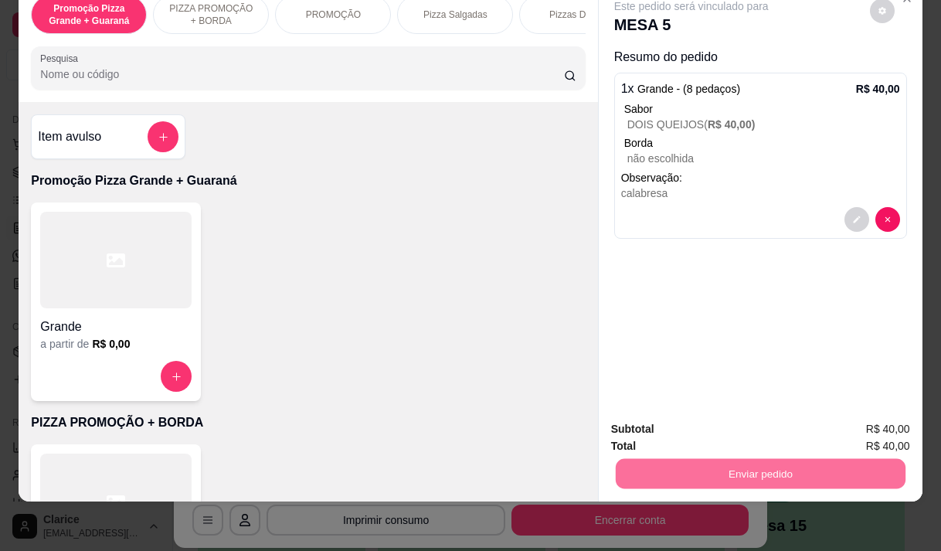
click at [665, 412] on button "Não registrar e enviar pedido" at bounding box center [709, 424] width 161 height 29
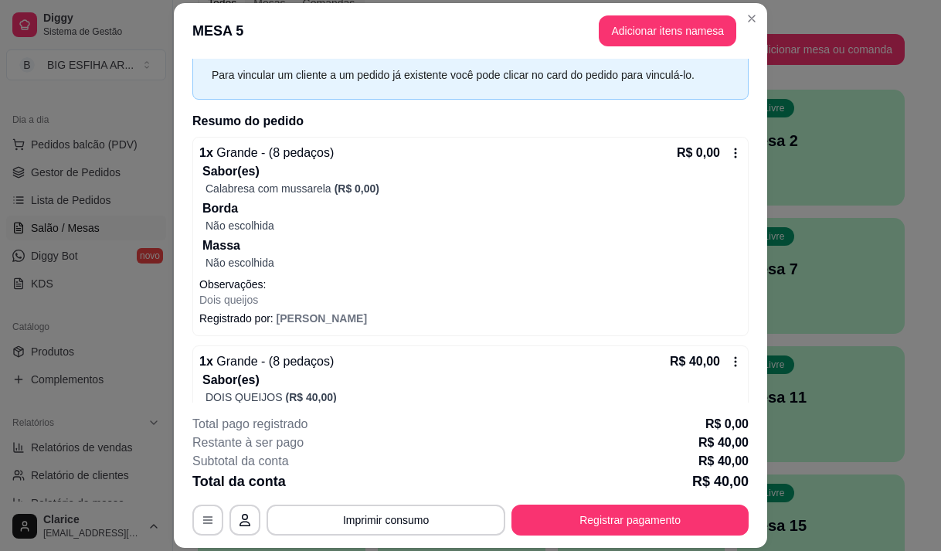
scroll to position [62, 0]
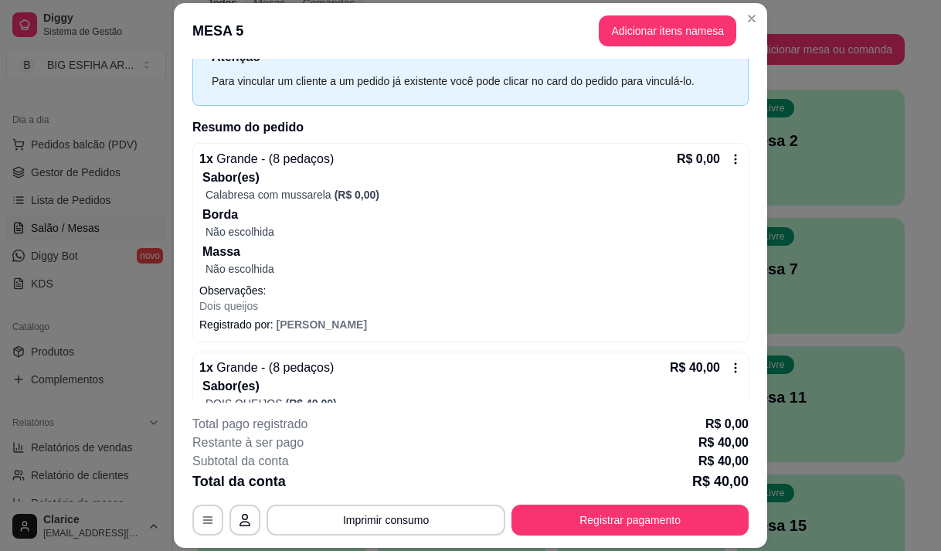
click at [405, 187] on div "Calabresa com mussarela (R$ 0,00)" at bounding box center [474, 194] width 536 height 15
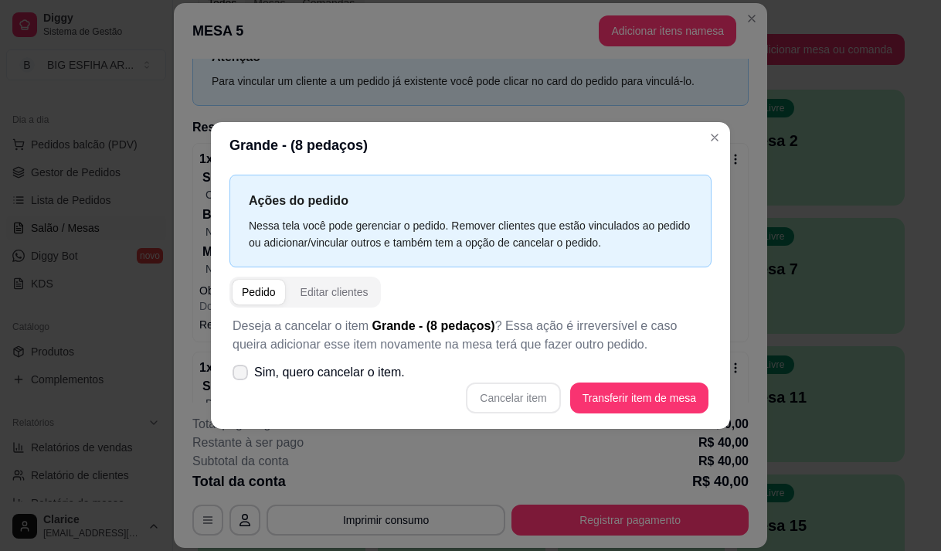
click at [373, 373] on span "Sim, quero cancelar o item." at bounding box center [329, 372] width 151 height 19
click at [242, 375] on input "Sim, quero cancelar o item." at bounding box center [237, 380] width 10 height 10
checkbox input "true"
click at [536, 399] on button "Cancelar item" at bounding box center [513, 398] width 94 height 31
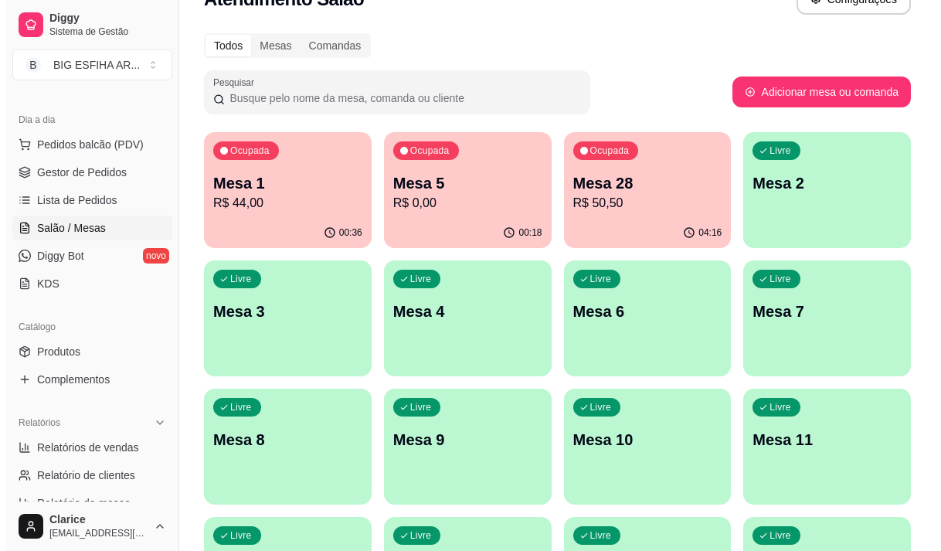
scroll to position [0, 0]
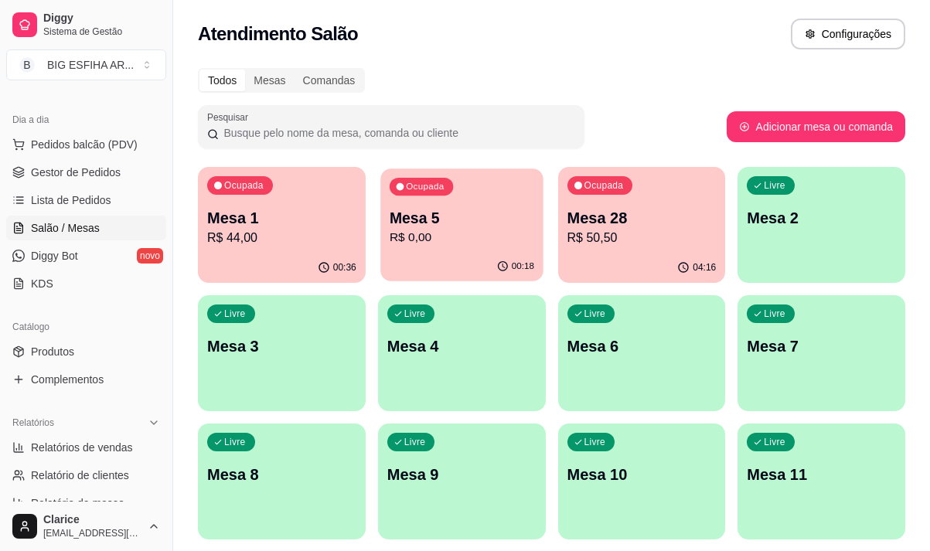
click at [430, 240] on p "R$ 0,00" at bounding box center [462, 238] width 145 height 18
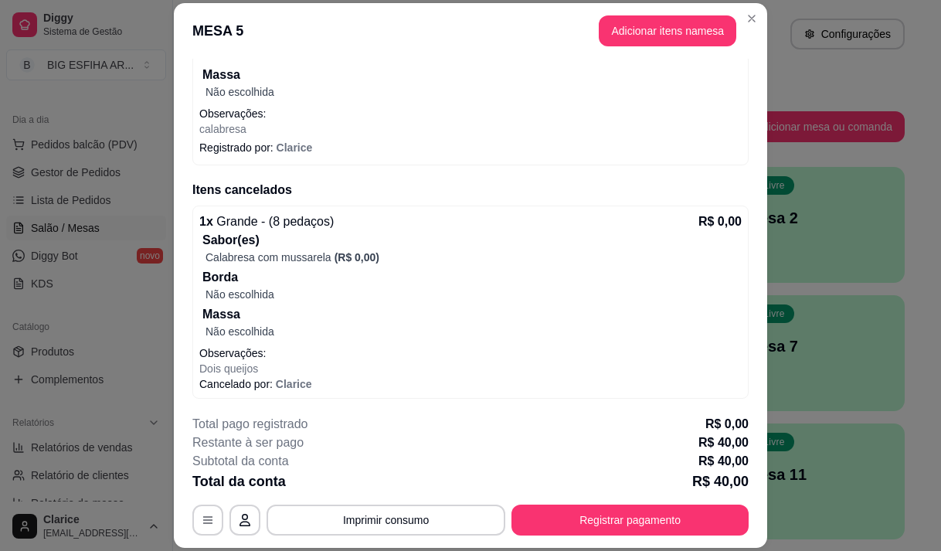
scroll to position [240, 0]
click at [743, 335] on div "Iniciada [DATE] 21:09 Atenção Para vincular um cliente a um pedido já existente…" at bounding box center [471, 231] width 594 height 345
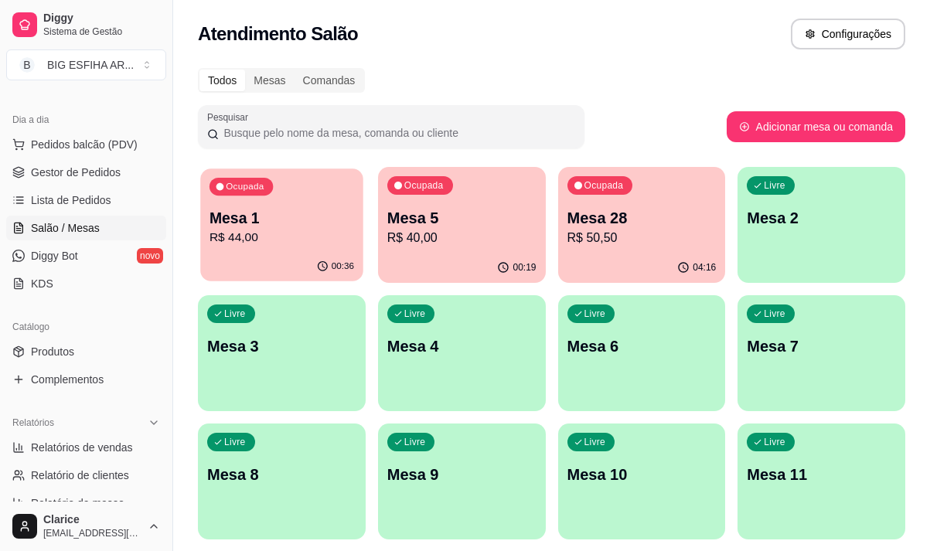
click at [270, 245] on p "R$ 44,00" at bounding box center [281, 238] width 145 height 18
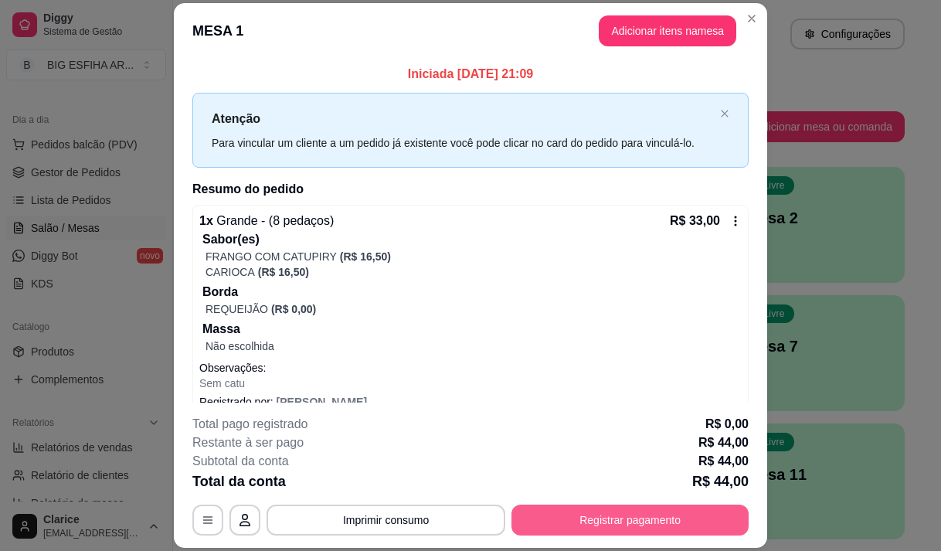
click at [606, 515] on button "Registrar pagamento" at bounding box center [630, 520] width 237 height 31
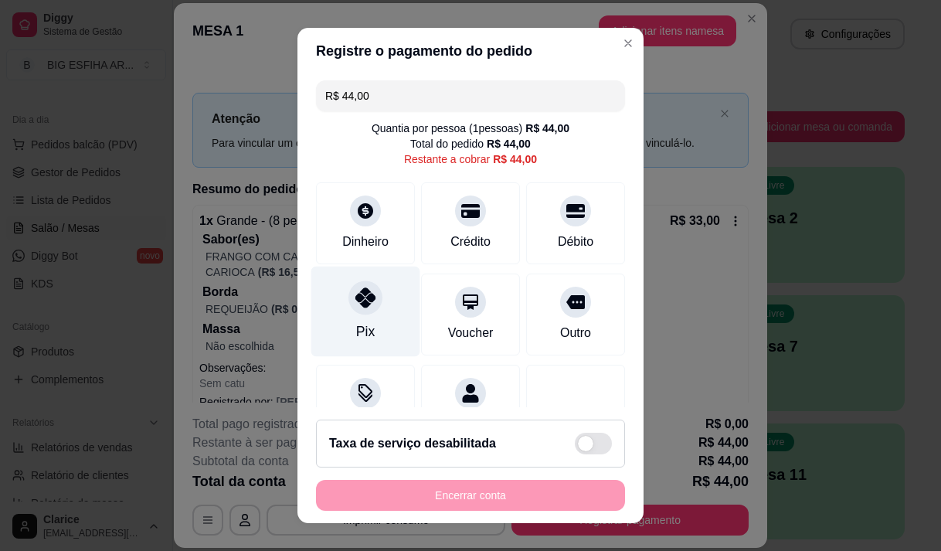
click at [359, 330] on div "Pix" at bounding box center [365, 331] width 19 height 20
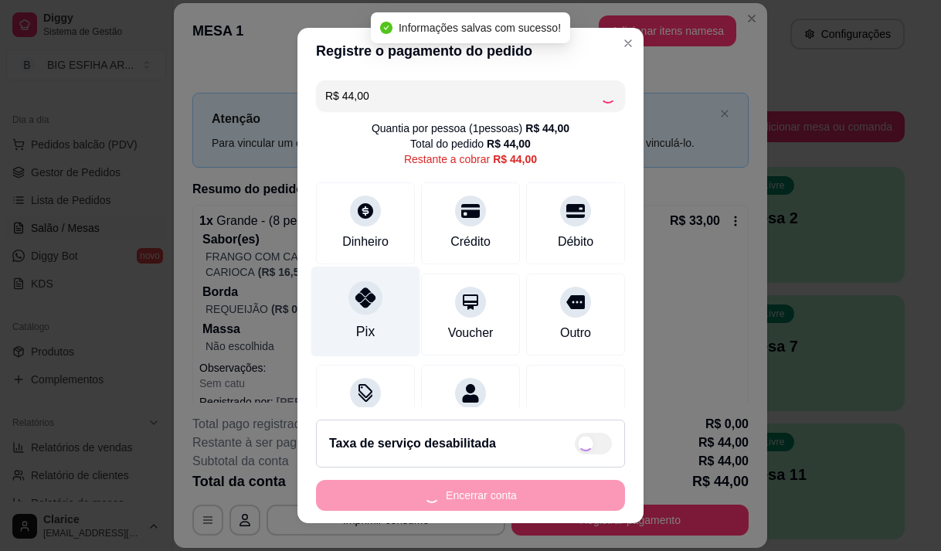
type input "R$ 0,00"
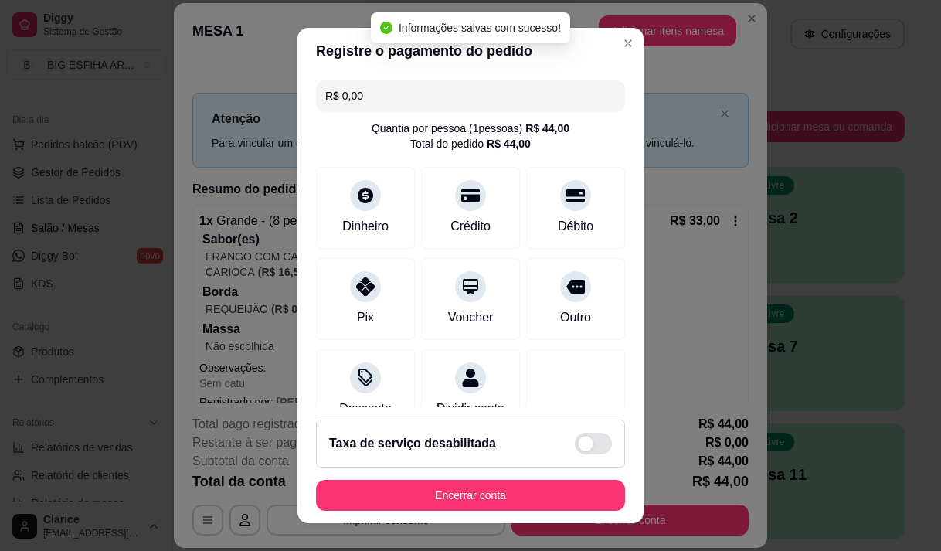
scroll to position [128, 0]
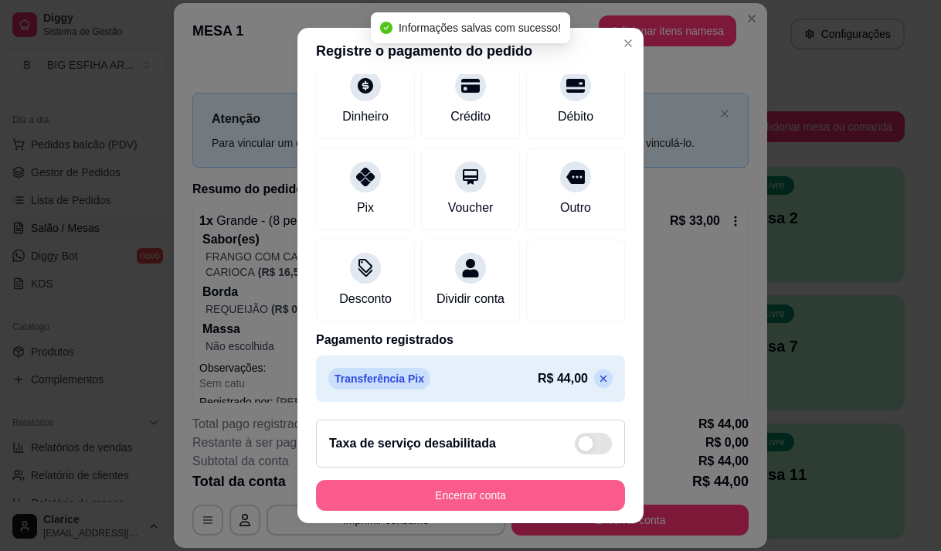
click at [494, 490] on button "Encerrar conta" at bounding box center [470, 495] width 309 height 31
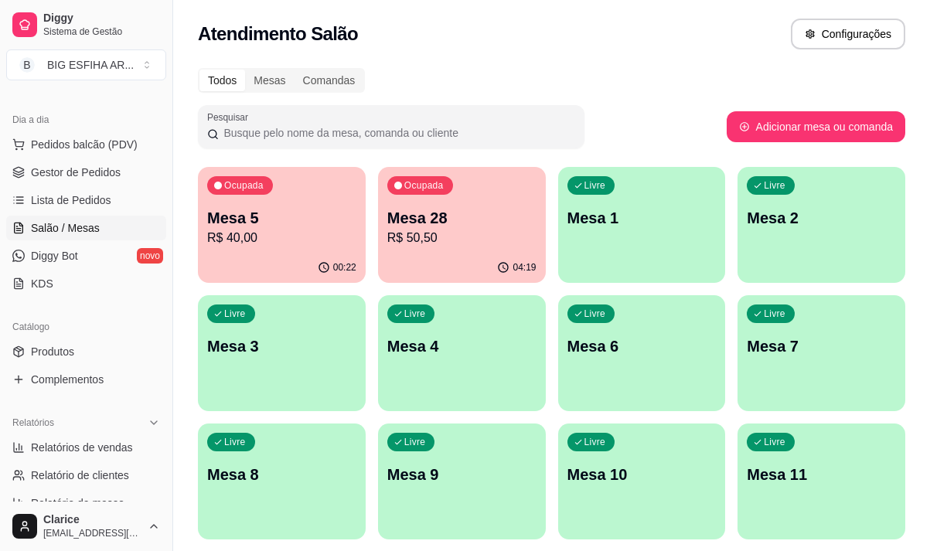
click at [444, 247] on p "R$ 50,50" at bounding box center [461, 238] width 149 height 19
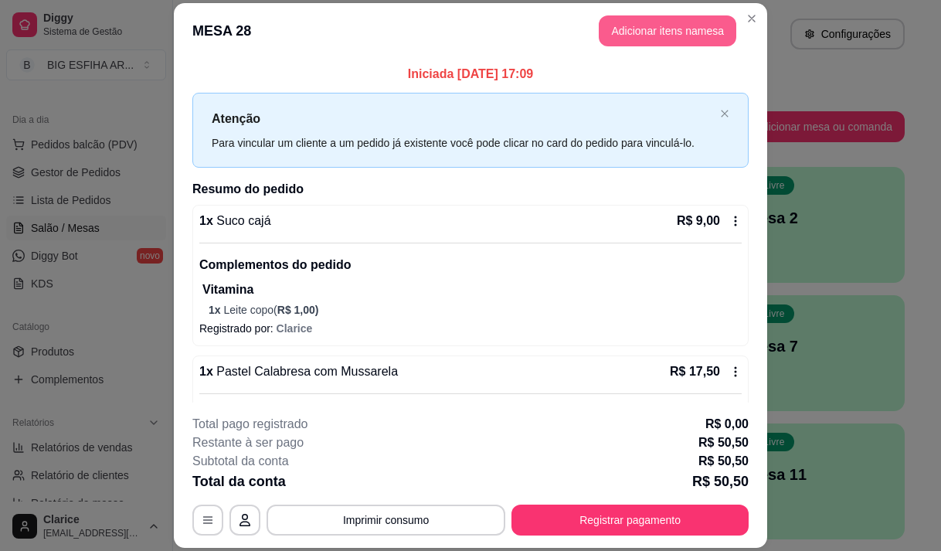
click at [632, 36] on button "Adicionar itens na mesa" at bounding box center [668, 30] width 138 height 31
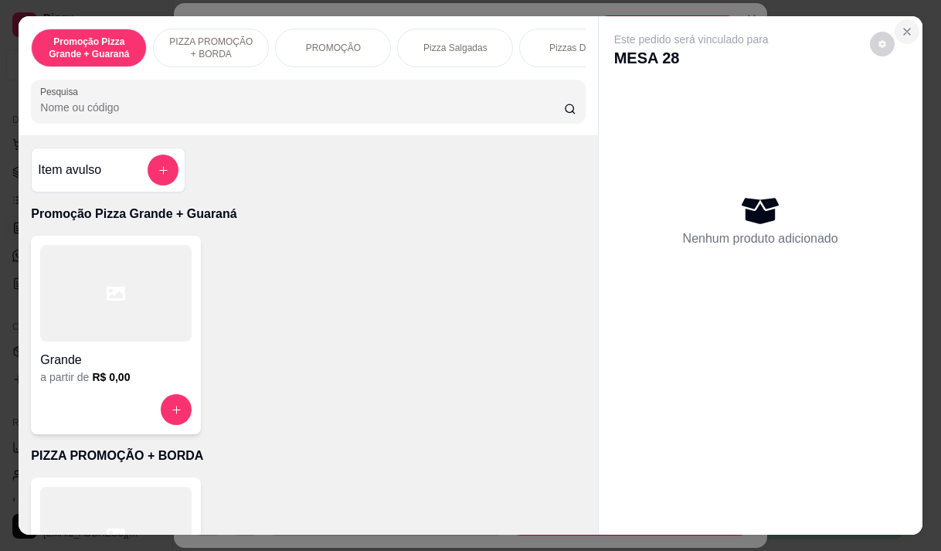
click at [904, 29] on icon "Close" at bounding box center [907, 32] width 6 height 6
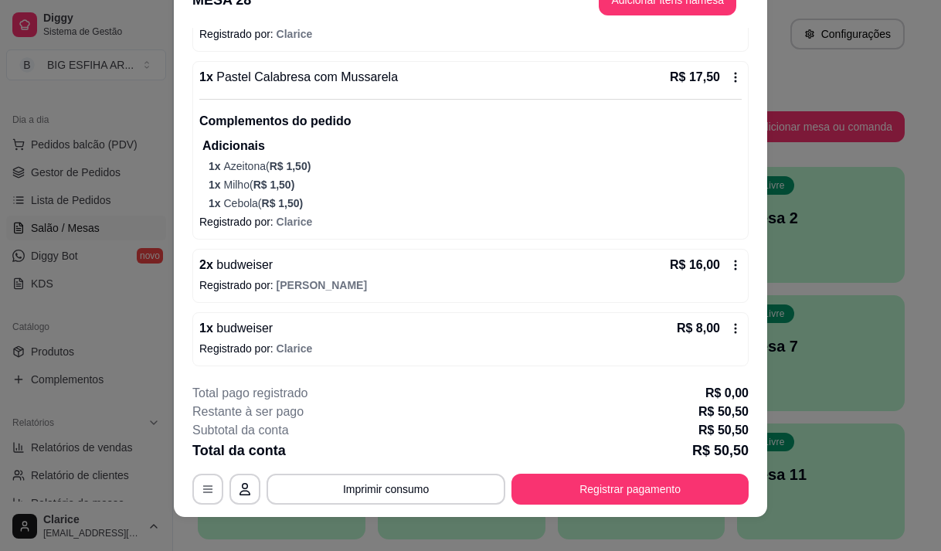
scroll to position [46, 0]
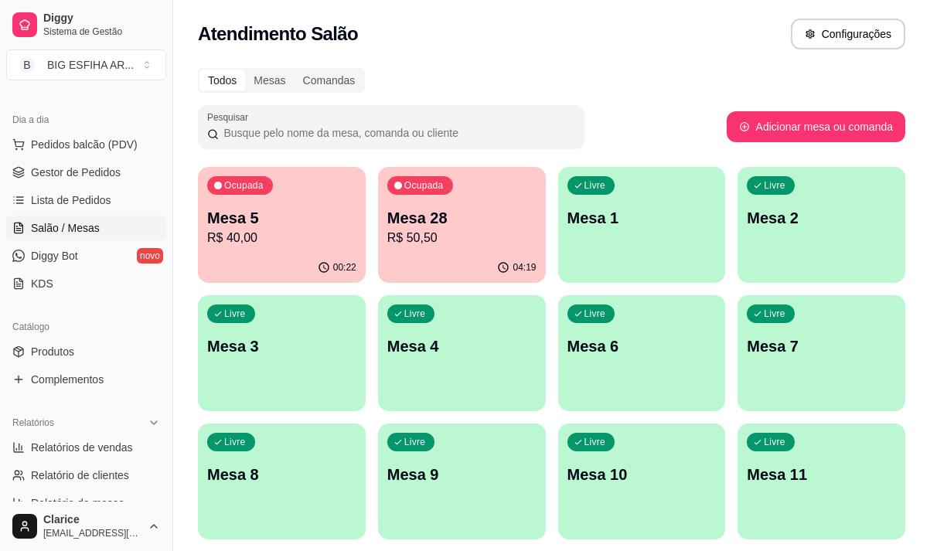
click at [258, 231] on p "R$ 40,00" at bounding box center [281, 238] width 149 height 19
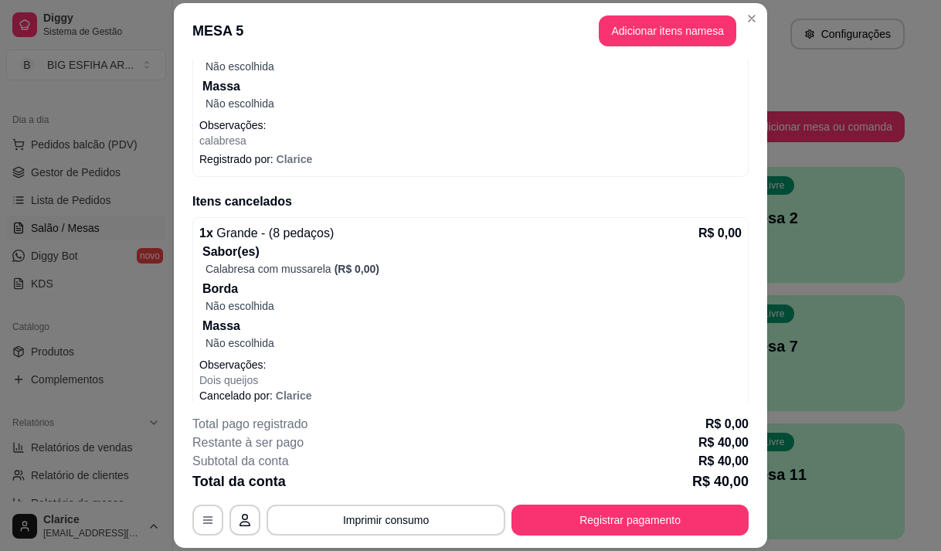
scroll to position [240, 0]
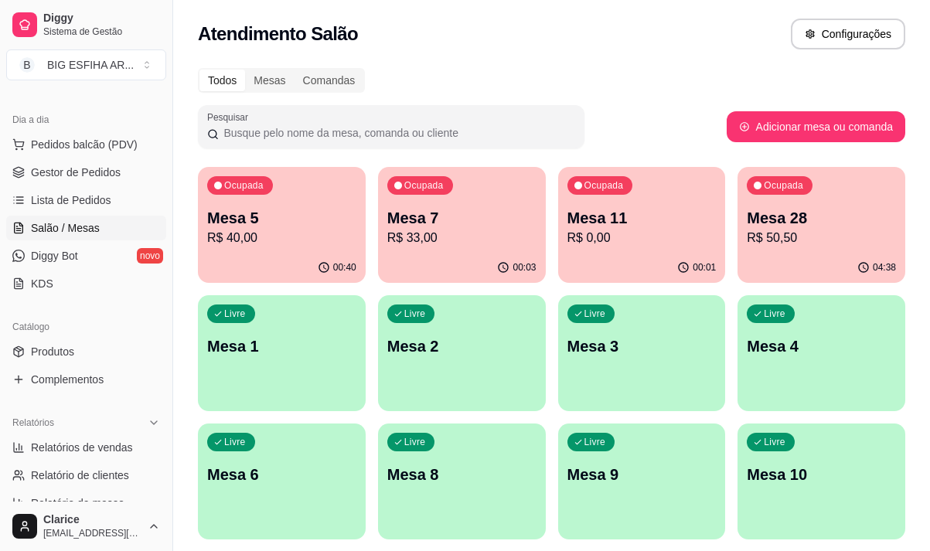
click at [216, 211] on p "Mesa 5" at bounding box center [281, 218] width 149 height 22
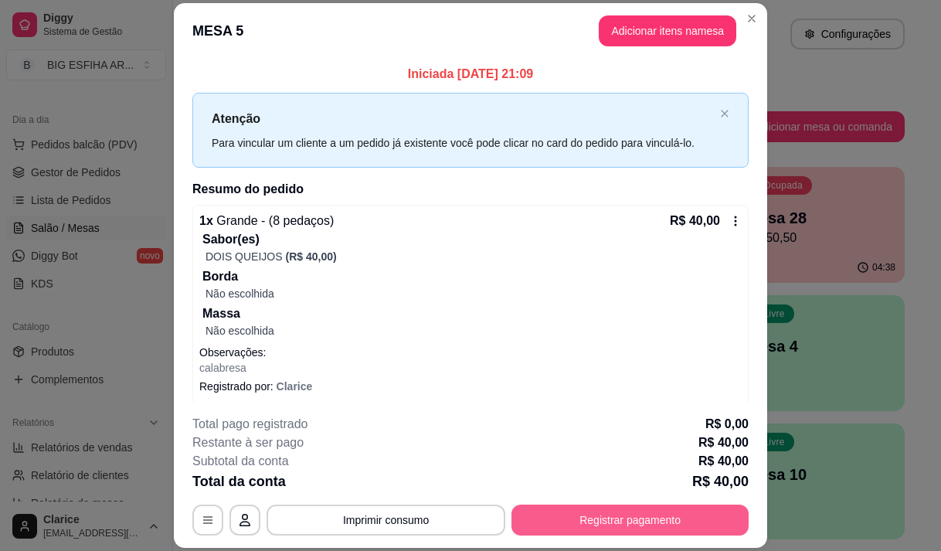
click at [635, 512] on button "Registrar pagamento" at bounding box center [630, 520] width 237 height 31
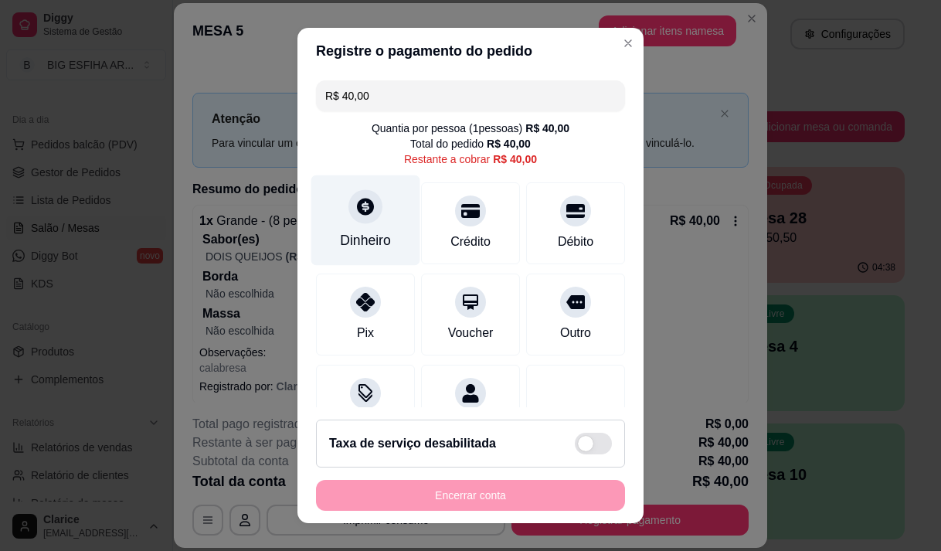
click at [355, 216] on icon at bounding box center [365, 206] width 20 height 20
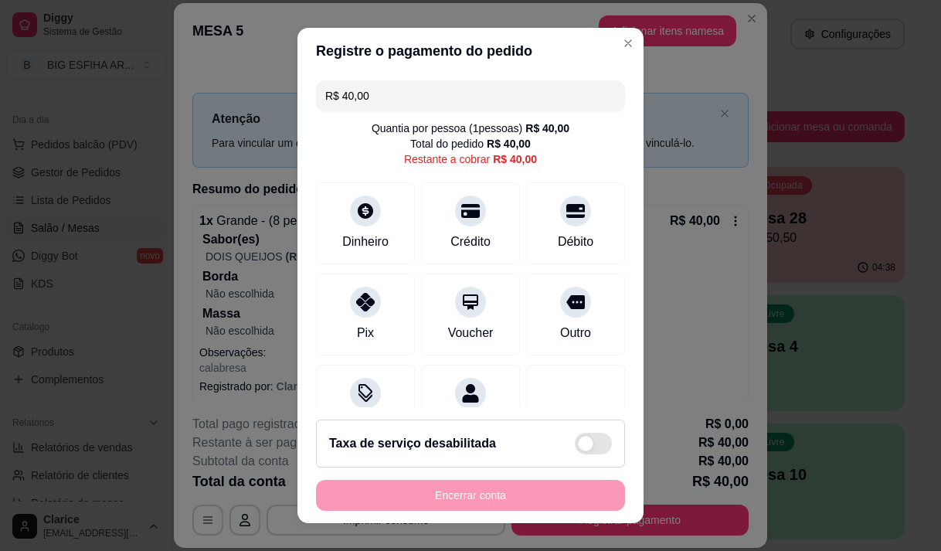
click at [357, 260] on input "0,00" at bounding box center [470, 260] width 318 height 32
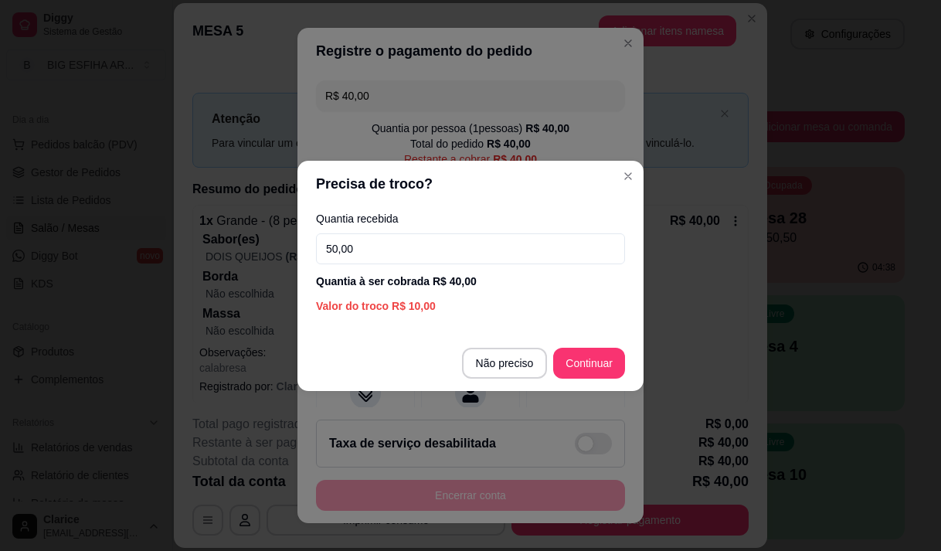
type input "50,00"
click at [587, 379] on footer "Não preciso Continuar" at bounding box center [471, 363] width 346 height 56
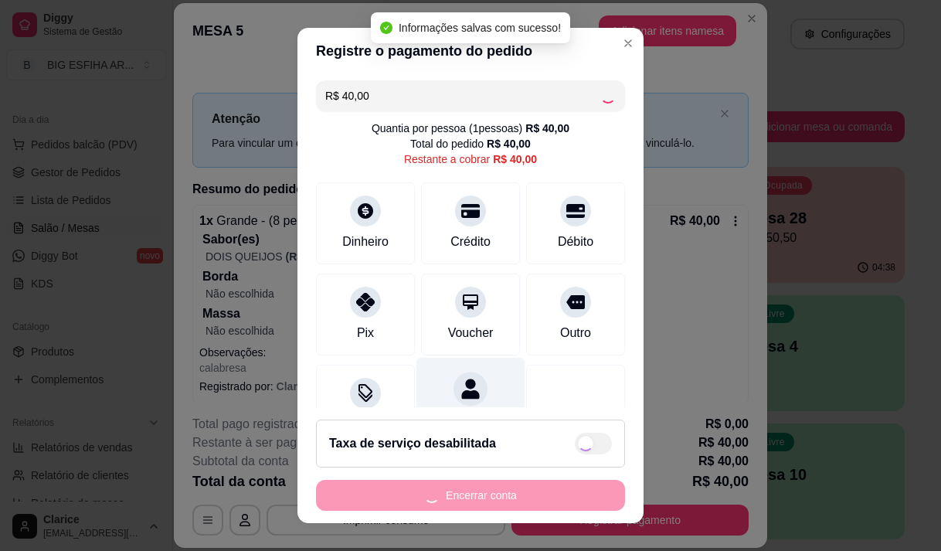
type input "R$ 0,00"
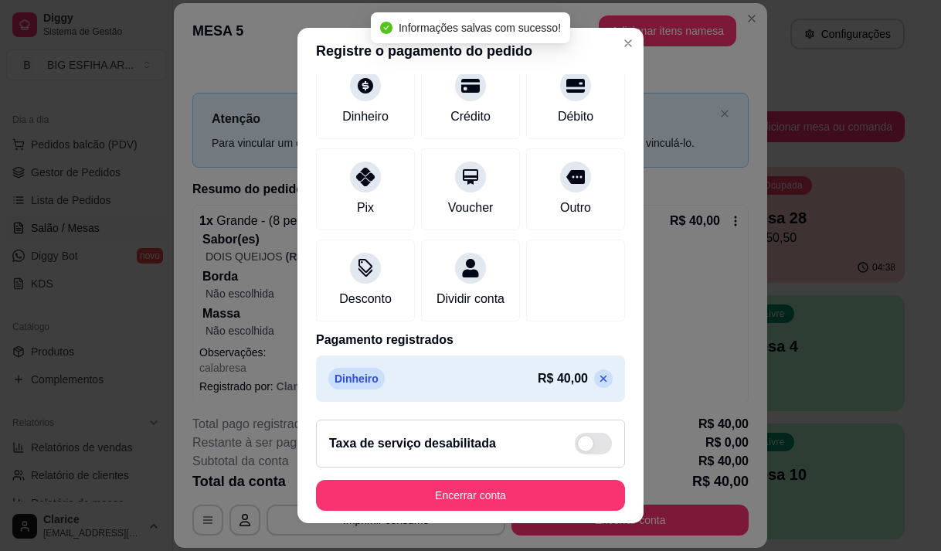
scroll to position [128, 0]
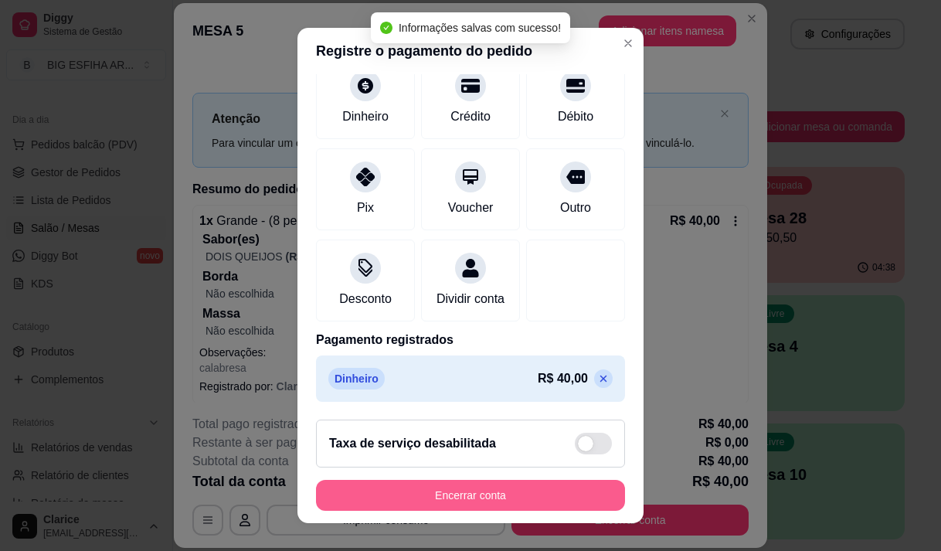
click at [488, 492] on button "Encerrar conta" at bounding box center [470, 495] width 309 height 31
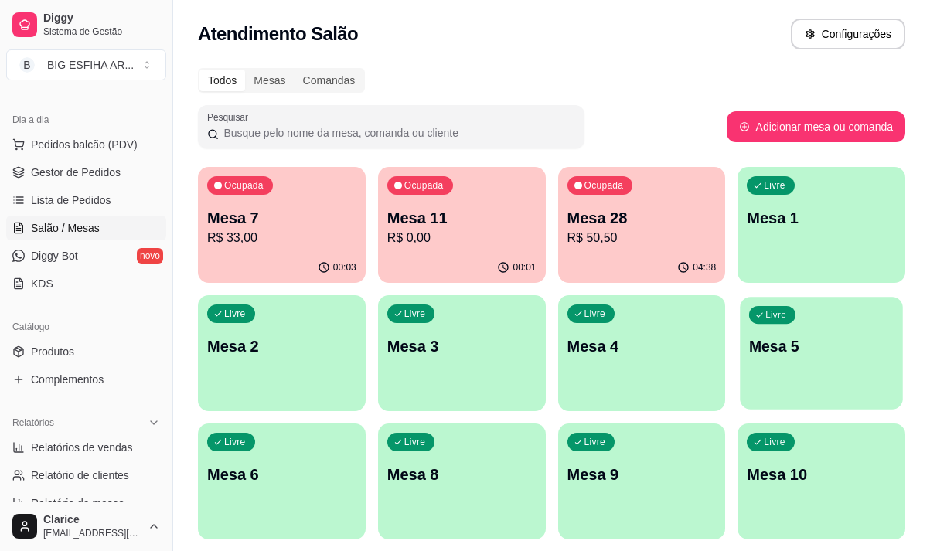
click at [839, 377] on div "Livre Mesa 5" at bounding box center [821, 344] width 162 height 94
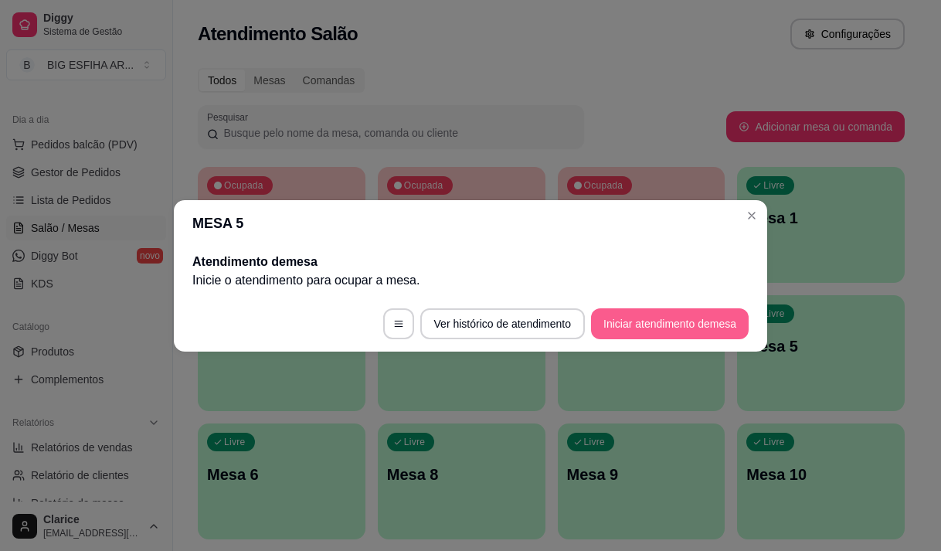
click at [674, 323] on button "Iniciar atendimento de mesa" at bounding box center [670, 323] width 158 height 31
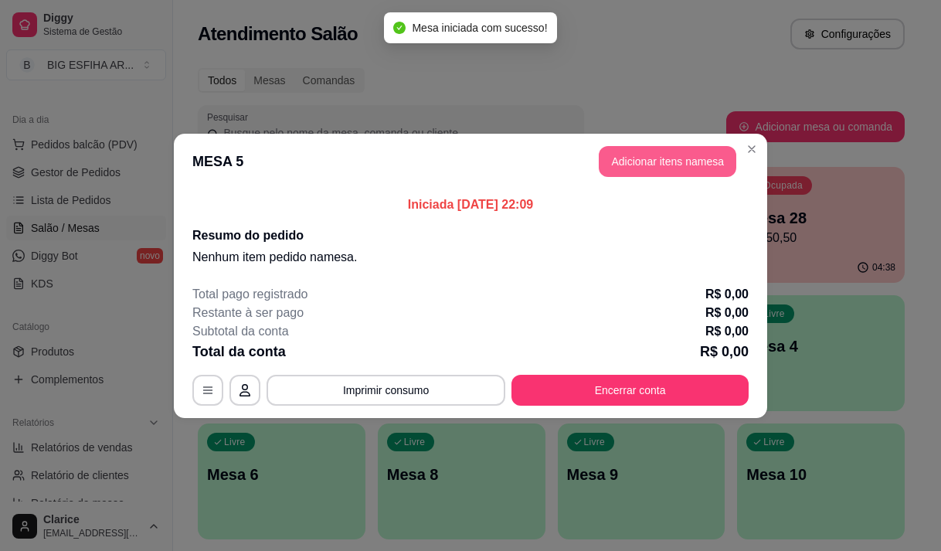
click at [670, 155] on button "Adicionar itens na mesa" at bounding box center [668, 161] width 138 height 31
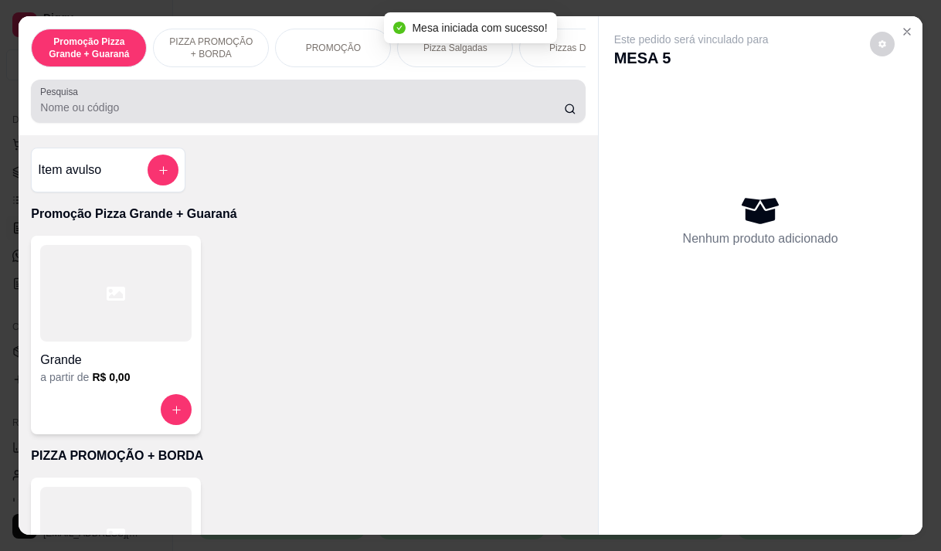
click at [111, 115] on input "Pesquisa" at bounding box center [302, 107] width 524 height 15
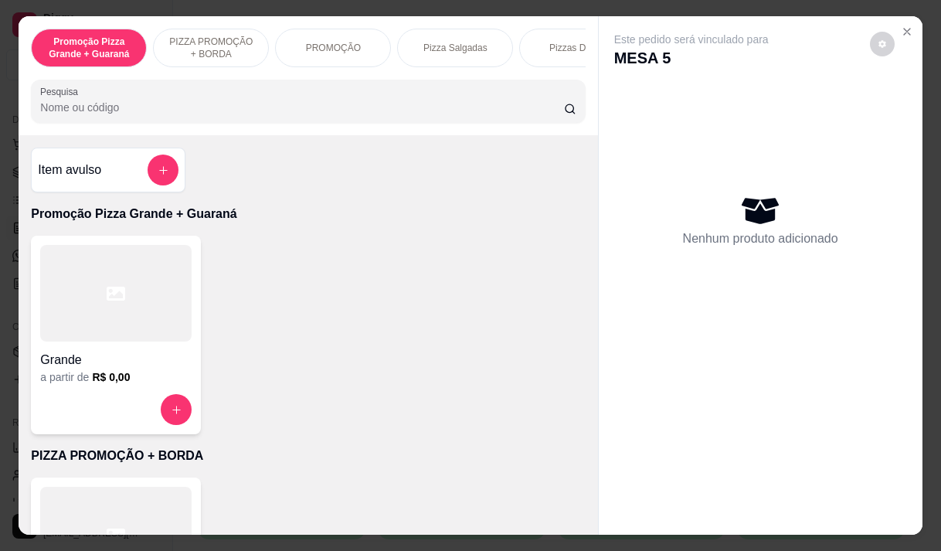
click at [289, 60] on div "PROMOÇÃO" at bounding box center [333, 48] width 116 height 39
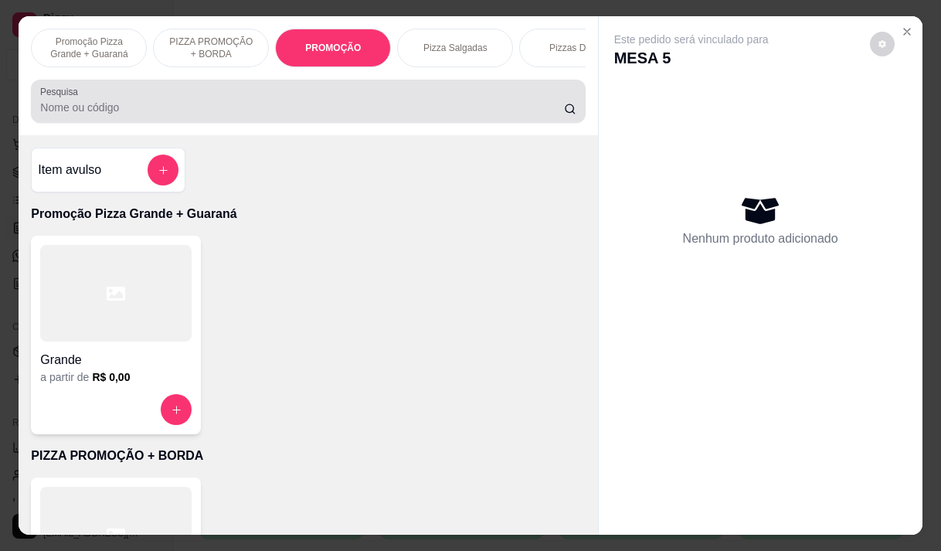
scroll to position [39, 0]
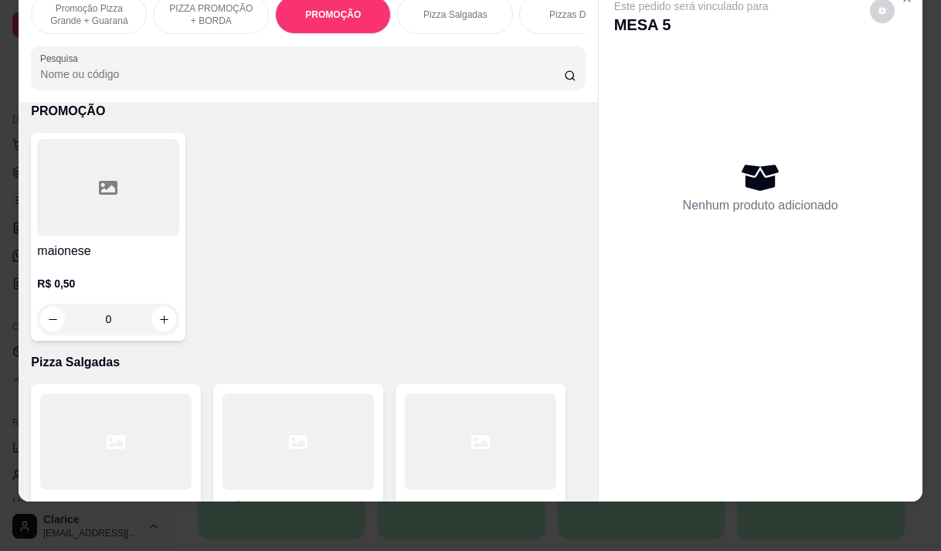
click at [65, 5] on p "Promoção Pizza Grande + Guaraná" at bounding box center [89, 14] width 90 height 25
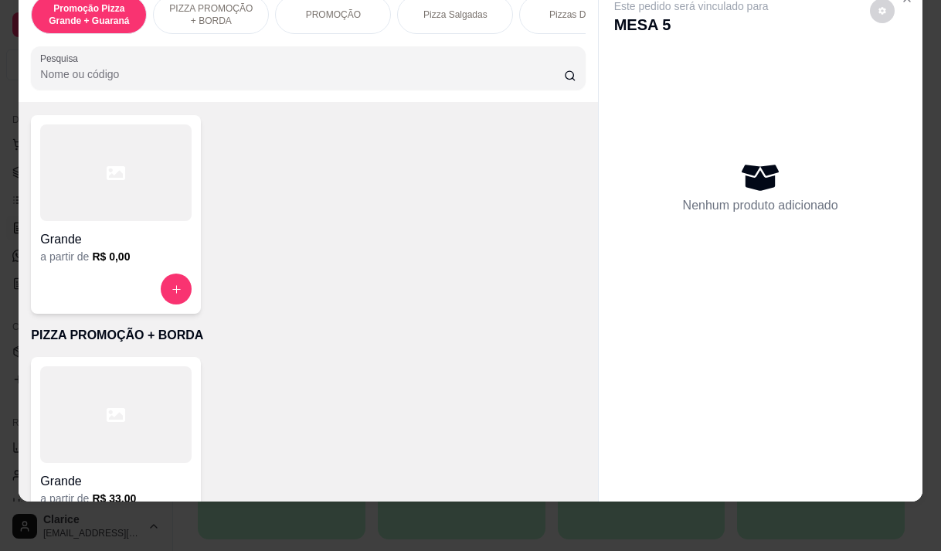
scroll to position [70, 0]
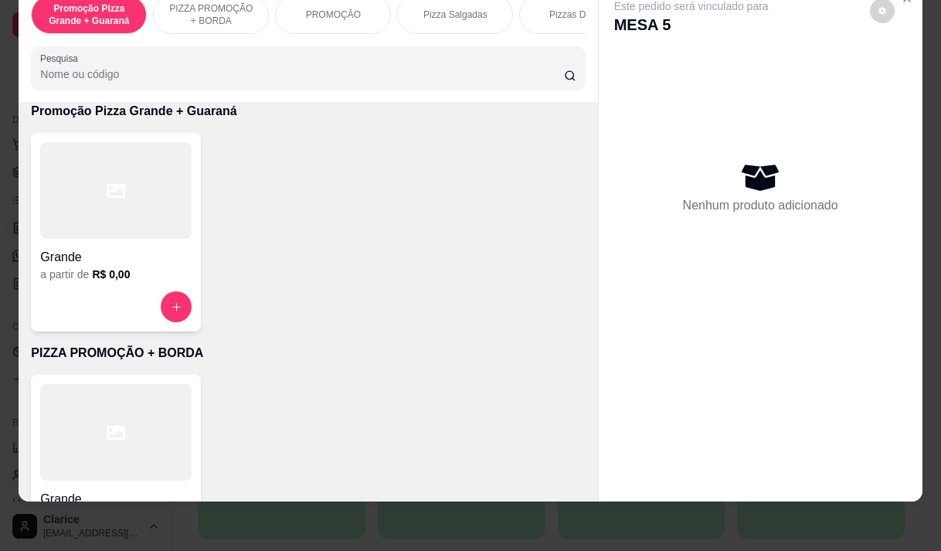
click at [104, 259] on h4 "Grande" at bounding box center [115, 257] width 151 height 19
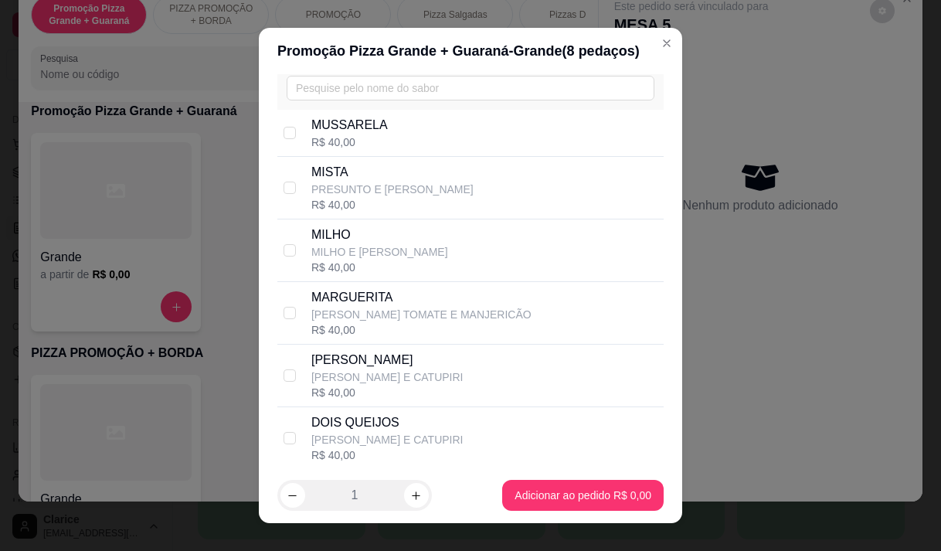
scroll to position [155, 0]
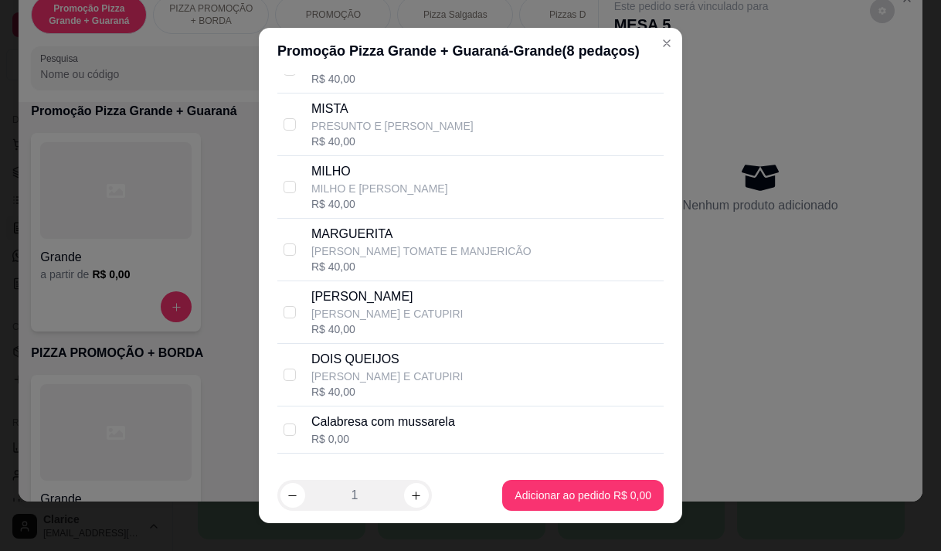
click at [396, 259] on p "[PERSON_NAME] TOMATE E MANJERICÃO" at bounding box center [421, 250] width 220 height 15
checkbox input "true"
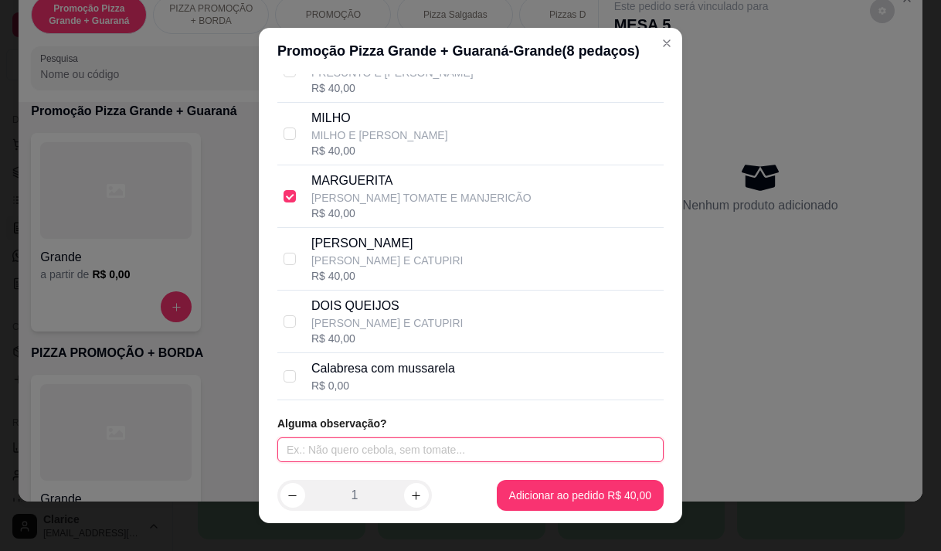
click at [368, 454] on input "text" at bounding box center [470, 449] width 386 height 25
type input "bauru, pepis"
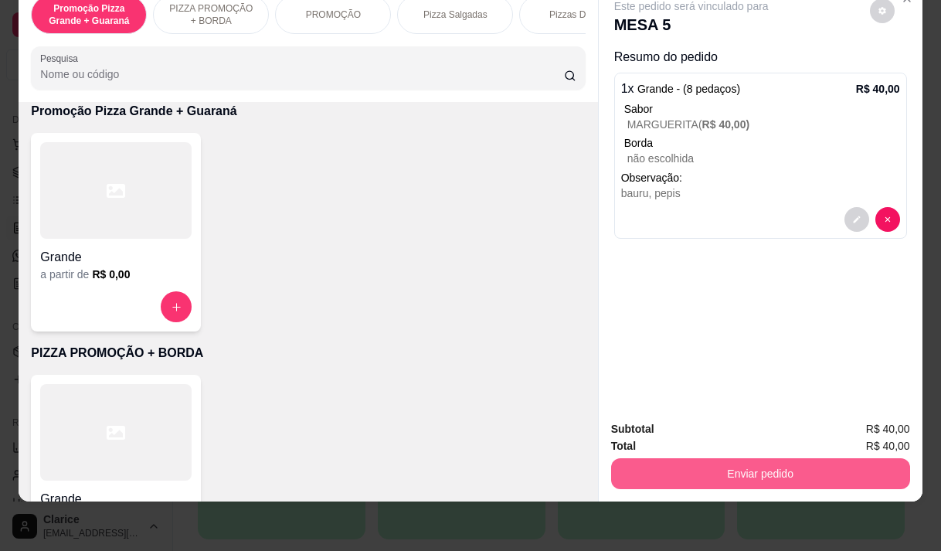
click at [725, 470] on button "Enviar pedido" at bounding box center [760, 473] width 299 height 31
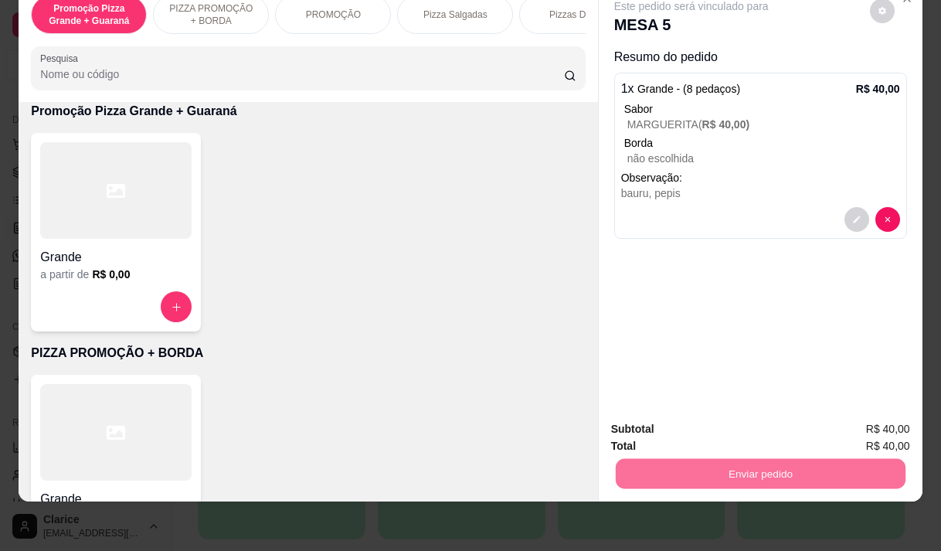
click at [709, 425] on button "Não registrar e enviar pedido" at bounding box center [709, 424] width 156 height 29
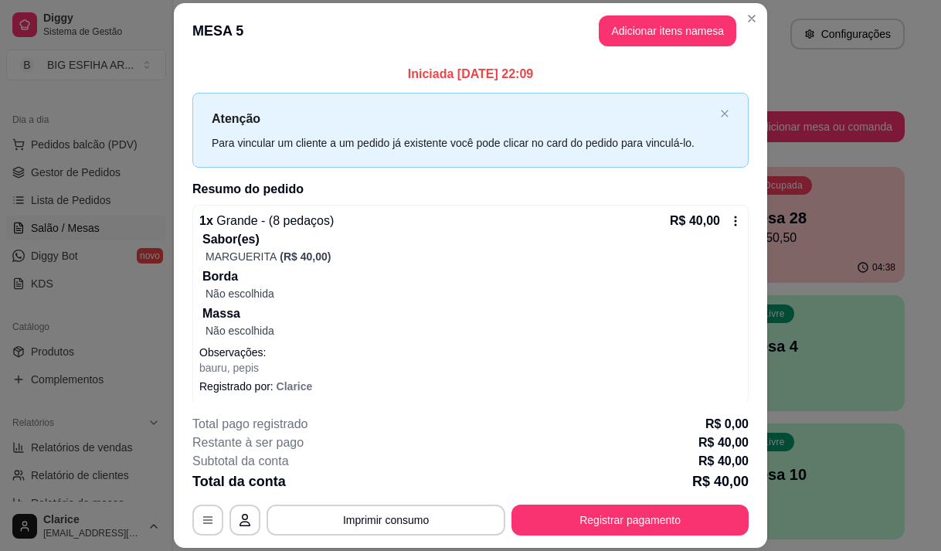
scroll to position [7, 0]
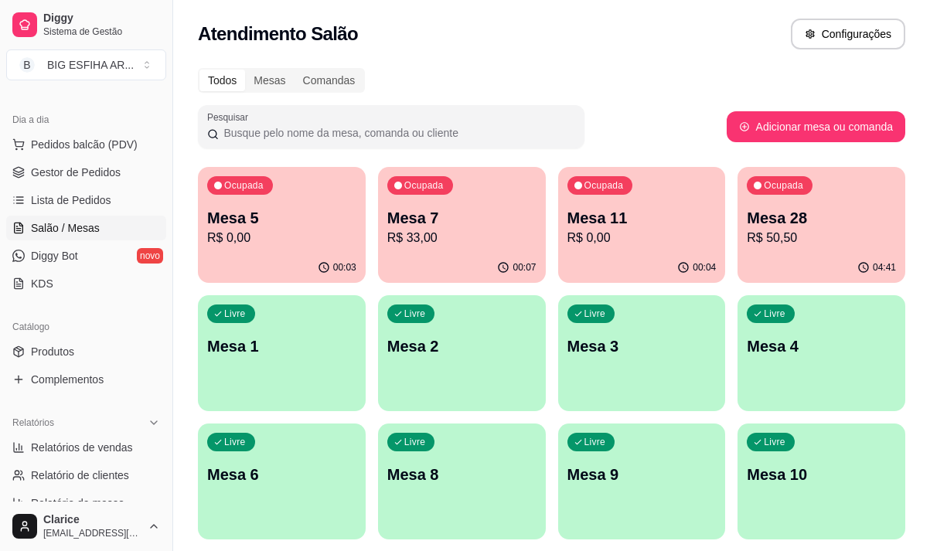
click at [420, 244] on p "R$ 33,00" at bounding box center [461, 238] width 149 height 19
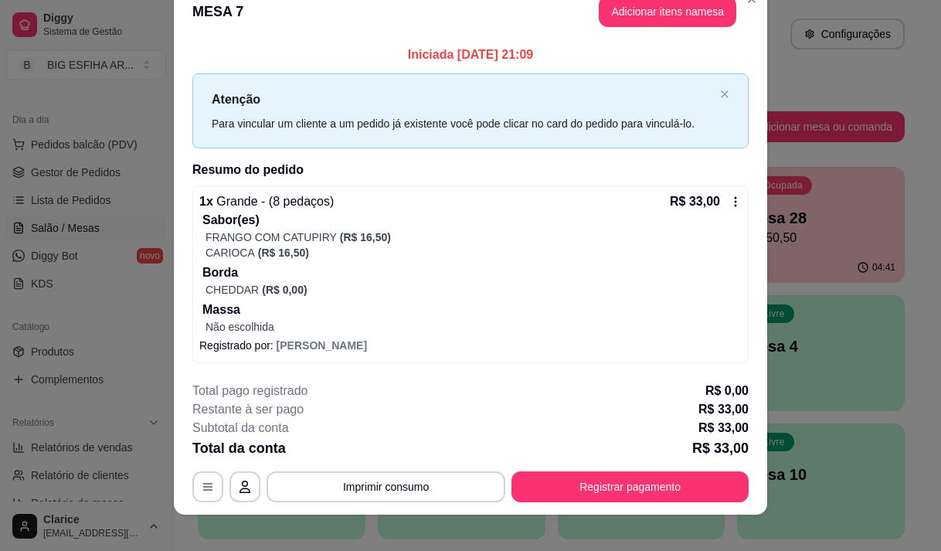
scroll to position [39, 0]
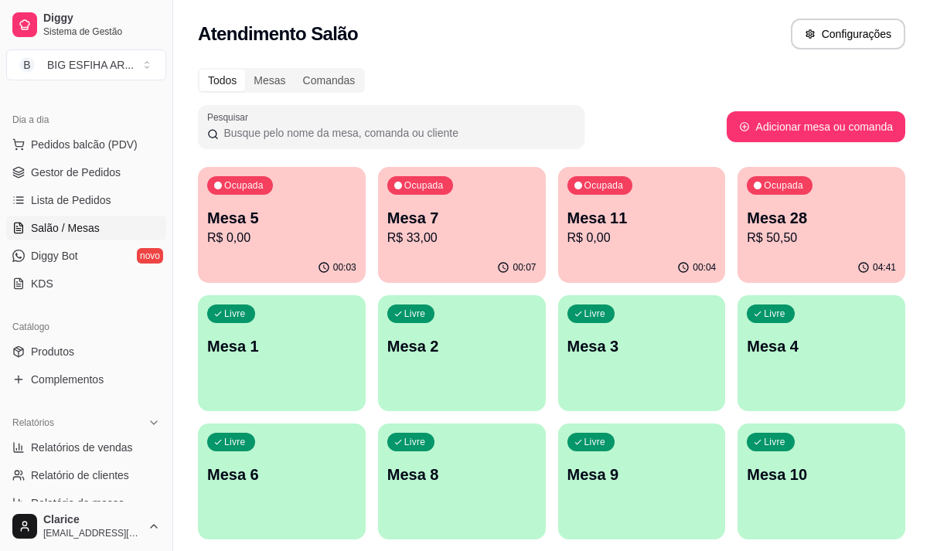
click at [457, 233] on p "R$ 33,00" at bounding box center [461, 238] width 149 height 19
click at [788, 223] on p "Mesa 28" at bounding box center [821, 218] width 149 height 22
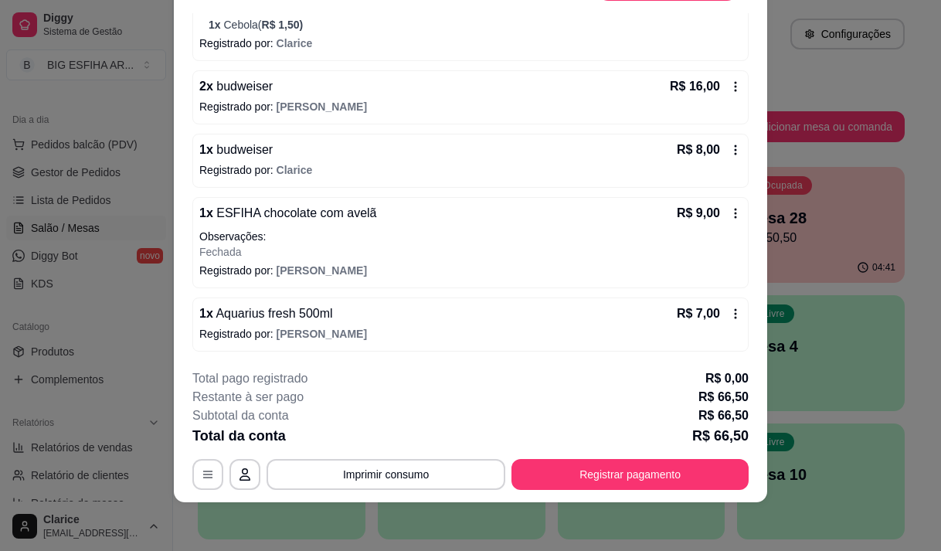
scroll to position [46, 0]
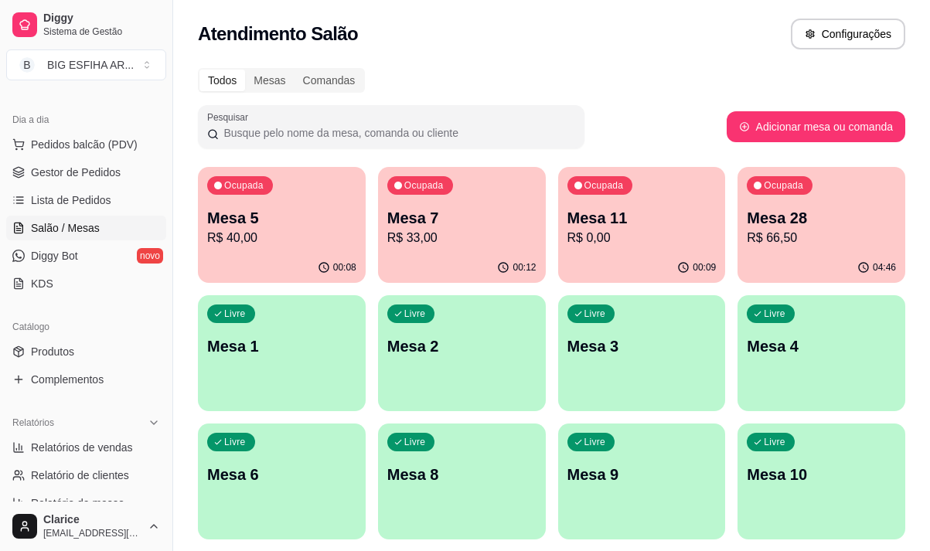
click at [421, 228] on div "Mesa 7 R$ 33,00" at bounding box center [461, 227] width 149 height 40
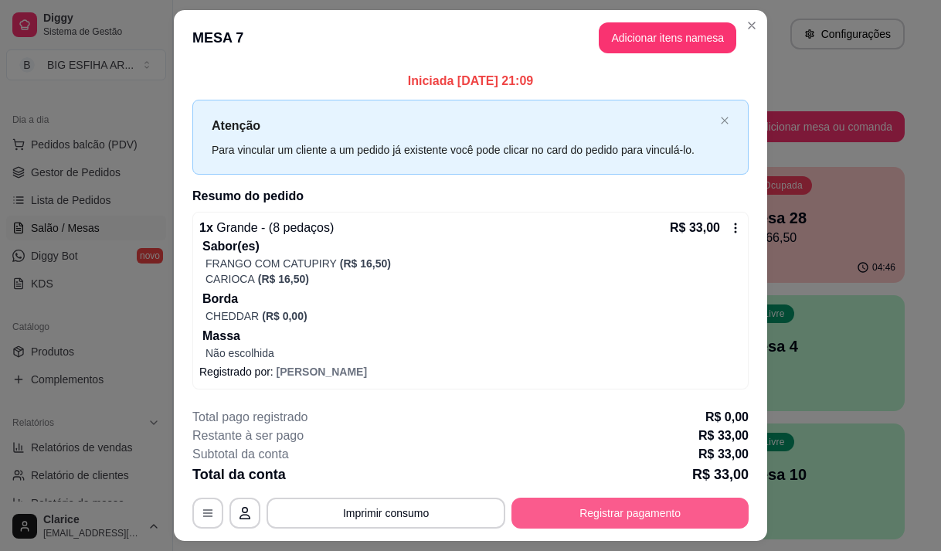
click at [649, 509] on button "Registrar pagamento" at bounding box center [630, 513] width 237 height 31
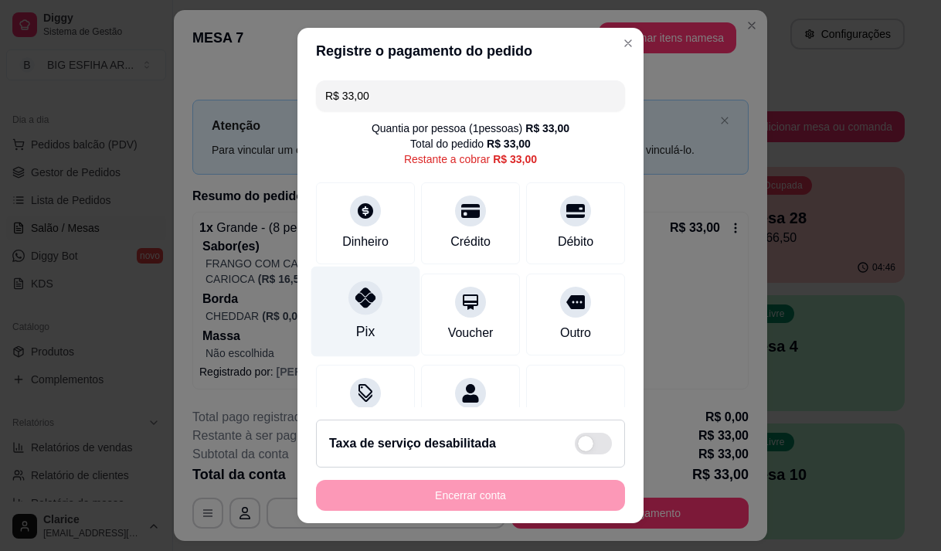
click at [336, 301] on div "Pix" at bounding box center [365, 311] width 109 height 90
type input "R$ 0,00"
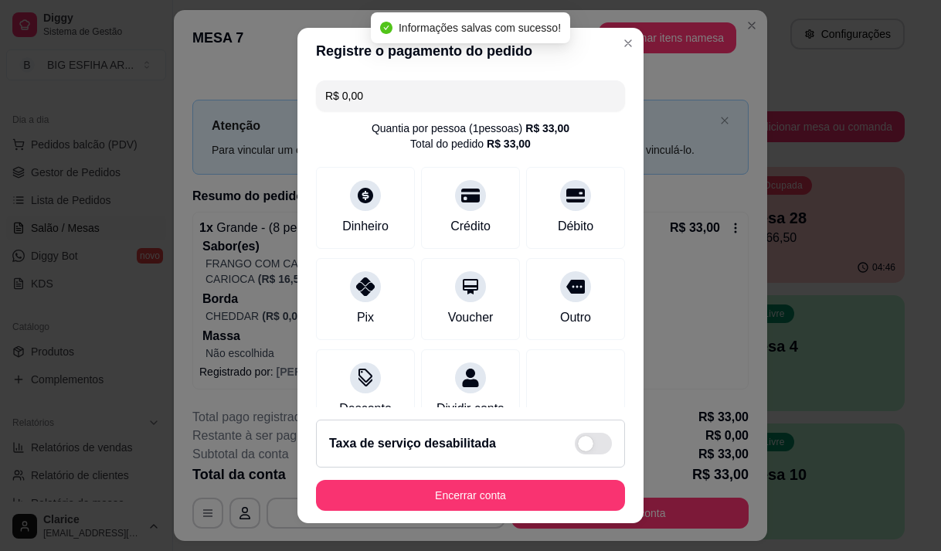
scroll to position [128, 0]
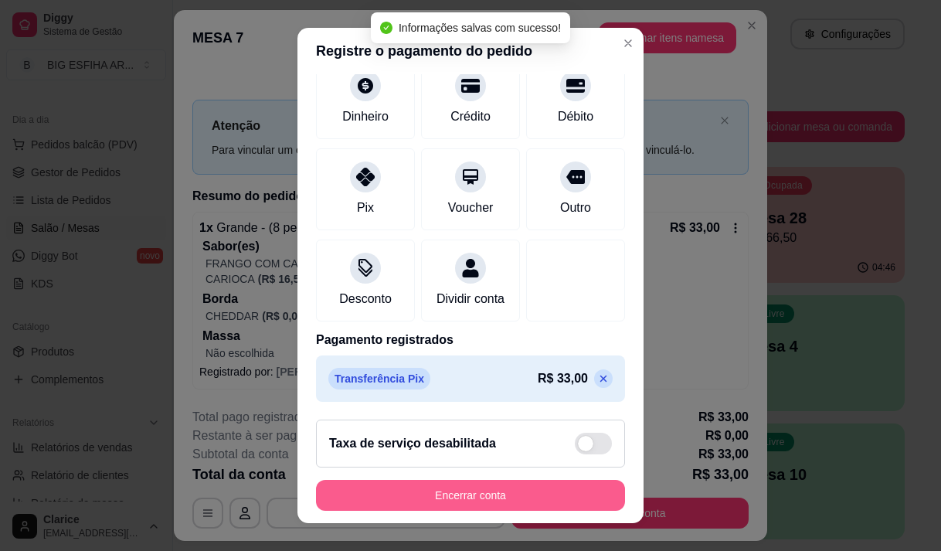
click at [395, 493] on button "Encerrar conta" at bounding box center [470, 495] width 309 height 31
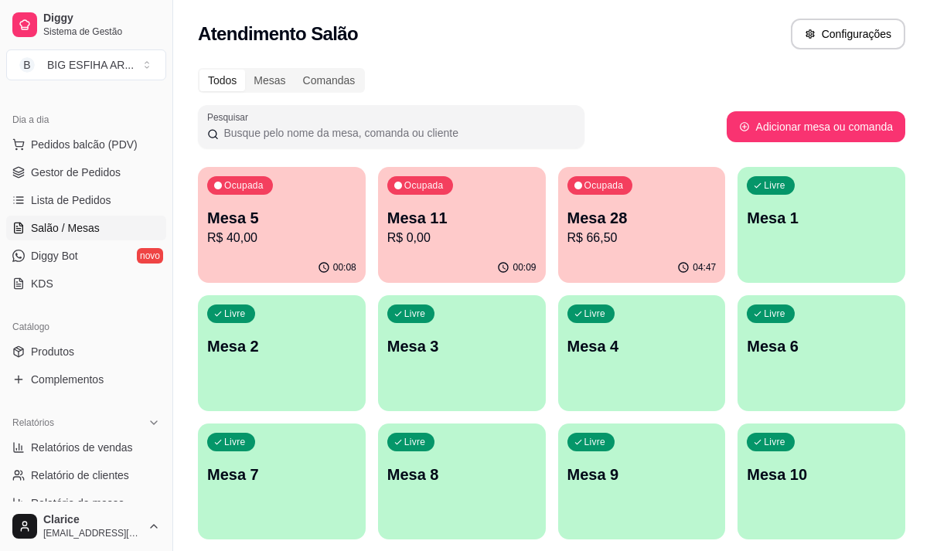
click at [662, 244] on p "R$ 66,50" at bounding box center [641, 238] width 149 height 19
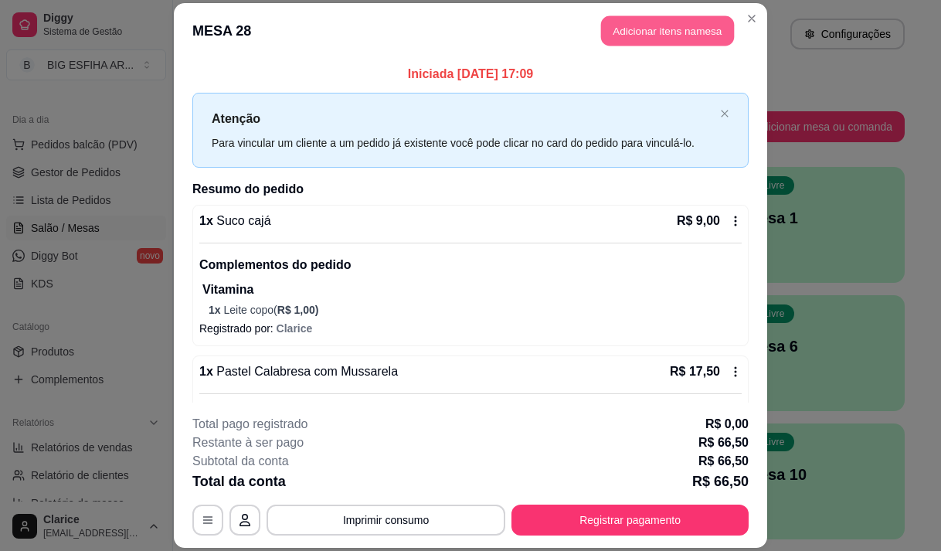
click at [632, 24] on button "Adicionar itens na mesa" at bounding box center [667, 30] width 133 height 30
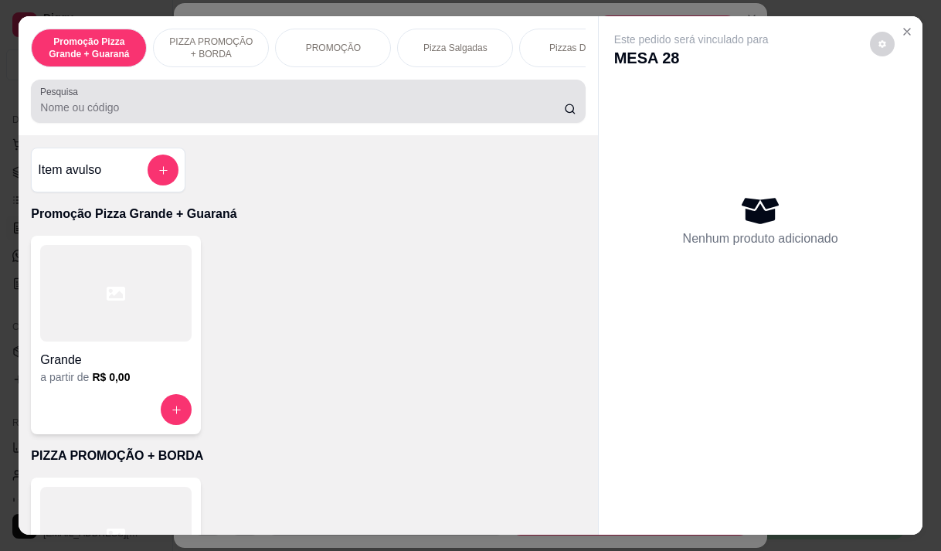
click at [247, 97] on div at bounding box center [308, 101] width 536 height 31
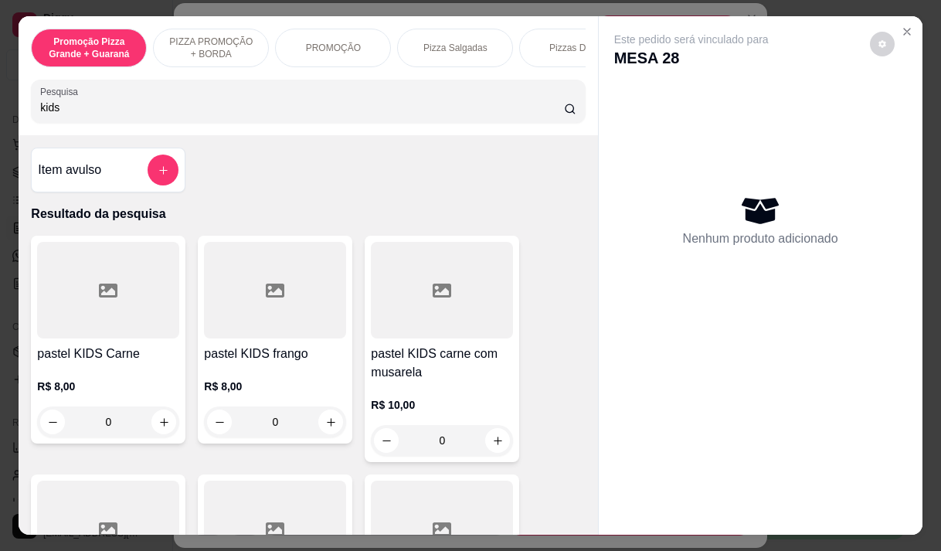
type input "kids"
click at [260, 363] on h4 "pastel KIDS frango" at bounding box center [275, 354] width 142 height 19
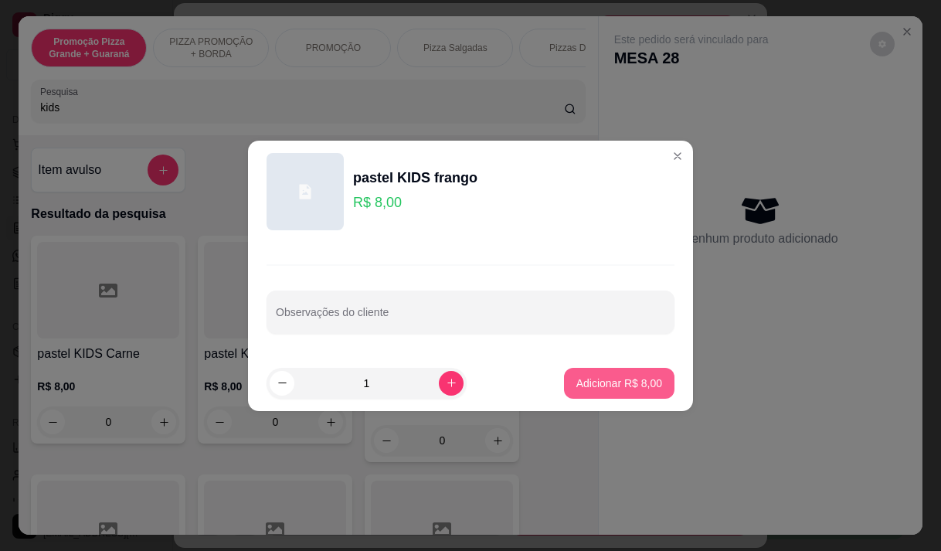
click at [629, 384] on p "Adicionar R$ 8,00" at bounding box center [620, 383] width 86 height 15
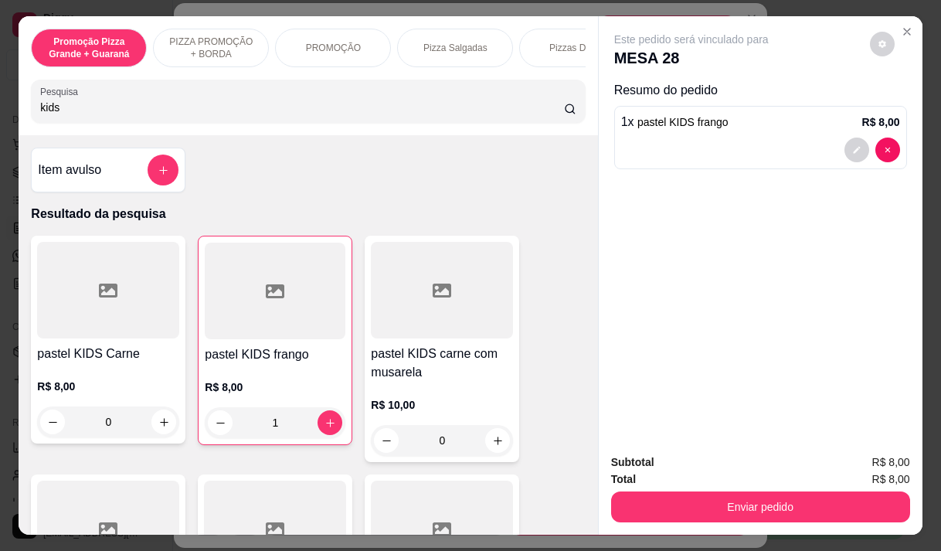
type input "1"
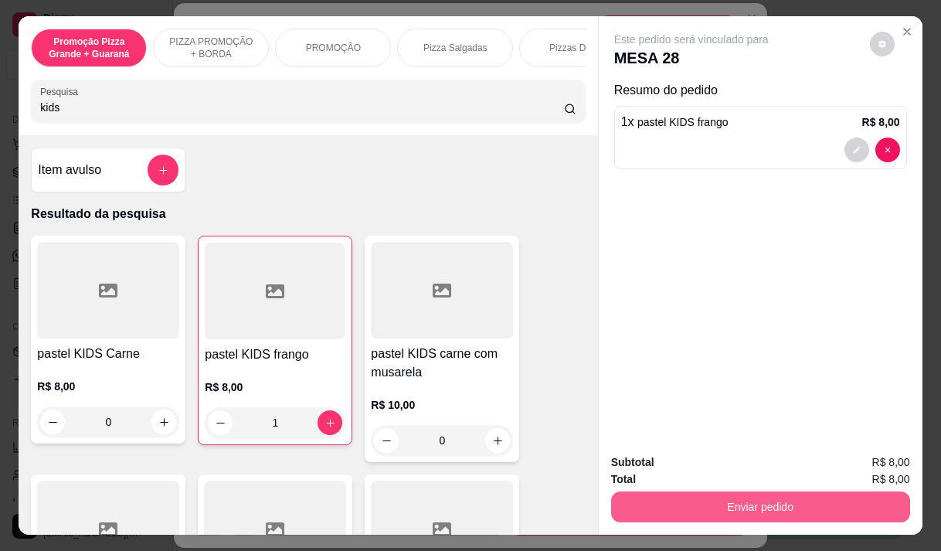
click at [666, 501] on button "Enviar pedido" at bounding box center [760, 507] width 299 height 31
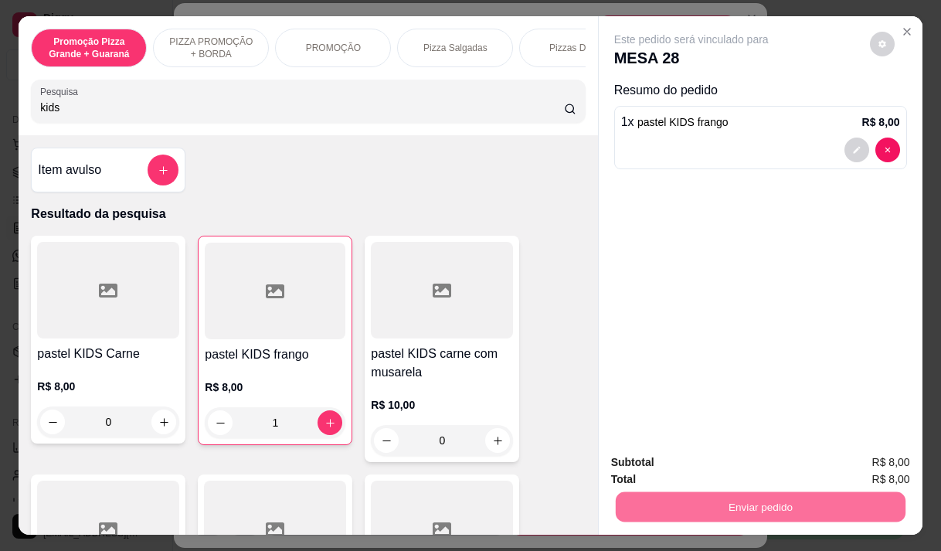
click at [682, 455] on button "Não registrar e enviar pedido" at bounding box center [709, 462] width 161 height 29
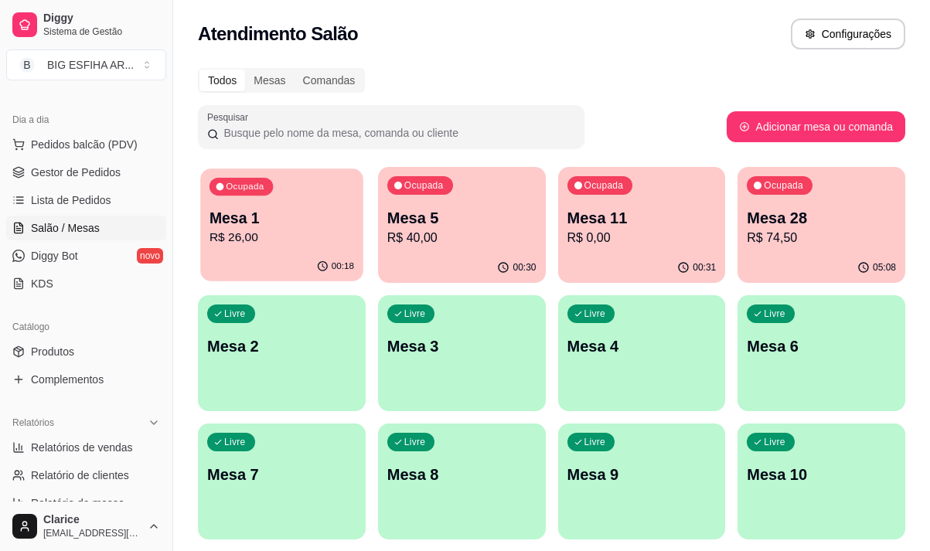
click at [273, 238] on p "R$ 26,00" at bounding box center [281, 238] width 145 height 18
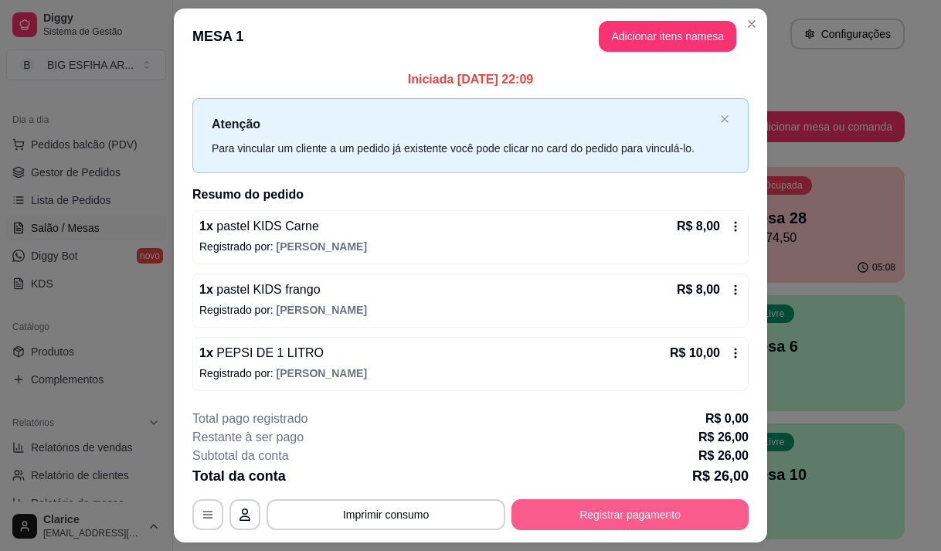
click at [599, 503] on button "Registrar pagamento" at bounding box center [630, 514] width 237 height 31
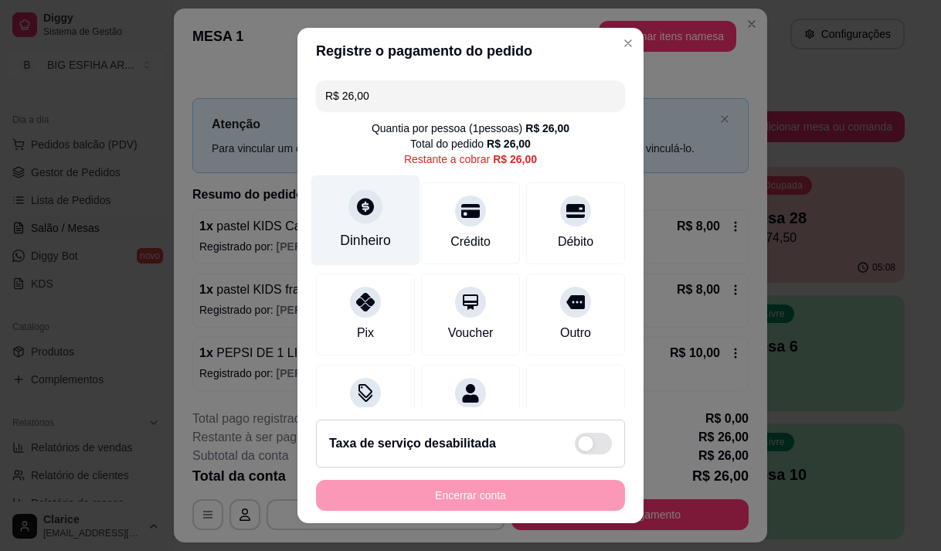
click at [344, 219] on div "Dinheiro" at bounding box center [365, 220] width 109 height 90
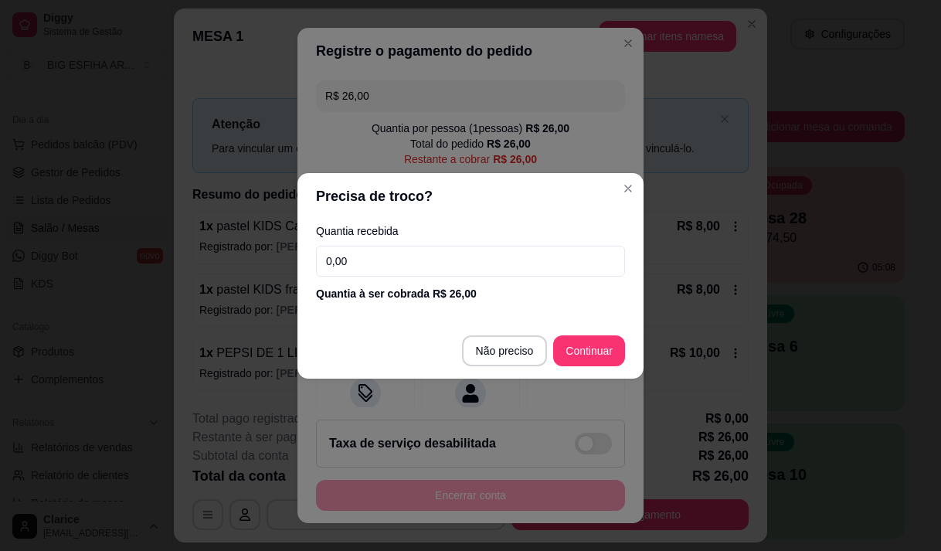
click at [399, 248] on input "0,00" at bounding box center [470, 261] width 309 height 31
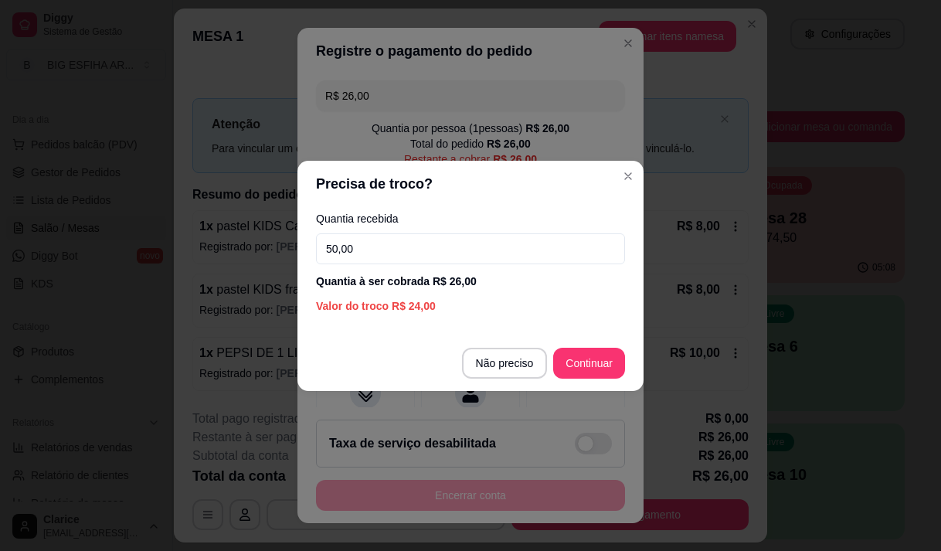
type input "50,00"
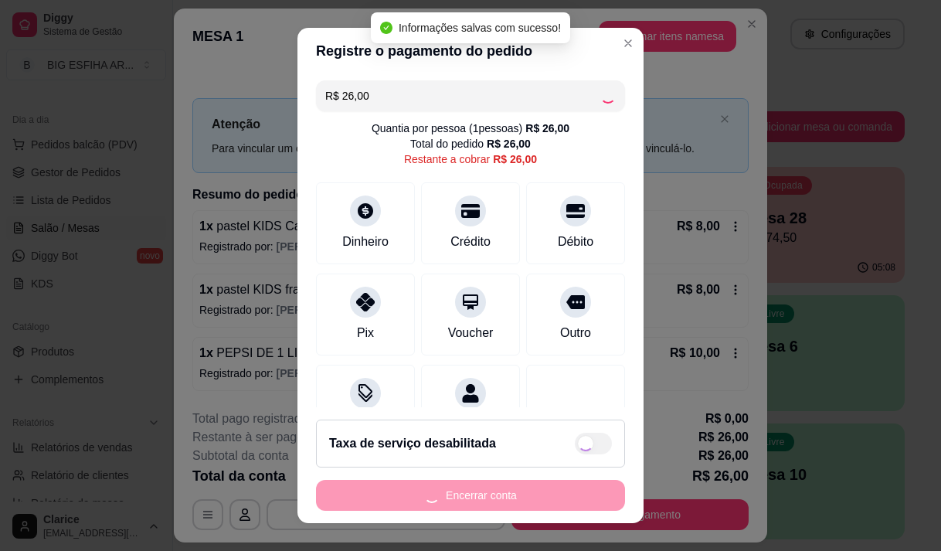
type input "R$ 0,00"
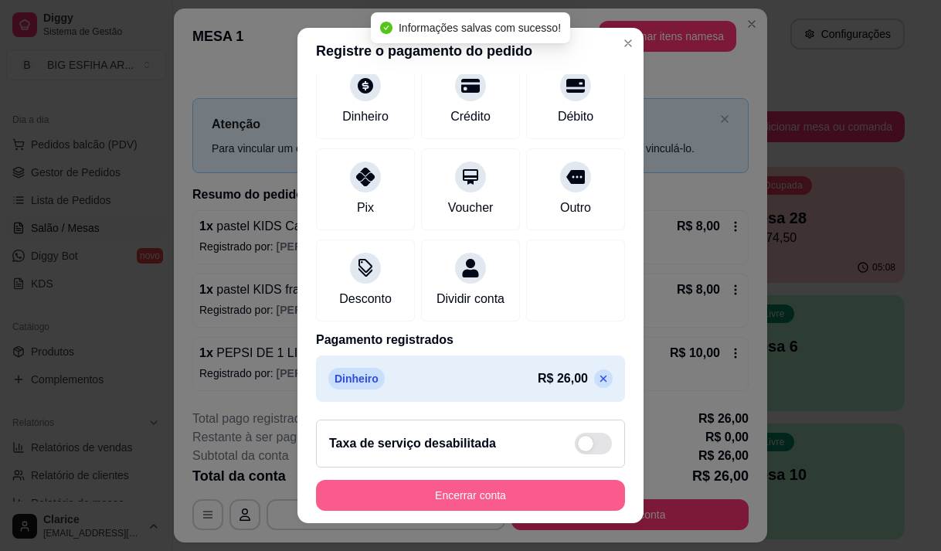
click at [525, 489] on button "Encerrar conta" at bounding box center [470, 495] width 309 height 31
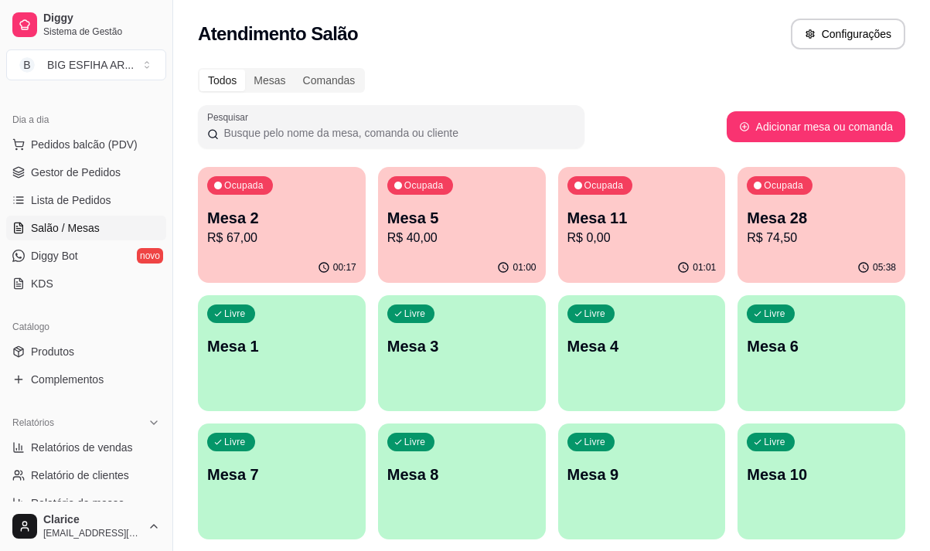
click at [769, 235] on p "R$ 74,50" at bounding box center [821, 238] width 149 height 19
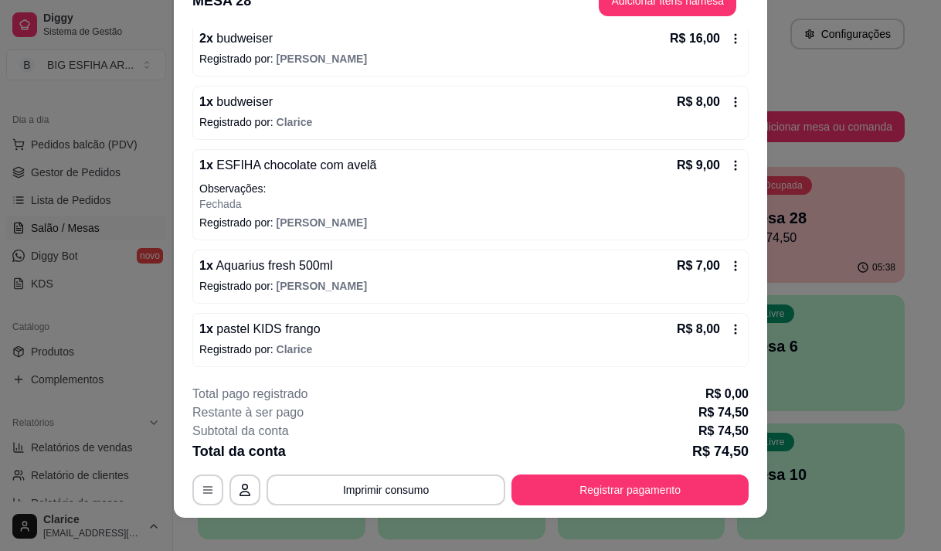
scroll to position [46, 0]
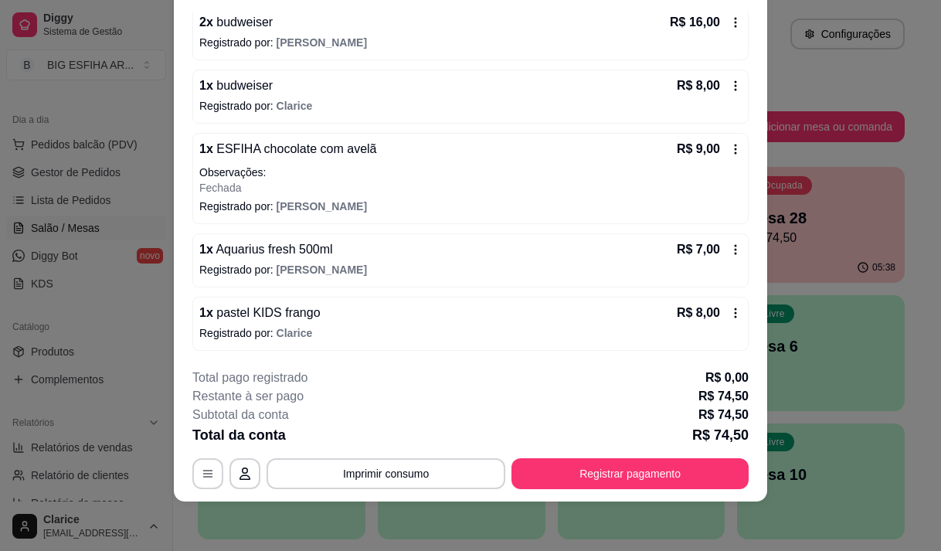
click at [295, 258] on p "1 x Aquarius fresh 500ml" at bounding box center [266, 249] width 134 height 19
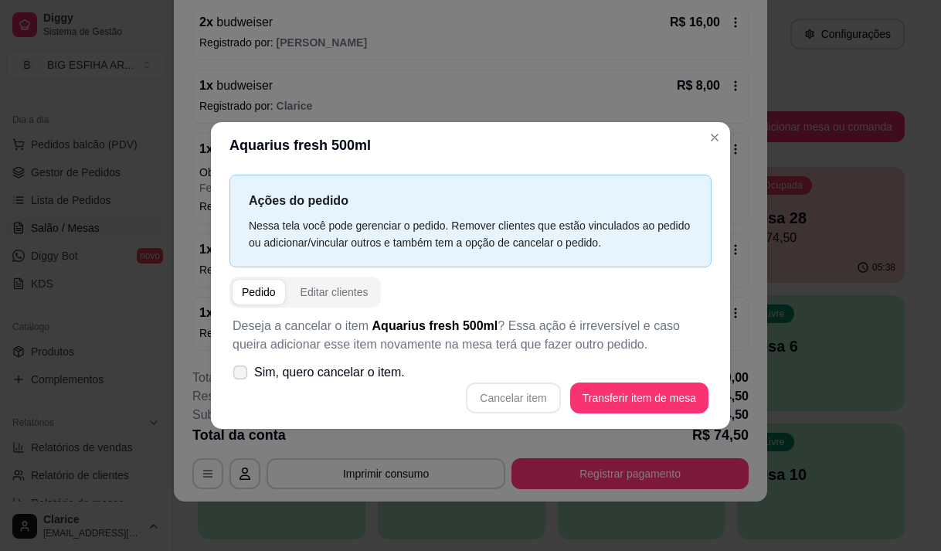
click at [247, 378] on span at bounding box center [240, 372] width 15 height 15
click at [242, 378] on input "Sim, quero cancelar o item." at bounding box center [237, 380] width 10 height 10
checkbox input "true"
click at [524, 400] on button "Cancelar item" at bounding box center [513, 398] width 94 height 31
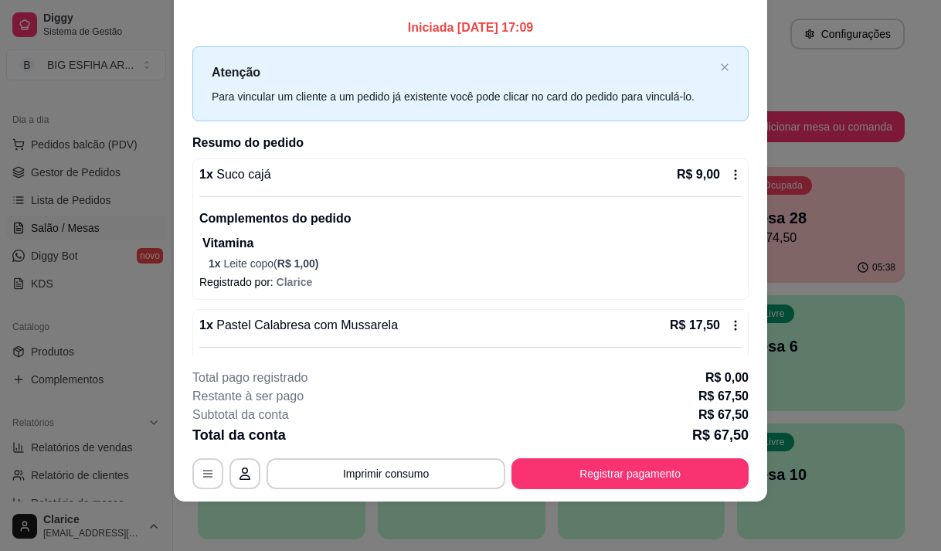
scroll to position [0, 0]
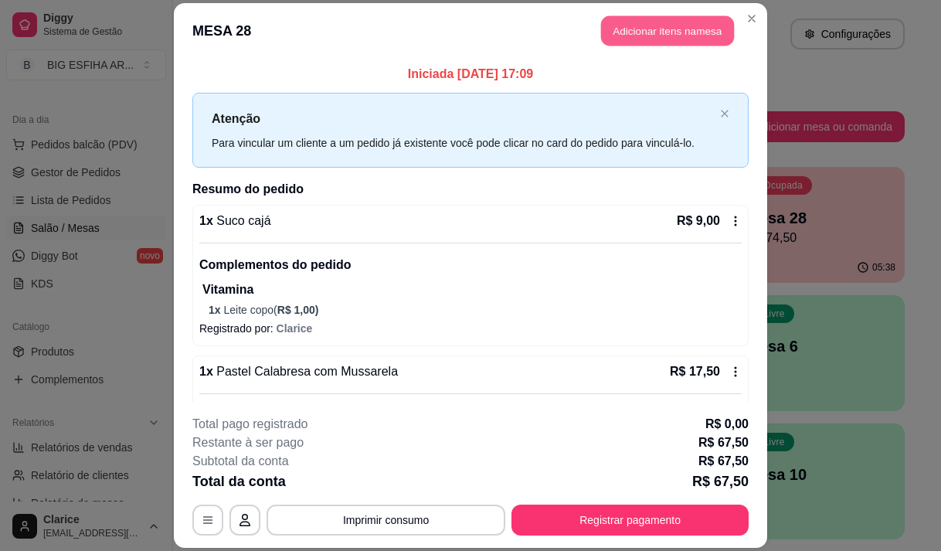
click at [613, 39] on button "Adicionar itens na mesa" at bounding box center [667, 30] width 133 height 30
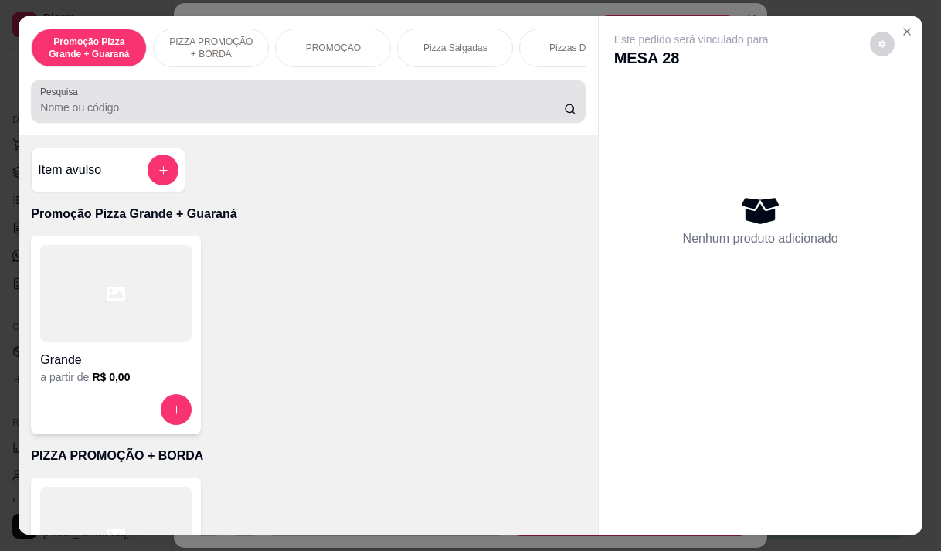
click at [194, 115] on input "Pesquisa" at bounding box center [302, 107] width 524 height 15
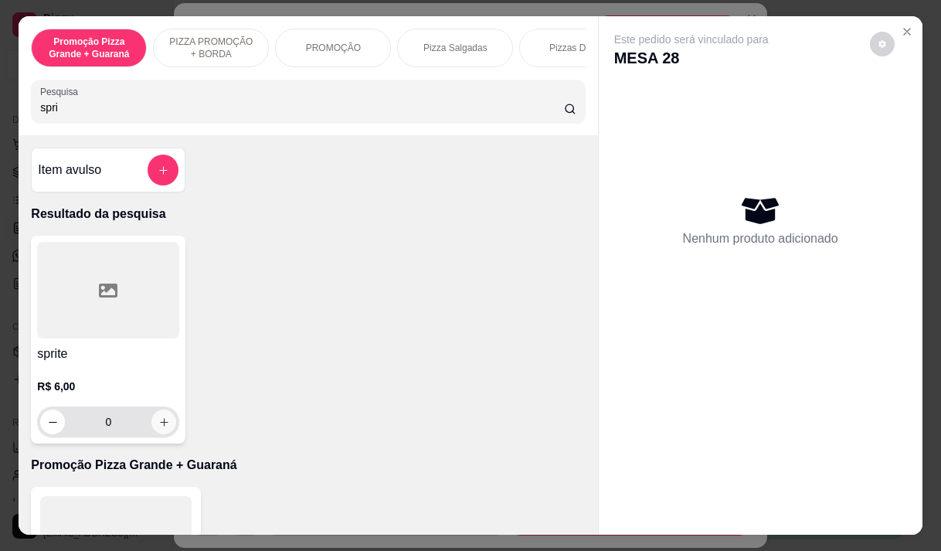
type input "spri"
click at [153, 420] on button "increase-product-quantity" at bounding box center [163, 422] width 25 height 25
type input "1"
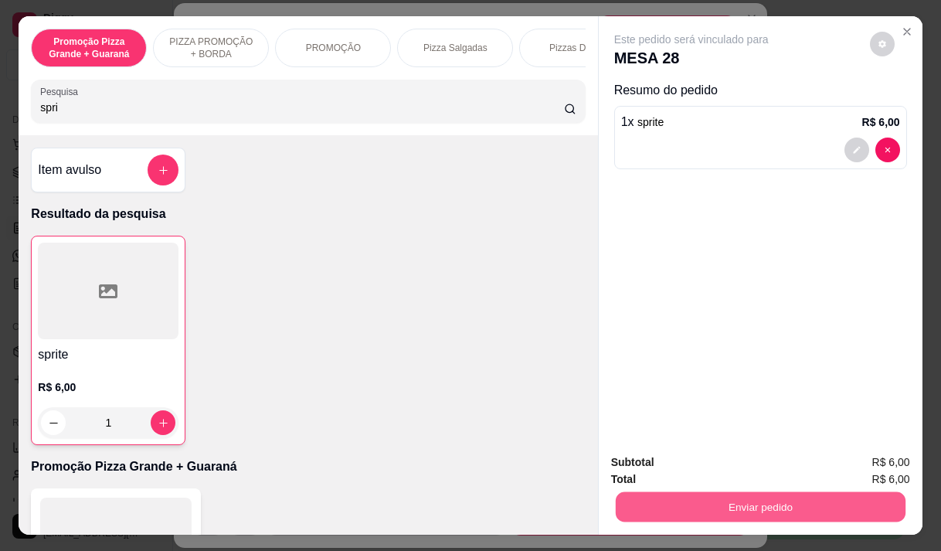
click at [649, 492] on button "Enviar pedido" at bounding box center [760, 507] width 290 height 30
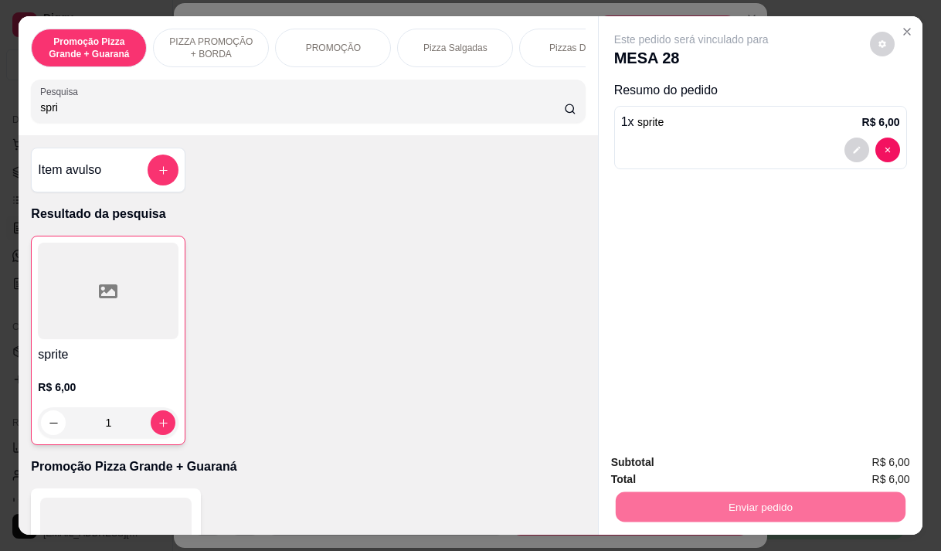
click at [667, 464] on button "Não registrar e enviar pedido" at bounding box center [709, 462] width 161 height 29
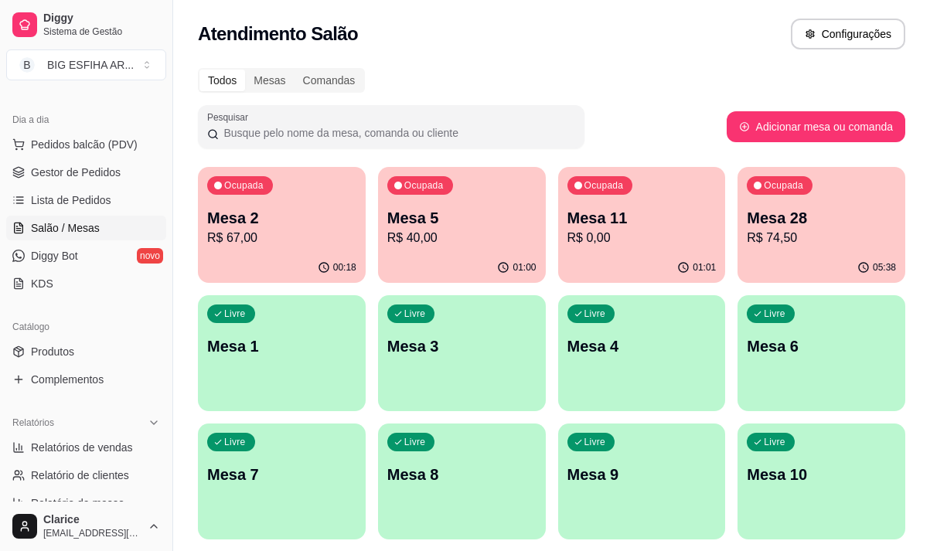
click at [504, 245] on p "R$ 40,00" at bounding box center [461, 238] width 149 height 19
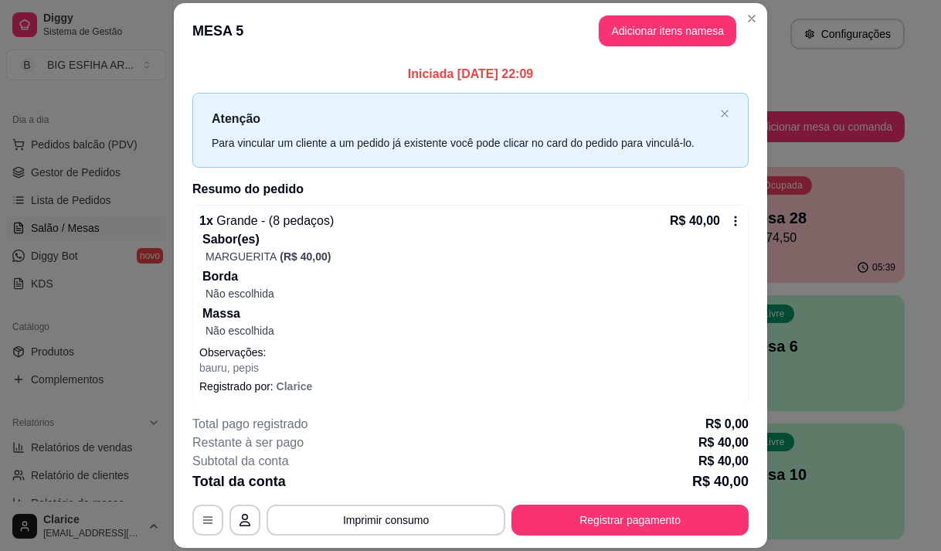
scroll to position [7, 0]
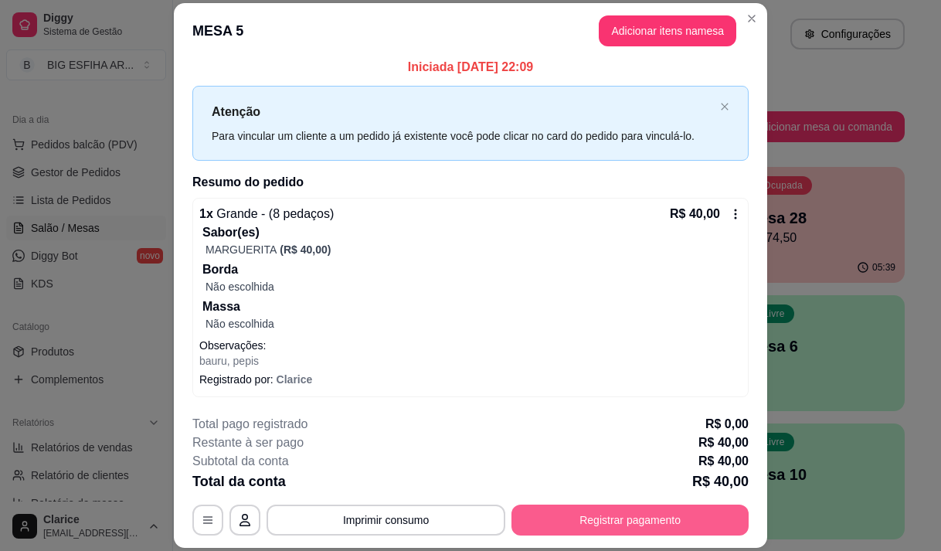
click at [685, 520] on button "Registrar pagamento" at bounding box center [630, 520] width 237 height 31
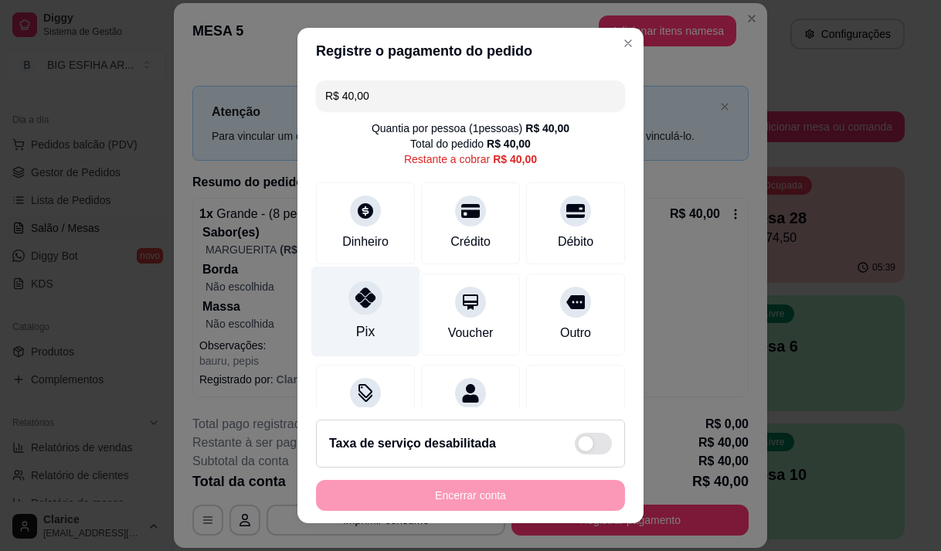
click at [362, 315] on div "Pix" at bounding box center [365, 311] width 109 height 90
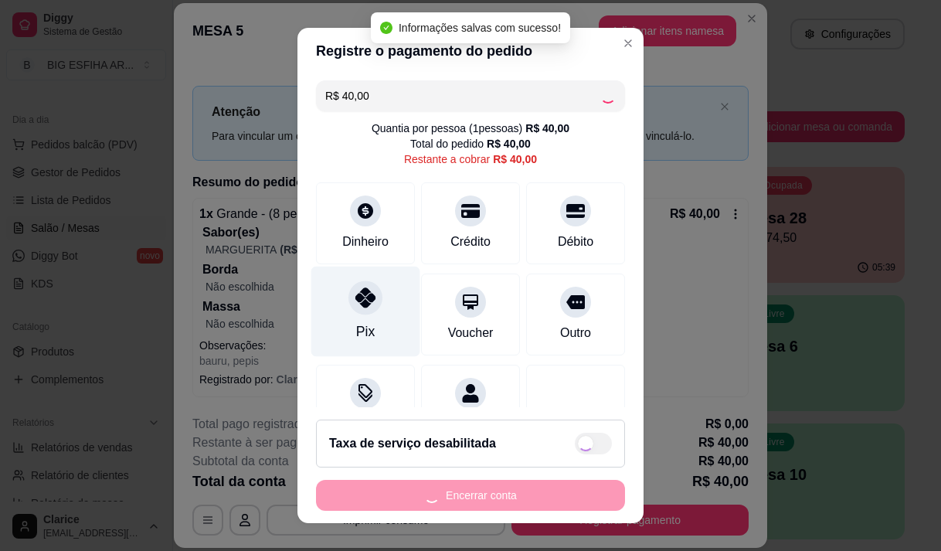
type input "R$ 0,00"
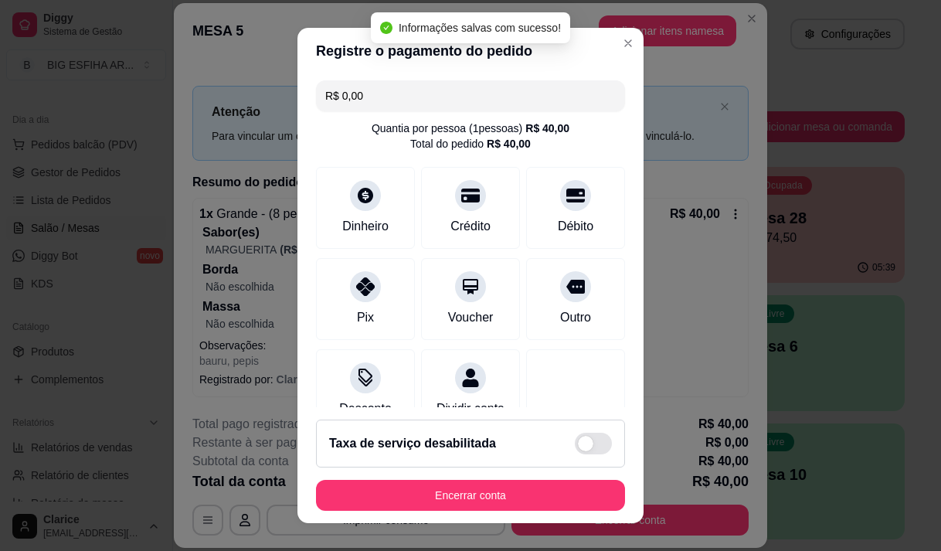
scroll to position [128, 0]
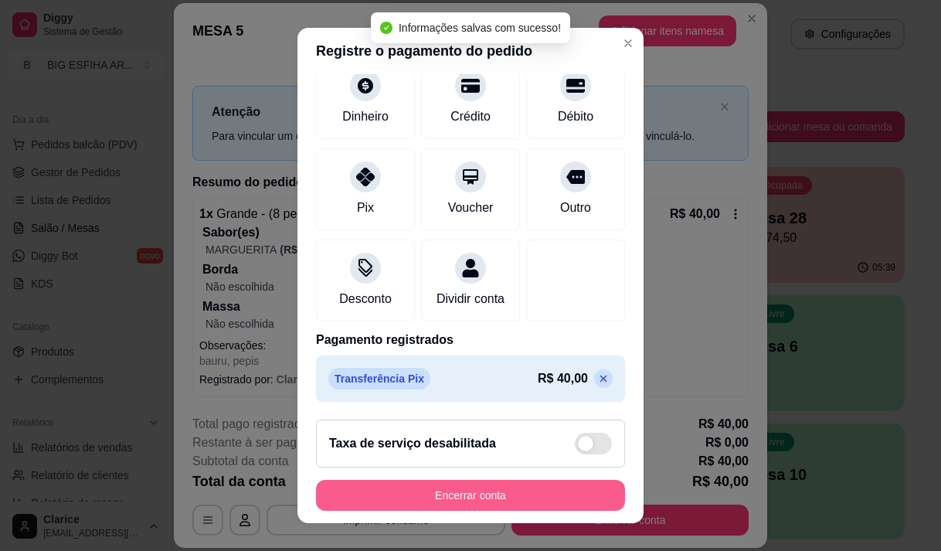
click at [418, 502] on button "Encerrar conta" at bounding box center [470, 495] width 309 height 31
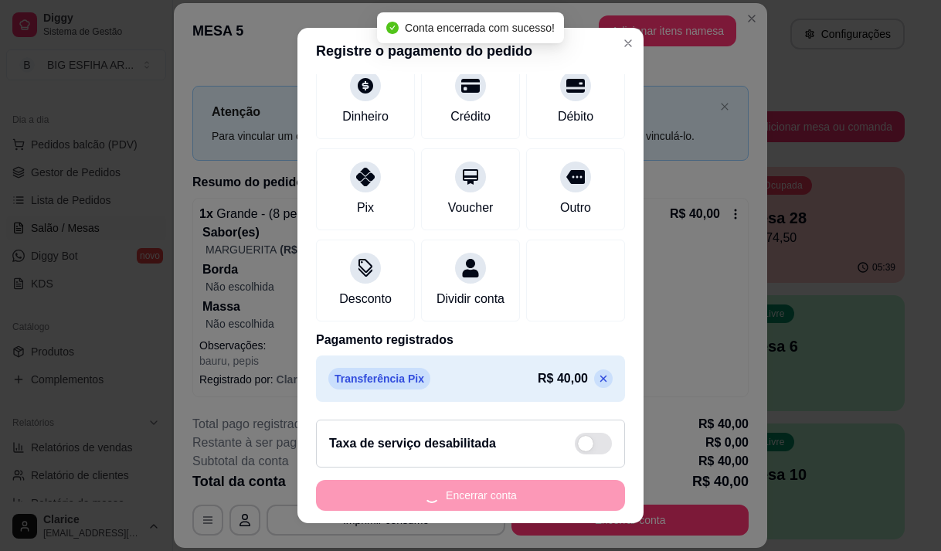
scroll to position [0, 0]
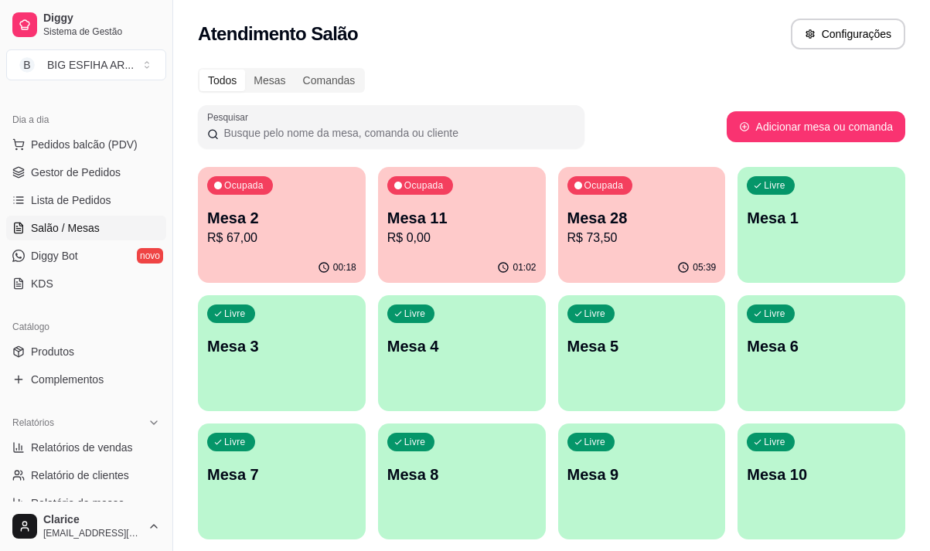
click at [445, 225] on p "Mesa 11" at bounding box center [461, 218] width 149 height 22
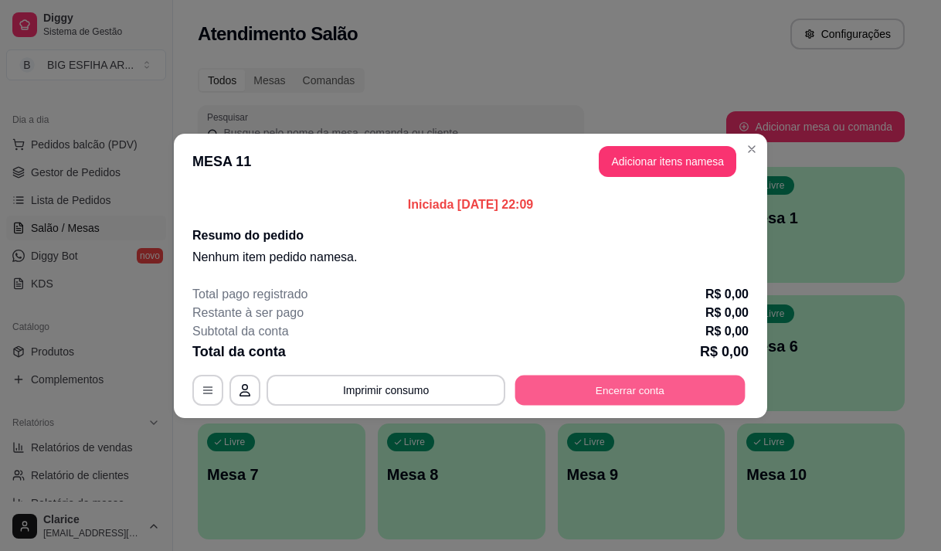
click at [577, 383] on button "Encerrar conta" at bounding box center [630, 390] width 230 height 30
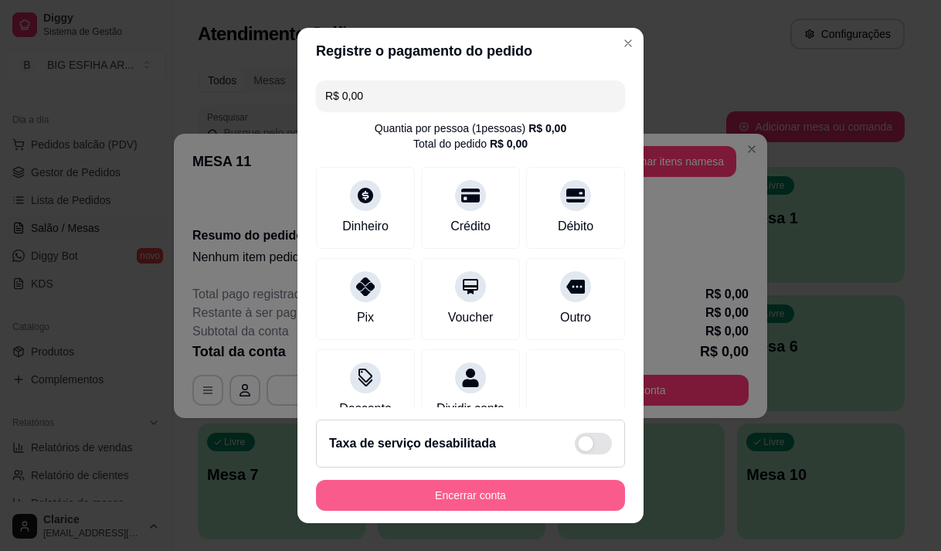
click at [537, 498] on button "Encerrar conta" at bounding box center [470, 495] width 309 height 31
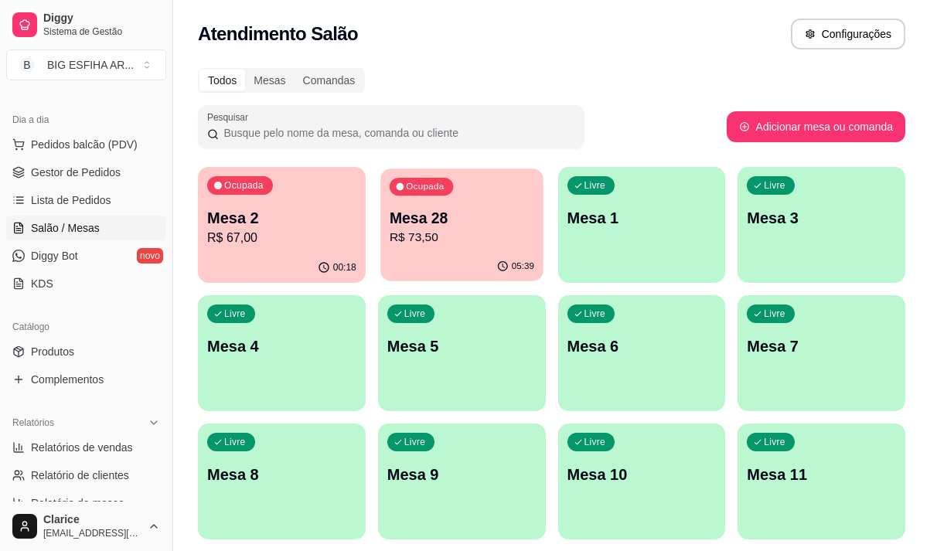
click at [506, 236] on p "R$ 73,50" at bounding box center [462, 238] width 145 height 18
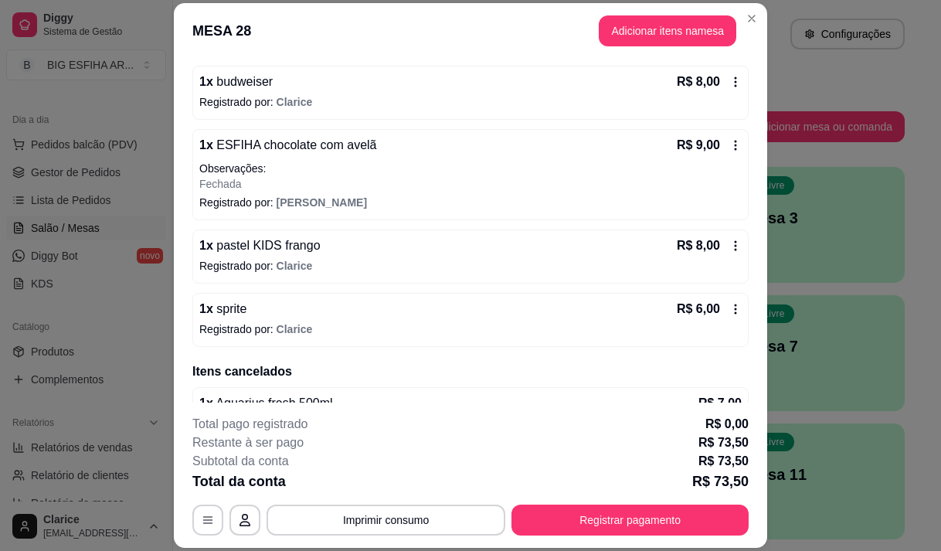
scroll to position [579, 0]
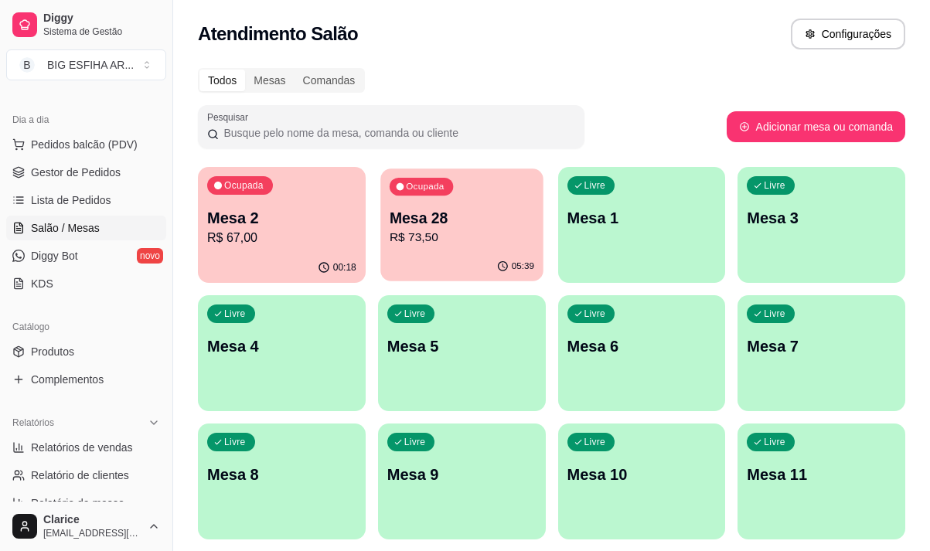
click at [453, 264] on div "05:39" at bounding box center [461, 266] width 162 height 29
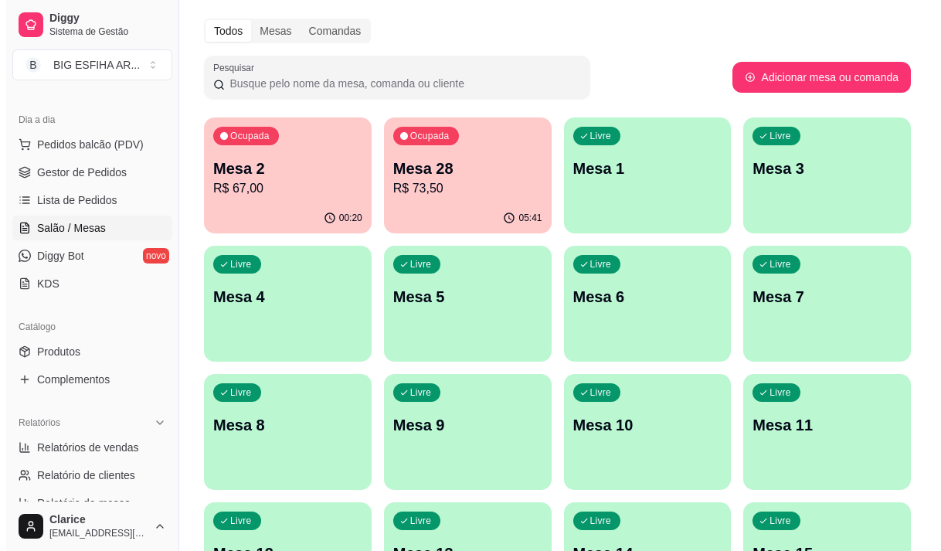
scroll to position [0, 0]
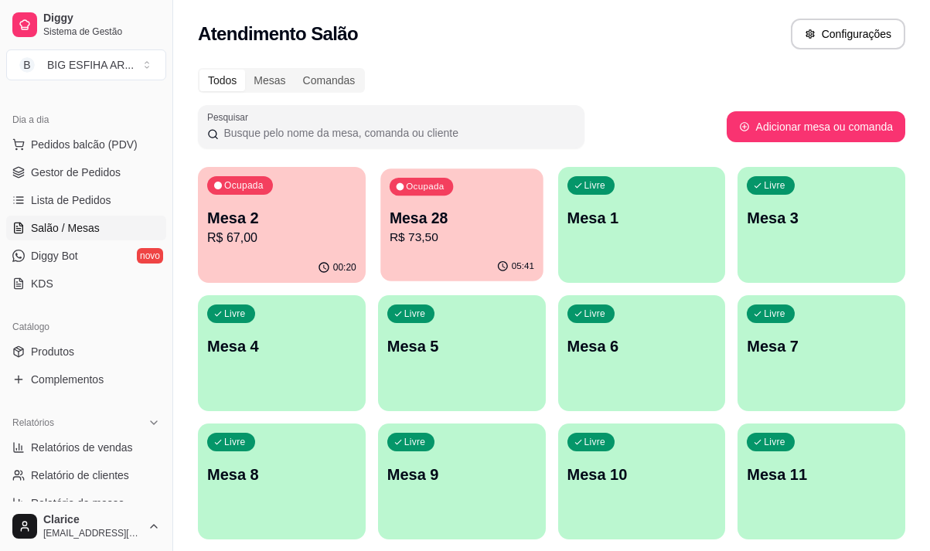
click at [415, 246] on p "R$ 73,50" at bounding box center [462, 238] width 145 height 18
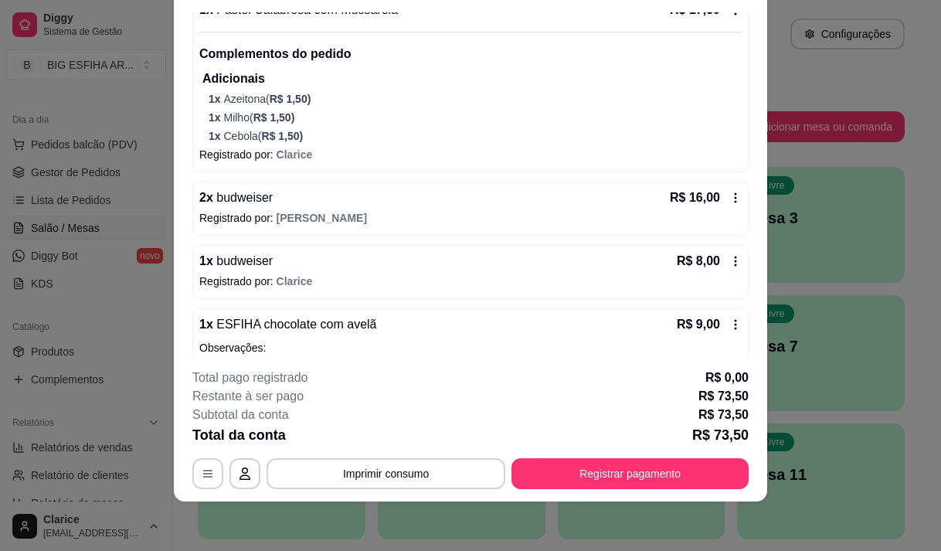
scroll to position [309, 0]
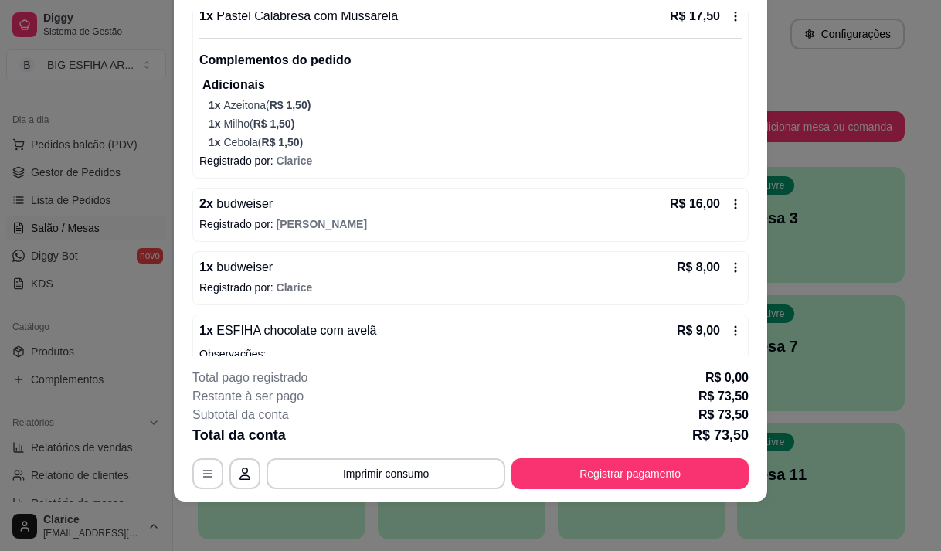
click at [300, 218] on span "[PERSON_NAME]" at bounding box center [322, 224] width 90 height 12
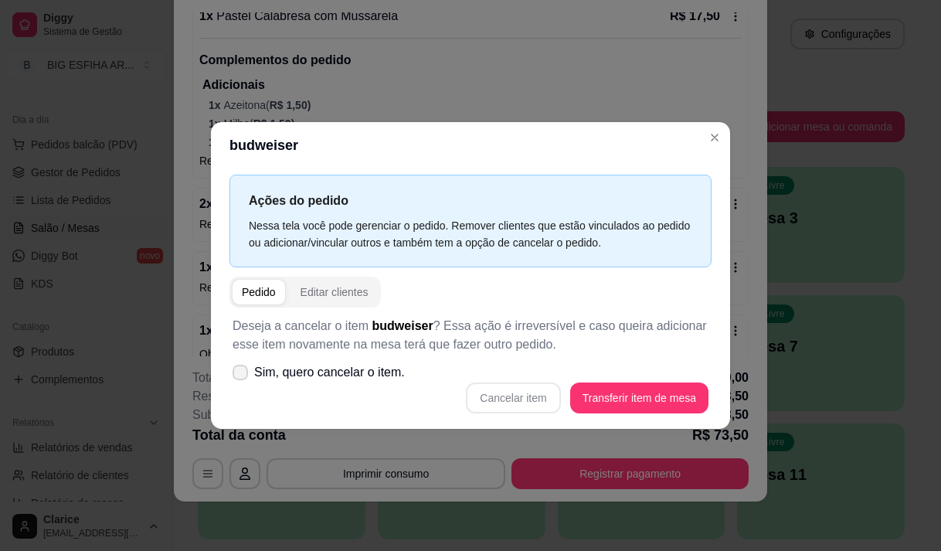
click at [277, 378] on span "Sim, quero cancelar o item." at bounding box center [329, 372] width 151 height 19
click at [242, 378] on input "Sim, quero cancelar o item." at bounding box center [237, 380] width 10 height 10
checkbox input "true"
click at [505, 397] on button "Cancelar item" at bounding box center [513, 398] width 94 height 31
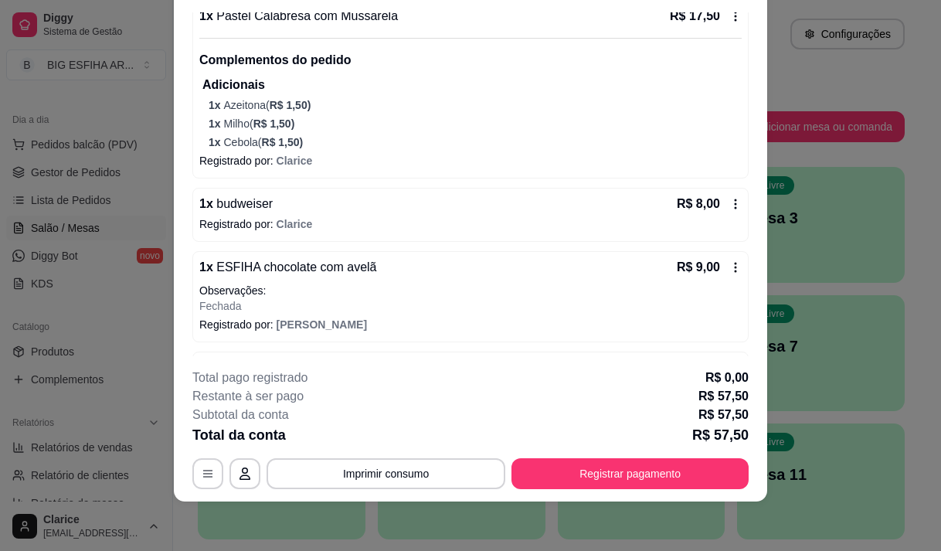
click at [343, 224] on p "Registrado por: Clarice" at bounding box center [470, 223] width 543 height 15
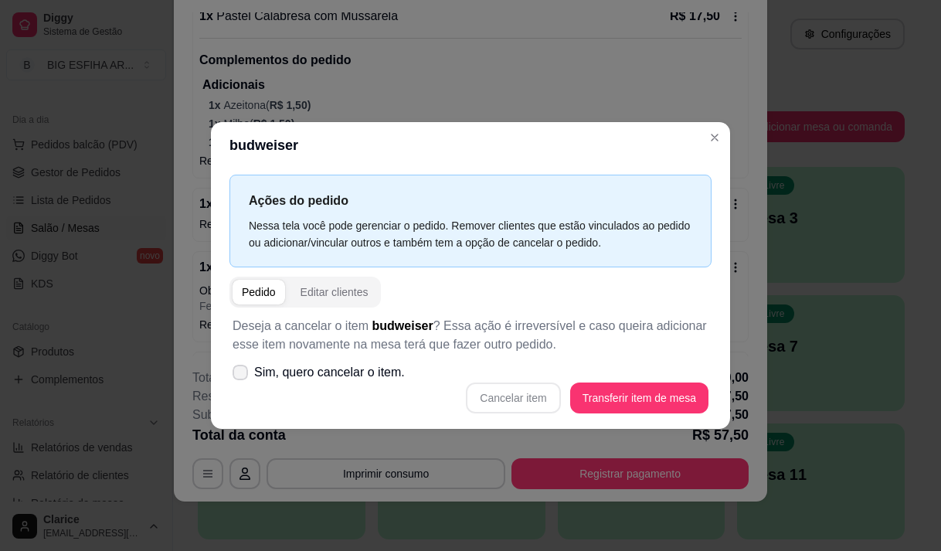
click at [285, 379] on span "Sim, quero cancelar o item." at bounding box center [329, 372] width 151 height 19
click at [242, 379] on input "Sim, quero cancelar o item." at bounding box center [237, 380] width 10 height 10
checkbox input "true"
click at [529, 396] on button "Cancelar item" at bounding box center [514, 398] width 92 height 30
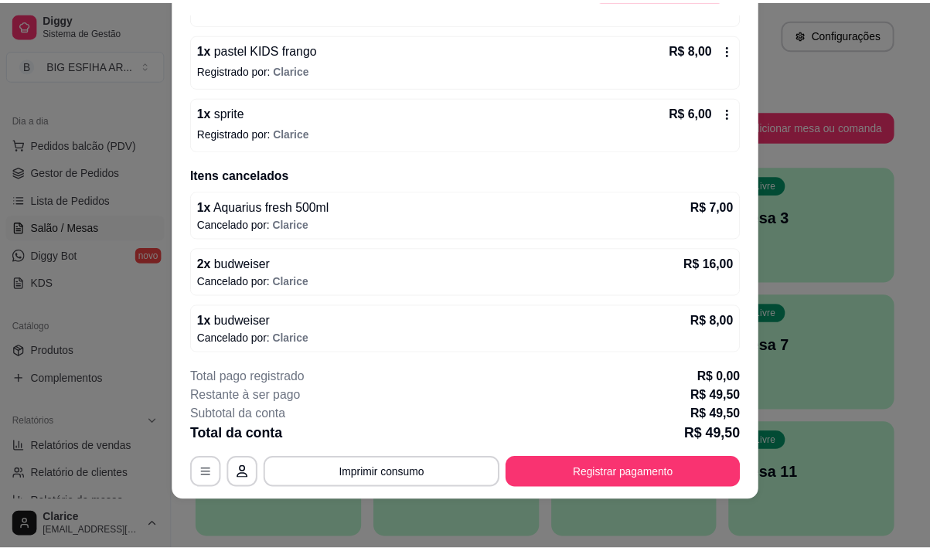
scroll to position [566, 0]
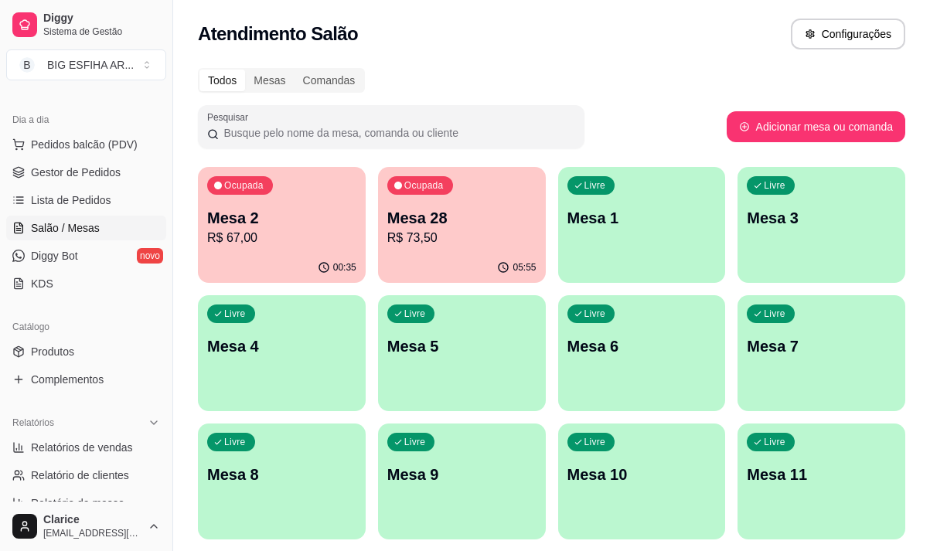
click at [791, 473] on p "Mesa 11" at bounding box center [821, 475] width 149 height 22
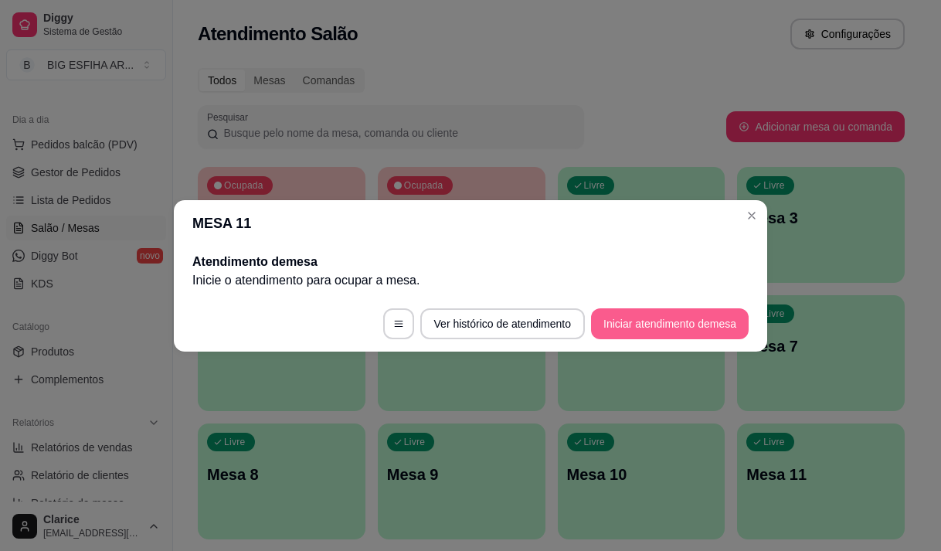
click at [669, 325] on button "Iniciar atendimento de mesa" at bounding box center [670, 323] width 158 height 31
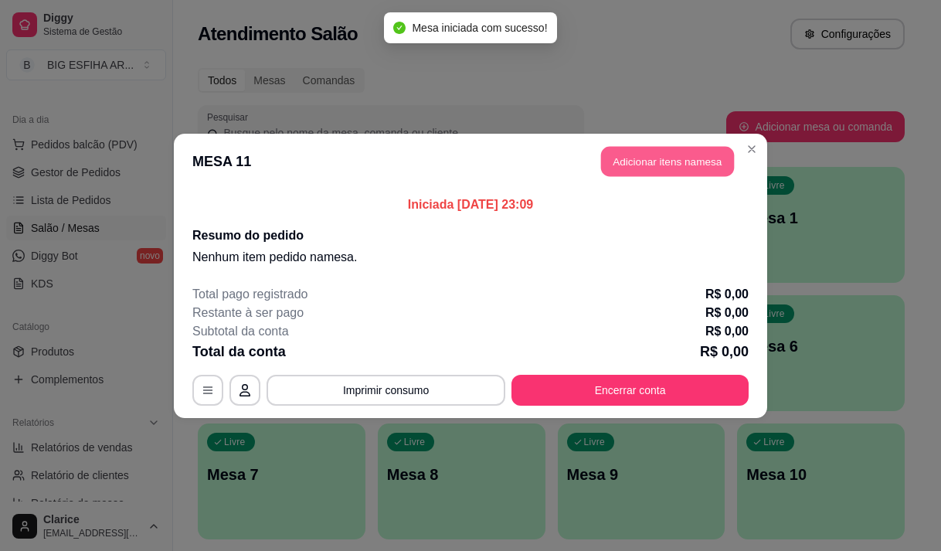
click at [647, 166] on button "Adicionar itens na mesa" at bounding box center [667, 161] width 133 height 30
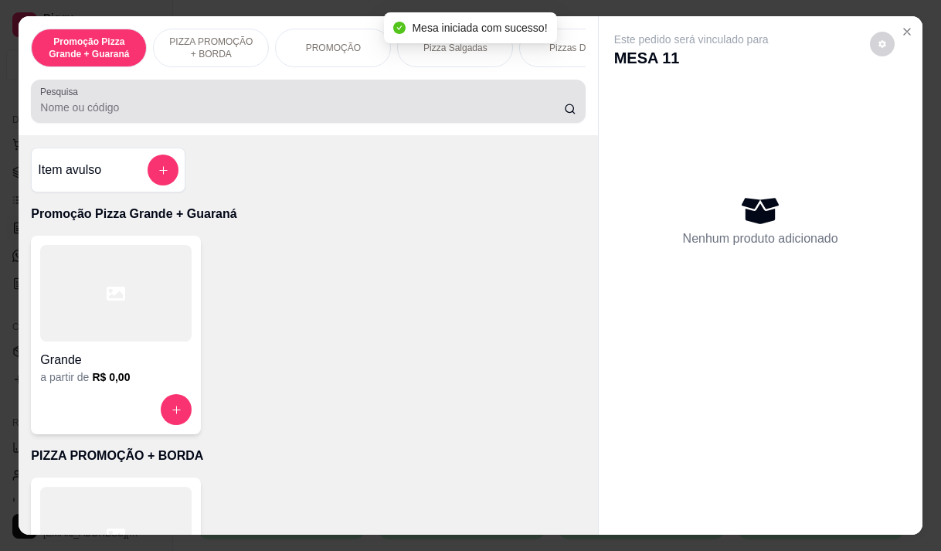
click at [380, 114] on input "Pesquisa" at bounding box center [302, 107] width 524 height 15
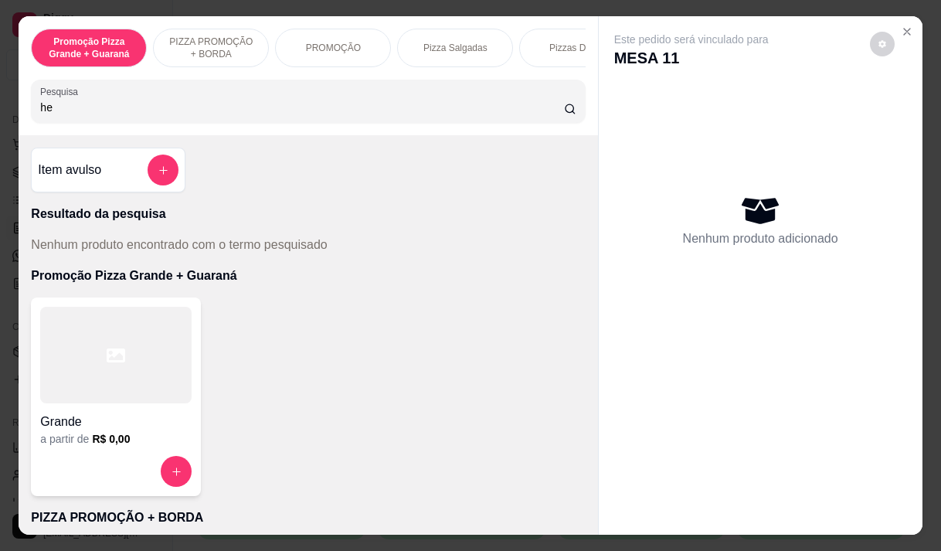
type input "h"
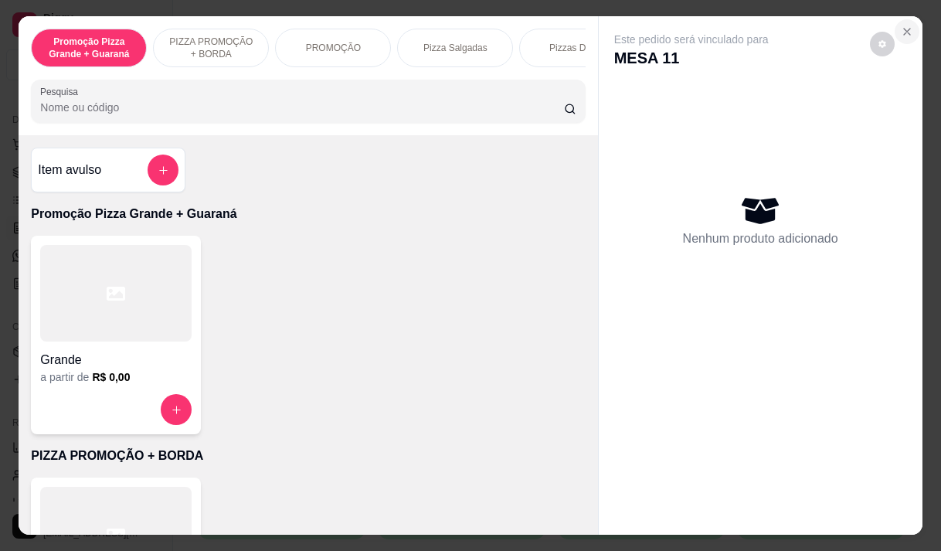
click at [901, 19] on button "Close" at bounding box center [907, 31] width 25 height 25
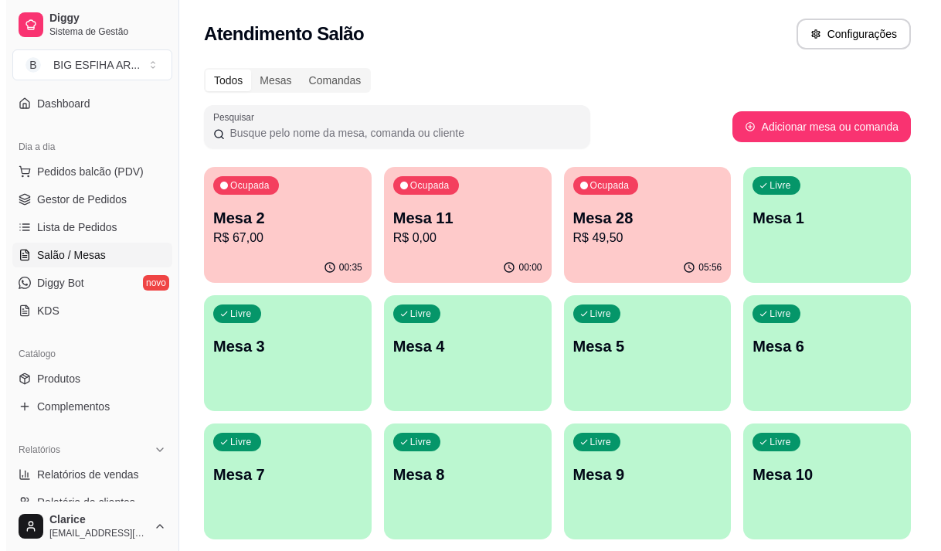
scroll to position [155, 0]
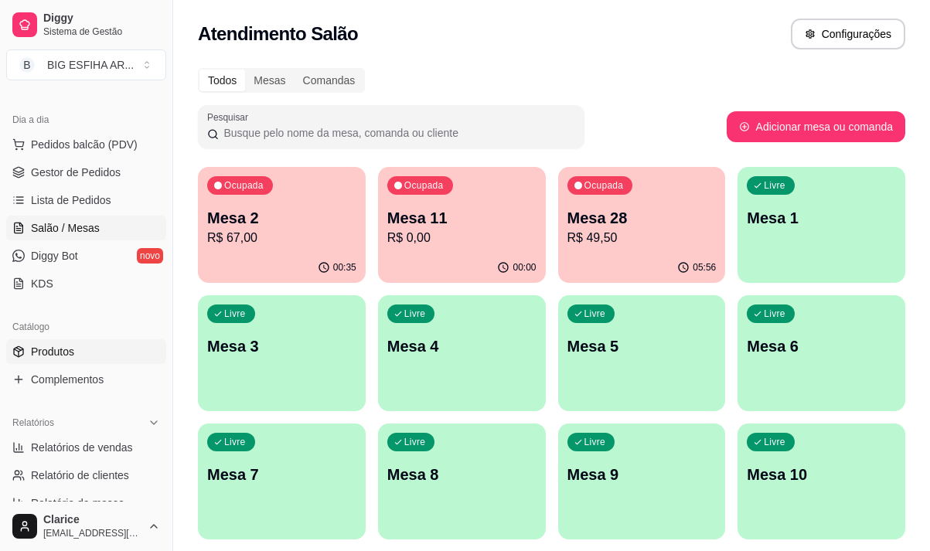
click at [85, 348] on link "Produtos" at bounding box center [86, 351] width 160 height 25
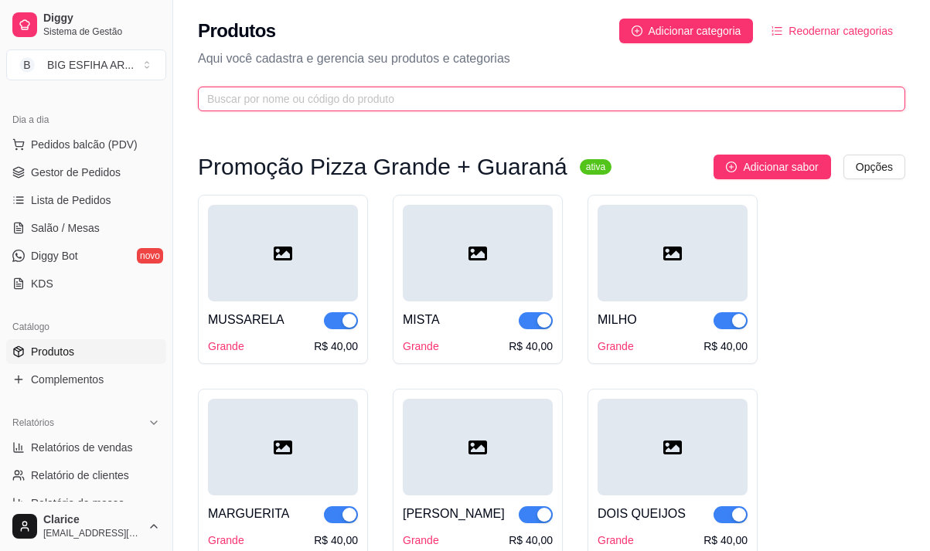
click at [228, 97] on input "text" at bounding box center [545, 98] width 676 height 17
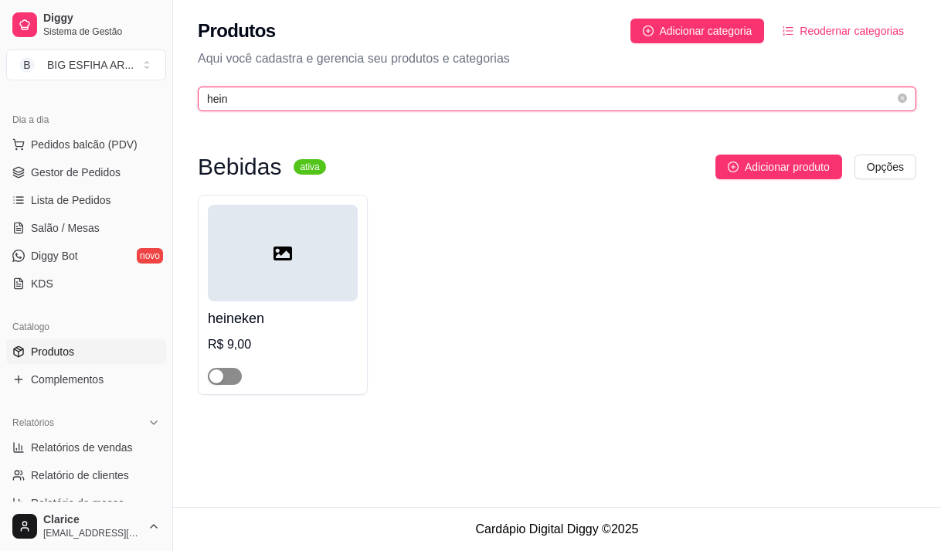
type input "hein"
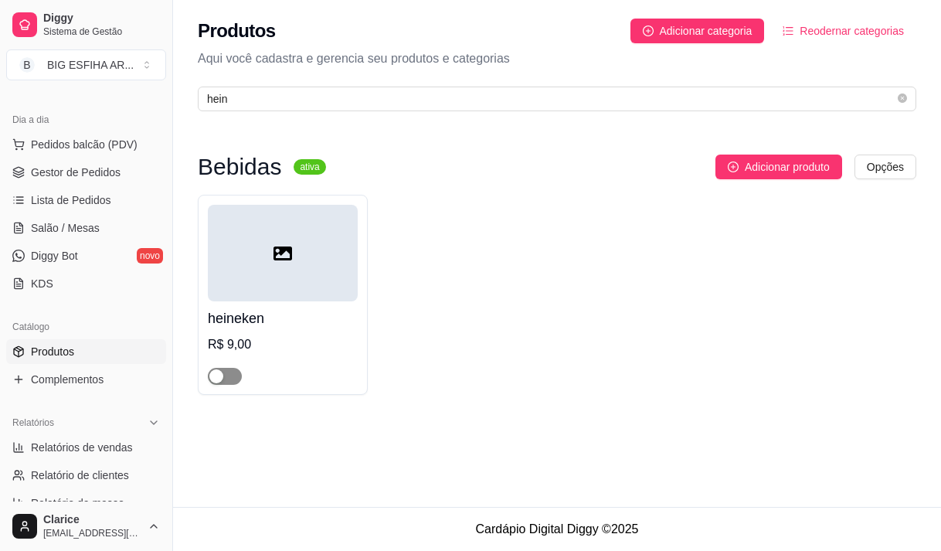
click at [233, 370] on span "button" at bounding box center [225, 376] width 34 height 17
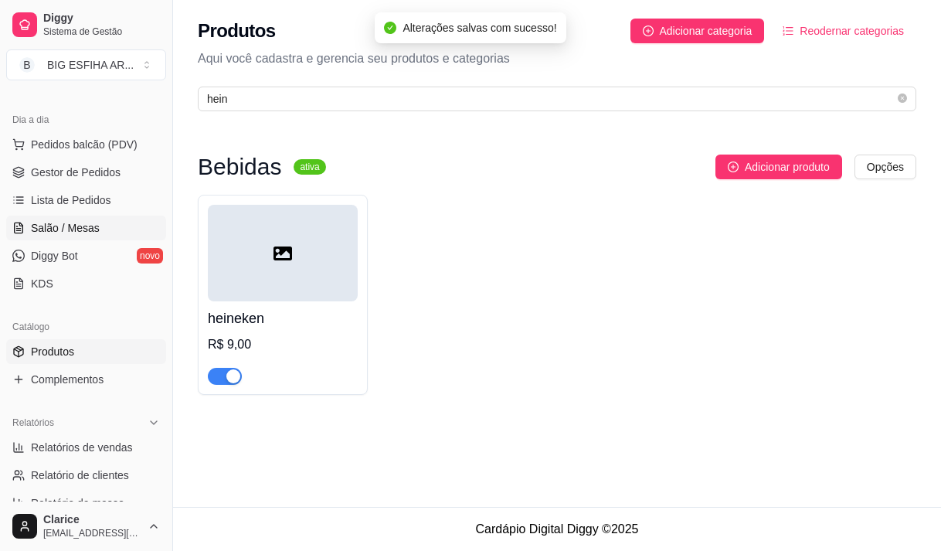
click at [91, 235] on span "Salão / Mesas" at bounding box center [65, 227] width 69 height 15
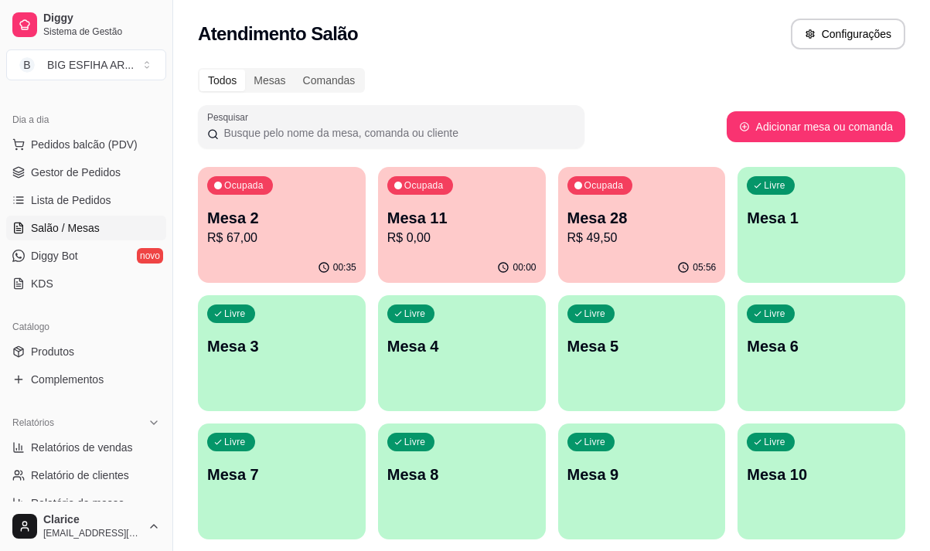
click at [415, 240] on p "R$ 0,00" at bounding box center [461, 238] width 149 height 19
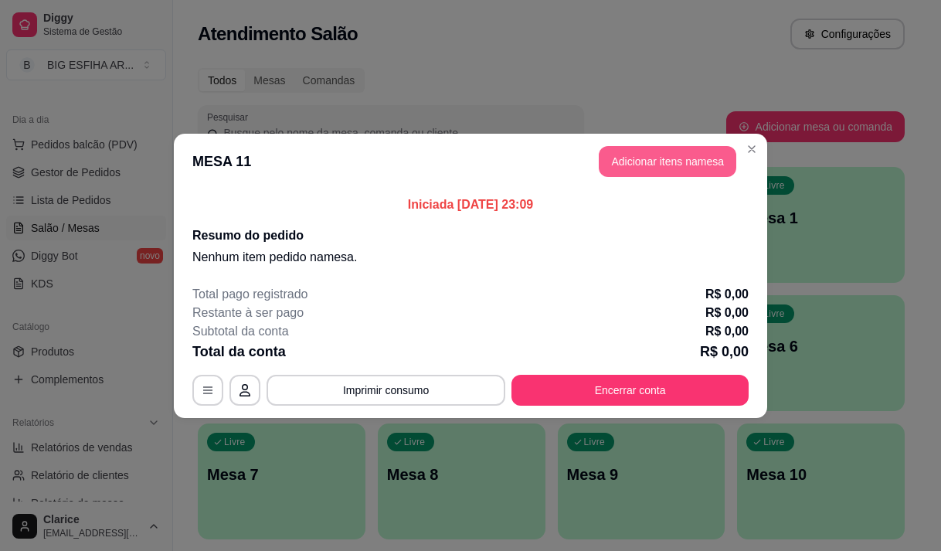
click at [647, 149] on button "Adicionar itens na mesa" at bounding box center [668, 161] width 138 height 31
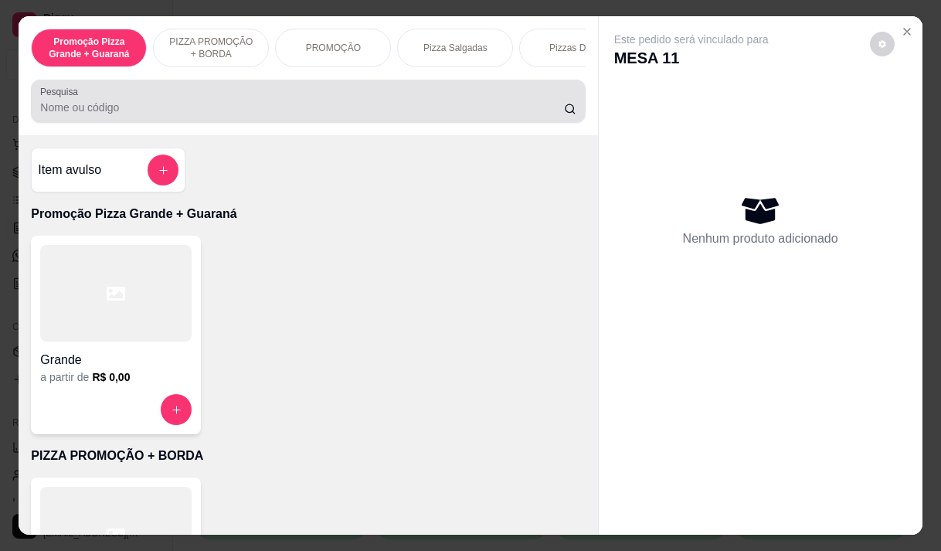
click at [248, 103] on div at bounding box center [308, 101] width 536 height 31
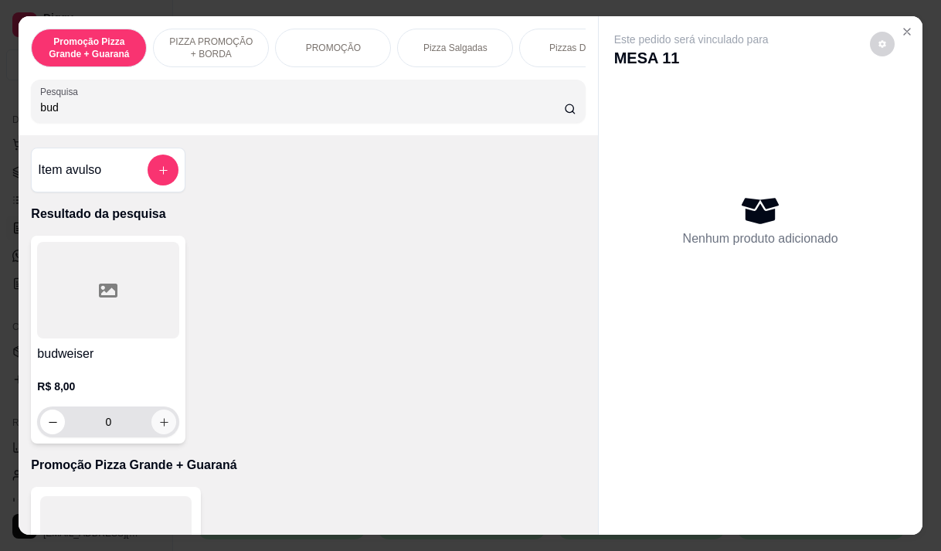
type input "bud"
click at [160, 427] on icon "increase-product-quantity" at bounding box center [164, 423] width 12 height 12
type input "1"
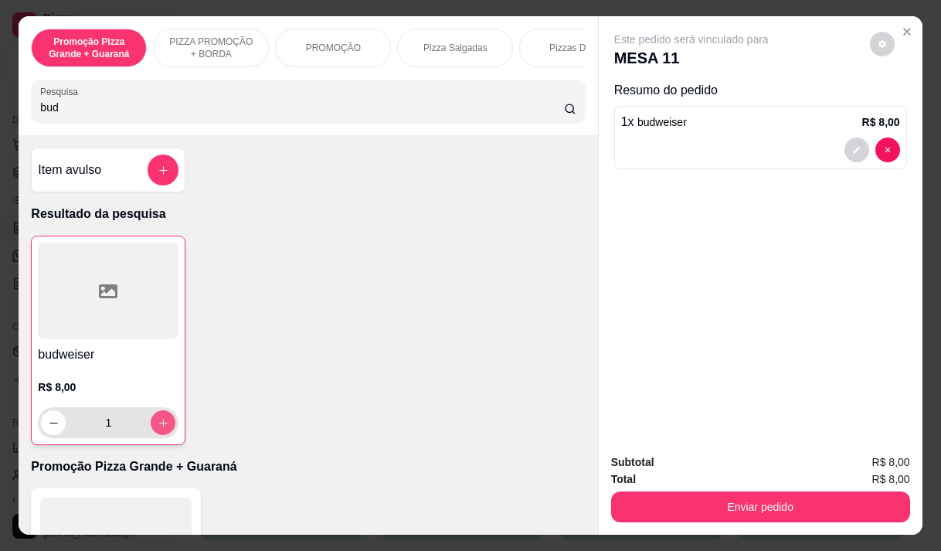
click at [160, 427] on icon "increase-product-quantity" at bounding box center [164, 423] width 12 height 12
type input "2"
click at [160, 427] on icon "increase-product-quantity" at bounding box center [164, 423] width 12 height 12
type input "3"
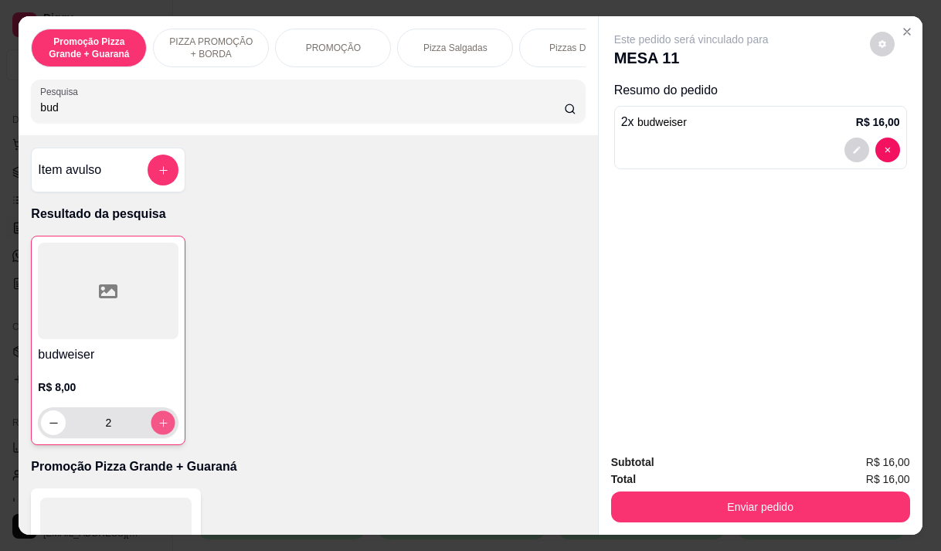
type input "3"
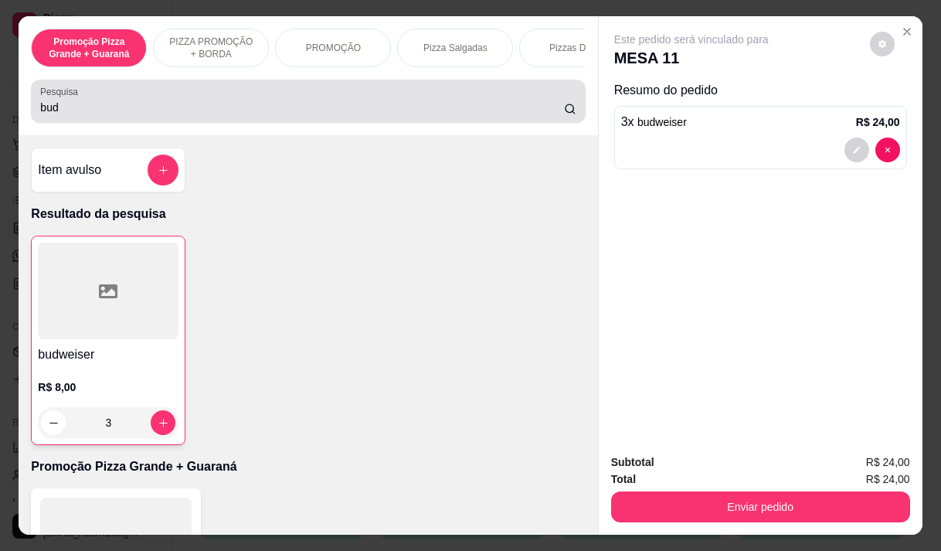
click at [128, 117] on div "bud" at bounding box center [308, 101] width 536 height 31
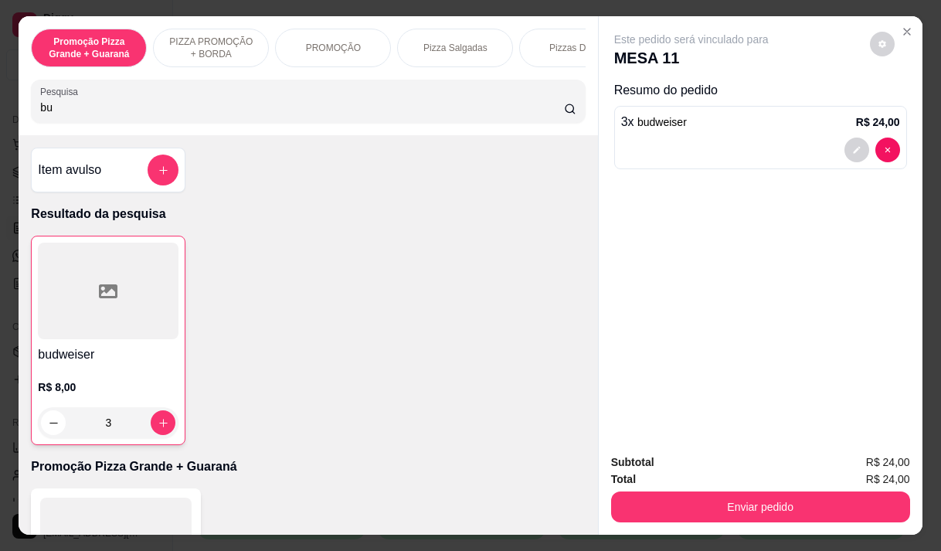
type input "b"
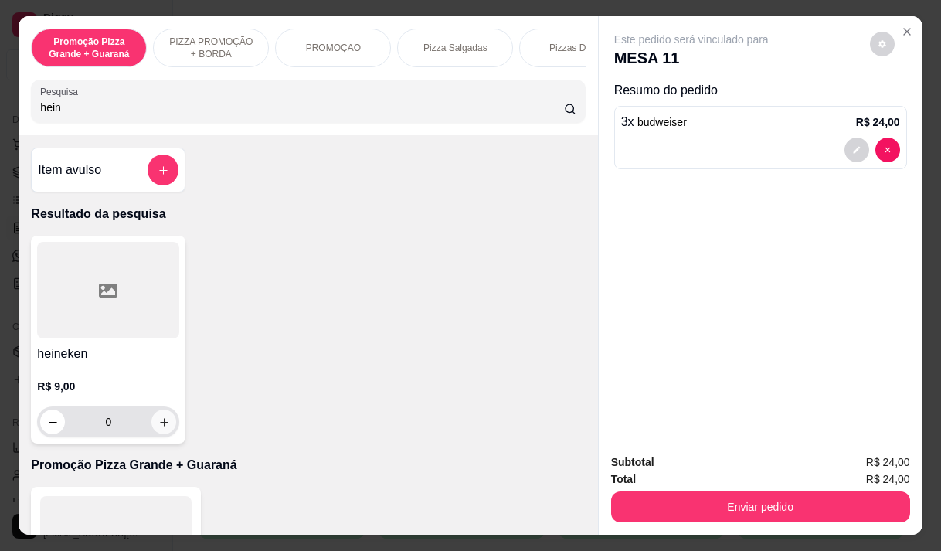
type input "hein"
click at [153, 421] on button "increase-product-quantity" at bounding box center [164, 422] width 24 height 24
type input "1"
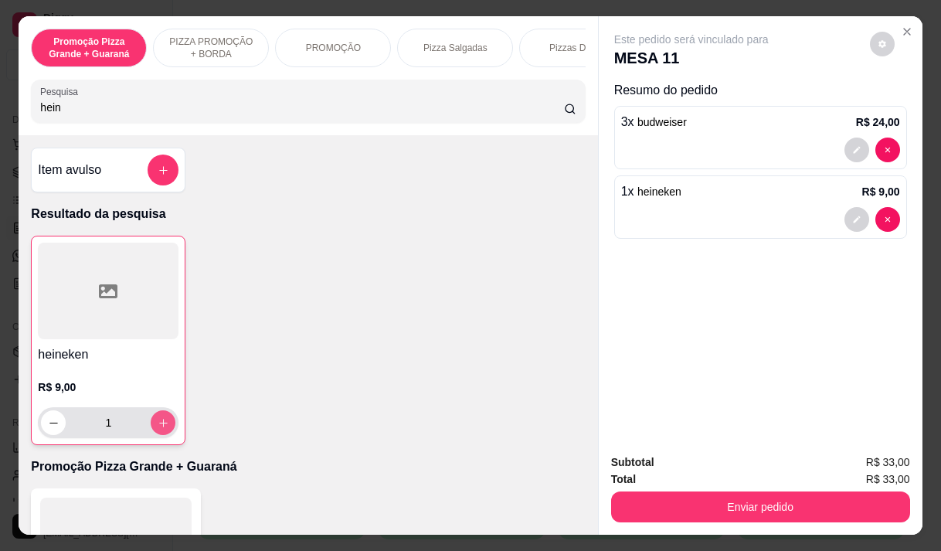
click at [153, 421] on button "increase-product-quantity" at bounding box center [163, 422] width 25 height 25
type input "2"
click at [153, 421] on button "increase-product-quantity" at bounding box center [163, 422] width 25 height 25
type input "3"
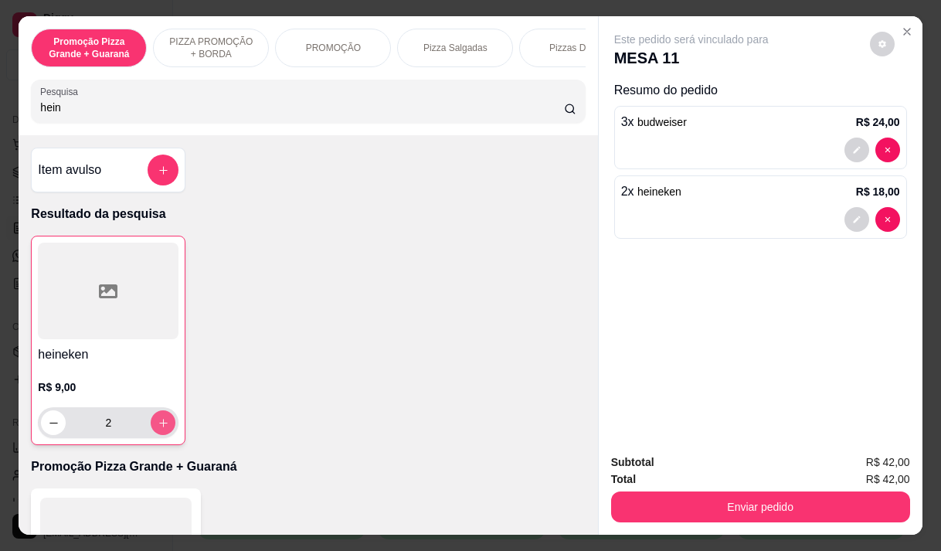
type input "3"
click at [49, 435] on button "decrease-product-quantity" at bounding box center [53, 422] width 25 height 25
type input "2"
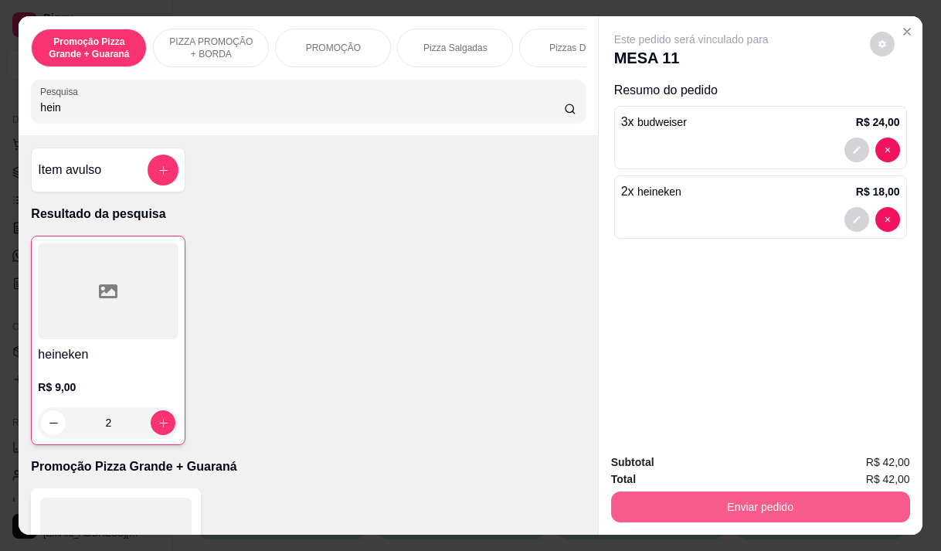
click at [710, 502] on button "Enviar pedido" at bounding box center [760, 507] width 299 height 31
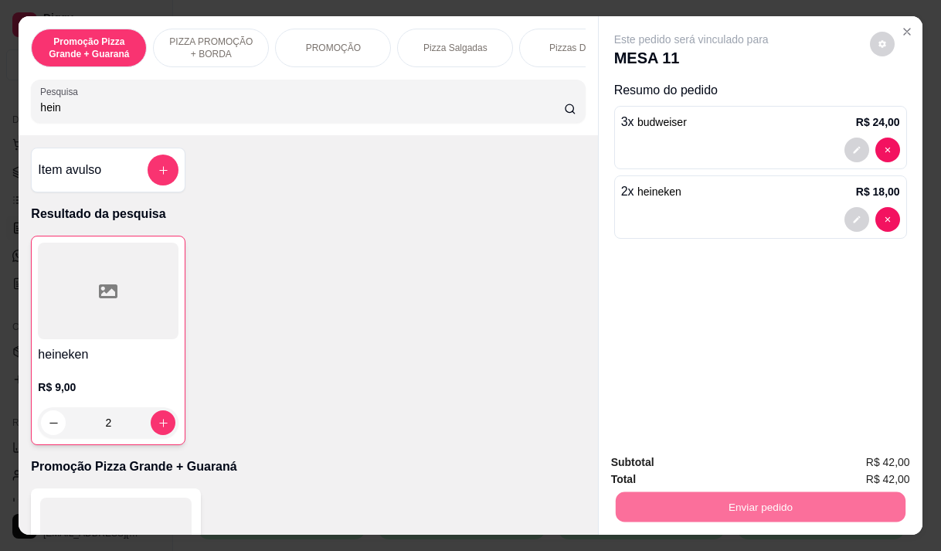
click at [718, 448] on button "Não registrar e enviar pedido" at bounding box center [709, 462] width 161 height 29
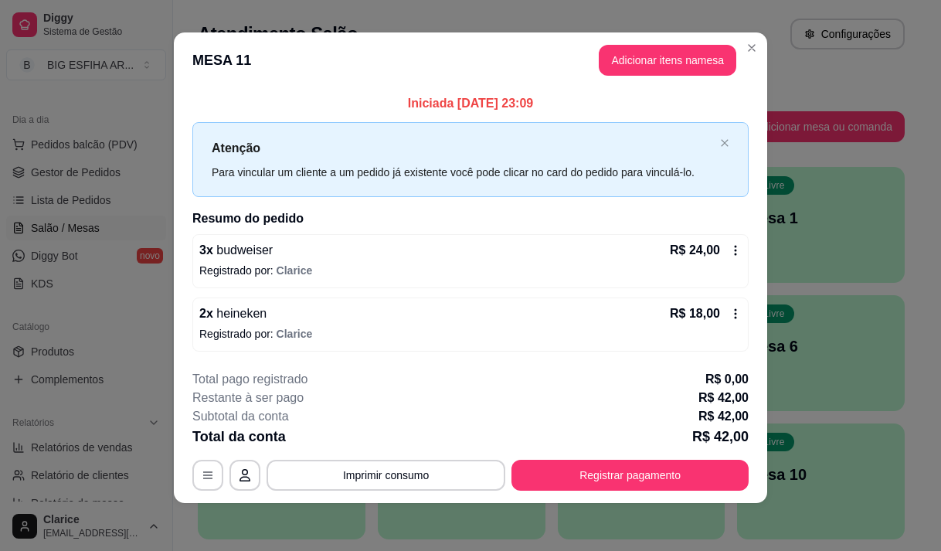
scroll to position [9, 0]
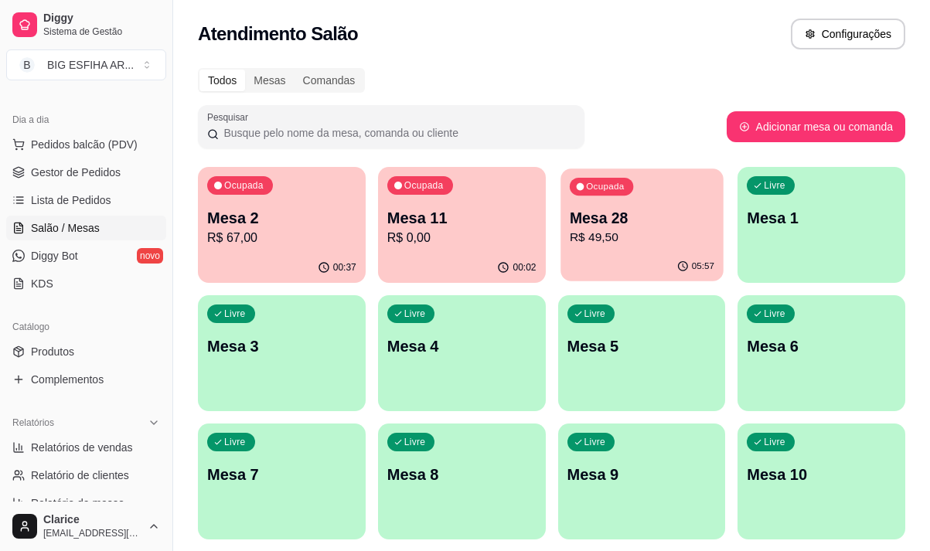
click at [639, 240] on p "R$ 49,50" at bounding box center [641, 238] width 145 height 18
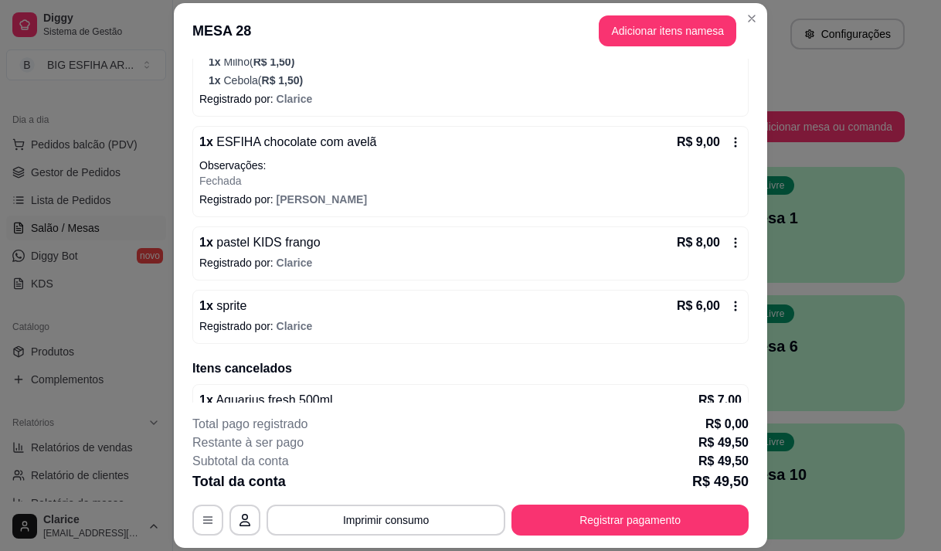
scroll to position [566, 0]
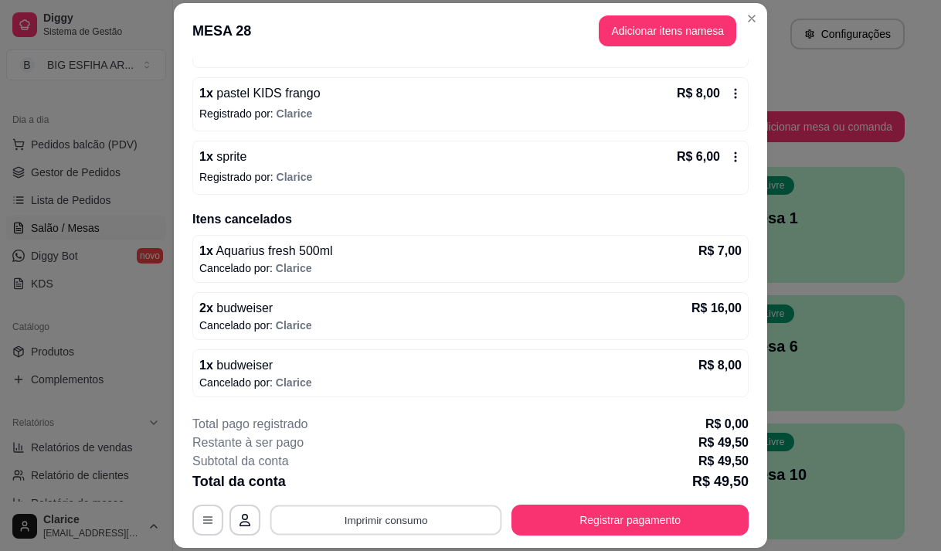
click at [340, 518] on button "Imprimir consumo" at bounding box center [386, 520] width 232 height 30
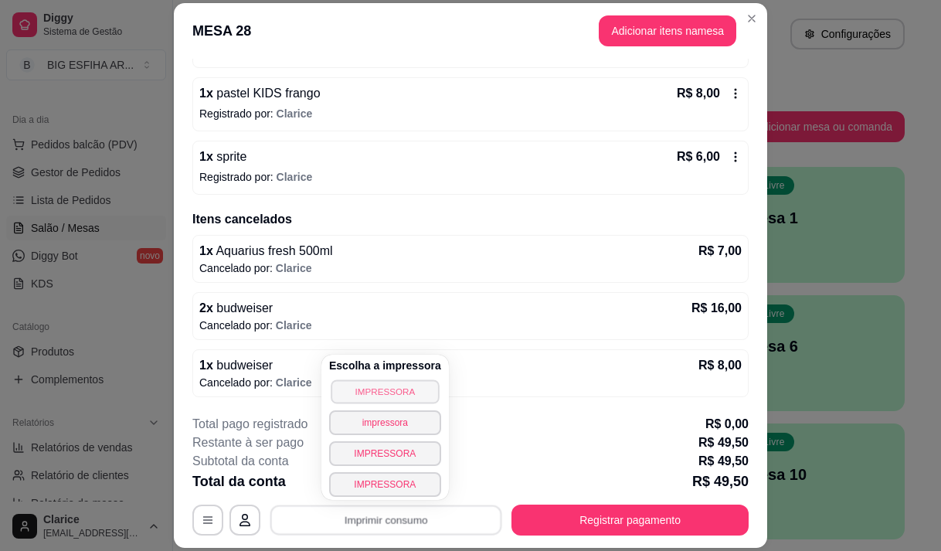
click at [362, 398] on button "IMPRESSORA" at bounding box center [385, 391] width 108 height 24
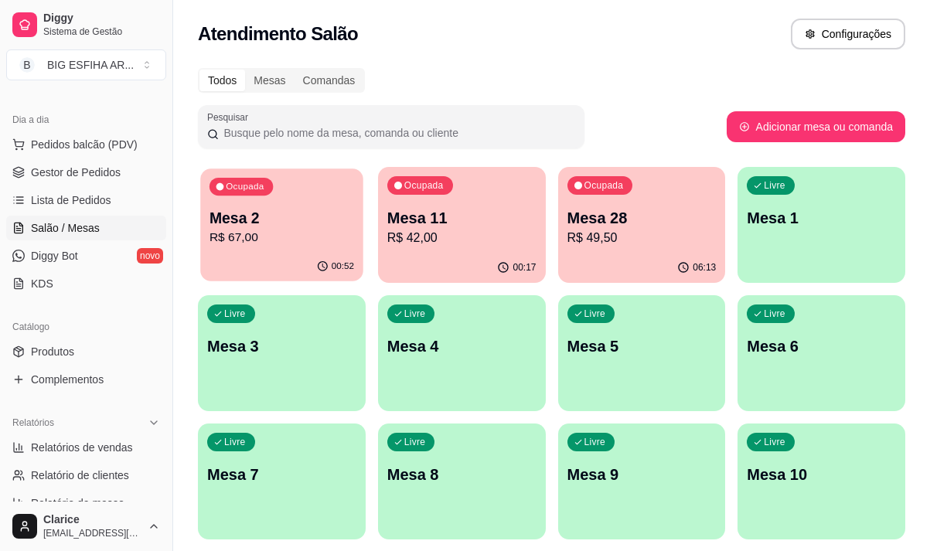
click at [252, 212] on p "Mesa 2" at bounding box center [281, 218] width 145 height 21
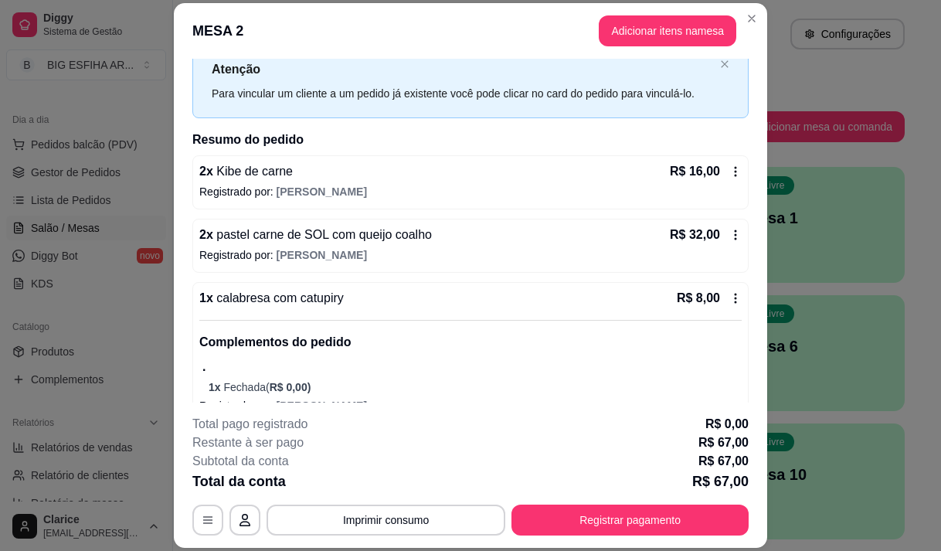
scroll to position [139, 0]
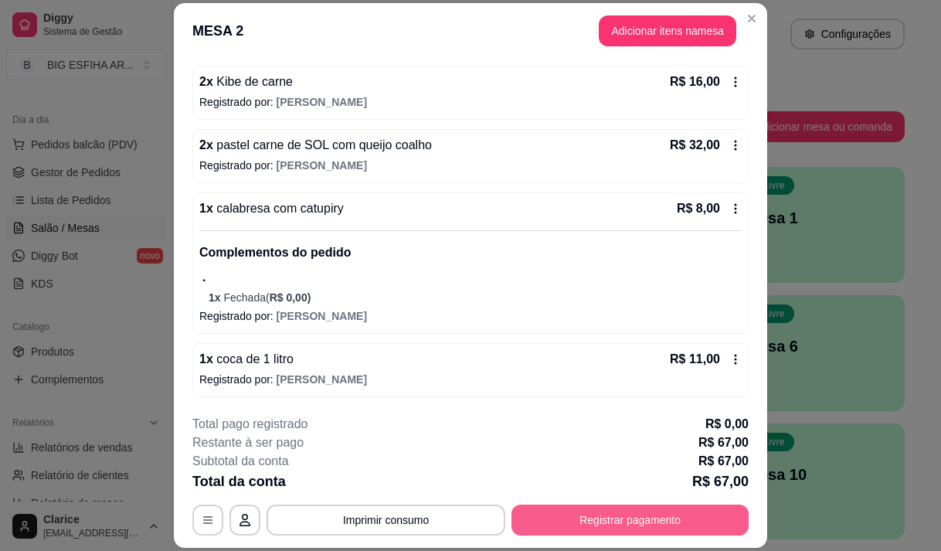
click at [607, 519] on button "Registrar pagamento" at bounding box center [630, 520] width 237 height 31
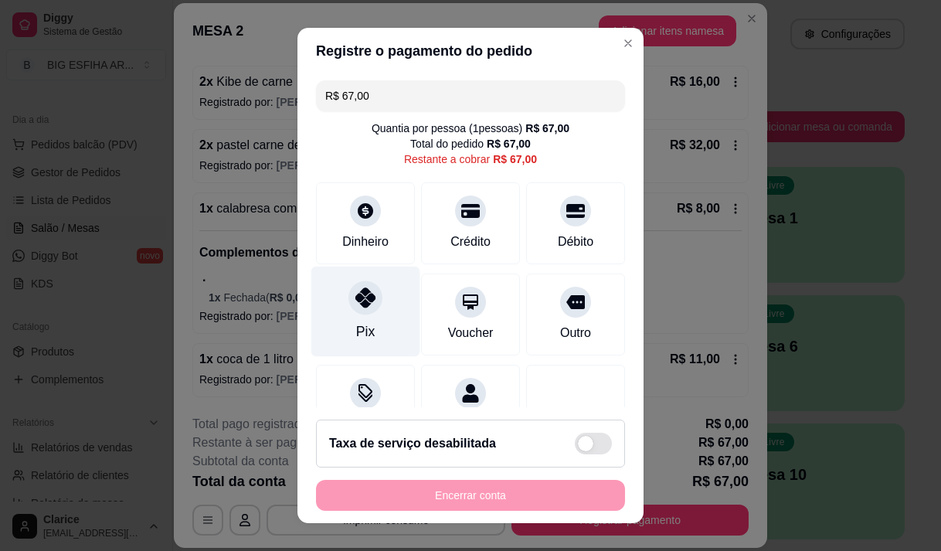
click at [357, 291] on icon at bounding box center [365, 297] width 20 height 20
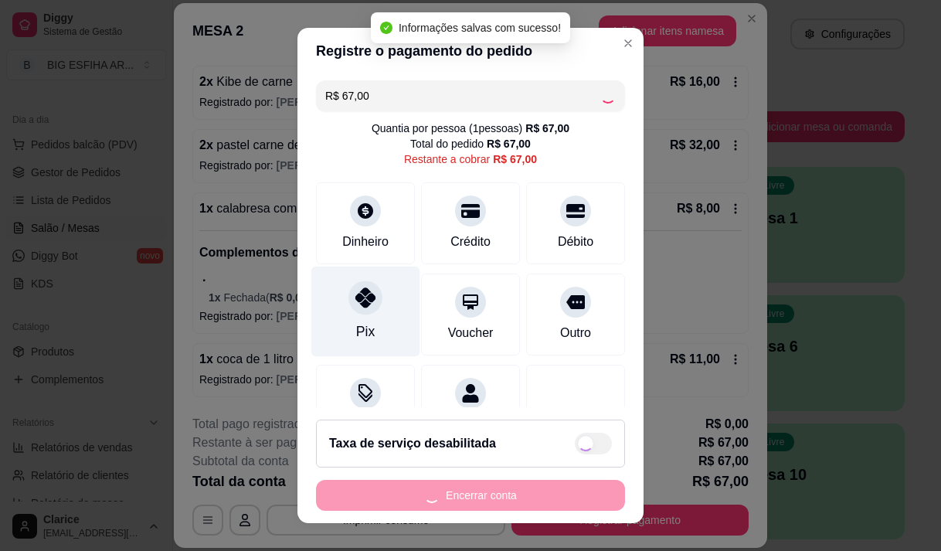
type input "R$ 0,00"
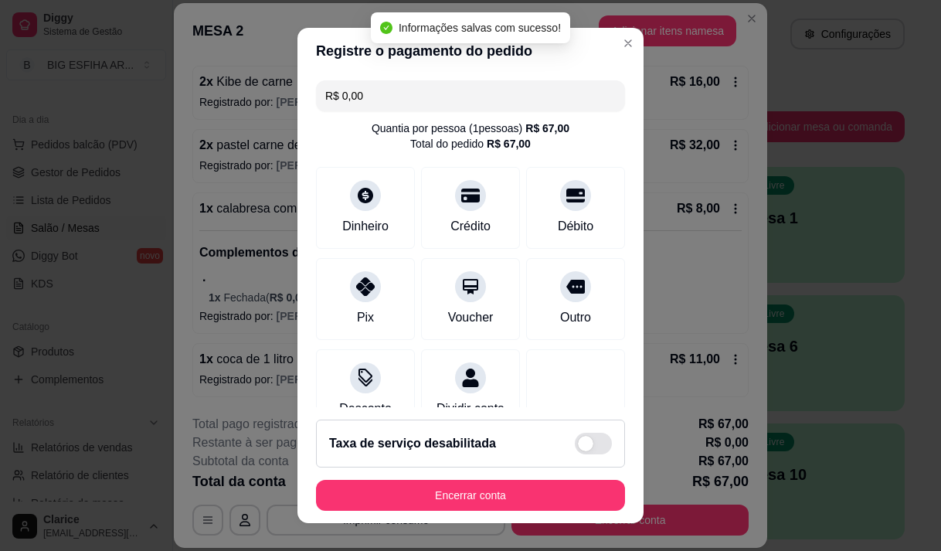
scroll to position [128, 0]
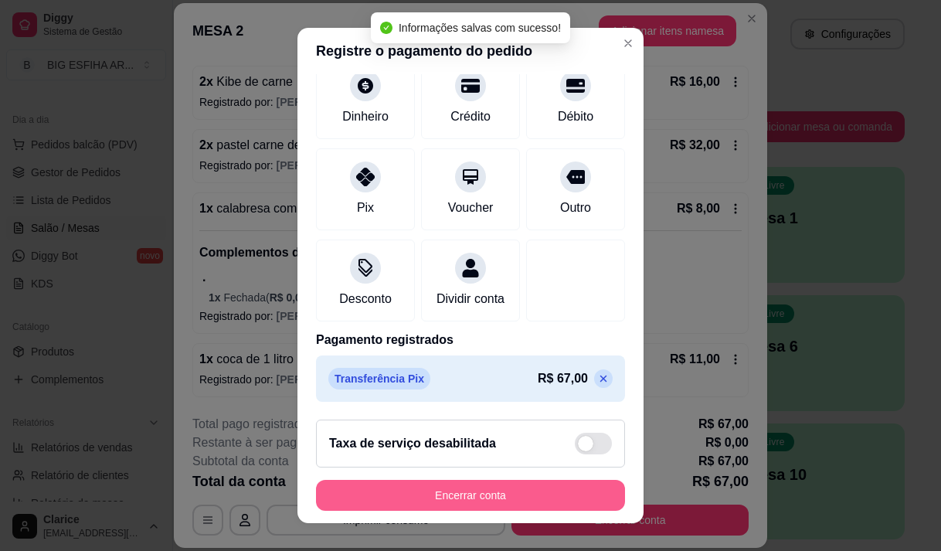
click at [461, 490] on button "Encerrar conta" at bounding box center [470, 495] width 309 height 31
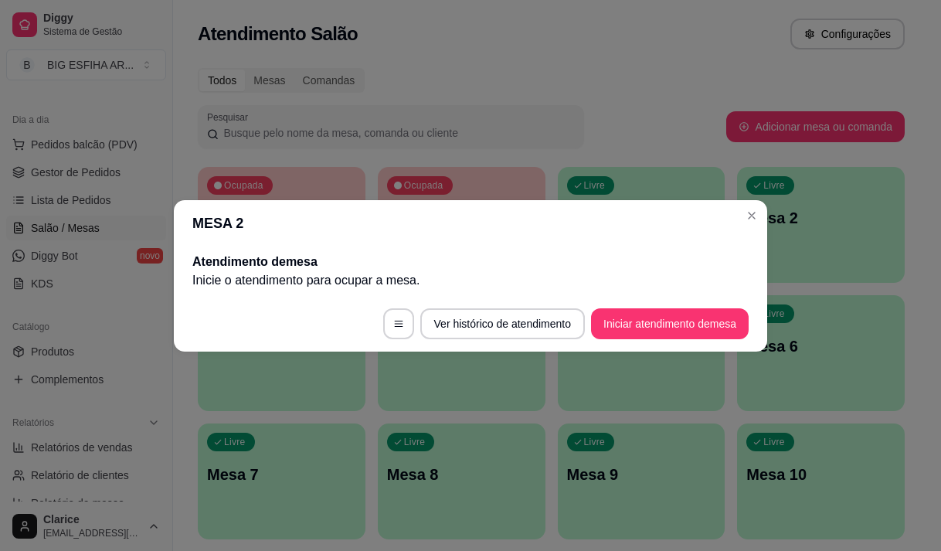
scroll to position [0, 0]
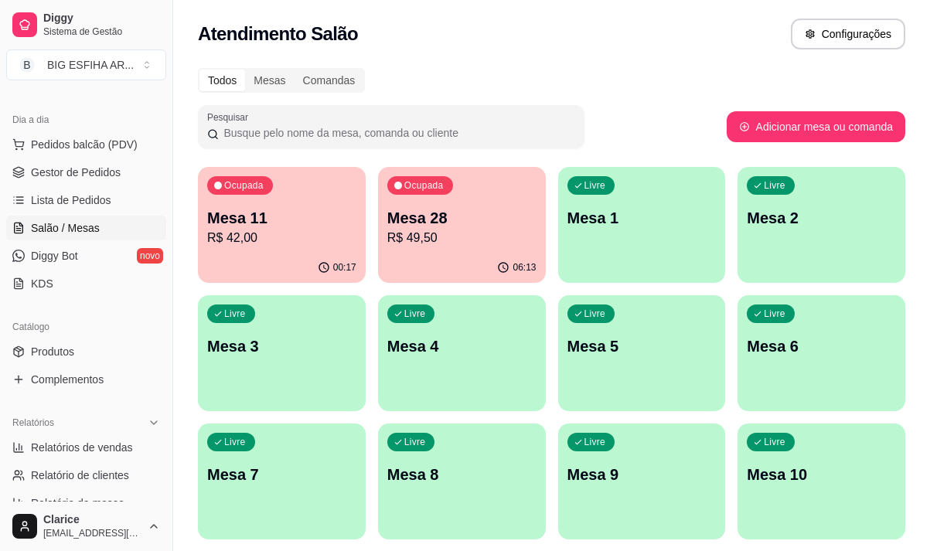
click at [441, 219] on p "Mesa 28" at bounding box center [461, 218] width 149 height 22
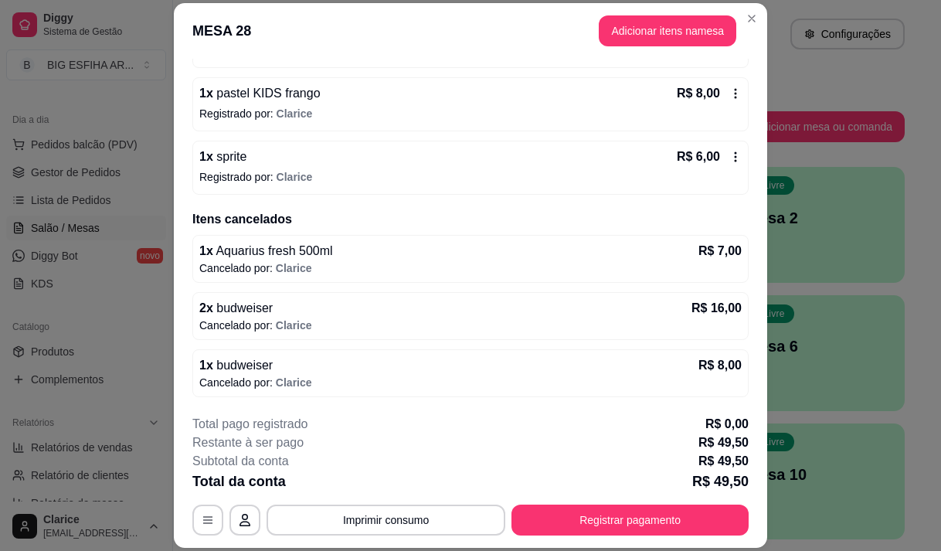
scroll to position [46, 0]
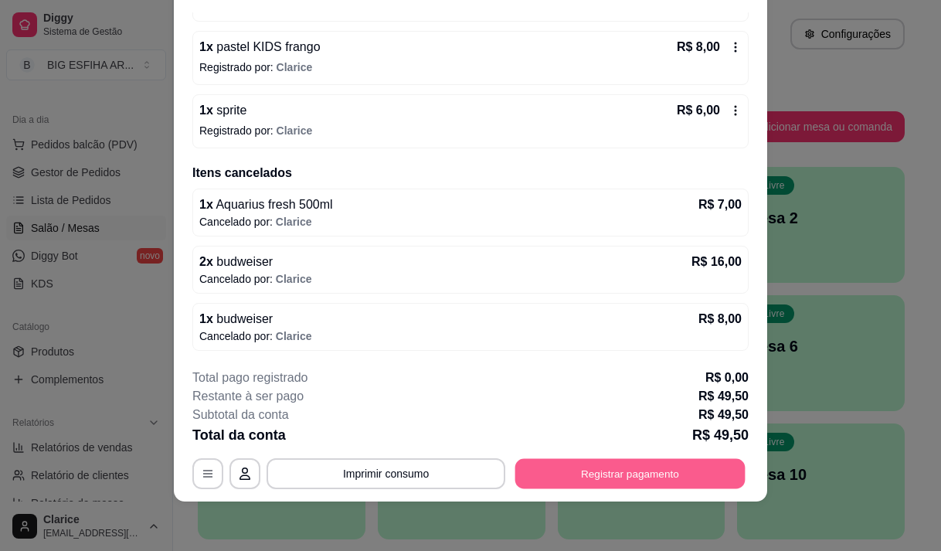
click at [597, 467] on button "Registrar pagamento" at bounding box center [630, 474] width 230 height 30
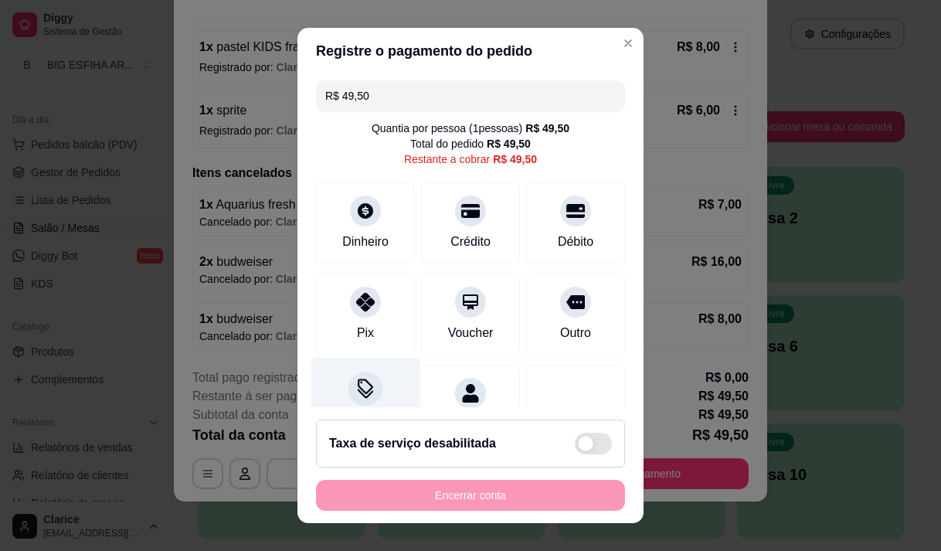
click at [360, 382] on circle at bounding box center [361, 382] width 2 height 2
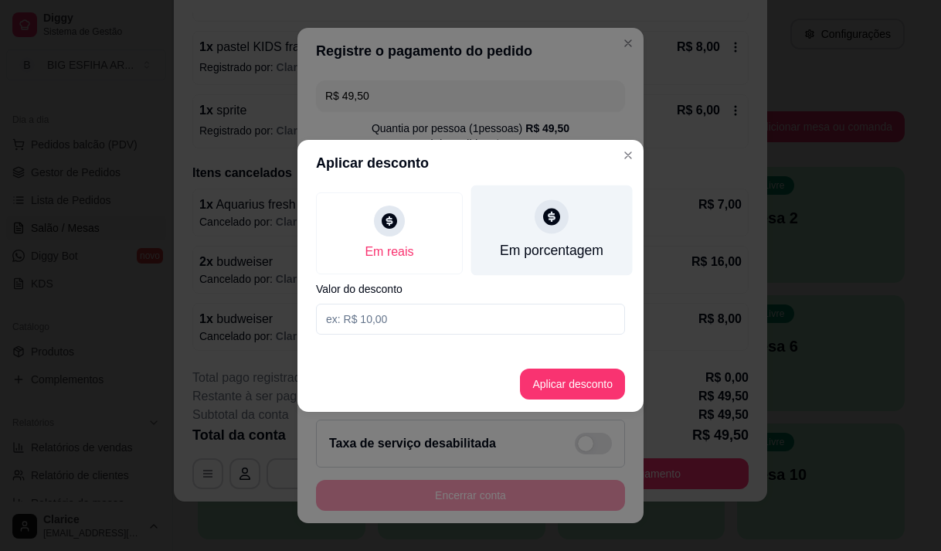
click at [522, 251] on div "Em porcentagem" at bounding box center [552, 250] width 104 height 20
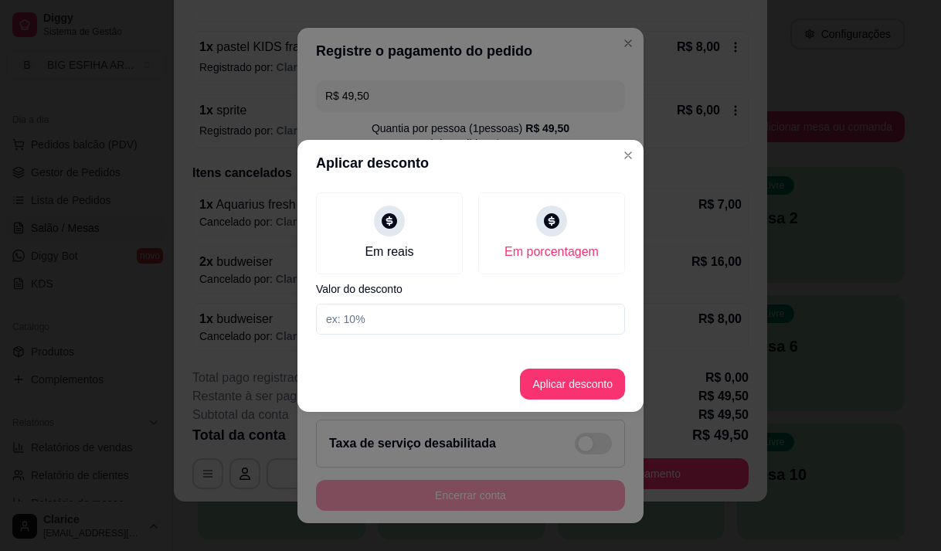
click at [461, 308] on input at bounding box center [470, 319] width 309 height 31
type input "3"
type input "20"
click at [603, 393] on button "Aplicar desconto" at bounding box center [572, 384] width 105 height 31
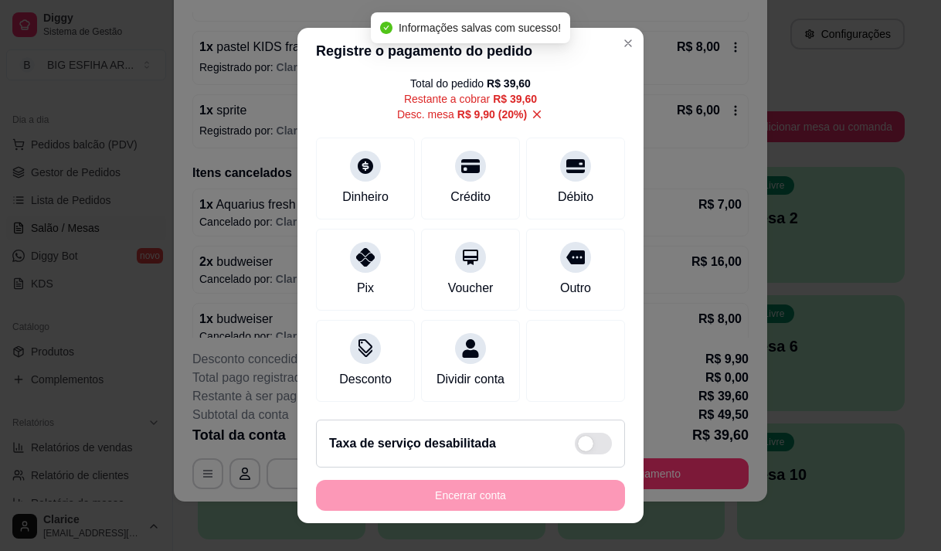
scroll to position [79, 0]
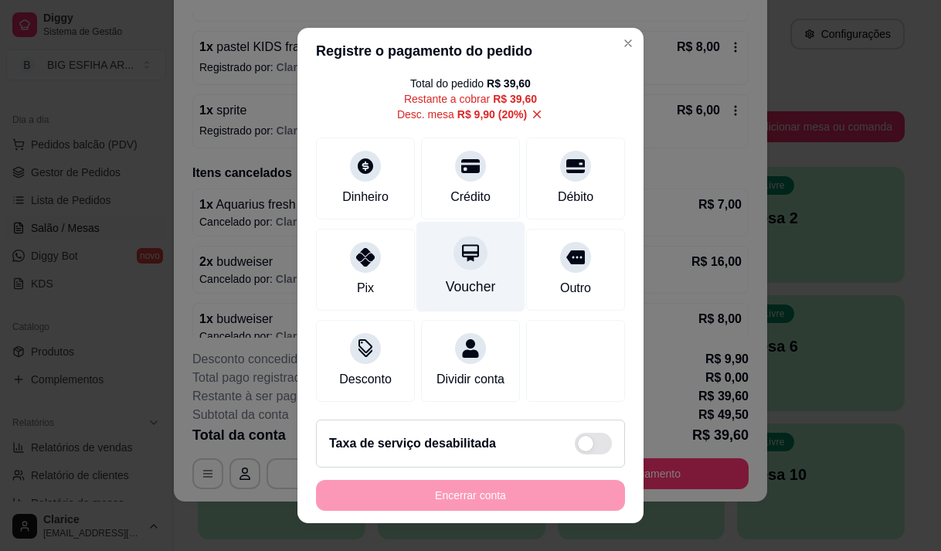
click at [461, 243] on icon at bounding box center [471, 253] width 20 height 20
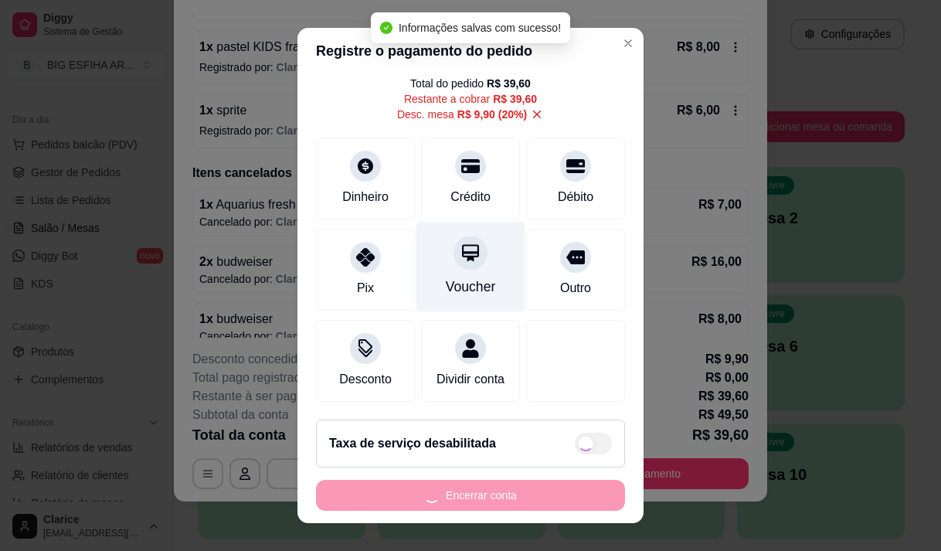
type input "R$ 0,00"
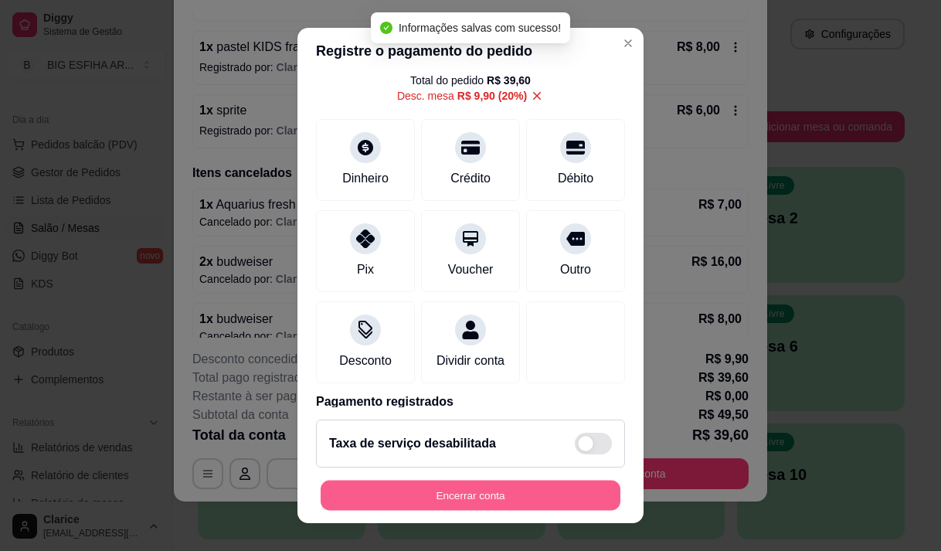
click at [460, 495] on button "Encerrar conta" at bounding box center [471, 496] width 300 height 30
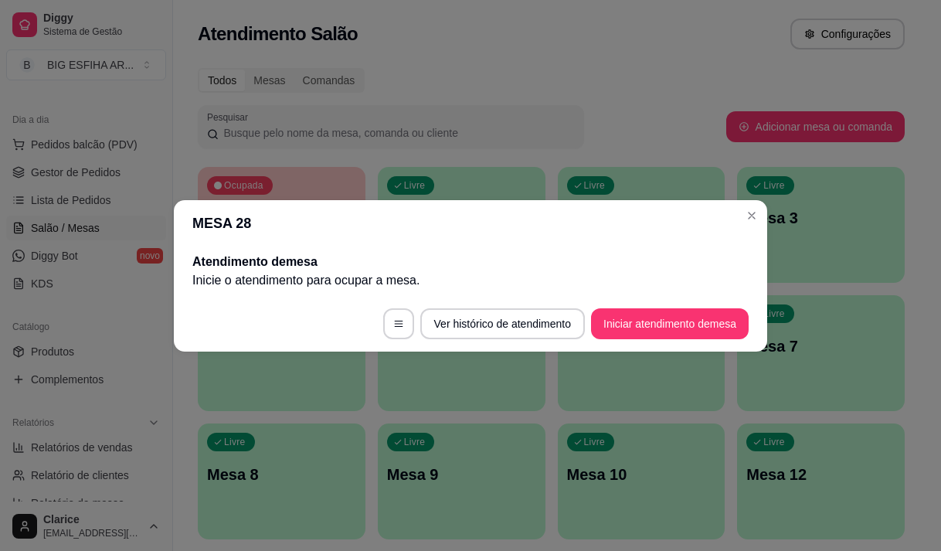
scroll to position [0, 0]
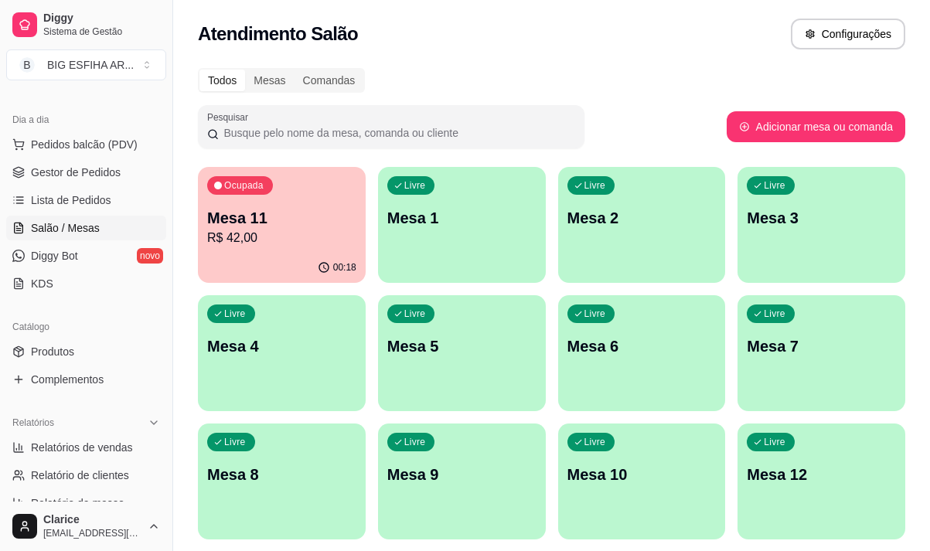
click at [264, 223] on p "Mesa 11" at bounding box center [281, 218] width 149 height 22
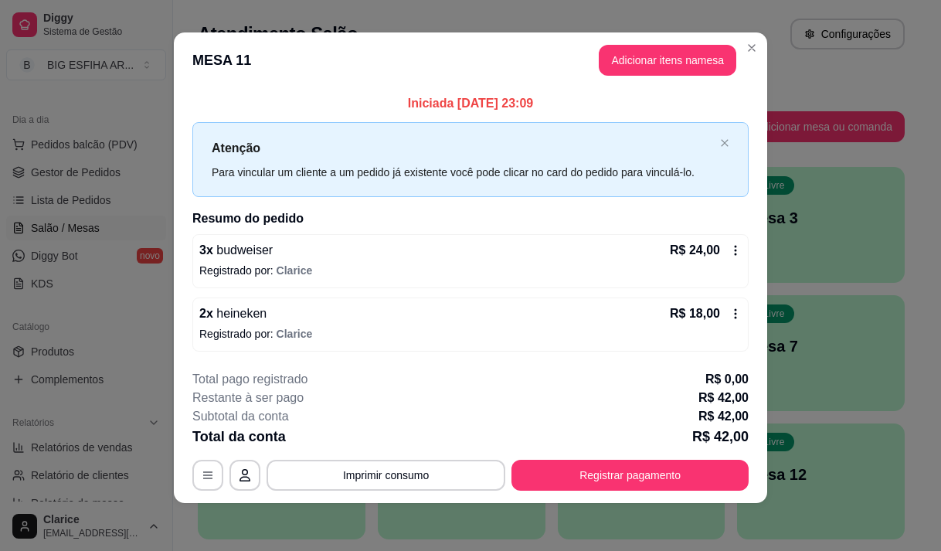
scroll to position [9, 0]
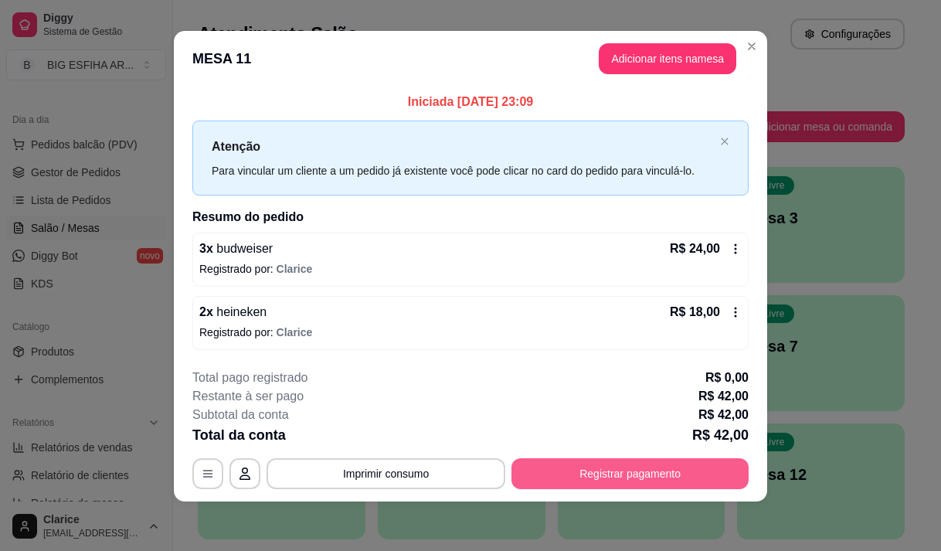
click at [566, 475] on button "Registrar pagamento" at bounding box center [630, 473] width 237 height 31
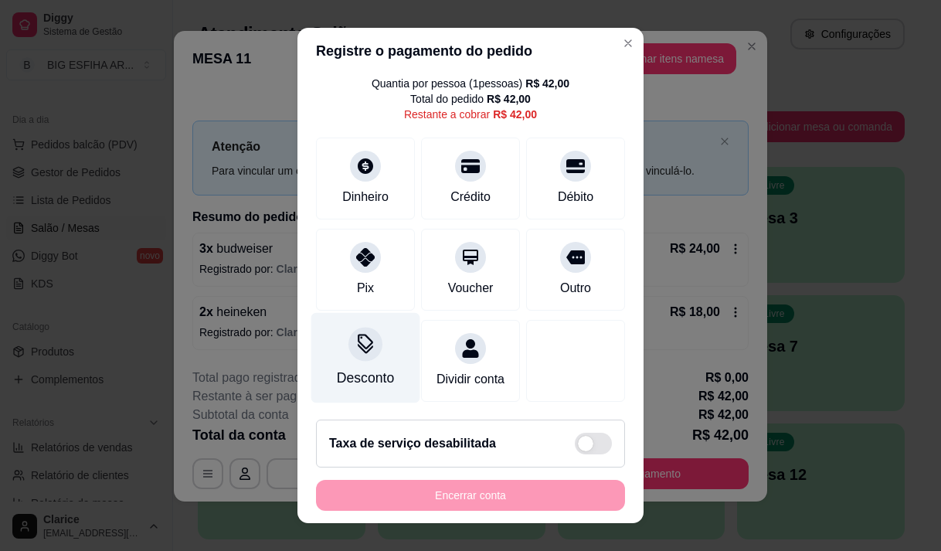
scroll to position [63, 0]
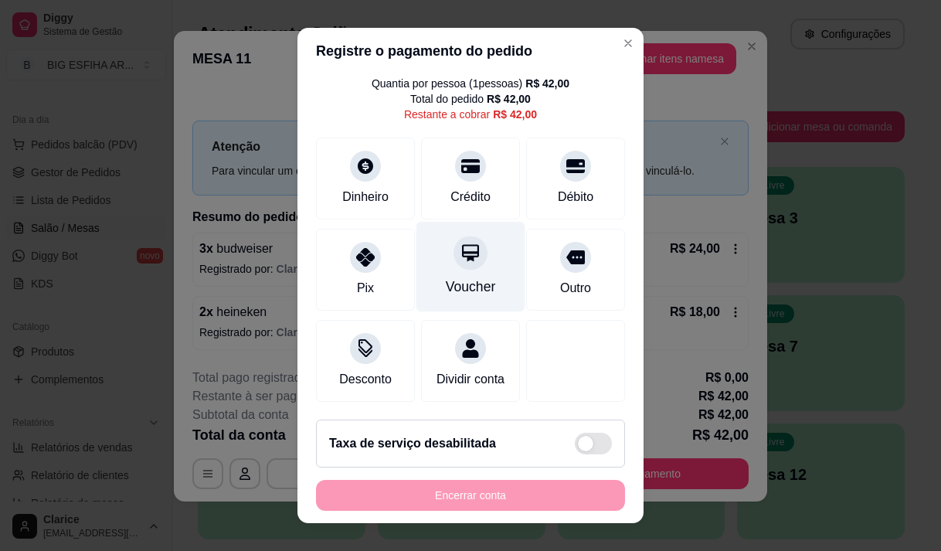
click at [455, 253] on div "Voucher" at bounding box center [471, 266] width 109 height 90
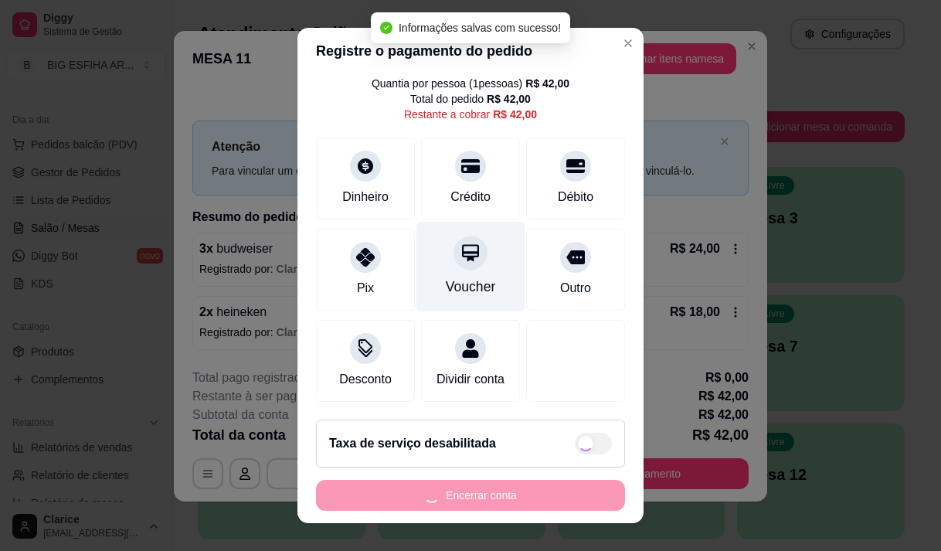
type input "R$ 0,00"
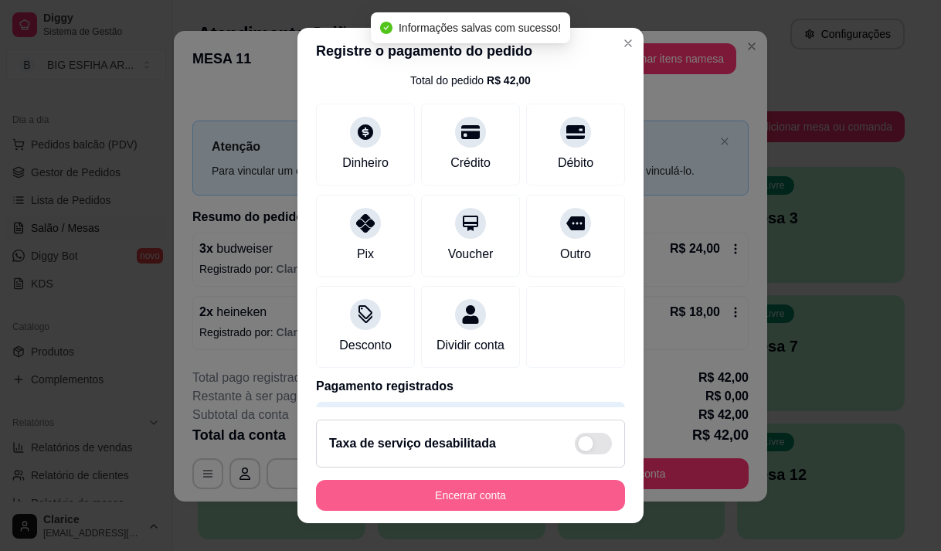
click at [492, 495] on button "Encerrar conta" at bounding box center [470, 495] width 309 height 31
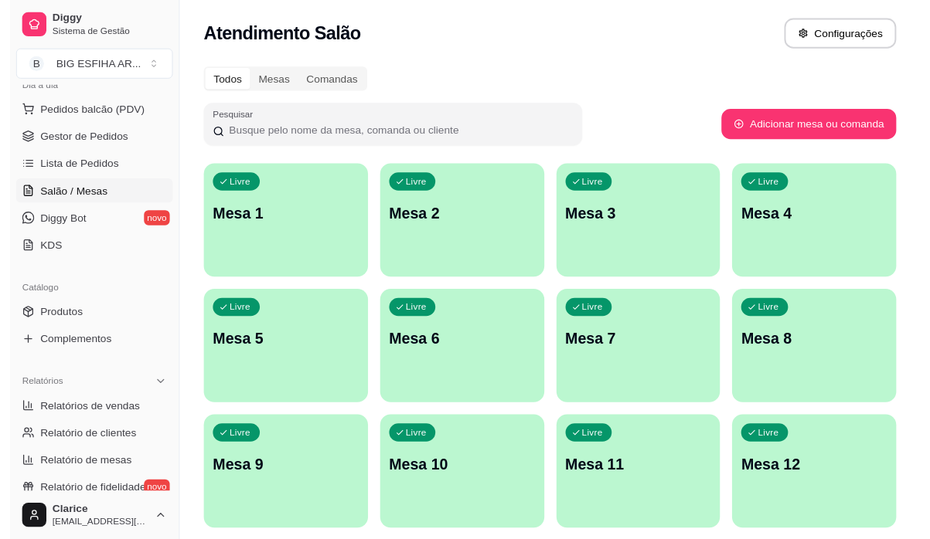
scroll to position [155, 0]
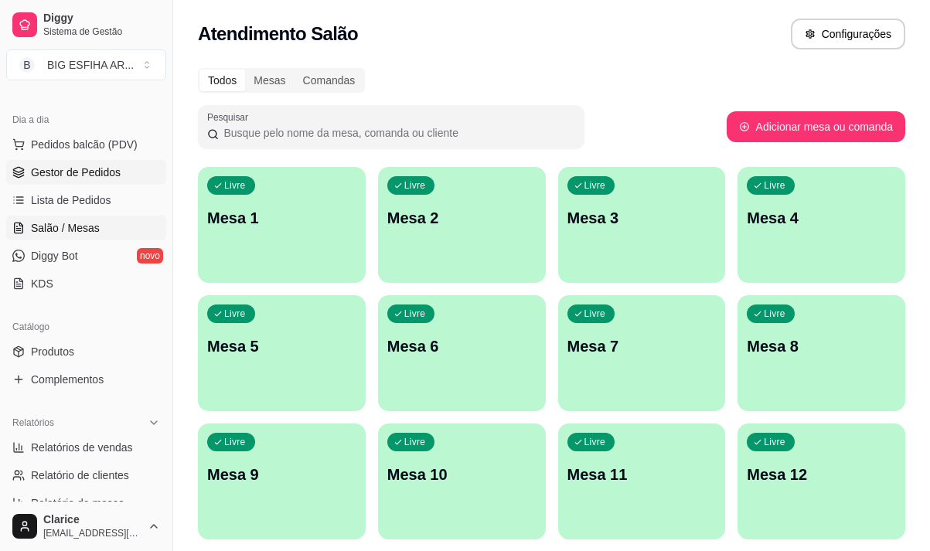
click at [75, 174] on span "Gestor de Pedidos" at bounding box center [76, 172] width 90 height 15
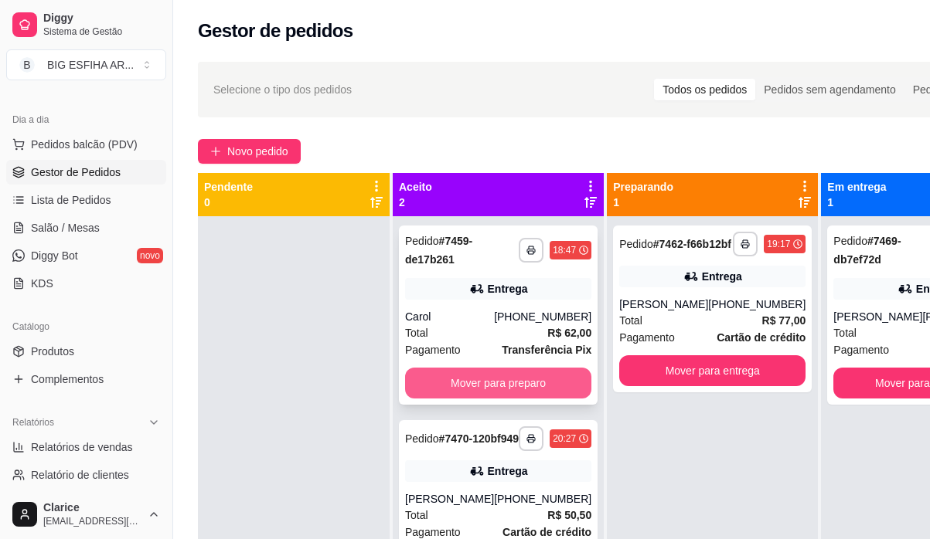
click at [513, 384] on button "Mover para preparo" at bounding box center [498, 383] width 186 height 31
click at [513, 384] on div "Mover para preparo" at bounding box center [498, 383] width 186 height 31
click at [513, 384] on div ", n. , -" at bounding box center [465, 393] width 419 height 19
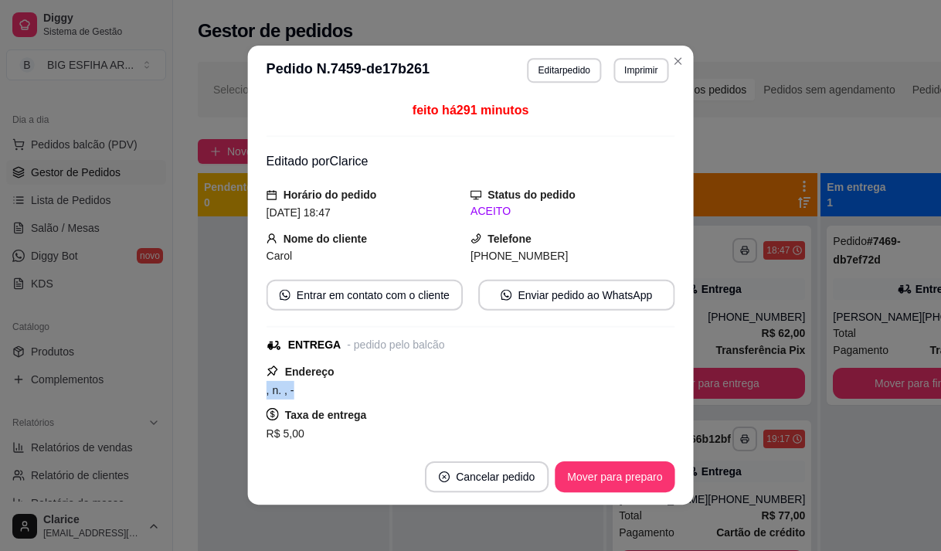
click at [513, 384] on div ", n. , -" at bounding box center [471, 390] width 409 height 19
click at [513, 384] on div ", n. , -" at bounding box center [471, 390] width 408 height 19
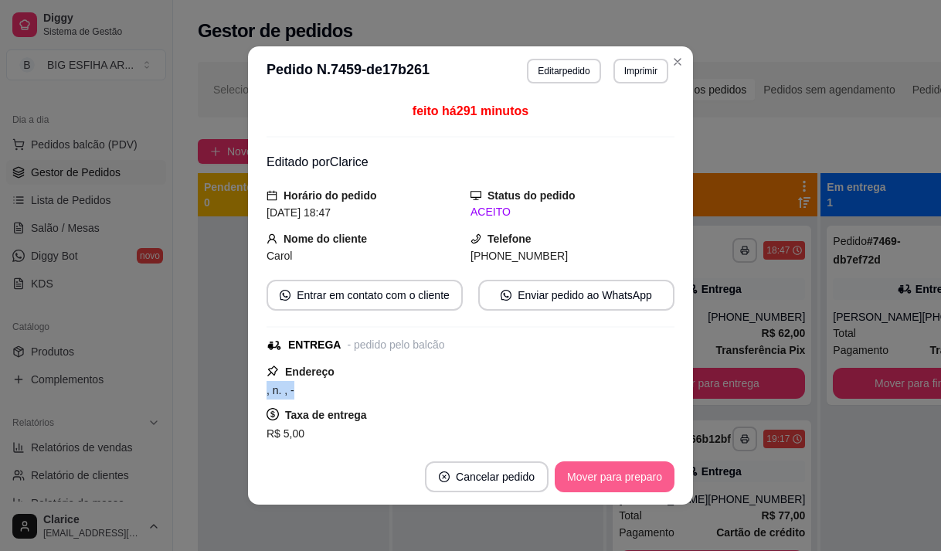
click at [587, 468] on button "Mover para preparo" at bounding box center [615, 476] width 120 height 31
click at [587, 468] on div "Mover para preparo" at bounding box center [615, 476] width 120 height 31
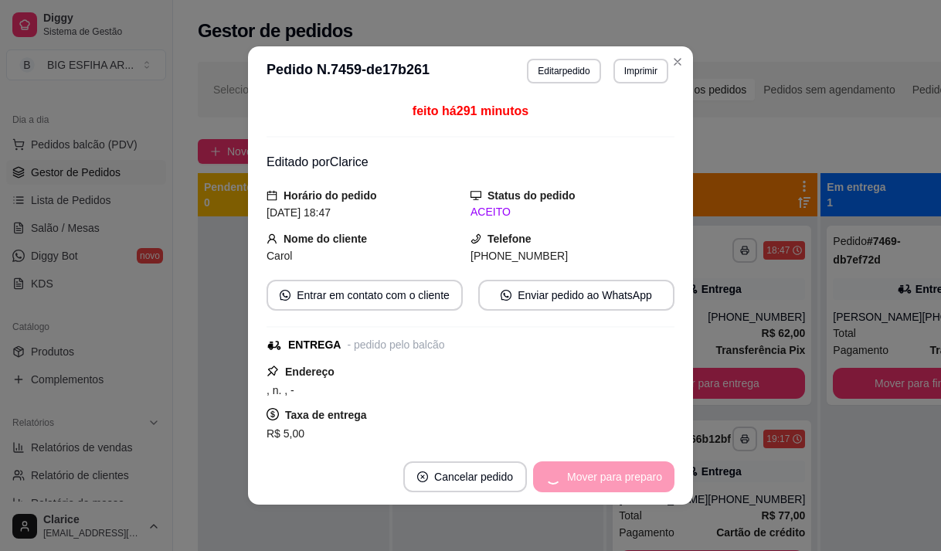
click at [587, 468] on div "Mover para preparo" at bounding box center [603, 476] width 141 height 31
click at [587, 468] on button "Mover para entrega" at bounding box center [615, 477] width 116 height 30
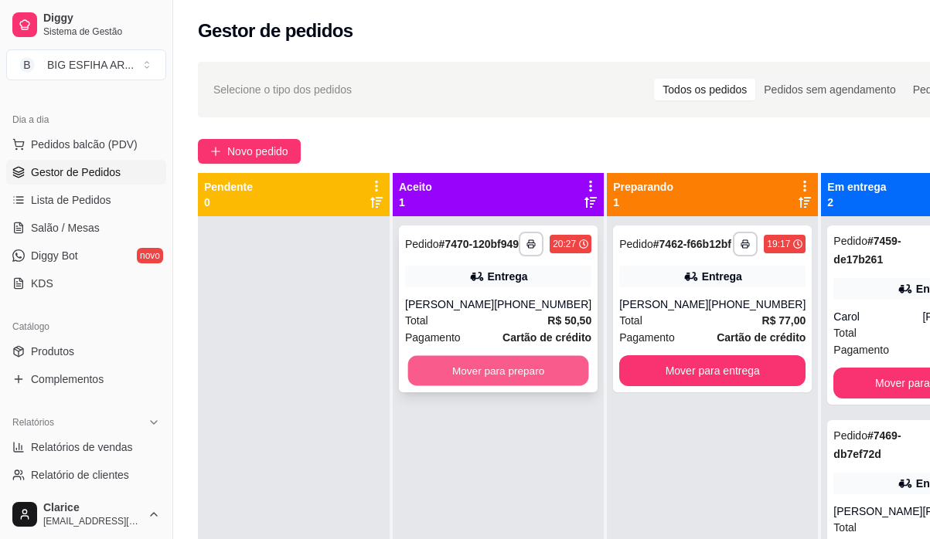
click at [532, 386] on button "Mover para preparo" at bounding box center [498, 371] width 181 height 30
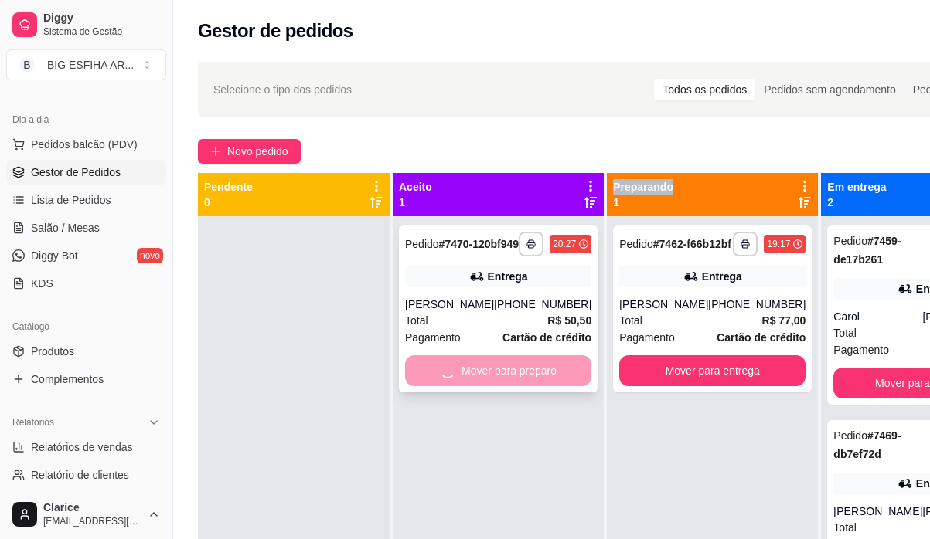
click at [532, 386] on div "Mover para preparo" at bounding box center [498, 370] width 186 height 31
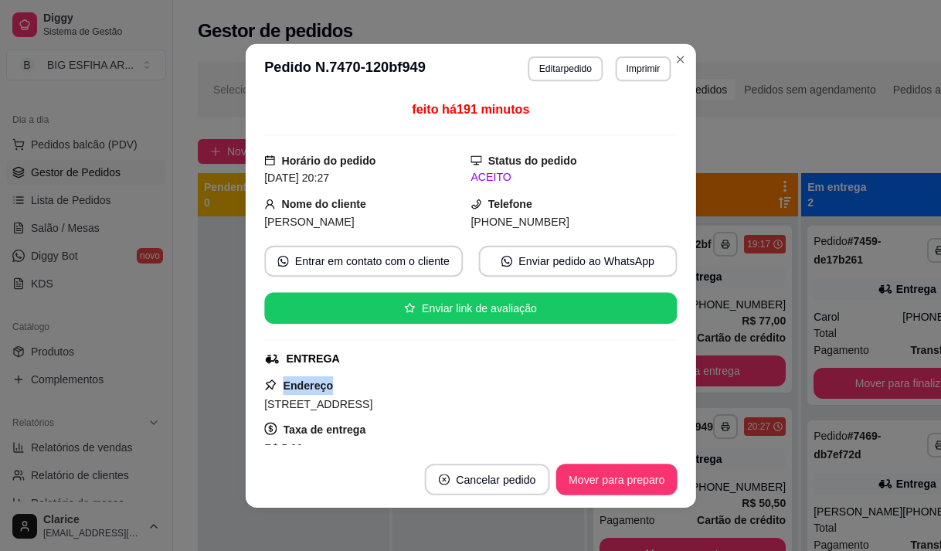
click at [532, 386] on div "Endereço [STREET_ADDRESS] bloco A Tulipa Taxa de entrega R$ 5,00 Copiar Endereço" at bounding box center [470, 432] width 413 height 113
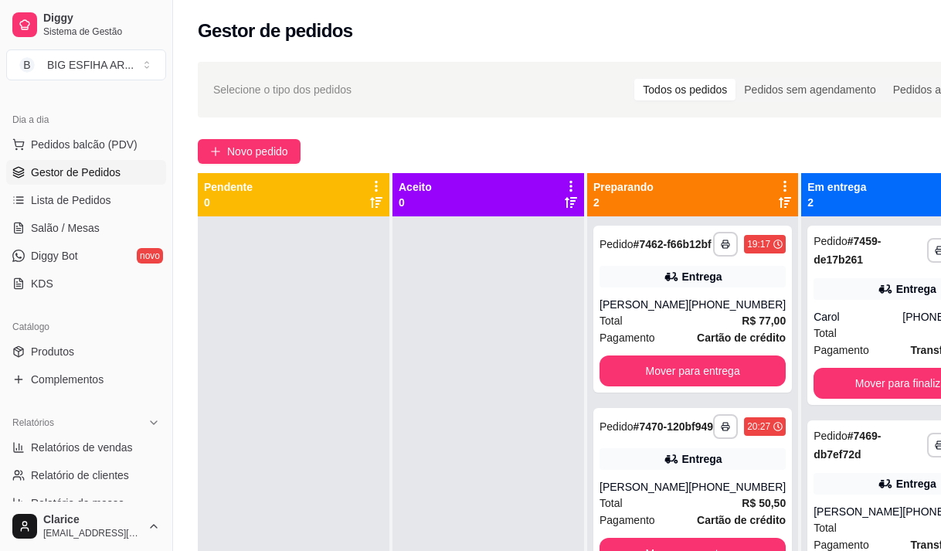
click at [532, 386] on div "Endereço [STREET_ADDRESS] bloco A Tulipa Taxa de entrega R$ 5,00 Copiar Endereço" at bounding box center [471, 430] width 408 height 111
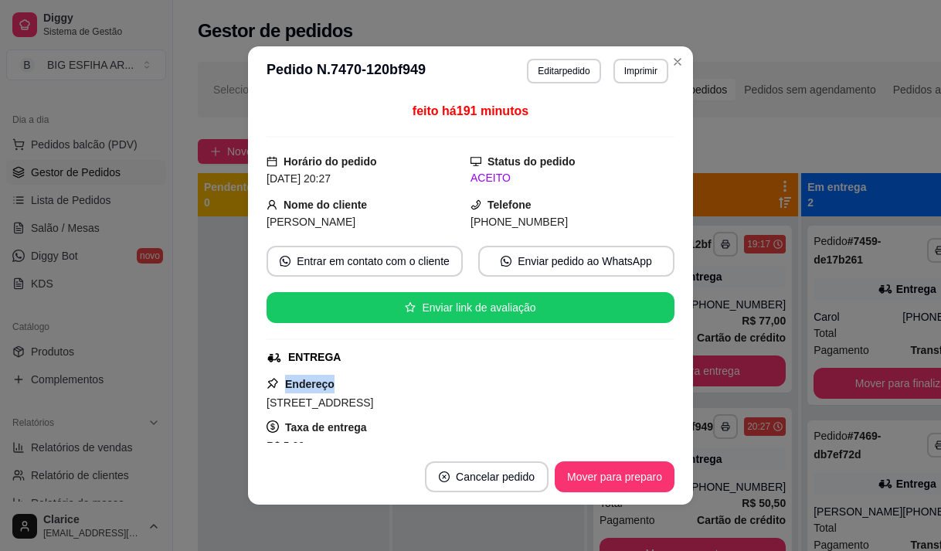
click at [597, 476] on button "Mover para preparo" at bounding box center [615, 476] width 120 height 31
click at [597, 476] on button "Mover para entrega" at bounding box center [615, 477] width 116 height 30
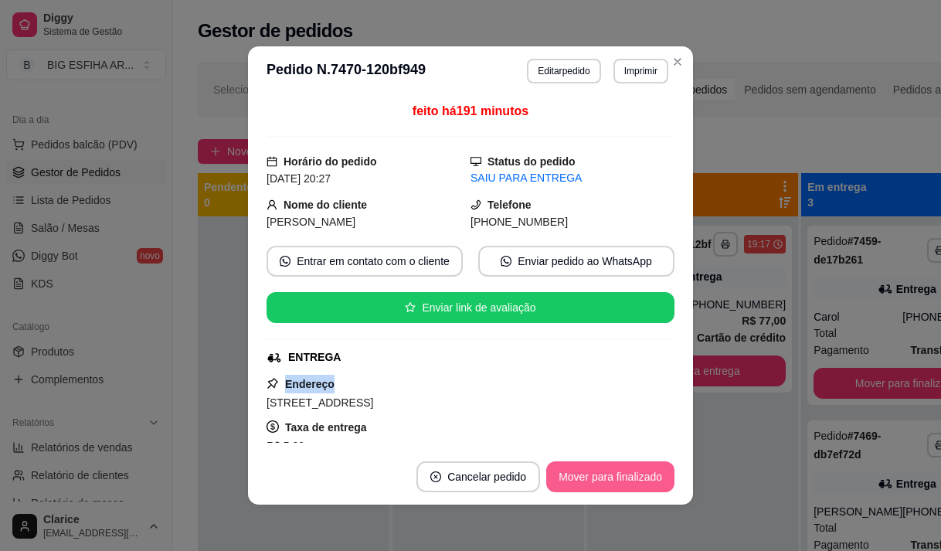
click at [597, 476] on button "Mover para finalizado" at bounding box center [610, 476] width 128 height 31
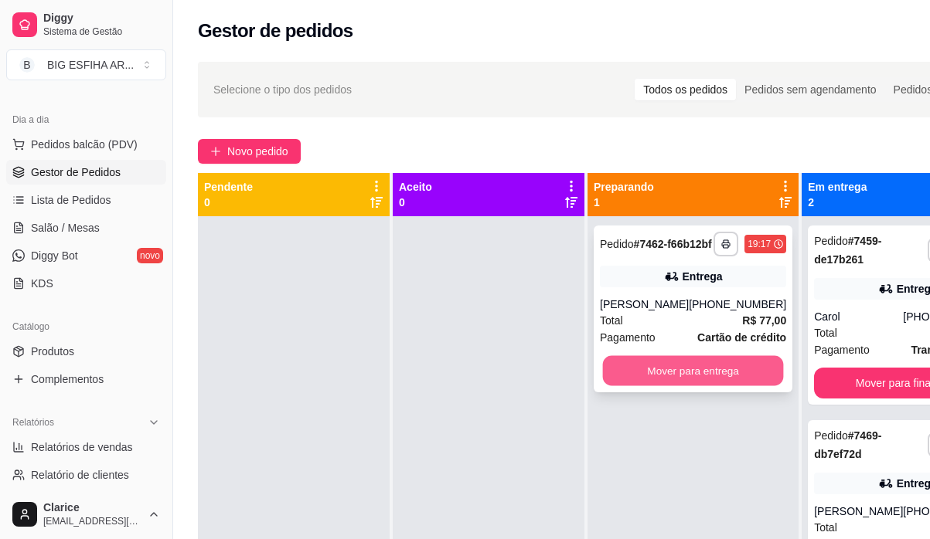
click at [715, 385] on button "Mover para entrega" at bounding box center [693, 371] width 181 height 30
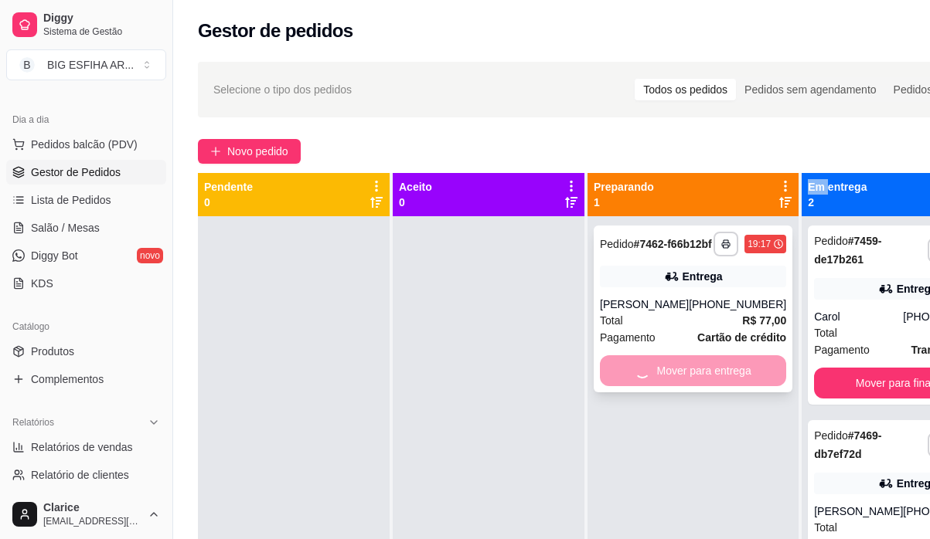
click at [715, 385] on div "Mover para entrega" at bounding box center [693, 370] width 186 height 31
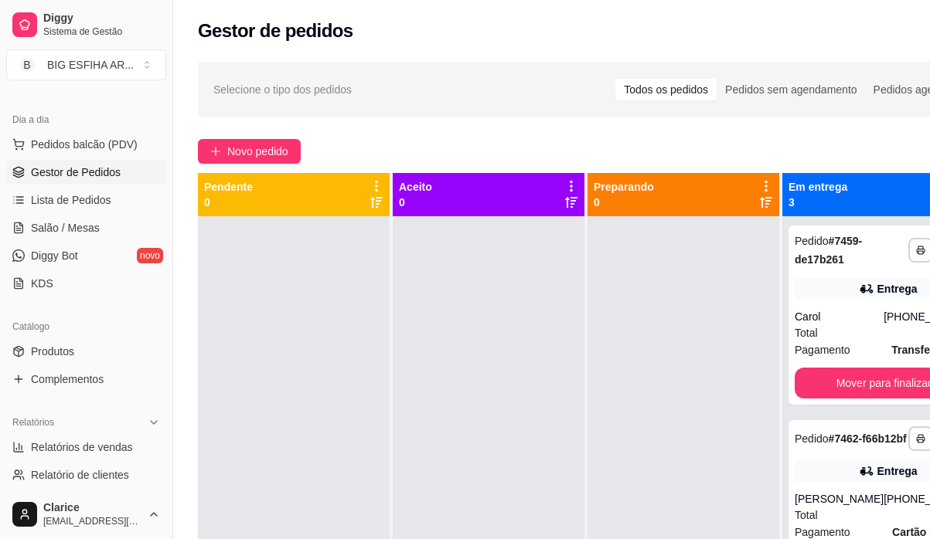
click at [715, 385] on div at bounding box center [683, 485] width 192 height 539
click at [875, 393] on button "Mover para finalizado" at bounding box center [887, 383] width 186 height 31
click at [875, 393] on div "Mover para finalizado" at bounding box center [887, 383] width 186 height 31
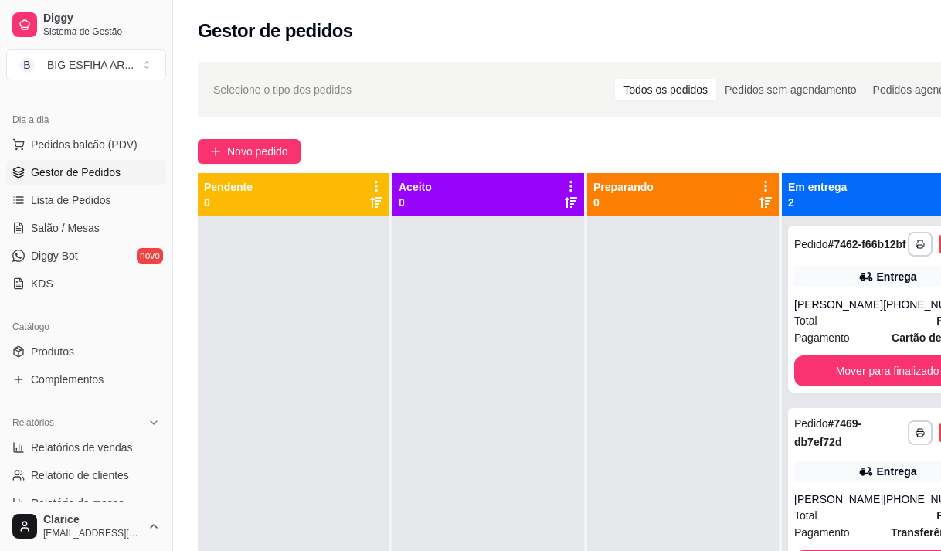
click at [875, 386] on button "Mover para finalizado" at bounding box center [887, 370] width 186 height 31
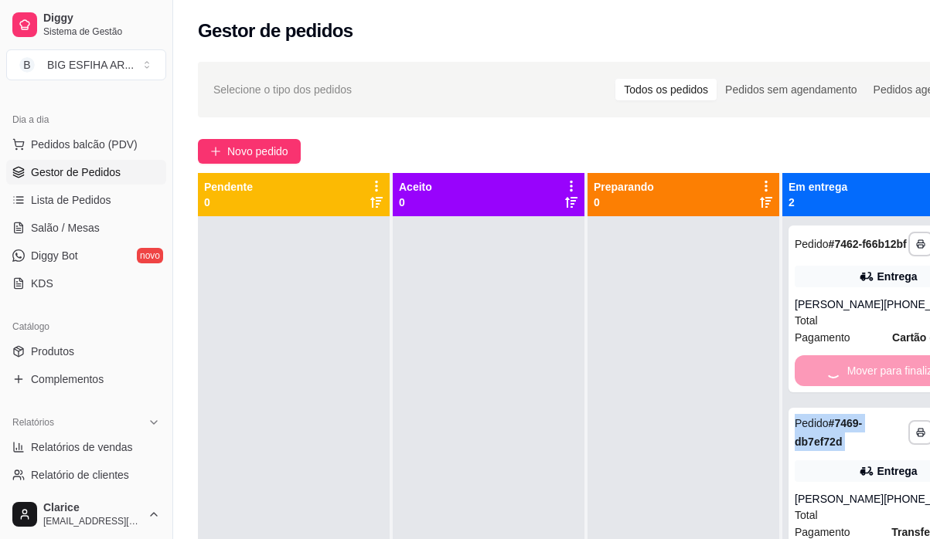
click at [875, 386] on div "Mover para finalizado" at bounding box center [887, 370] width 186 height 31
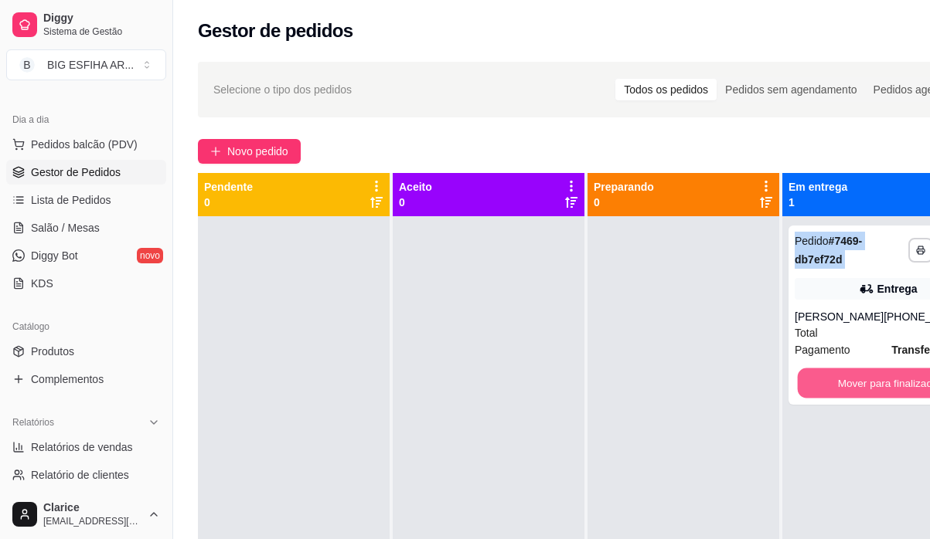
click at [875, 393] on button "Mover para finalizado" at bounding box center [888, 384] width 181 height 30
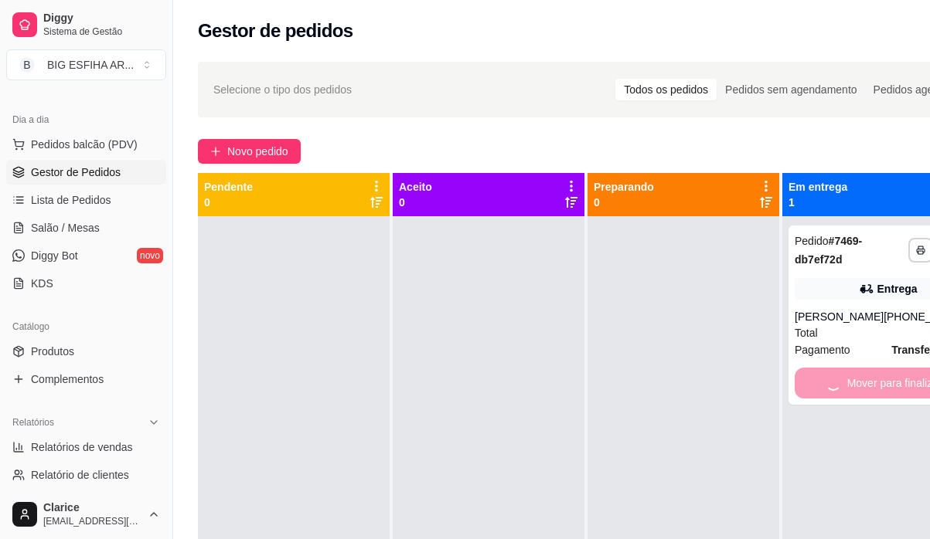
click at [875, 393] on div "Mover para finalizado" at bounding box center [887, 383] width 186 height 31
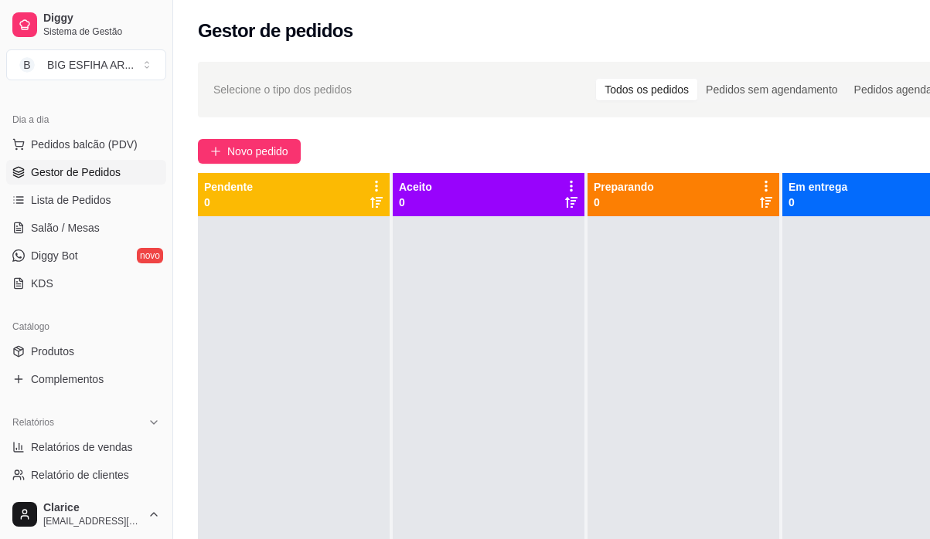
click at [875, 393] on div at bounding box center [878, 485] width 192 height 539
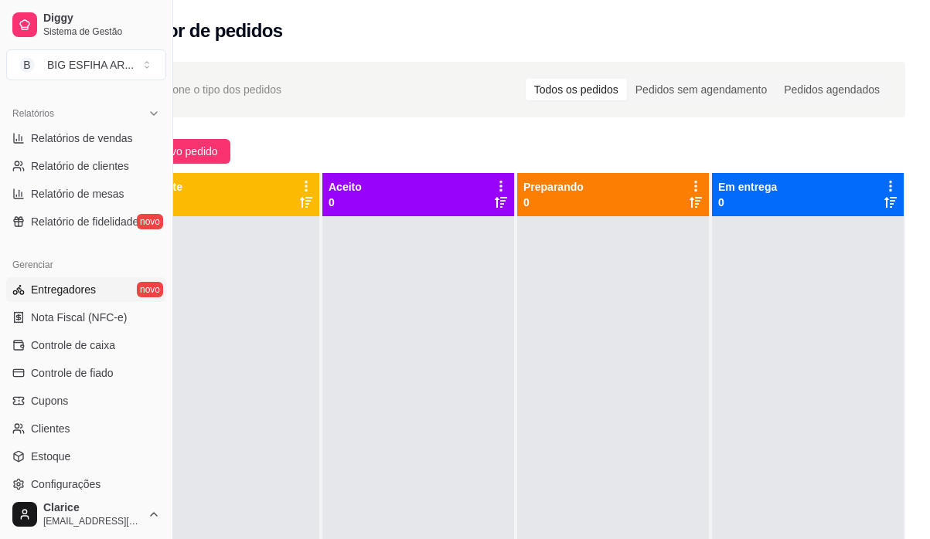
scroll to position [386, 0]
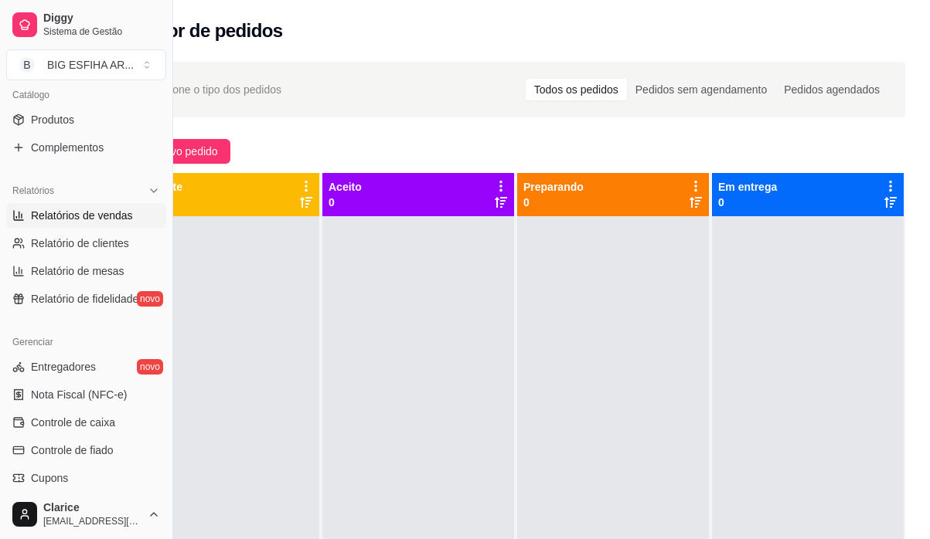
click at [108, 207] on link "Relatórios de vendas" at bounding box center [86, 215] width 160 height 25
select select "ALL"
select select "0"
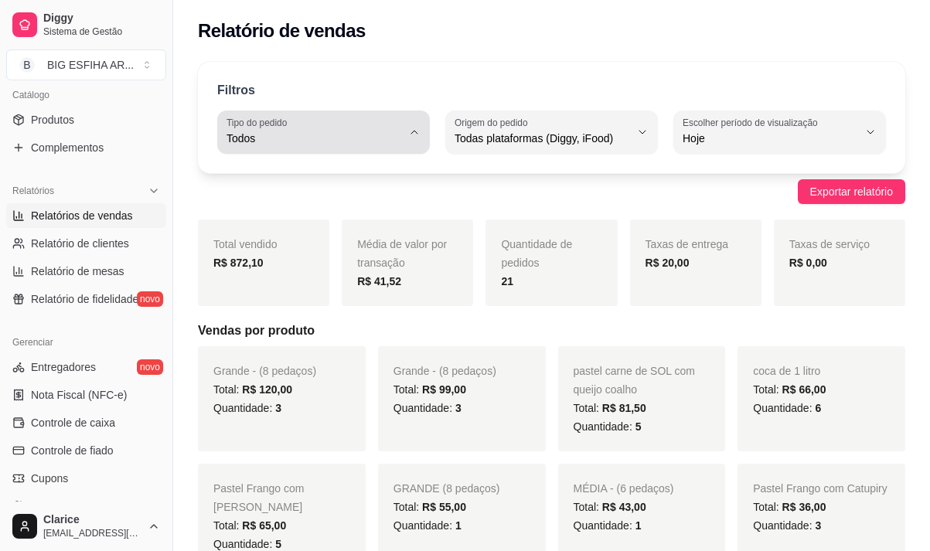
click at [321, 138] on span "Todos" at bounding box center [313, 138] width 175 height 15
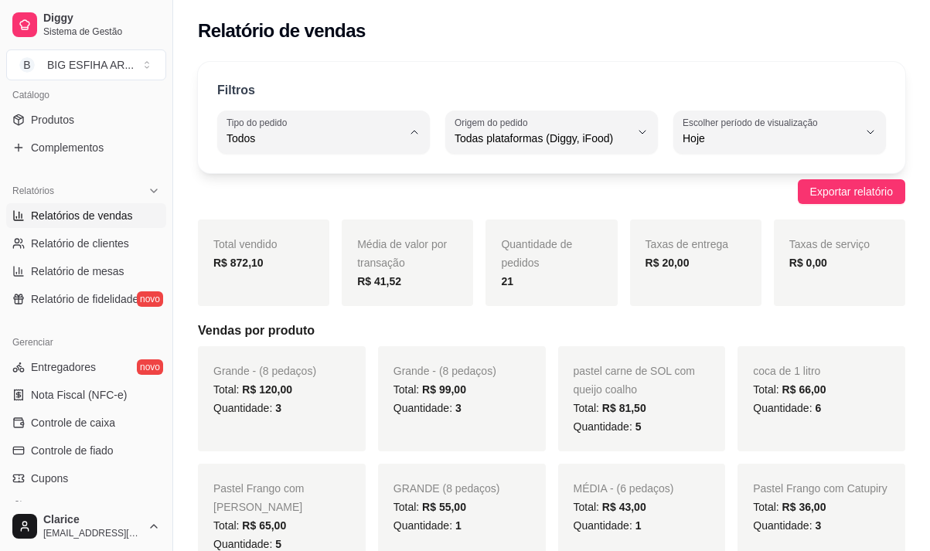
click at [283, 172] on span "Todos" at bounding box center [315, 175] width 165 height 15
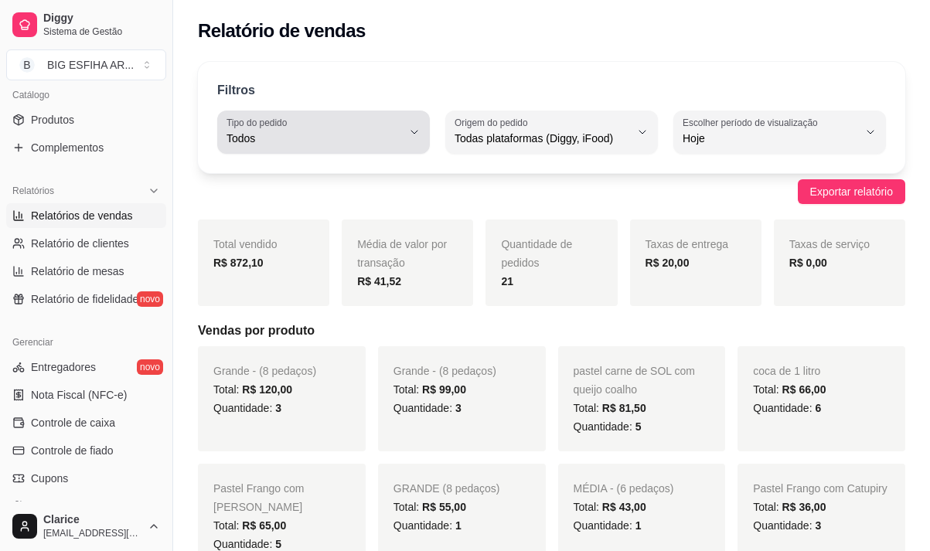
click at [294, 143] on span "Todos" at bounding box center [313, 138] width 175 height 15
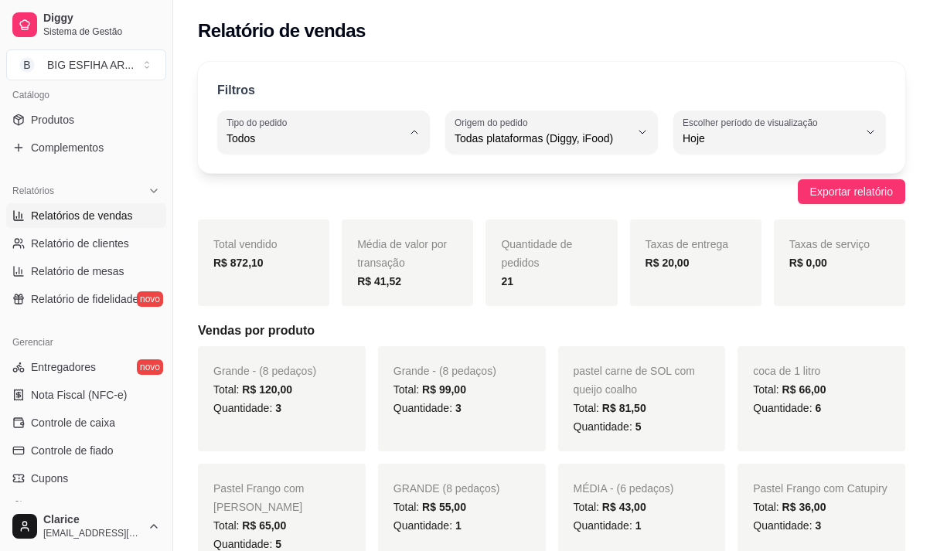
click at [286, 207] on span "Entrega" at bounding box center [315, 200] width 165 height 15
type input "DELIVERY"
select select "DELIVERY"
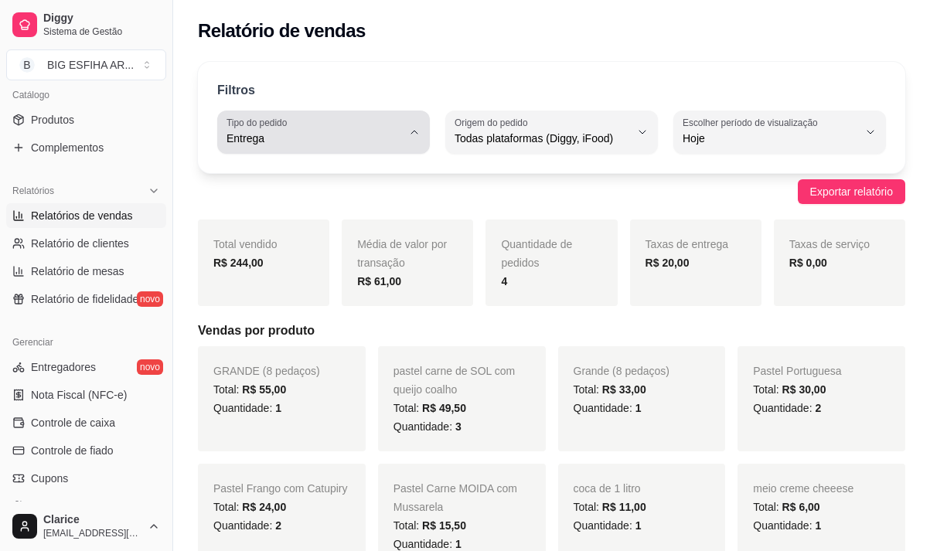
click at [334, 124] on div "Entrega" at bounding box center [313, 132] width 175 height 31
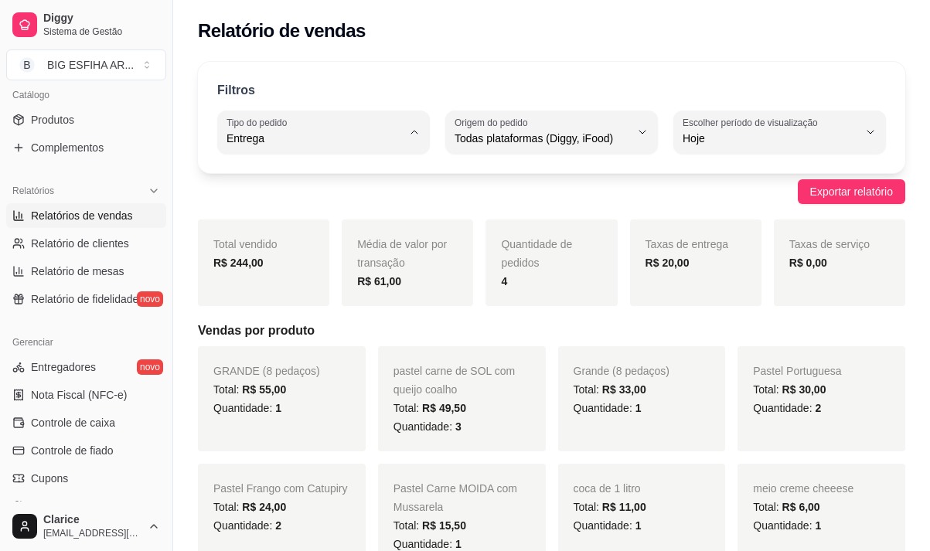
click at [302, 180] on span "Todos" at bounding box center [315, 175] width 165 height 15
type input "ALL"
select select "ALL"
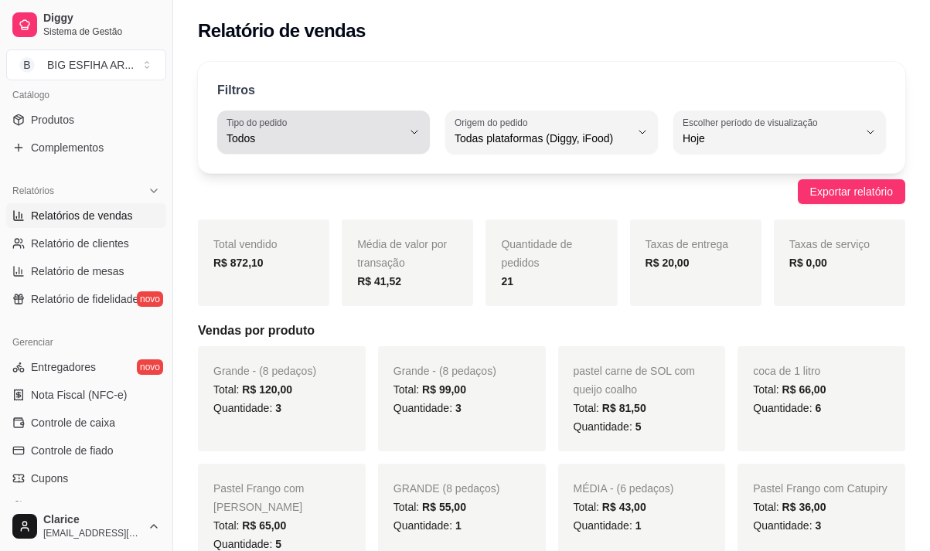
click at [343, 137] on span "Todos" at bounding box center [313, 138] width 175 height 15
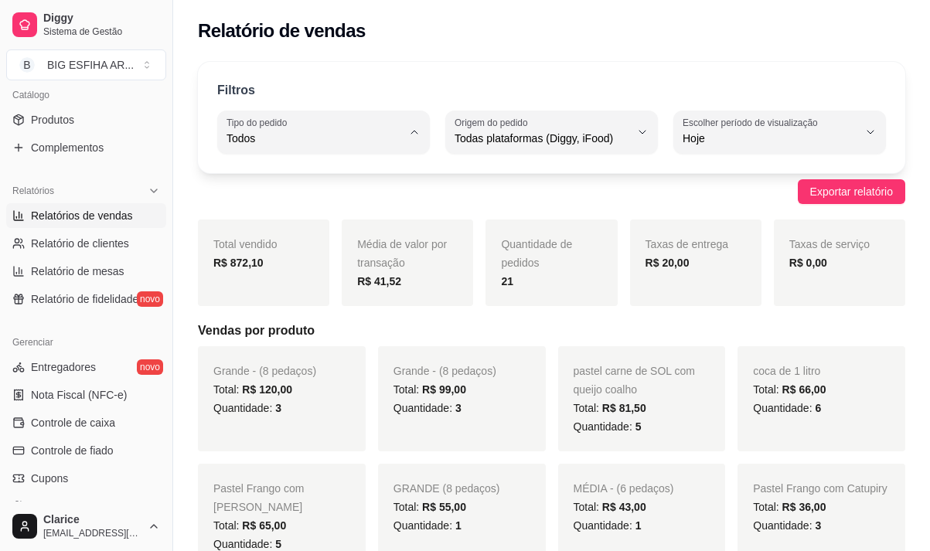
click at [335, 201] on span "Entrega" at bounding box center [315, 200] width 165 height 15
type input "DELIVERY"
select select "DELIVERY"
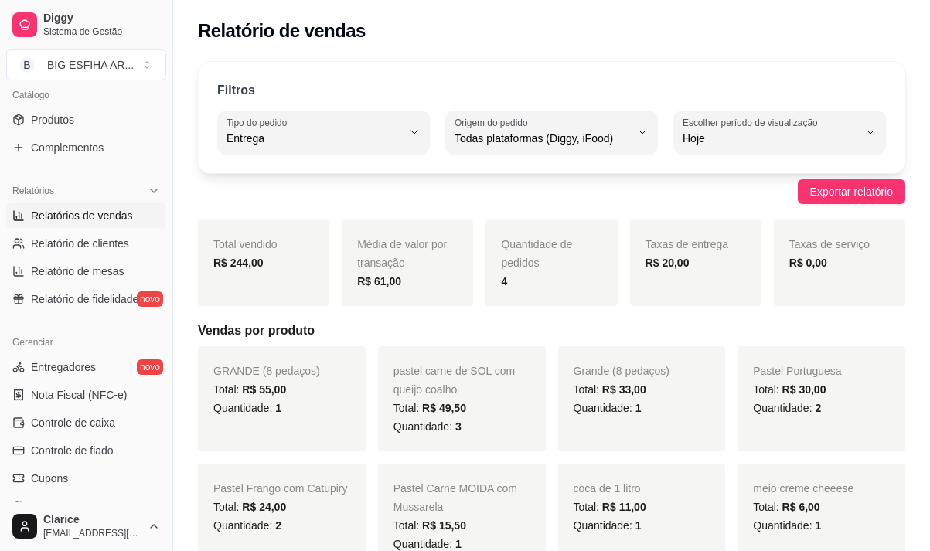
click at [349, 155] on div "Filtros DELIVERY Tipo do pedido Todos Entrega Retirada Mesa Consumo local Tipo …" at bounding box center [551, 117] width 707 height 111
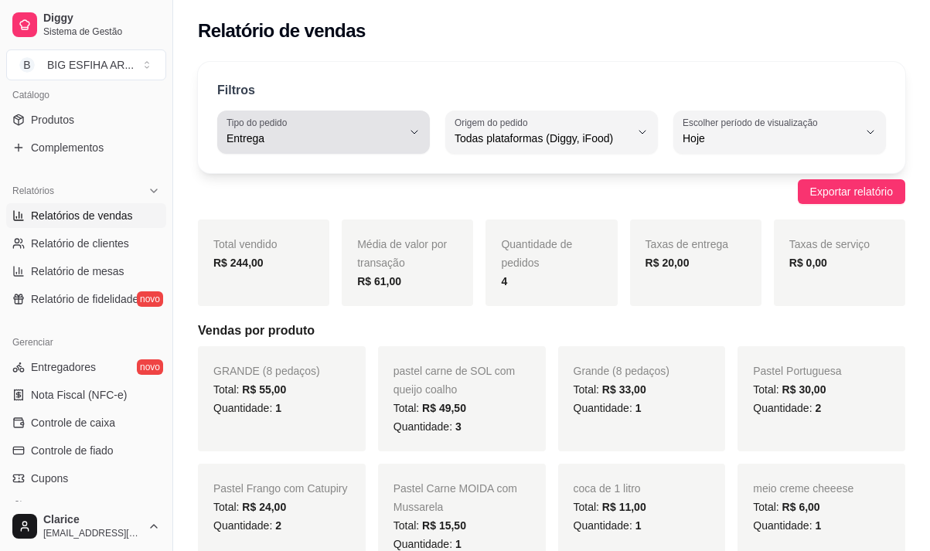
click at [354, 143] on span "Entrega" at bounding box center [313, 138] width 175 height 15
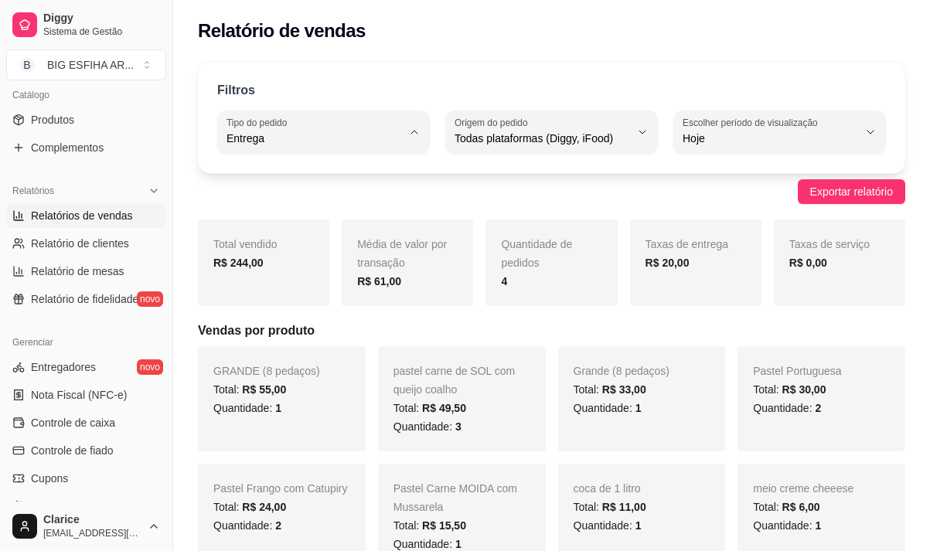
click at [329, 168] on span "Todos" at bounding box center [315, 175] width 165 height 15
type input "ALL"
select select "ALL"
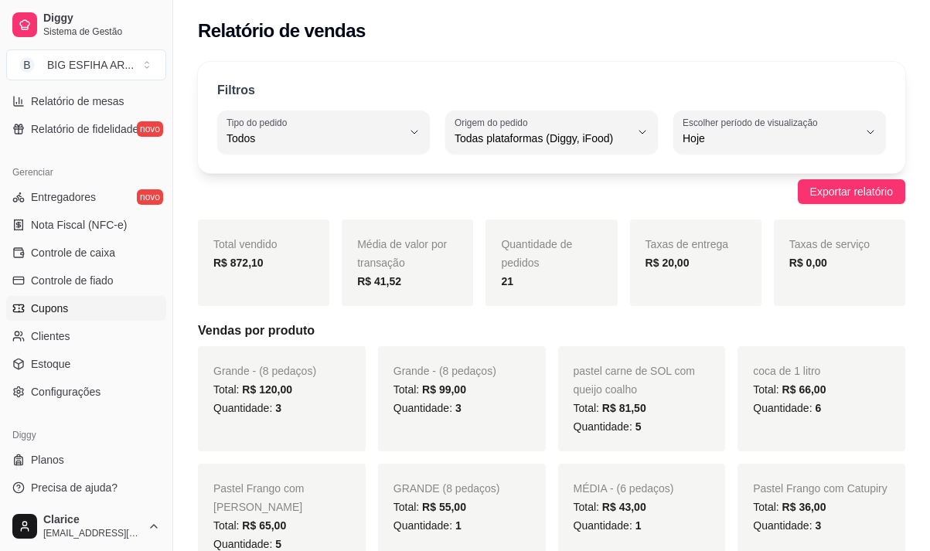
scroll to position [561, 0]
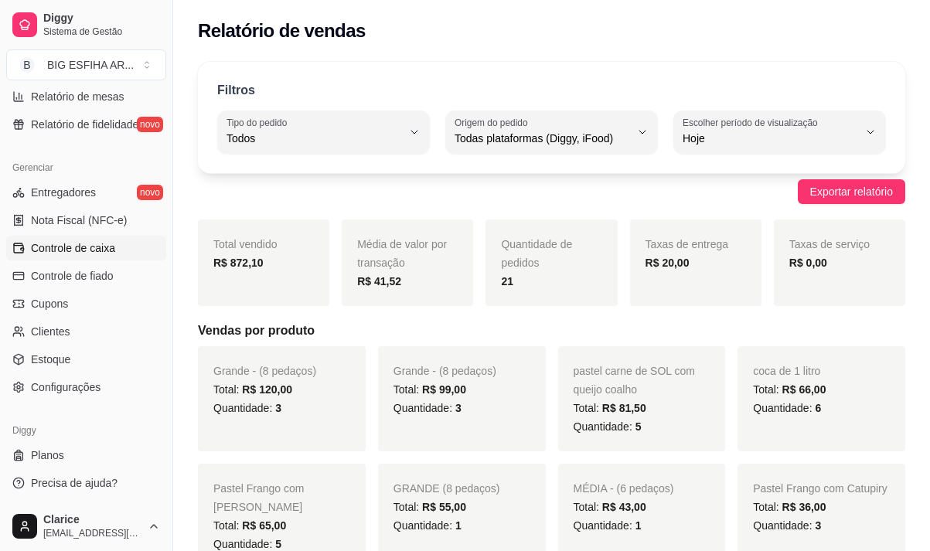
click at [87, 240] on link "Controle de caixa" at bounding box center [86, 248] width 160 height 25
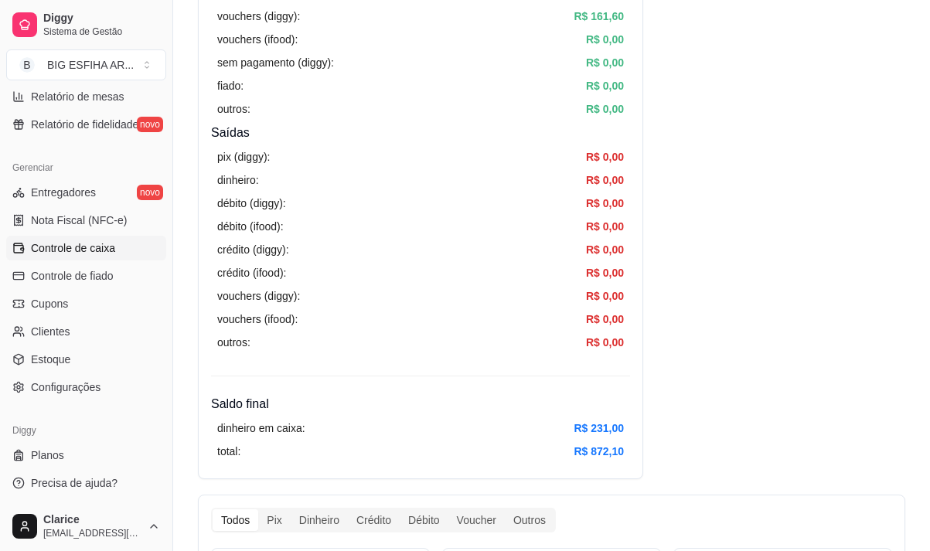
scroll to position [309, 0]
